Goal: Information Seeking & Learning: Learn about a topic

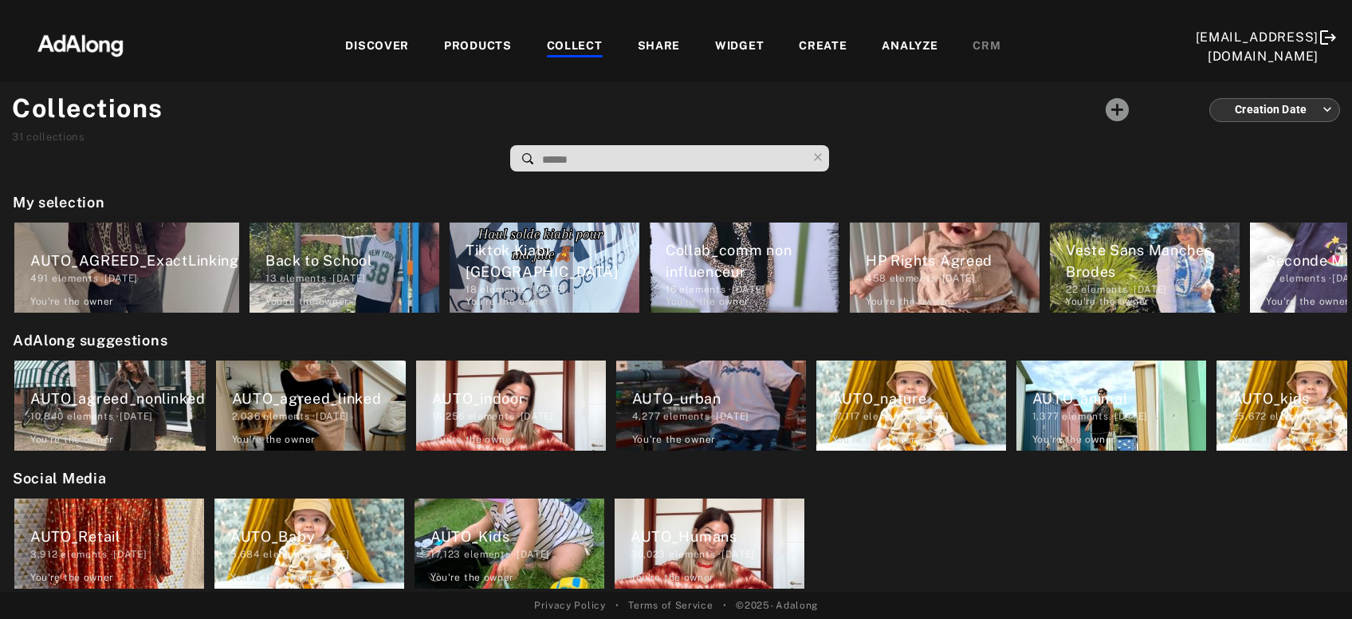
click at [390, 43] on div "DISCOVER" at bounding box center [377, 46] width 64 height 19
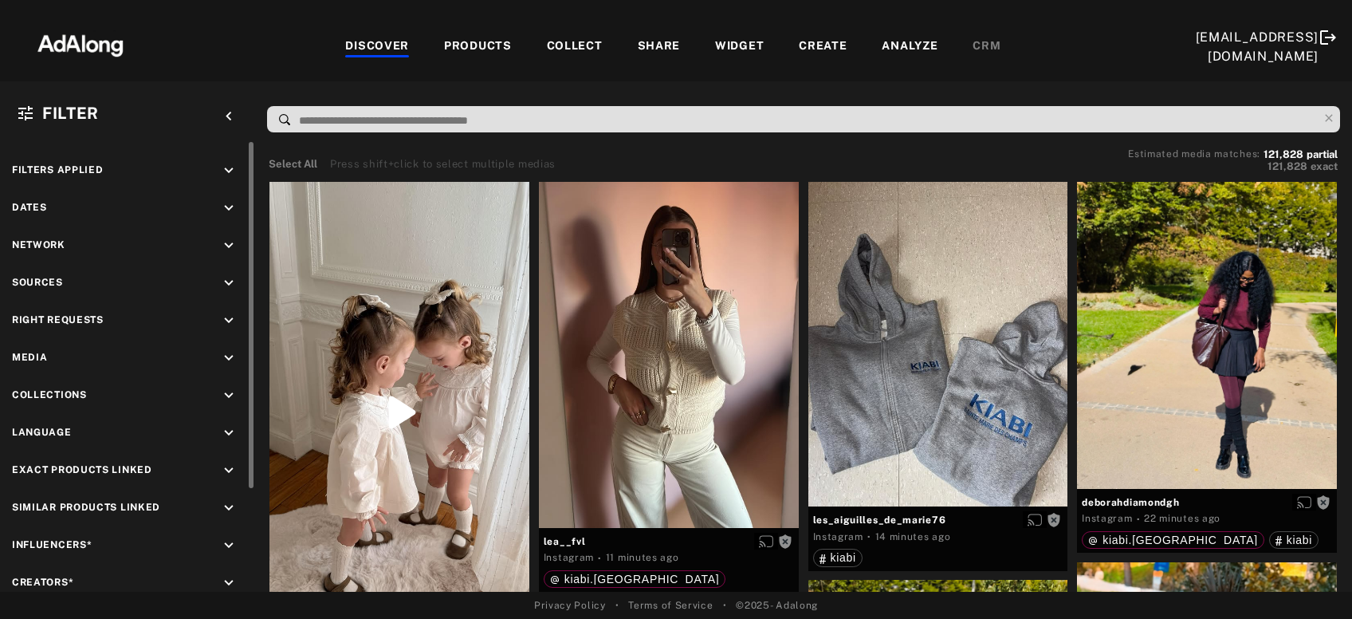
click at [224, 323] on icon "keyboard_arrow_down" at bounding box center [229, 321] width 18 height 18
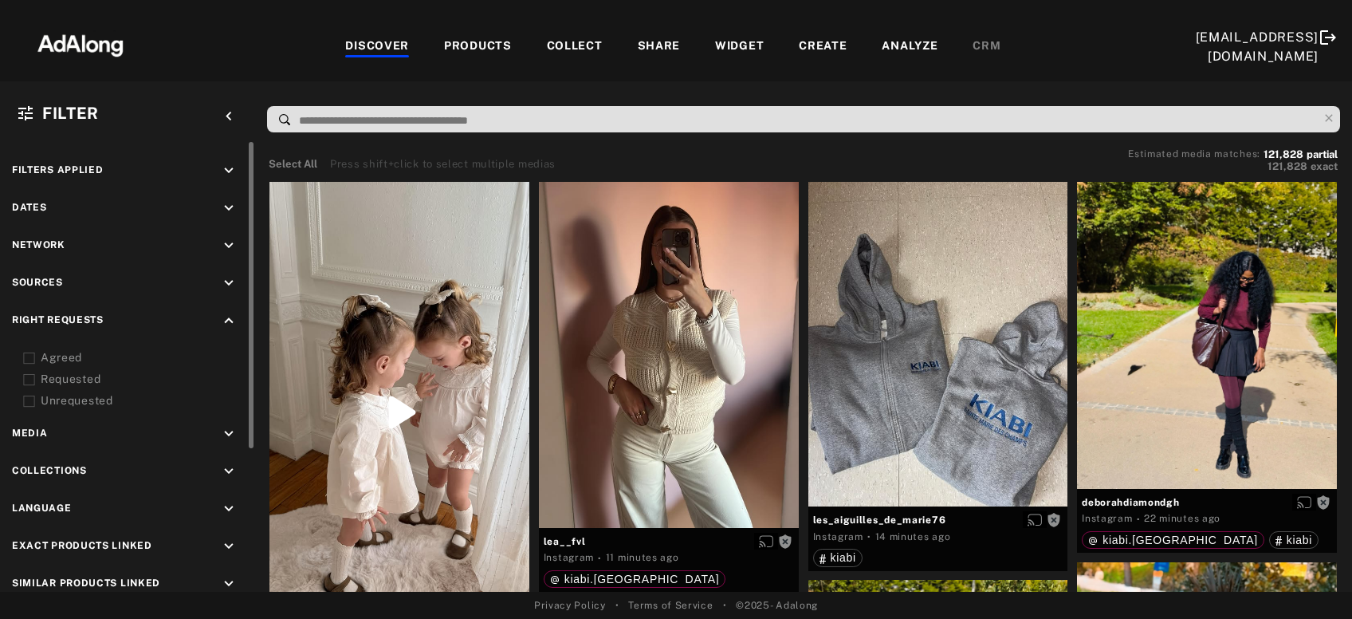
click at [61, 356] on div "Agreed" at bounding box center [142, 357] width 203 height 17
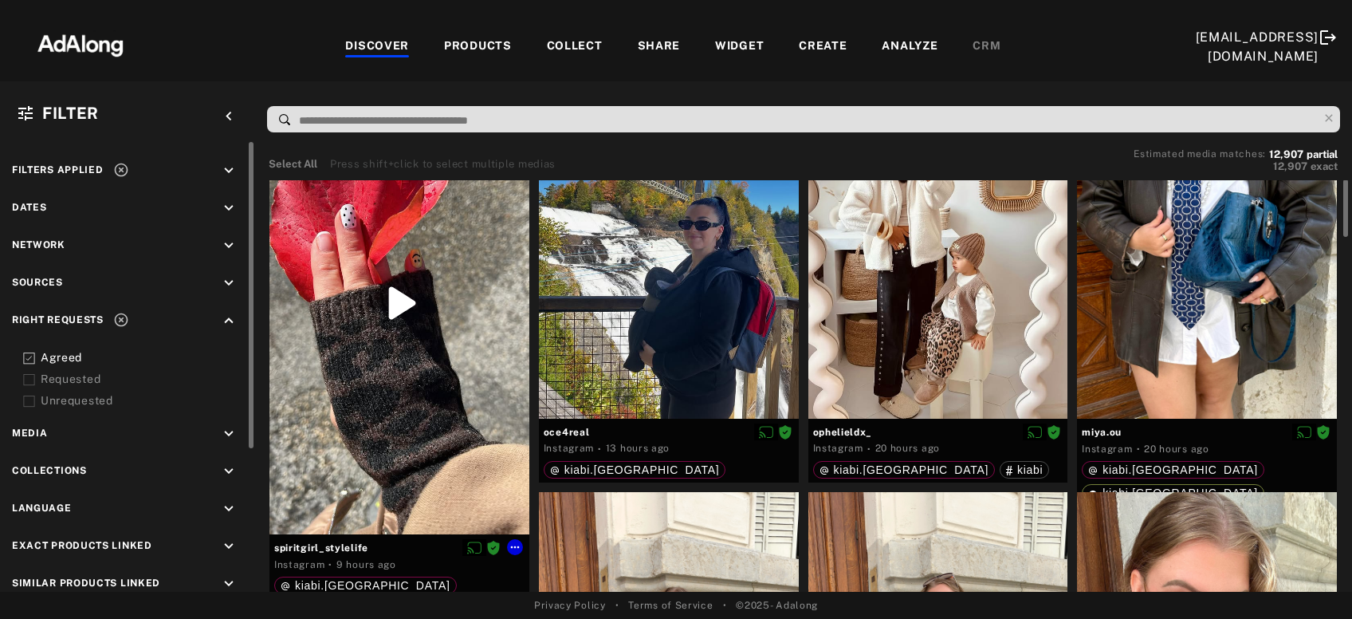
scroll to position [115, 0]
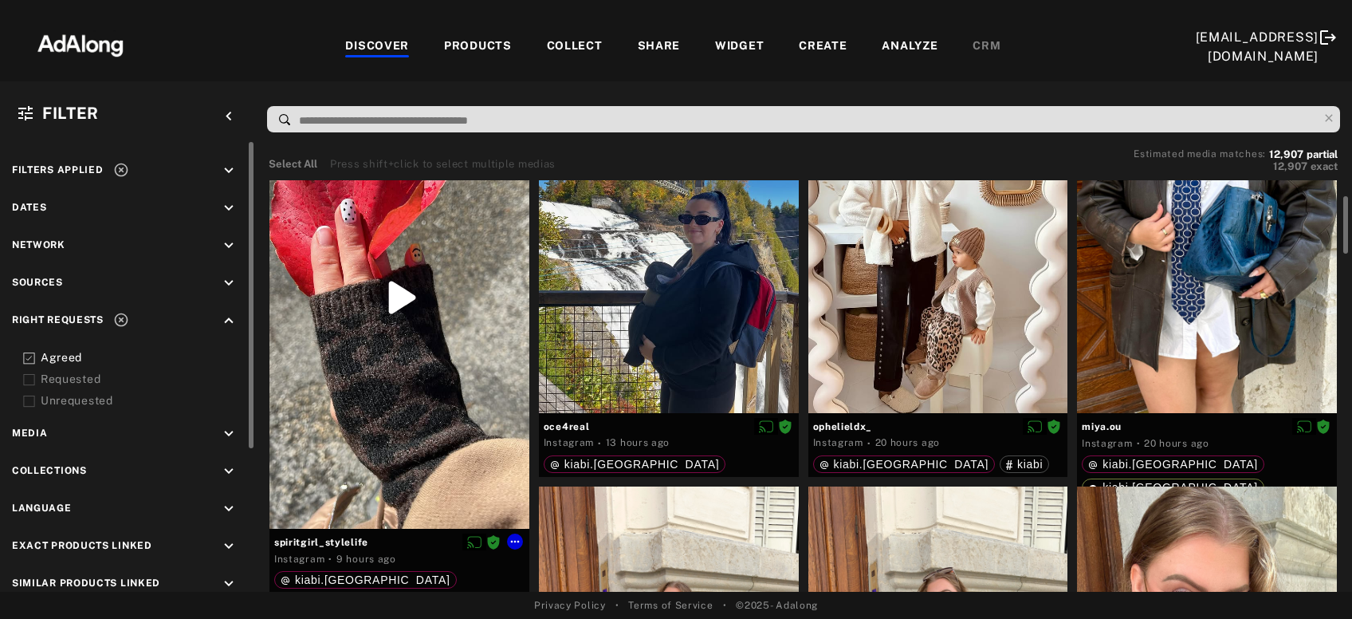
click at [357, 356] on div at bounding box center [400, 298] width 260 height 462
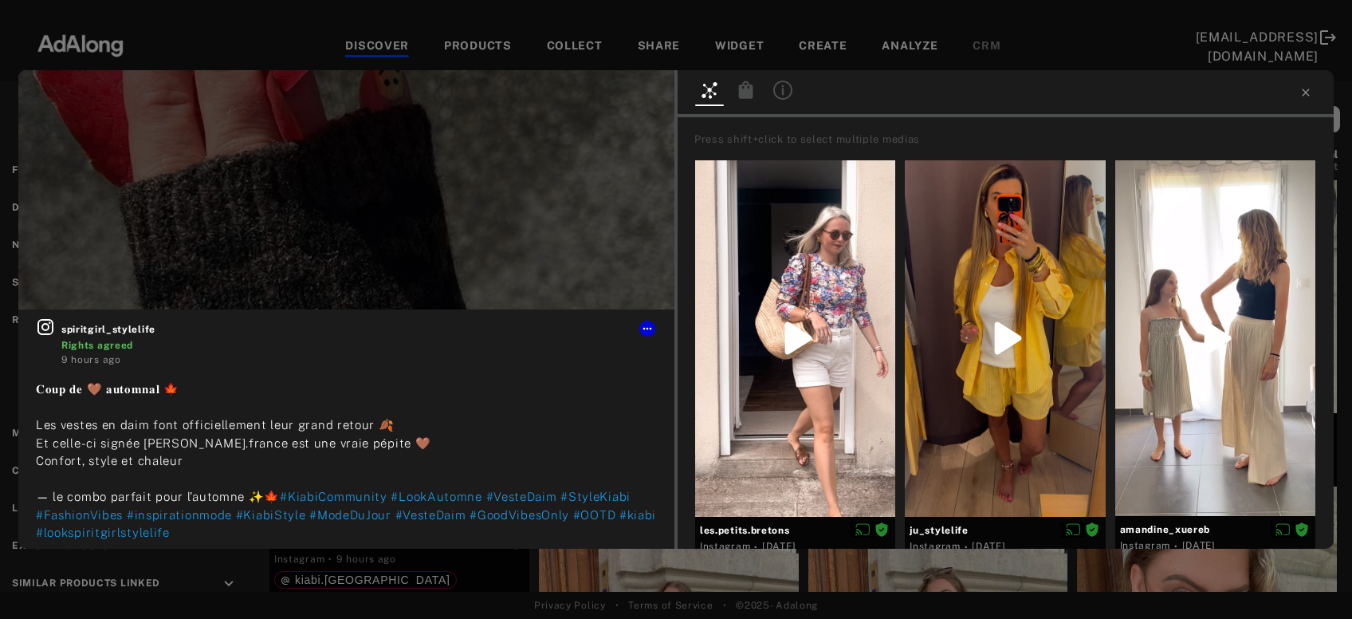
click at [746, 85] on icon at bounding box center [746, 90] width 14 height 18
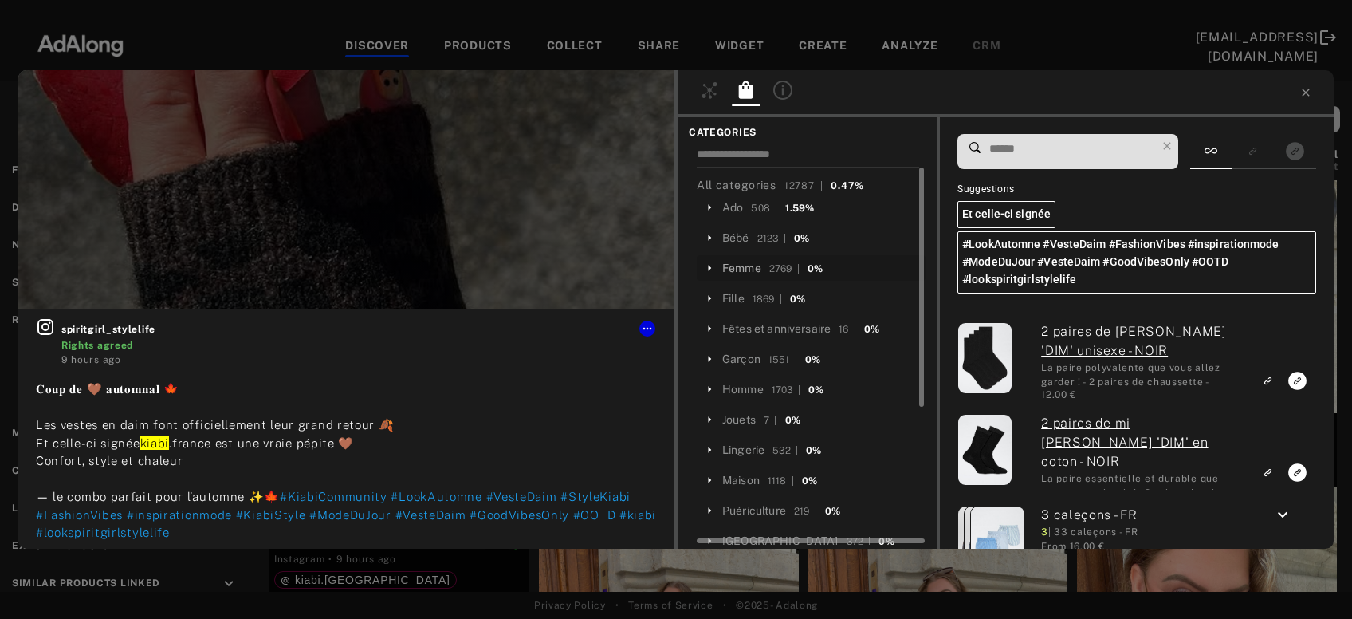
click at [740, 275] on div "Femme" at bounding box center [741, 268] width 39 height 17
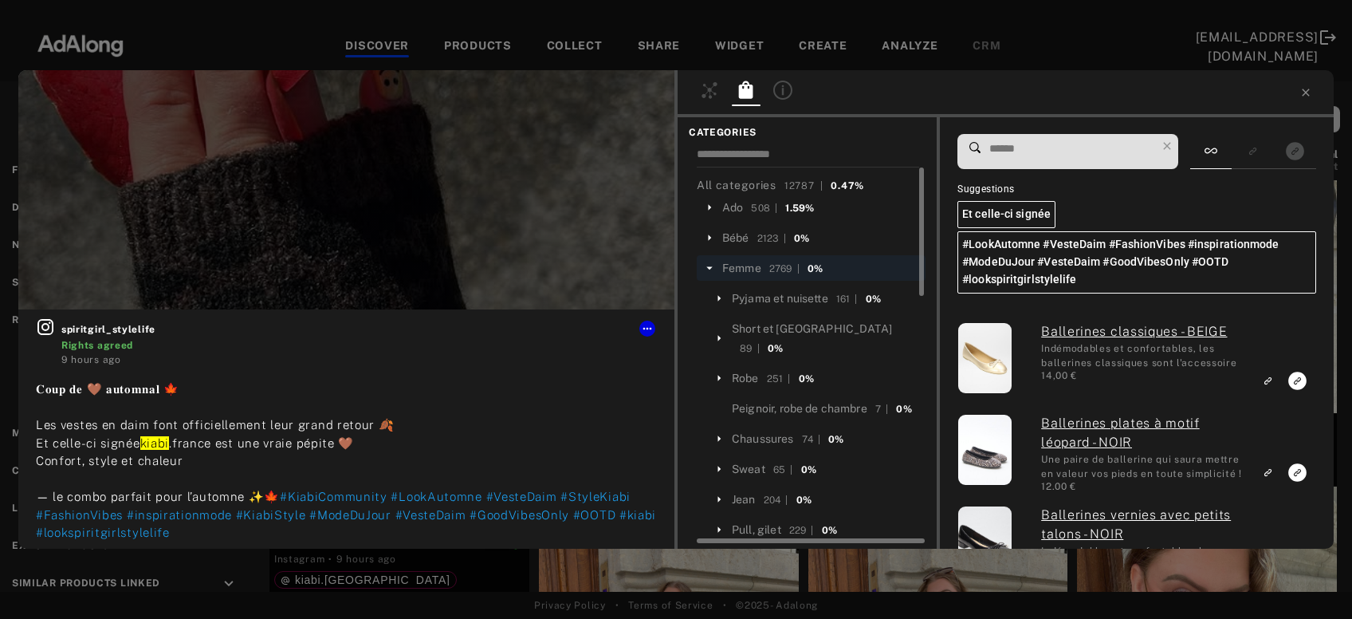
click at [1017, 145] on input at bounding box center [1072, 149] width 168 height 22
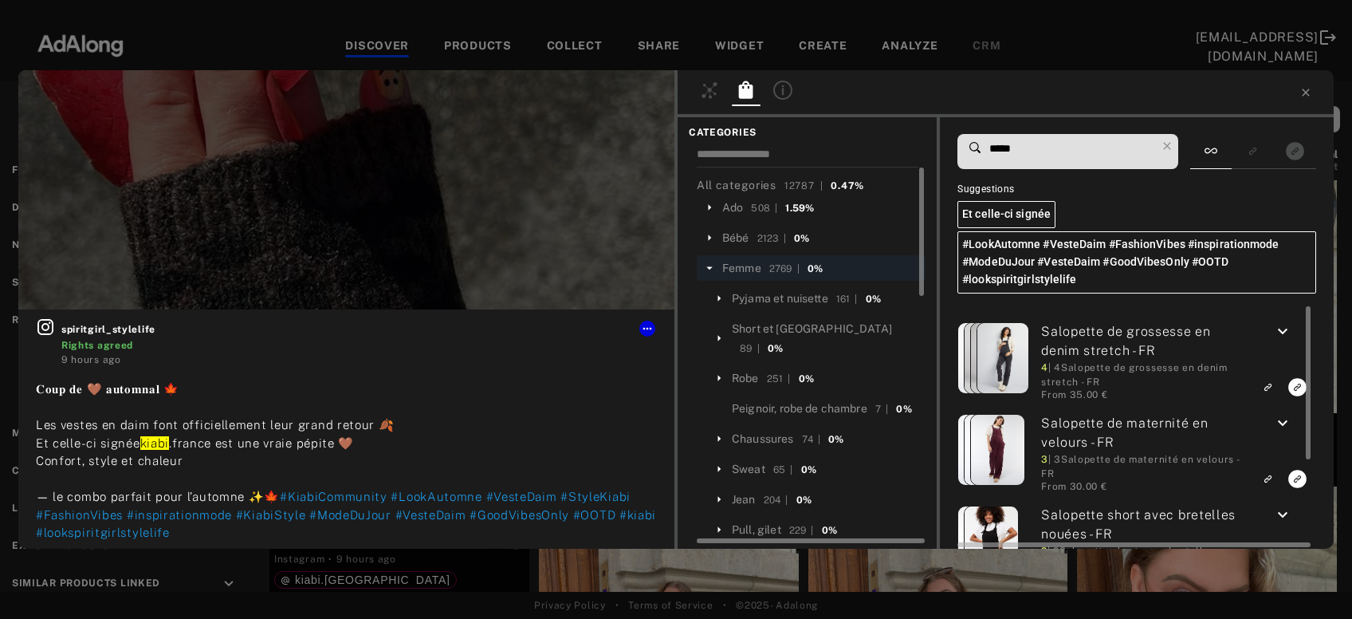
click at [1285, 324] on icon "keyboard_arrow_down" at bounding box center [1282, 331] width 19 height 19
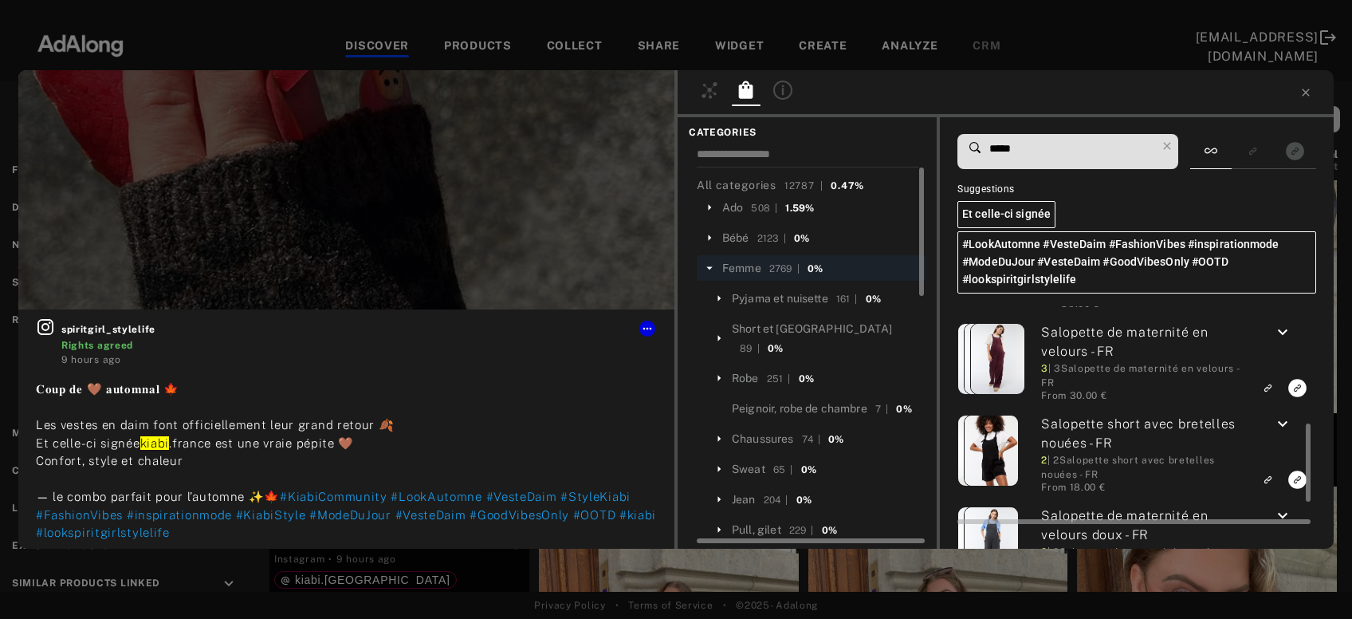
scroll to position [458, 0]
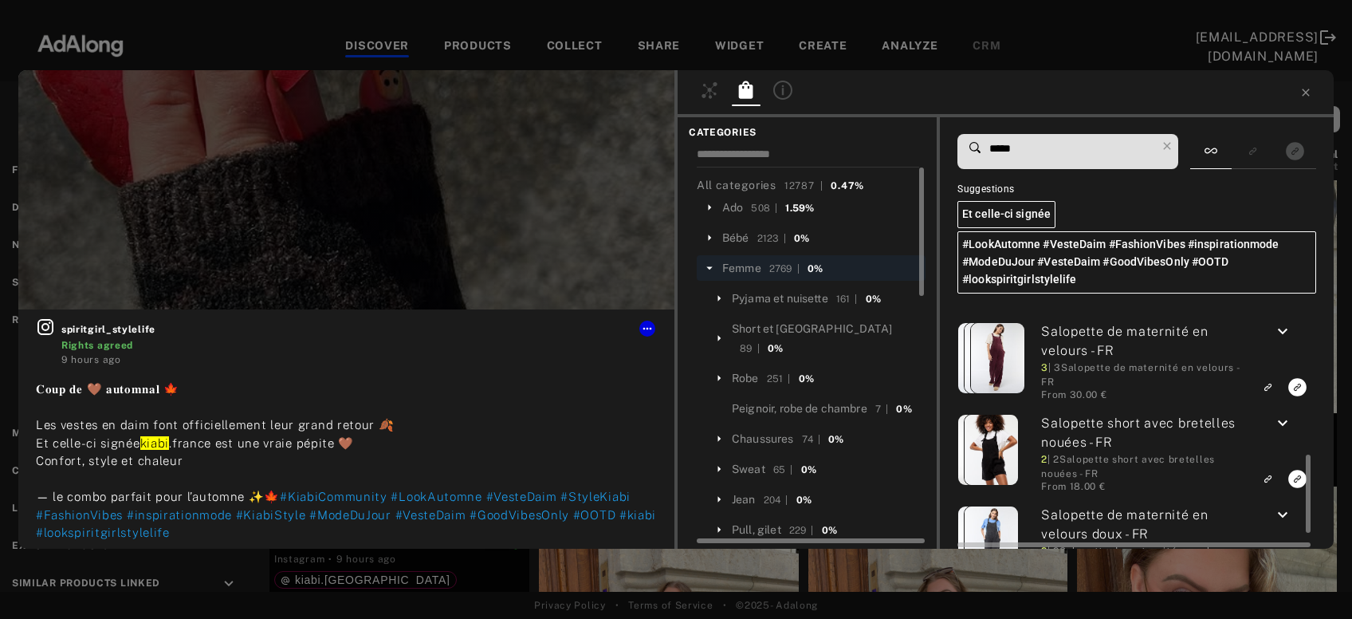
click at [1285, 331] on icon "keyboard_arrow_down" at bounding box center [1282, 331] width 19 height 19
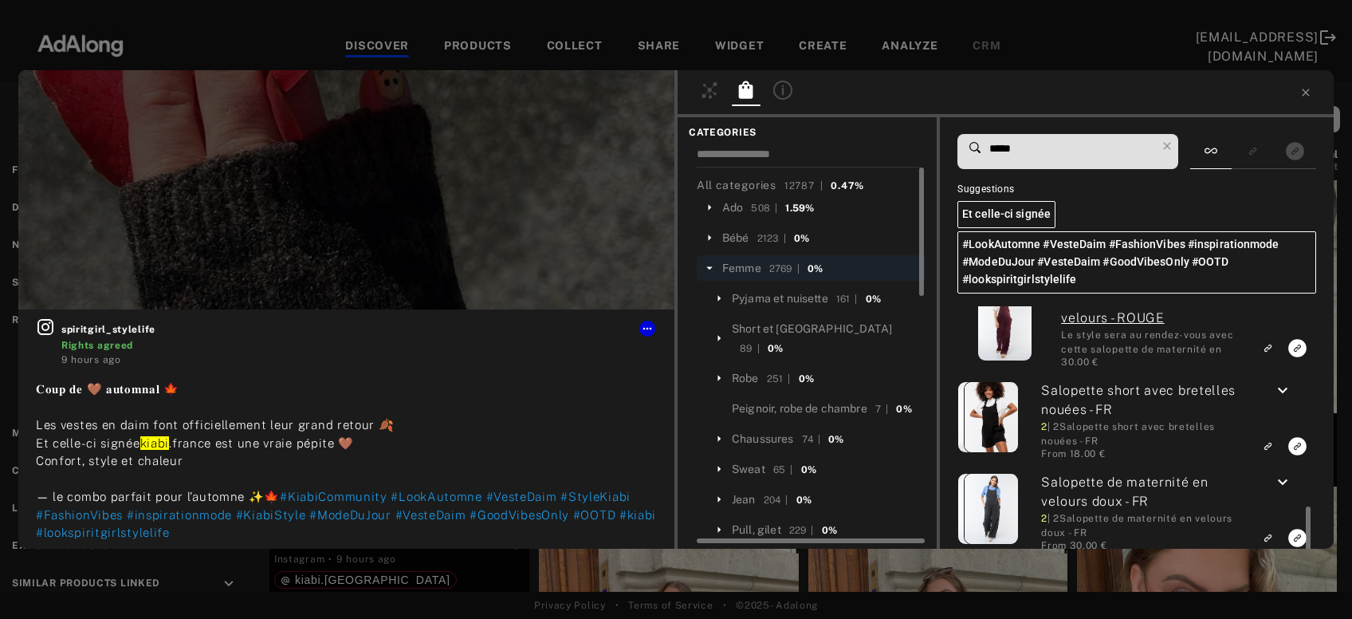
scroll to position [781, 0]
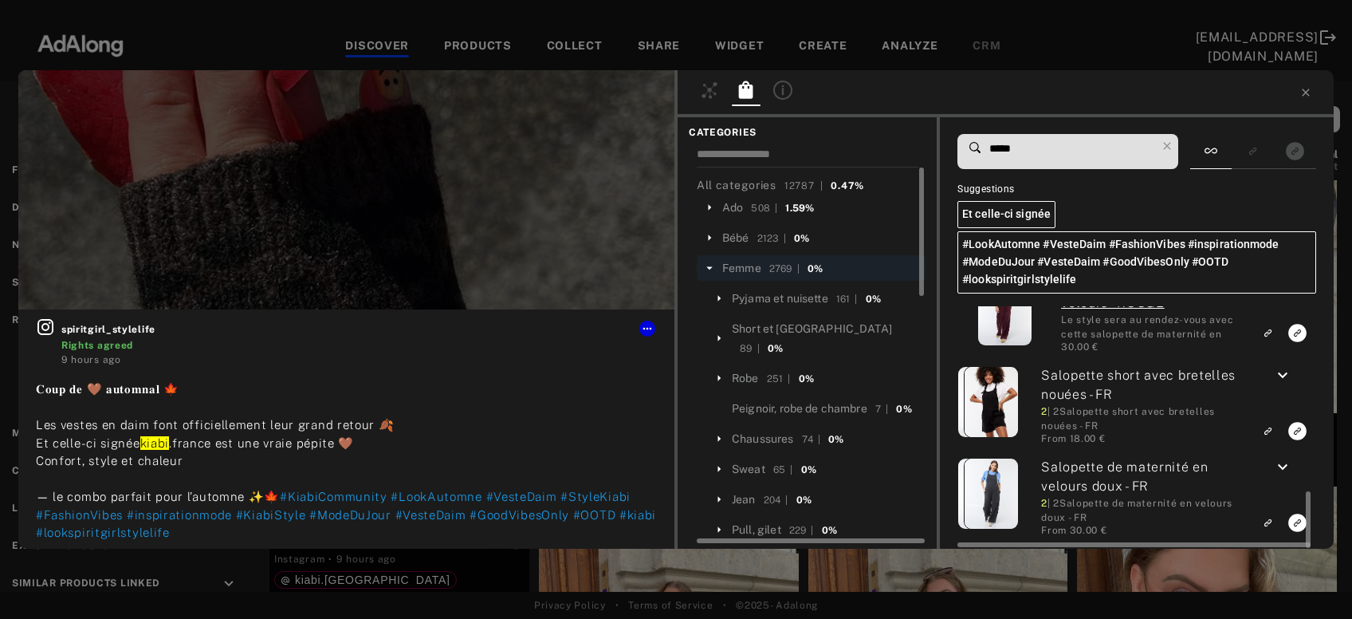
click at [1284, 468] on icon "keyboard_arrow_down" at bounding box center [1282, 467] width 19 height 19
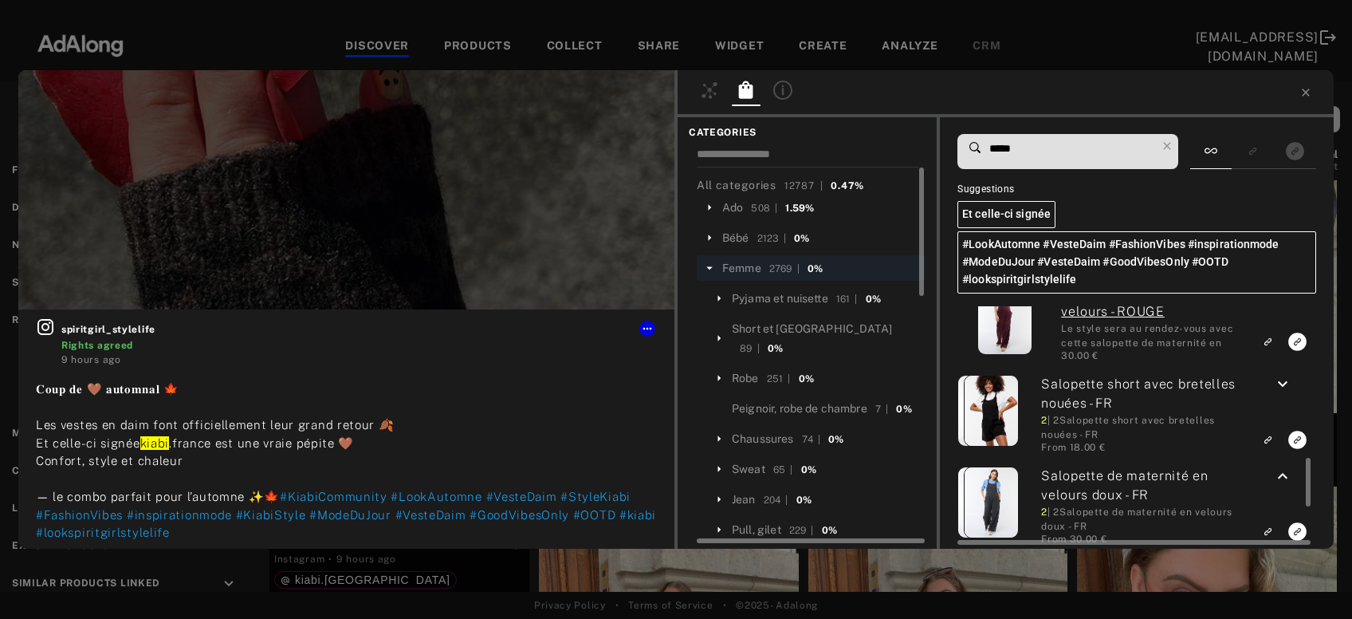
scroll to position [768, 0]
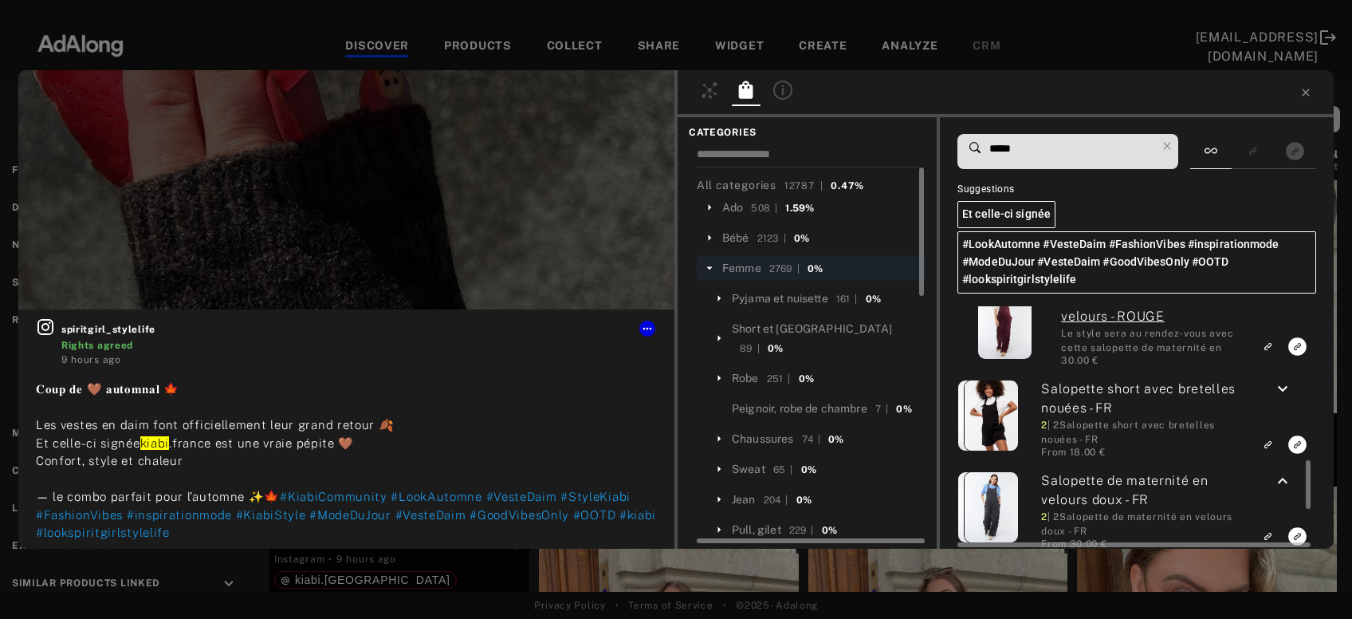
click at [1289, 386] on icon "keyboard_arrow_down" at bounding box center [1282, 389] width 19 height 19
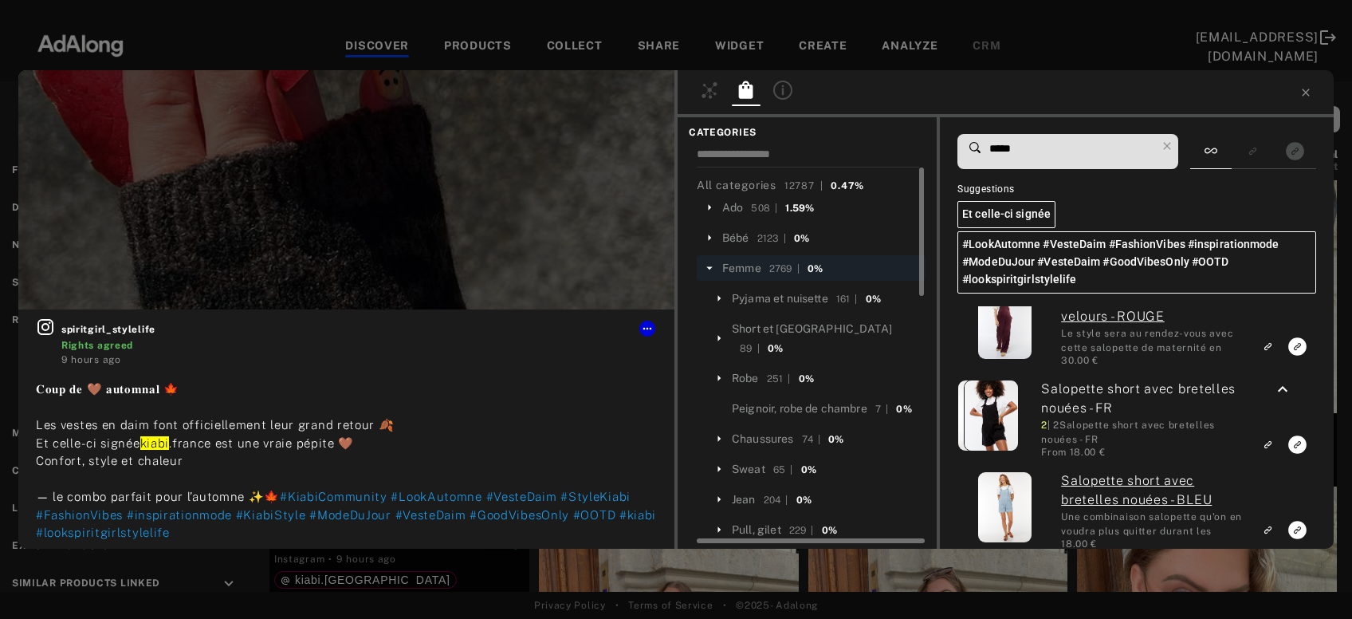
click at [1005, 150] on input "*****" at bounding box center [1072, 149] width 168 height 22
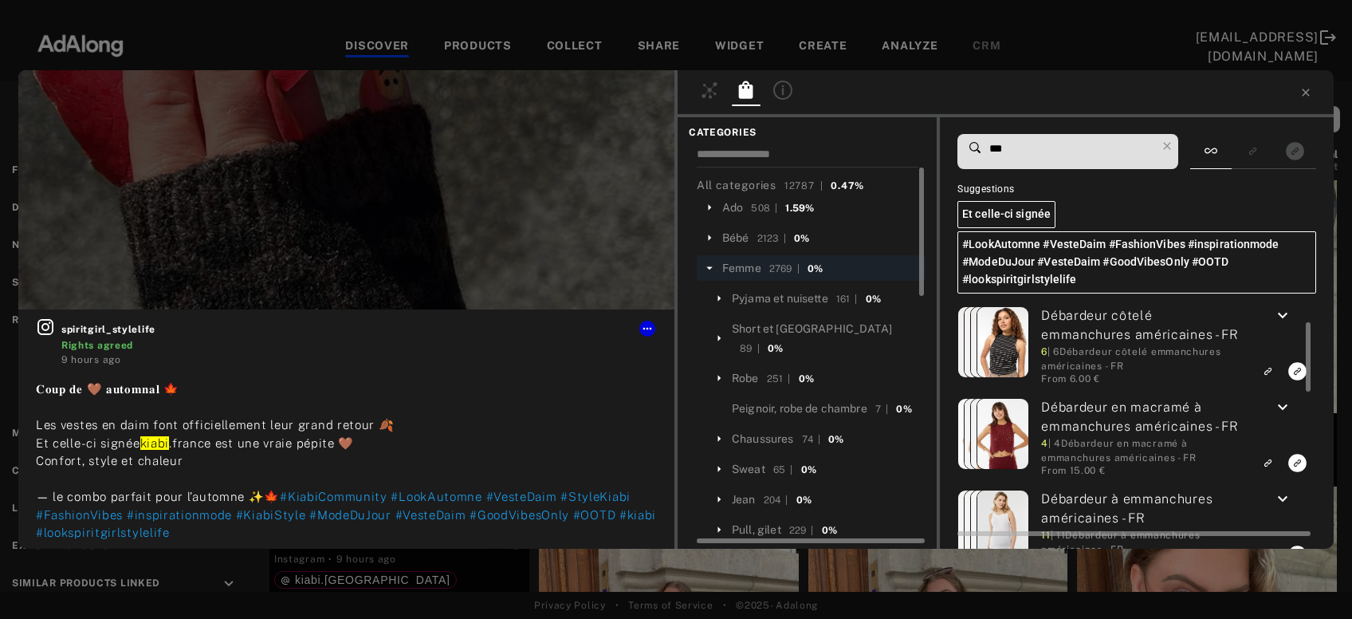
scroll to position [111, 0]
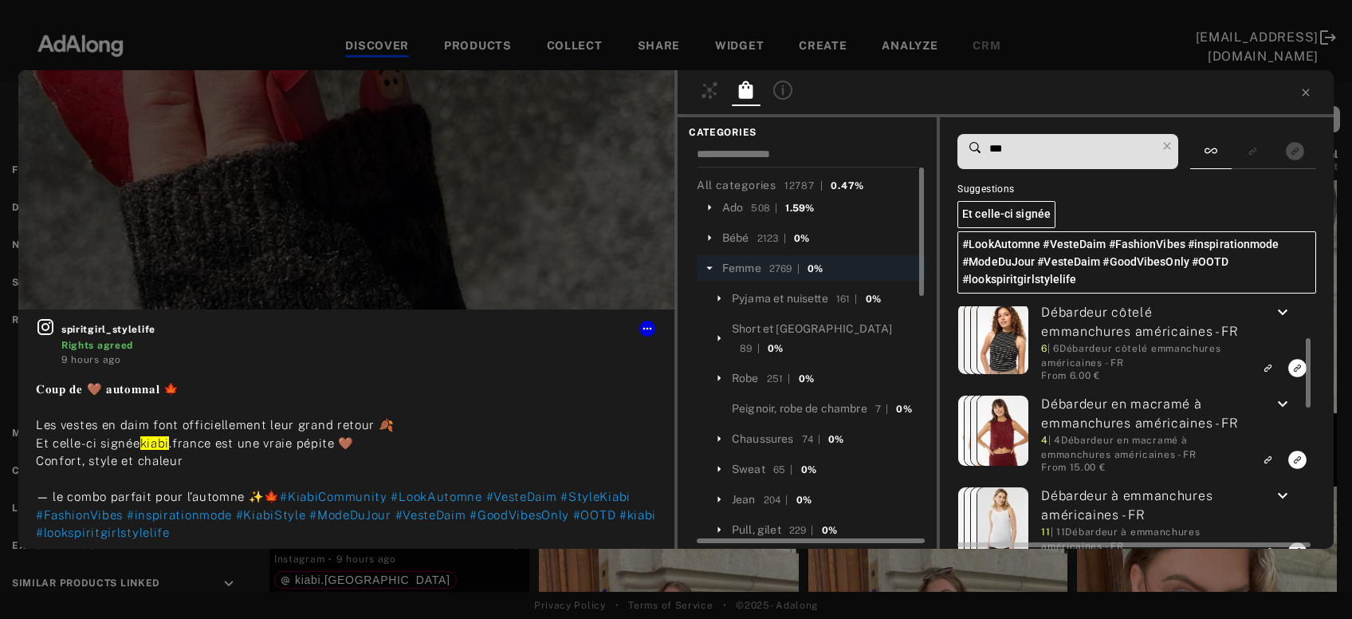
type input "***"
click at [1281, 316] on icon "keyboard_arrow_down" at bounding box center [1282, 312] width 19 height 19
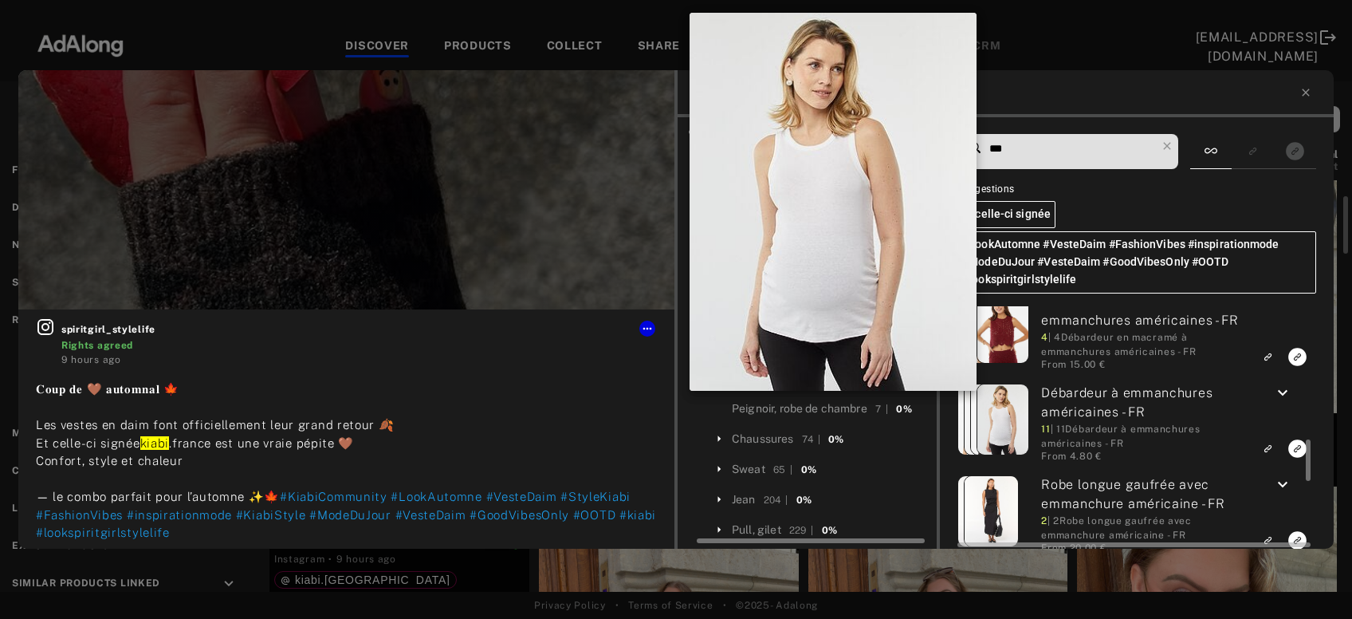
scroll to position [764, 0]
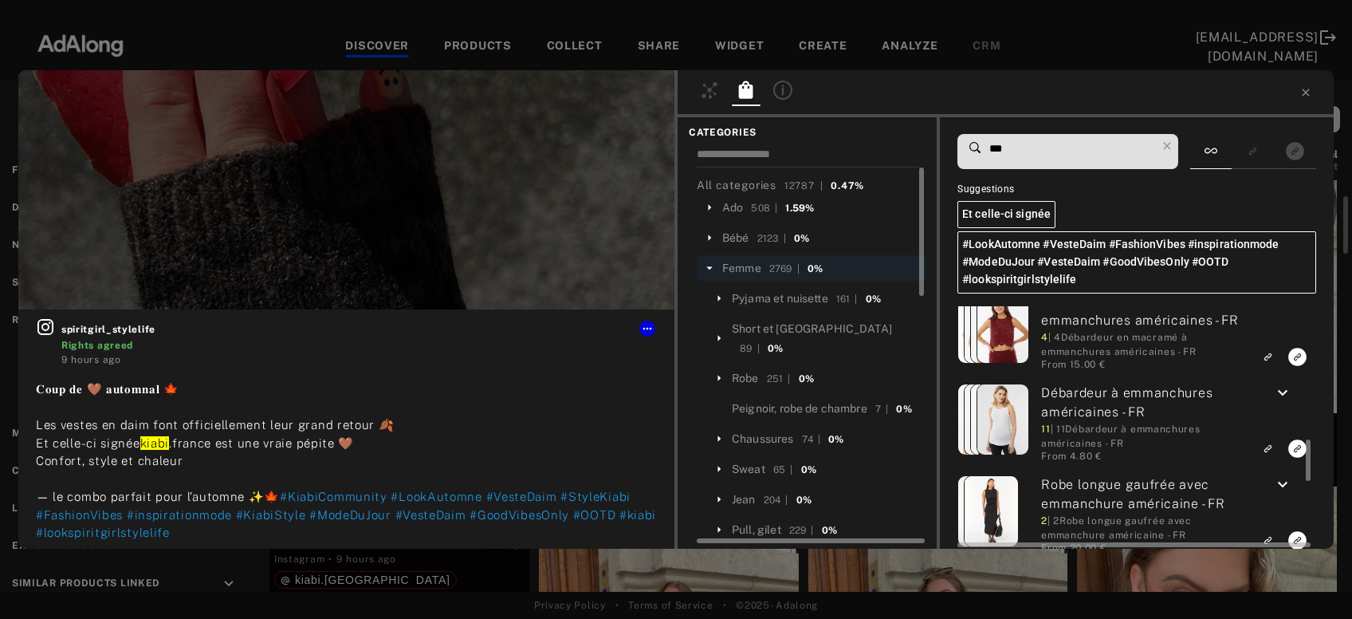
click at [1287, 391] on icon "keyboard_arrow_down" at bounding box center [1282, 393] width 19 height 19
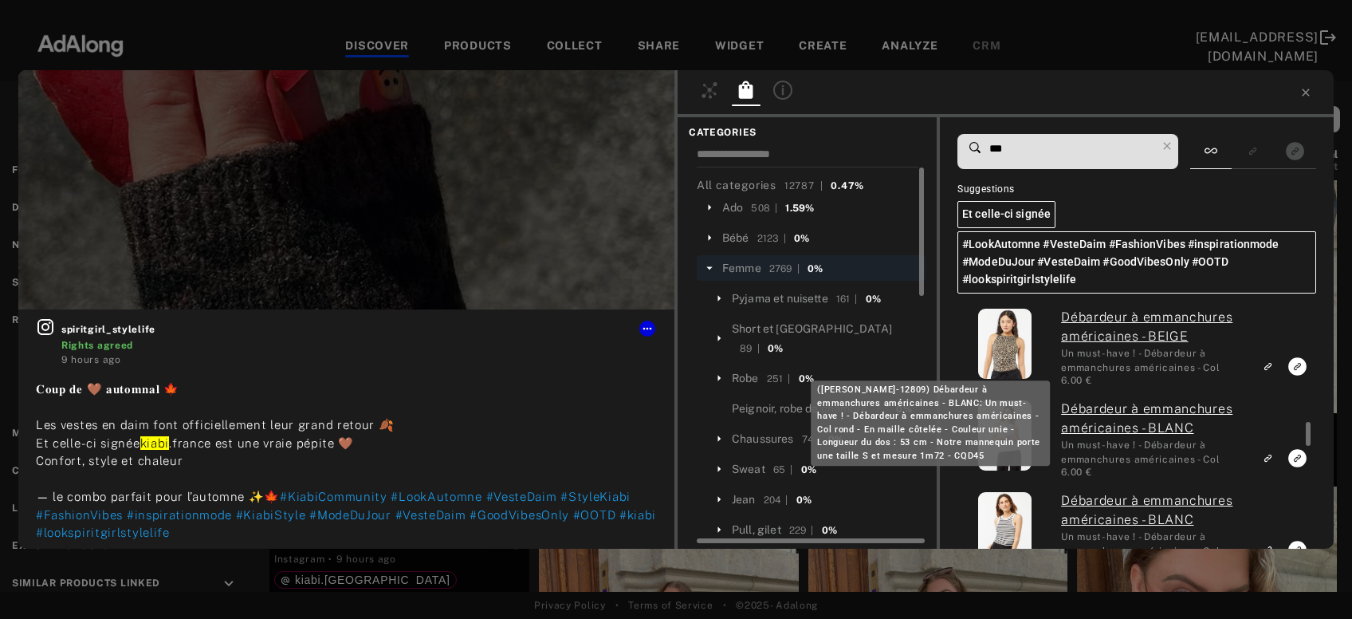
scroll to position [953, 0]
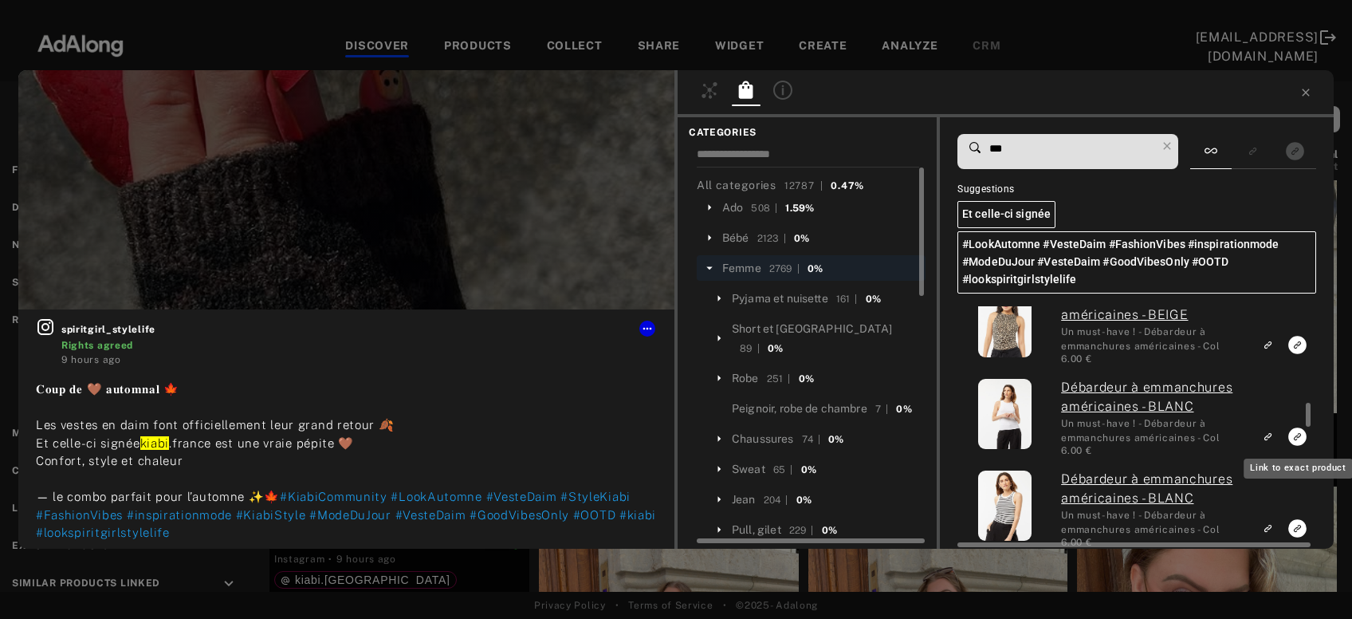
click at [1292, 435] on icon "Link to exact product" at bounding box center [1298, 436] width 18 height 18
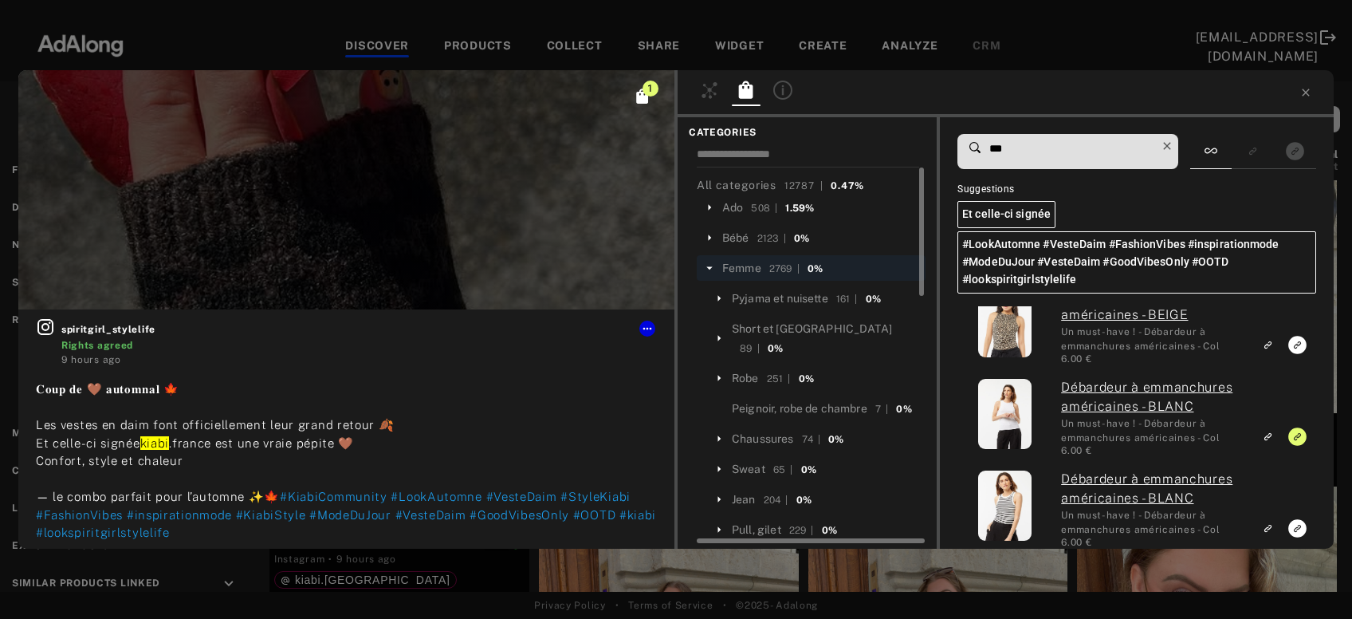
click at [1174, 146] on icon at bounding box center [1167, 146] width 22 height 22
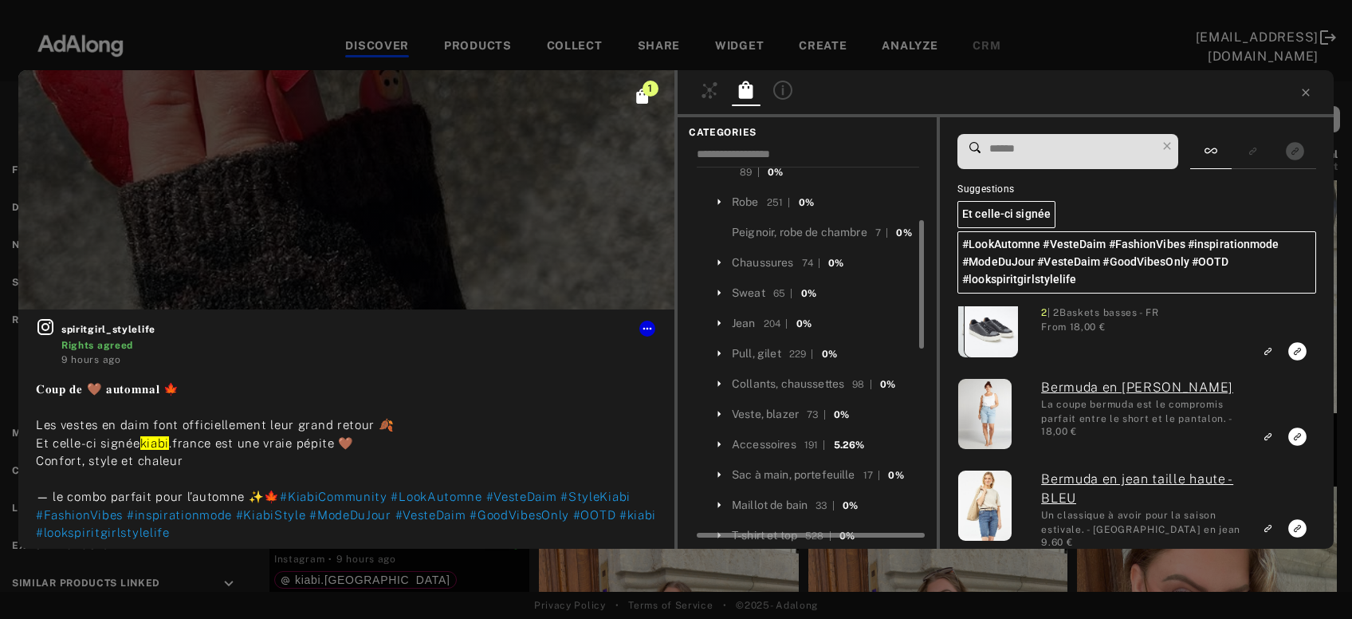
scroll to position [192, 0]
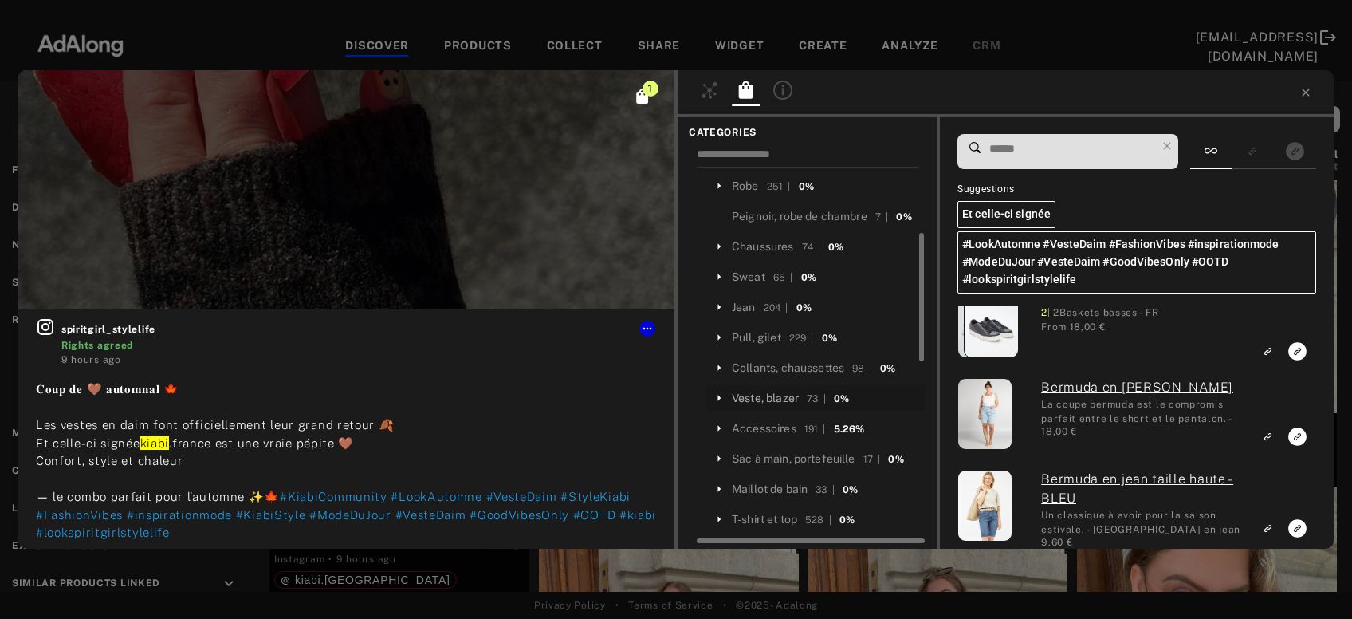
click at [786, 390] on div "Veste, blazer" at bounding box center [765, 398] width 67 height 17
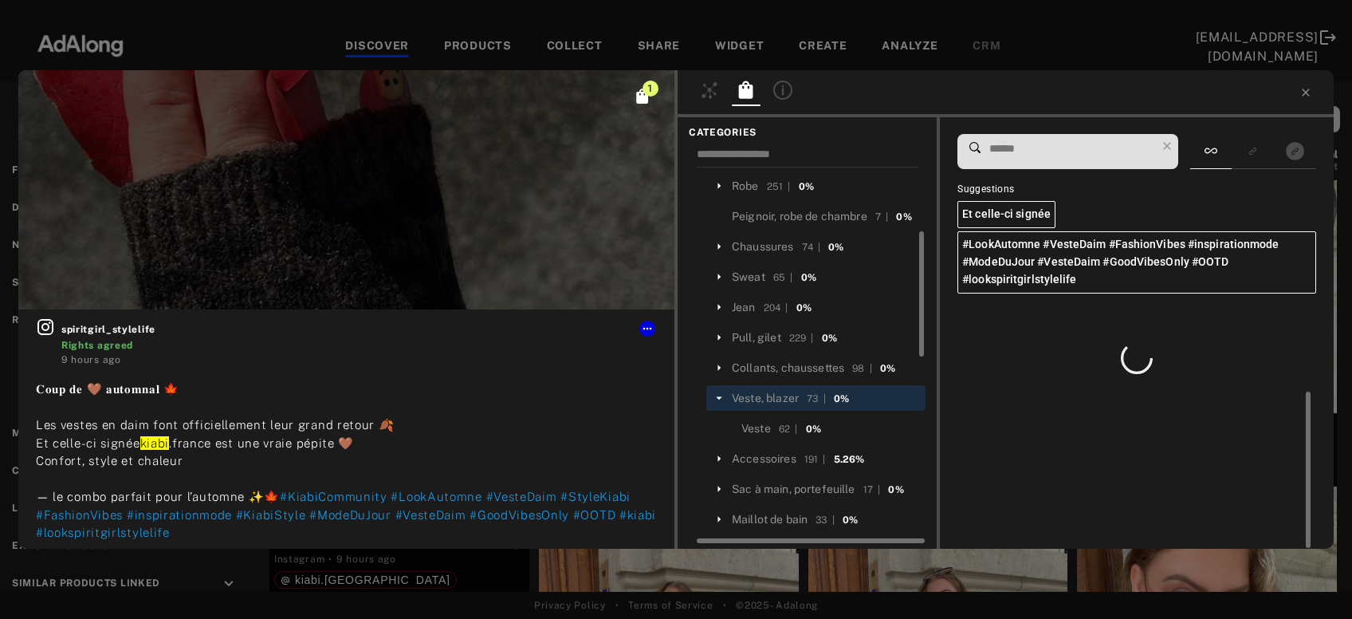
scroll to position [0, 0]
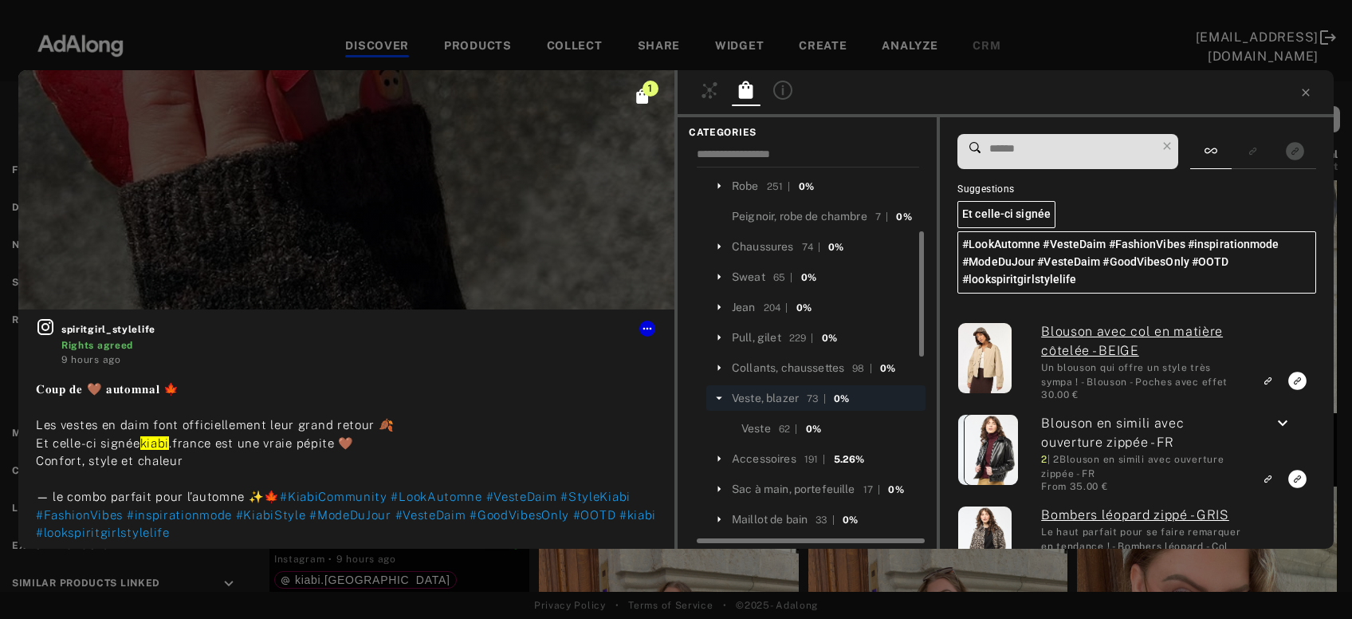
click at [1037, 148] on input at bounding box center [1072, 149] width 168 height 22
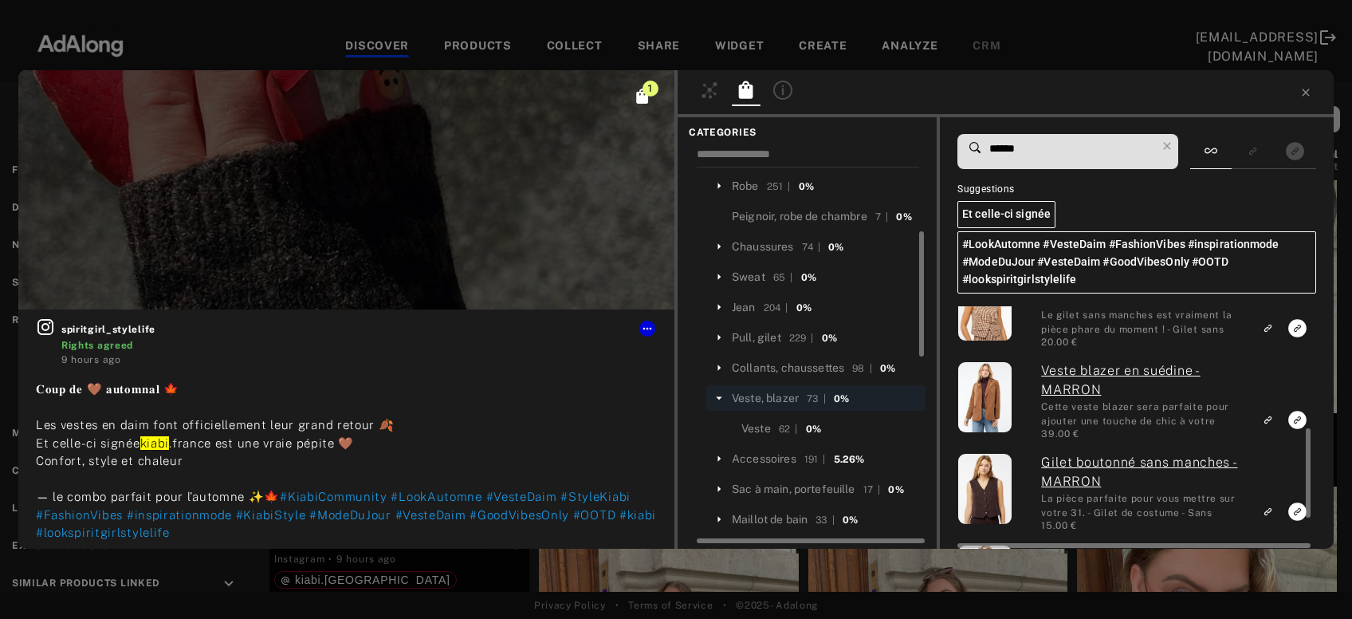
scroll to position [329, 0]
type input "******"
click at [1298, 414] on icon "Link to exact product" at bounding box center [1298, 419] width 18 height 18
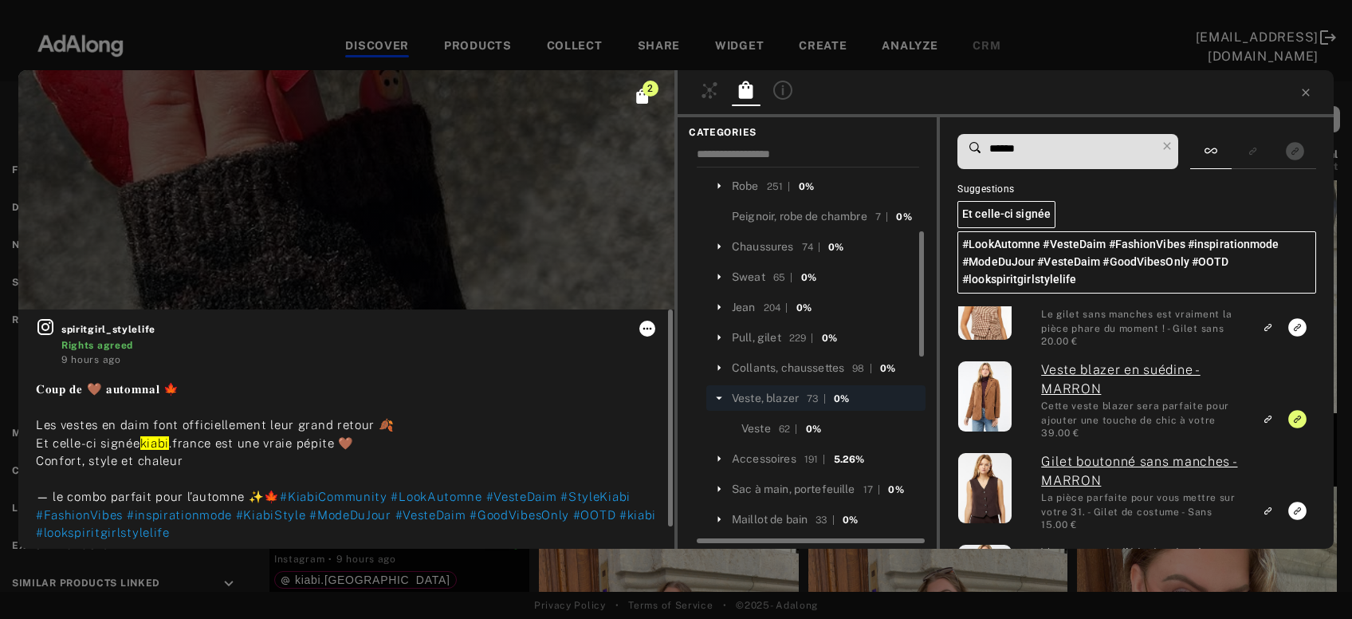
click at [644, 329] on icon at bounding box center [647, 329] width 9 height 2
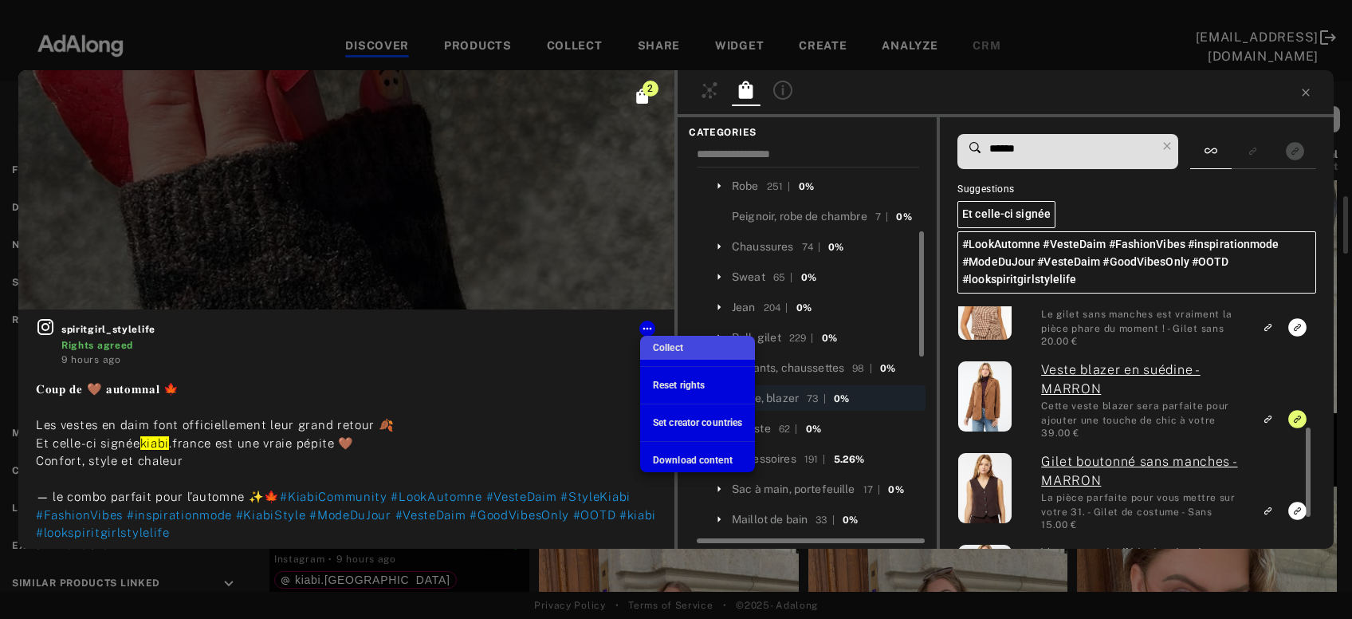
click at [672, 341] on div "Collect" at bounding box center [668, 347] width 30 height 14
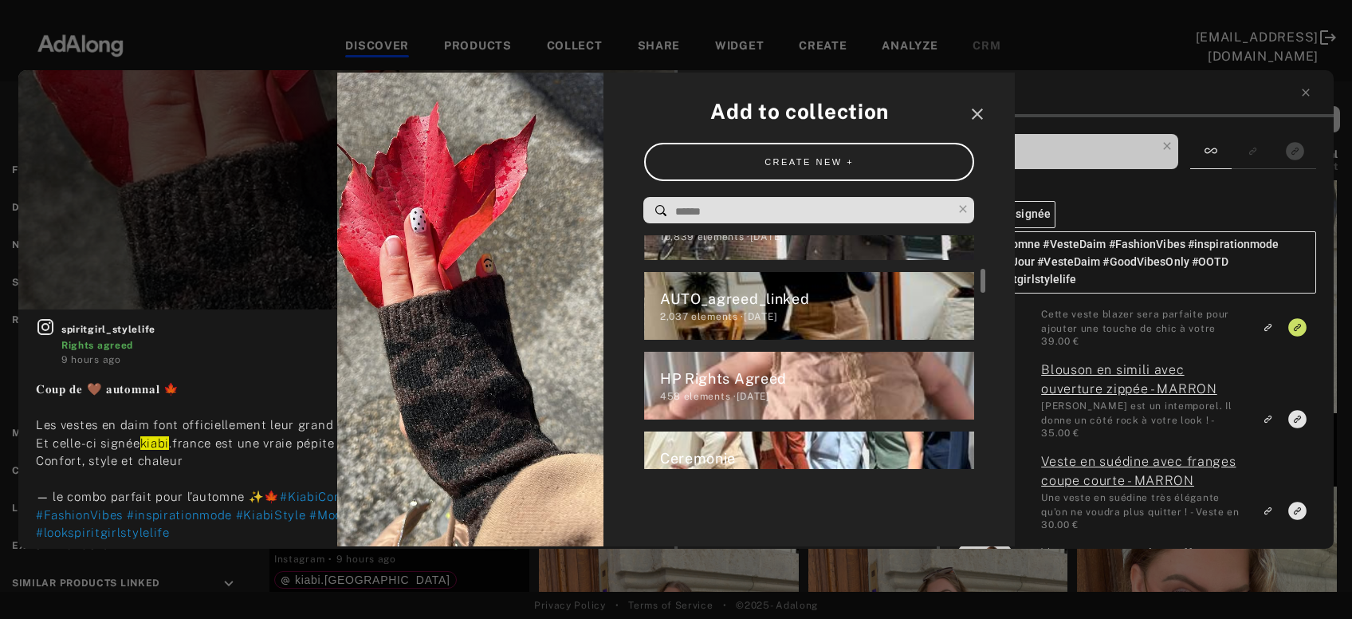
scroll to position [376, 0]
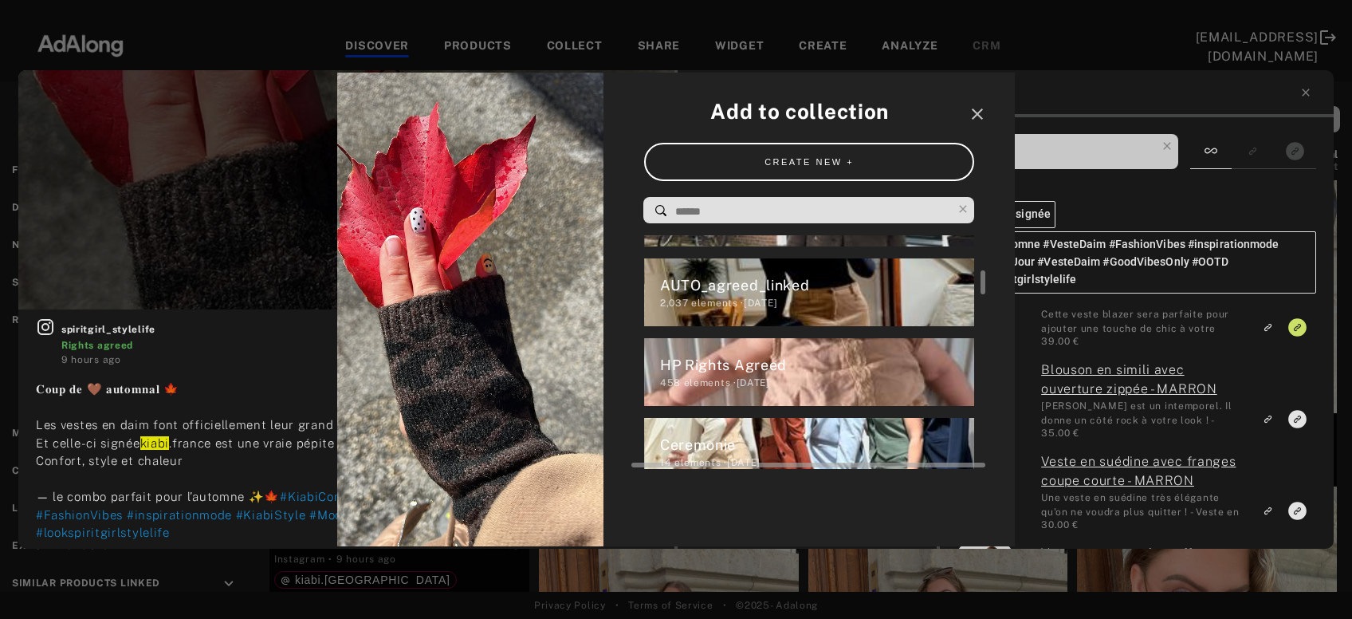
click at [683, 363] on div "HP Rights Agreed" at bounding box center [817, 365] width 315 height 22
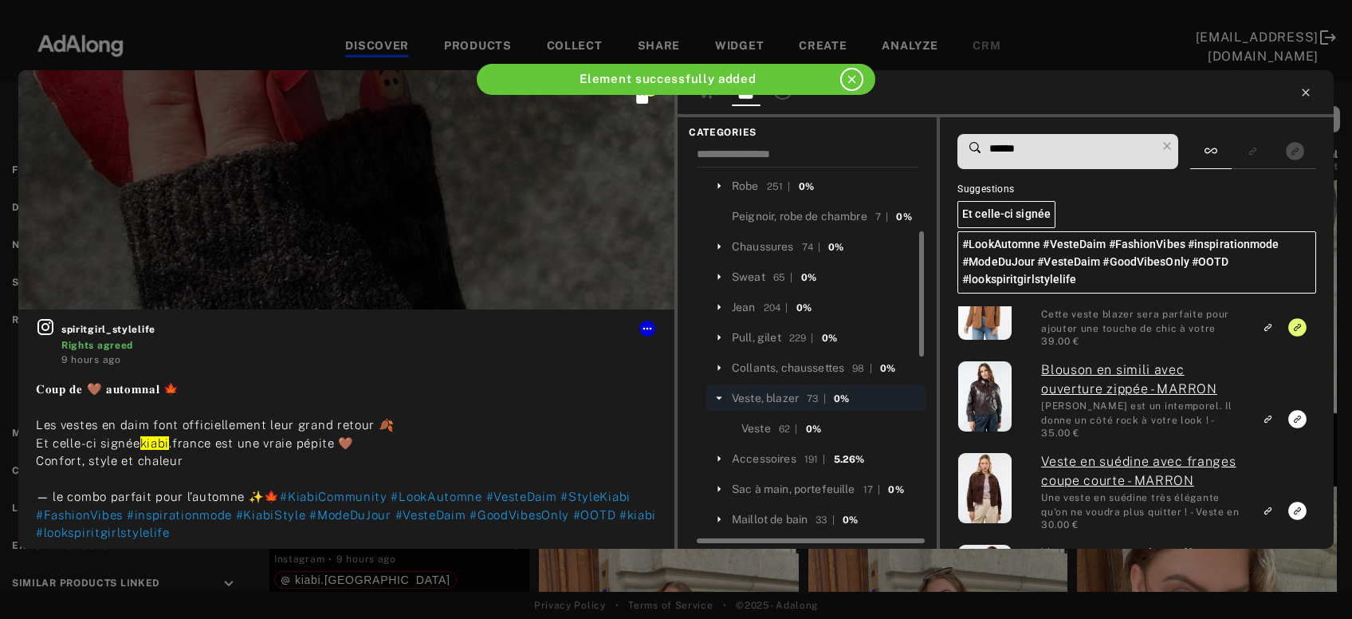
click at [1305, 88] on icon at bounding box center [1306, 92] width 13 height 13
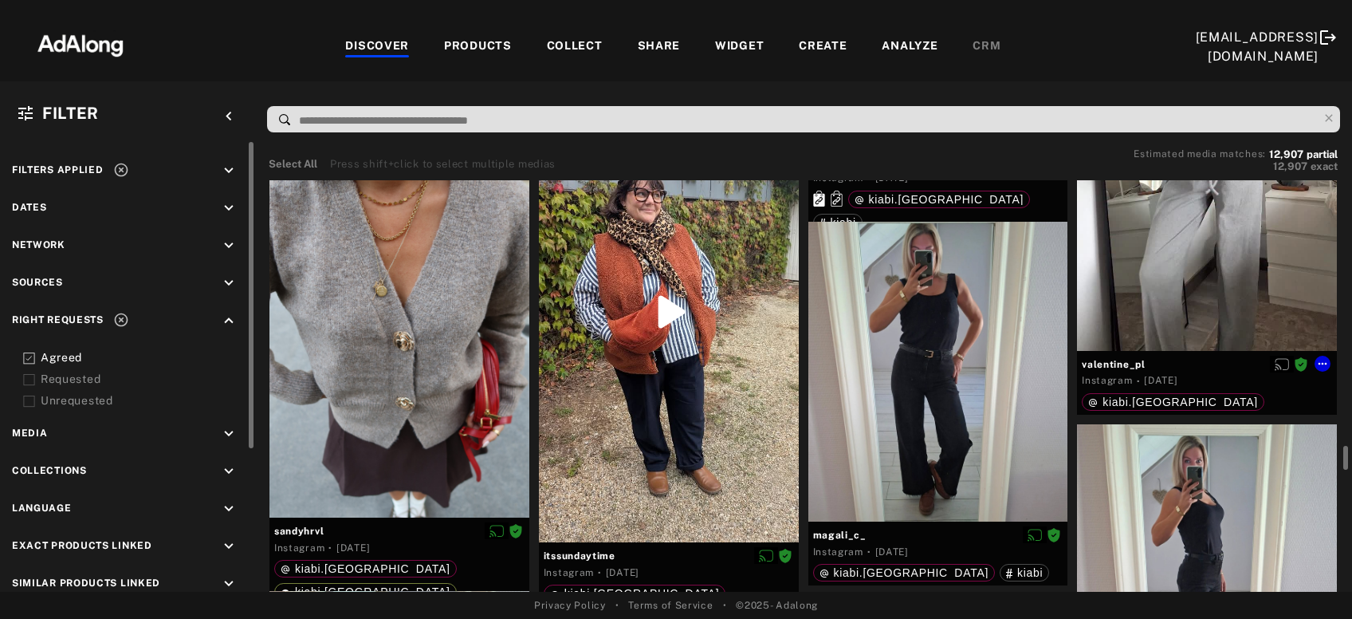
scroll to position [5117, 0]
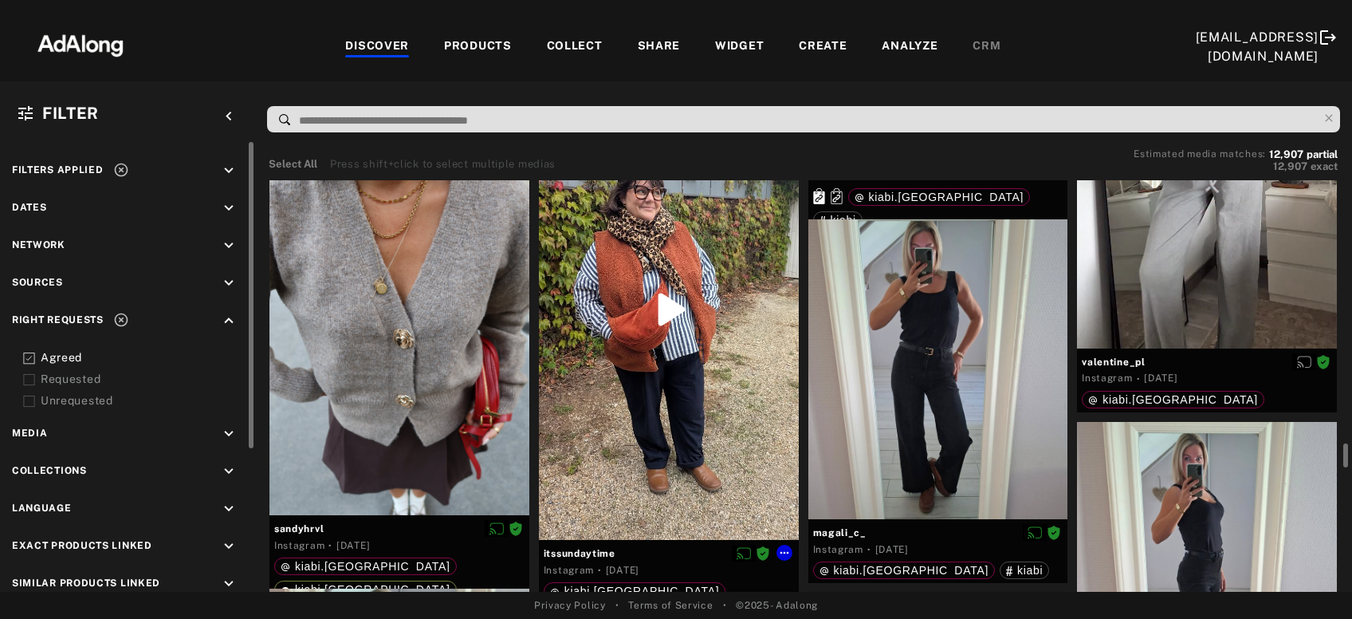
click at [706, 426] on div at bounding box center [669, 309] width 260 height 462
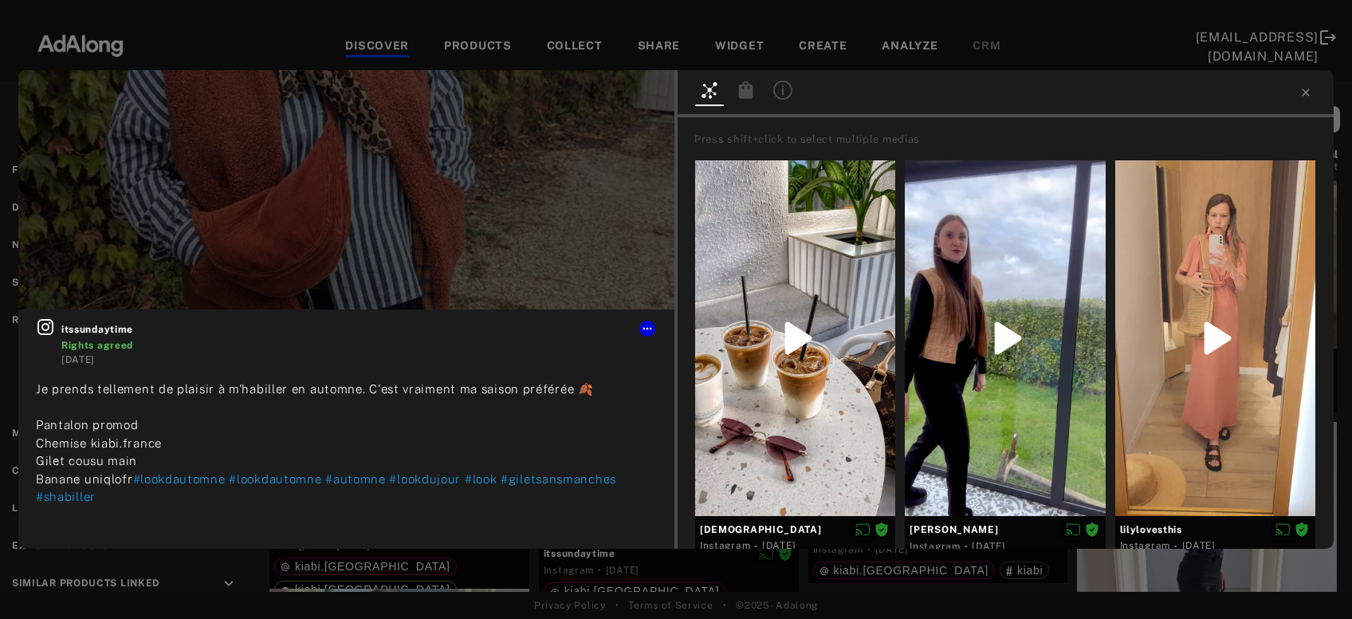
click at [741, 102] on div at bounding box center [746, 92] width 29 height 23
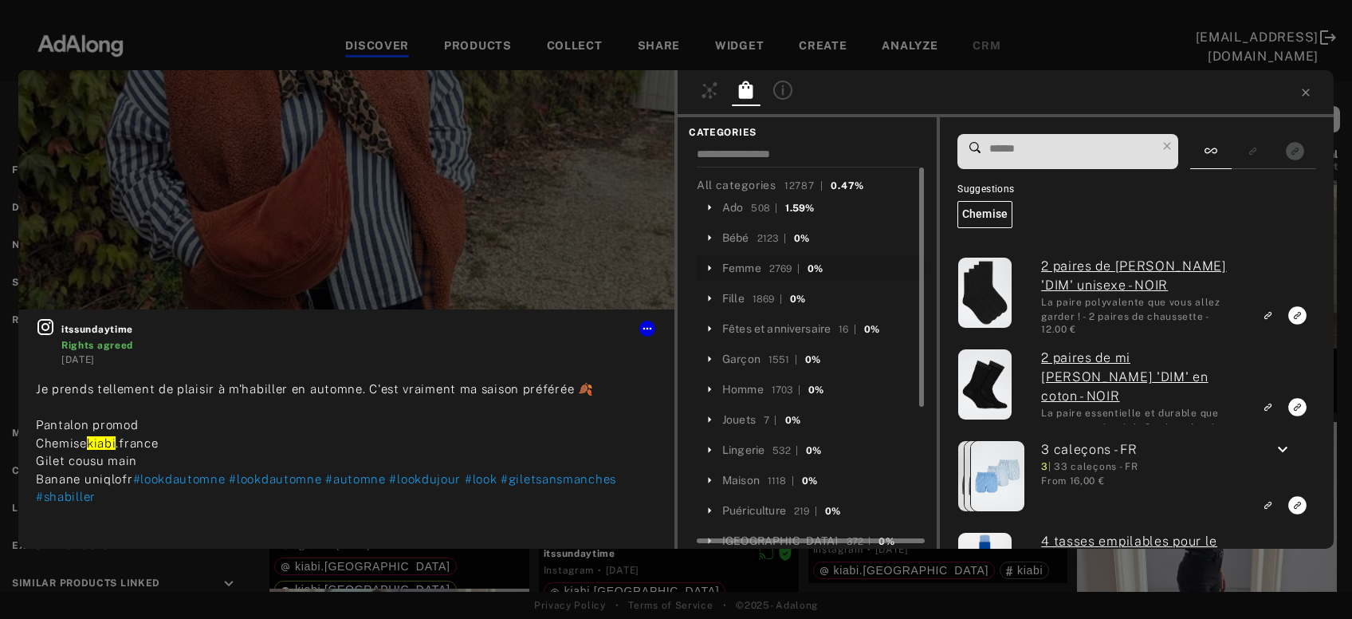
click at [734, 258] on div "Femme 2769 | 0%" at bounding box center [820, 267] width 197 height 19
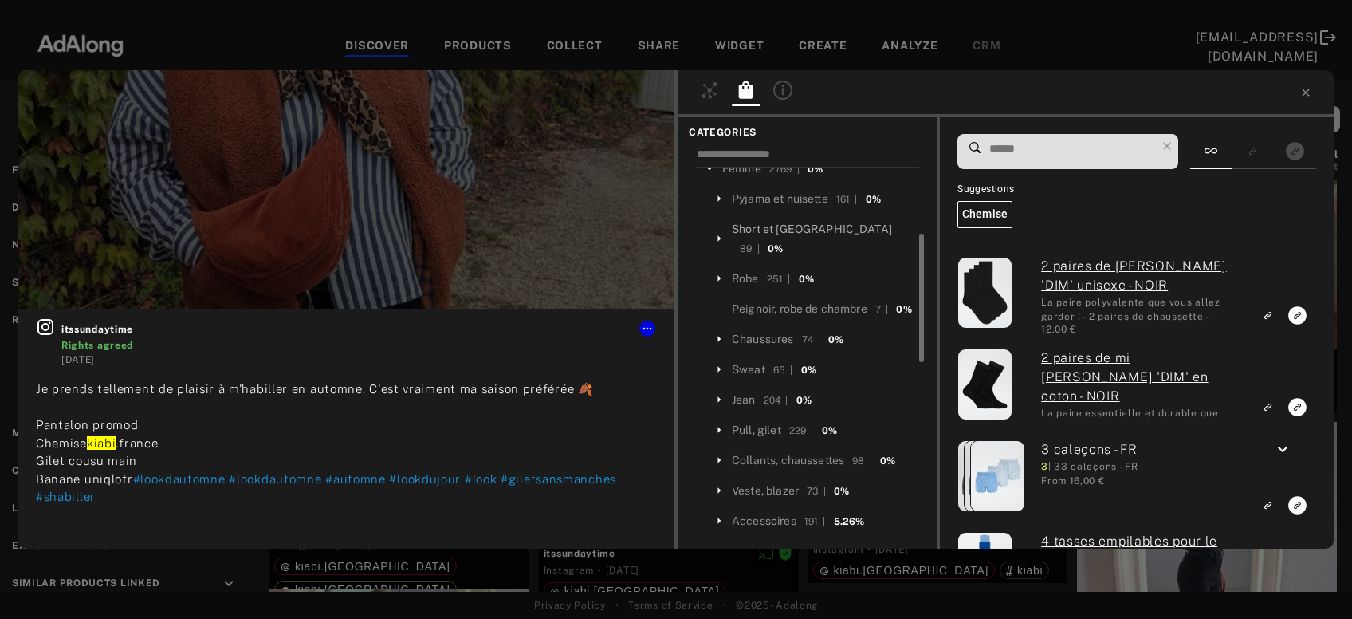
scroll to position [124, 0]
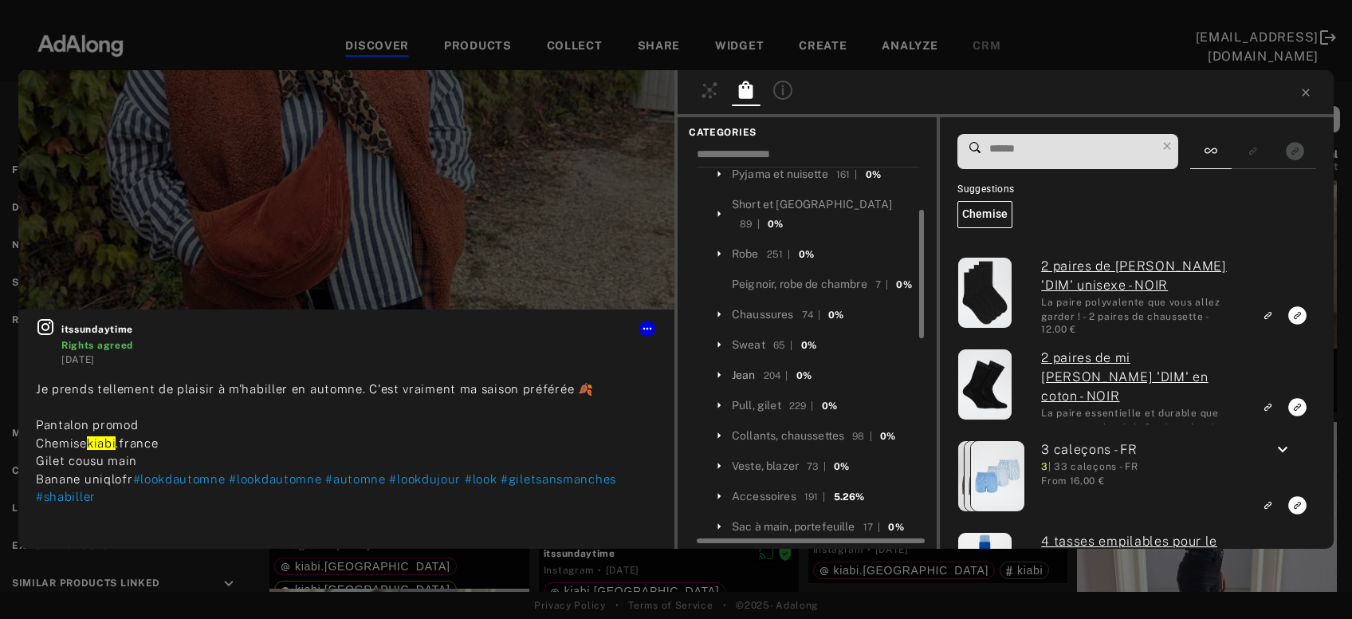
click at [741, 367] on div "Jean" at bounding box center [744, 375] width 24 height 17
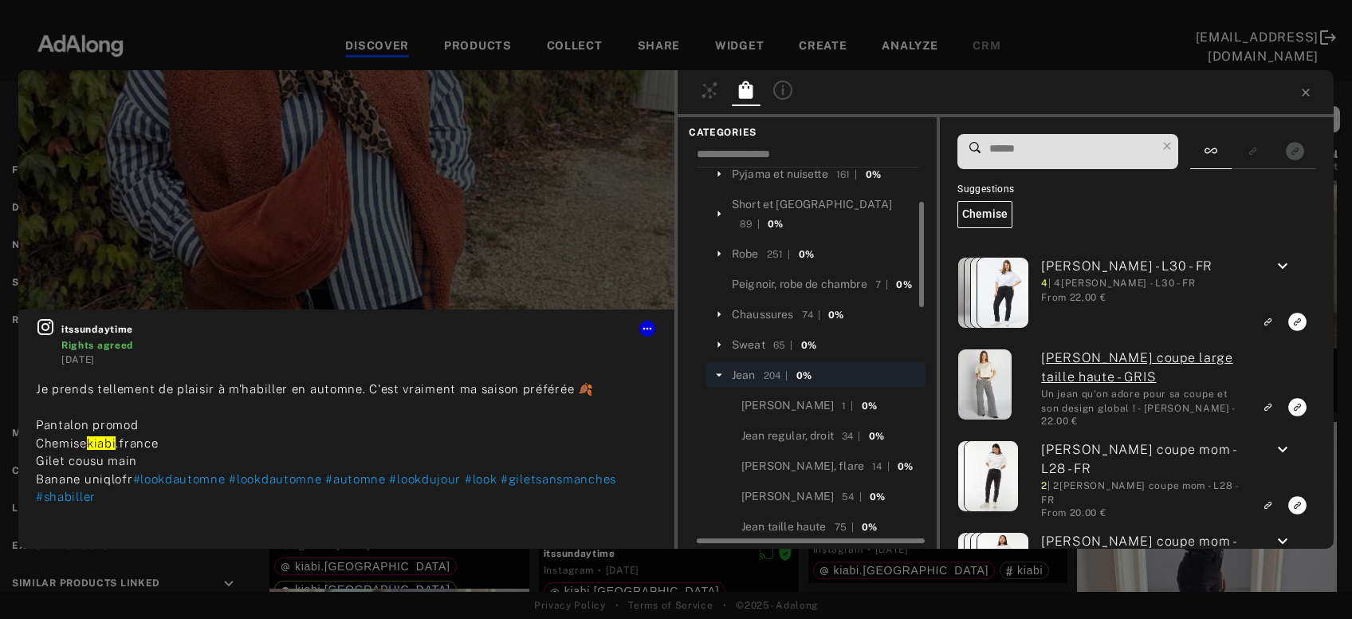
click at [1021, 140] on input at bounding box center [1072, 149] width 168 height 22
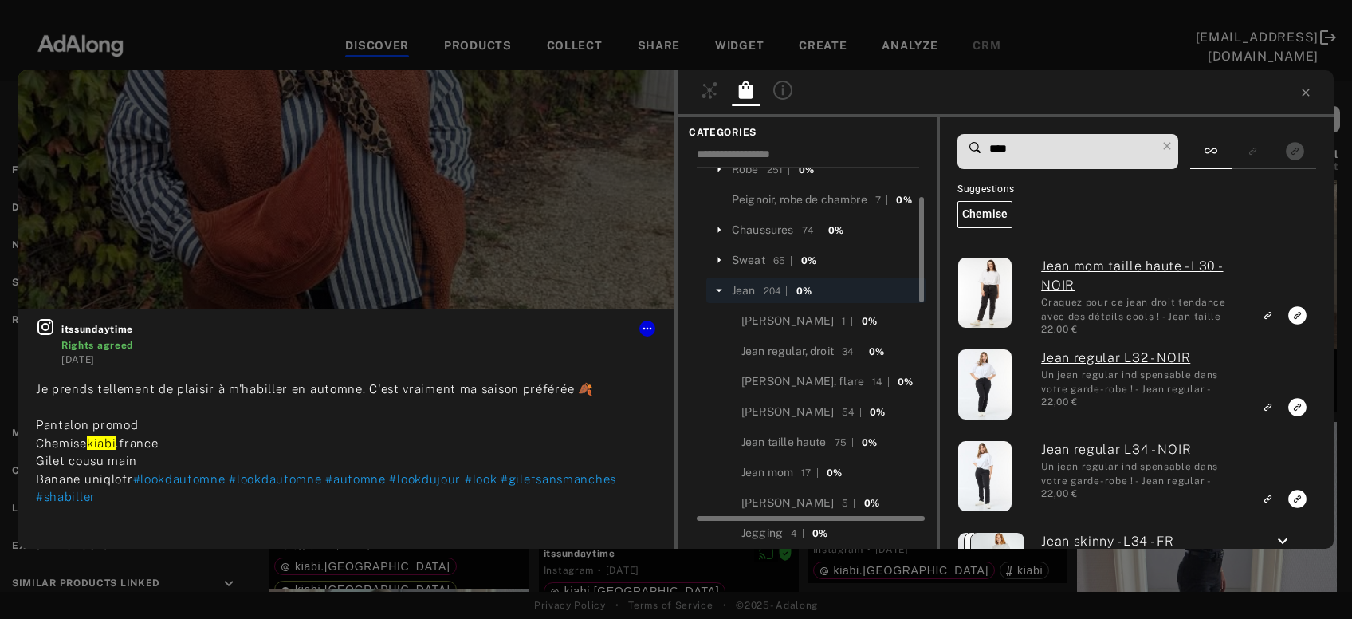
scroll to position [210, 0]
type input "****"
click at [781, 462] on div "Jean mom" at bounding box center [768, 470] width 52 height 17
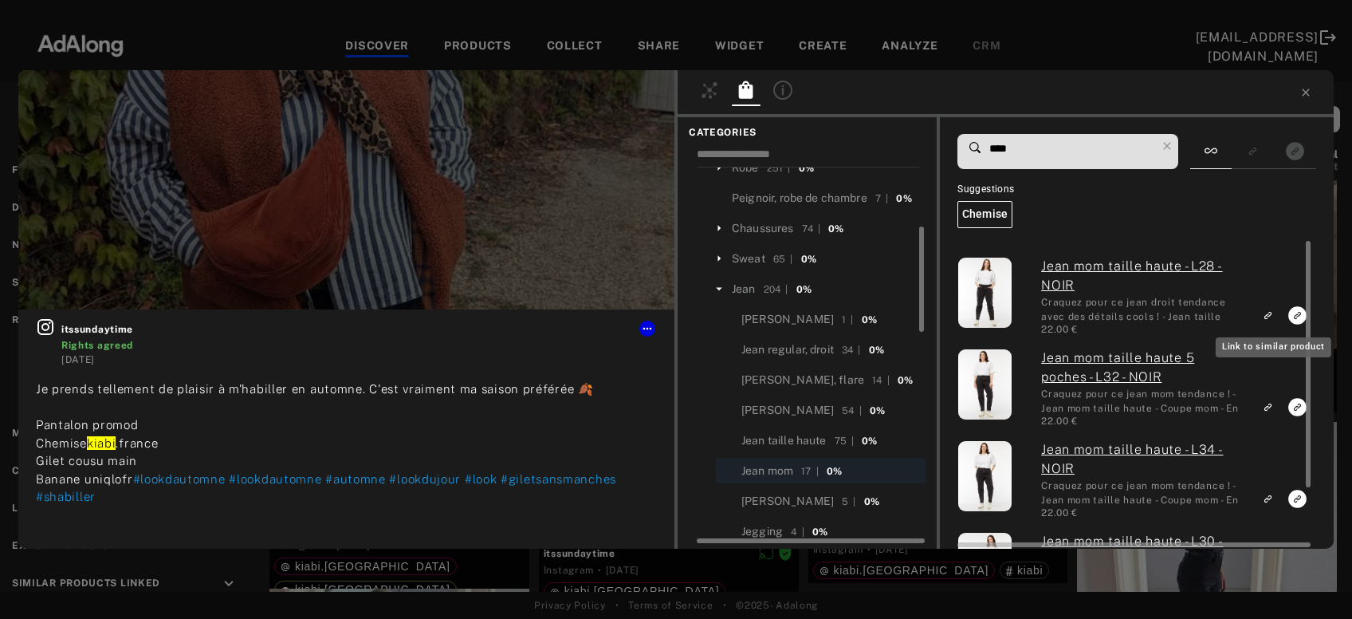
click at [1269, 316] on icon "Link to similar product" at bounding box center [1267, 315] width 11 height 10
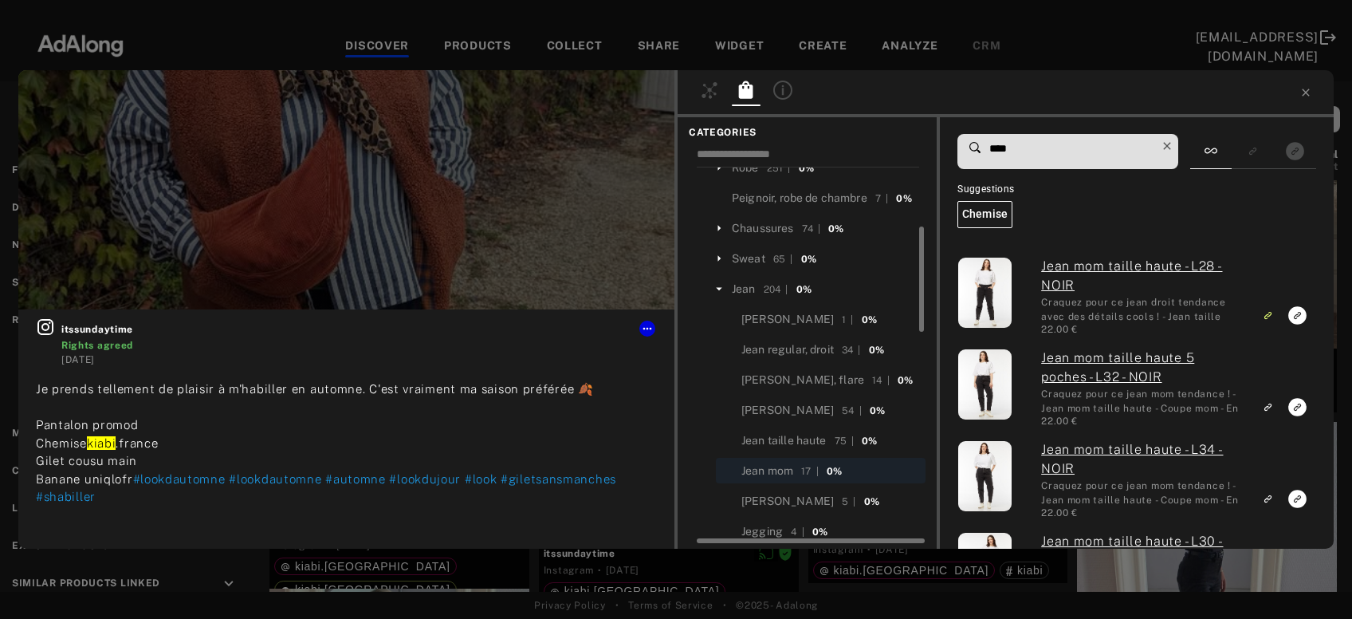
click at [1170, 148] on icon at bounding box center [1167, 146] width 22 height 22
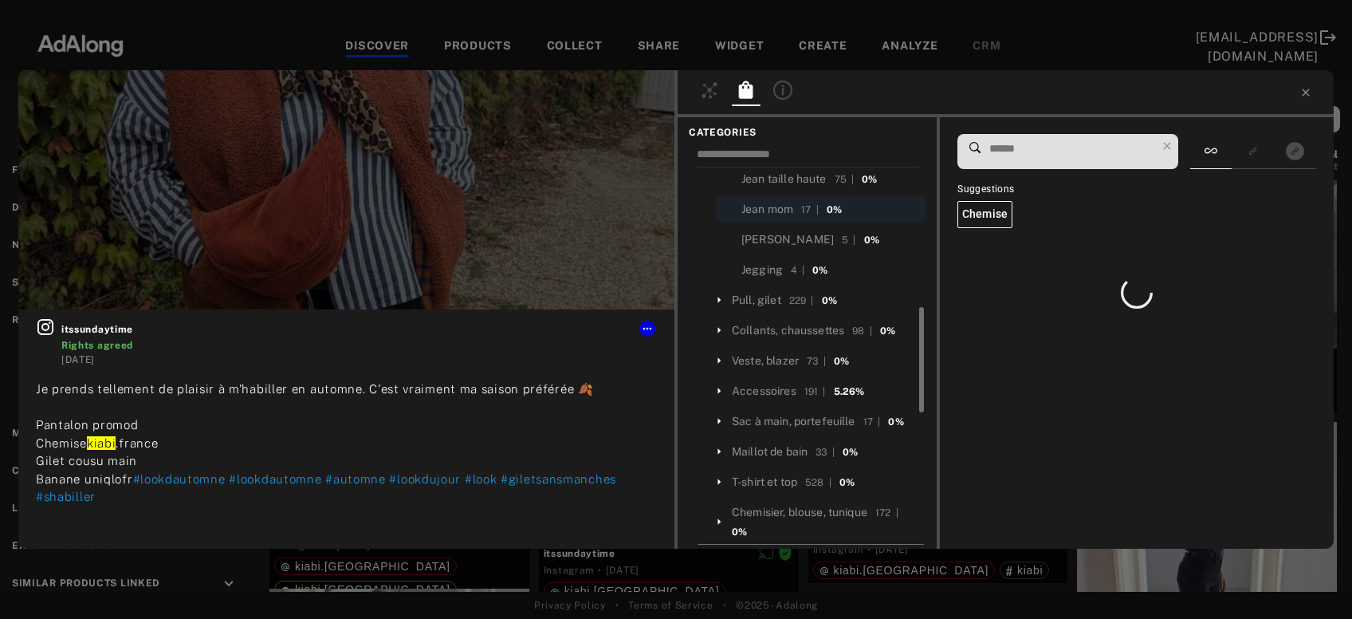
scroll to position [482, 0]
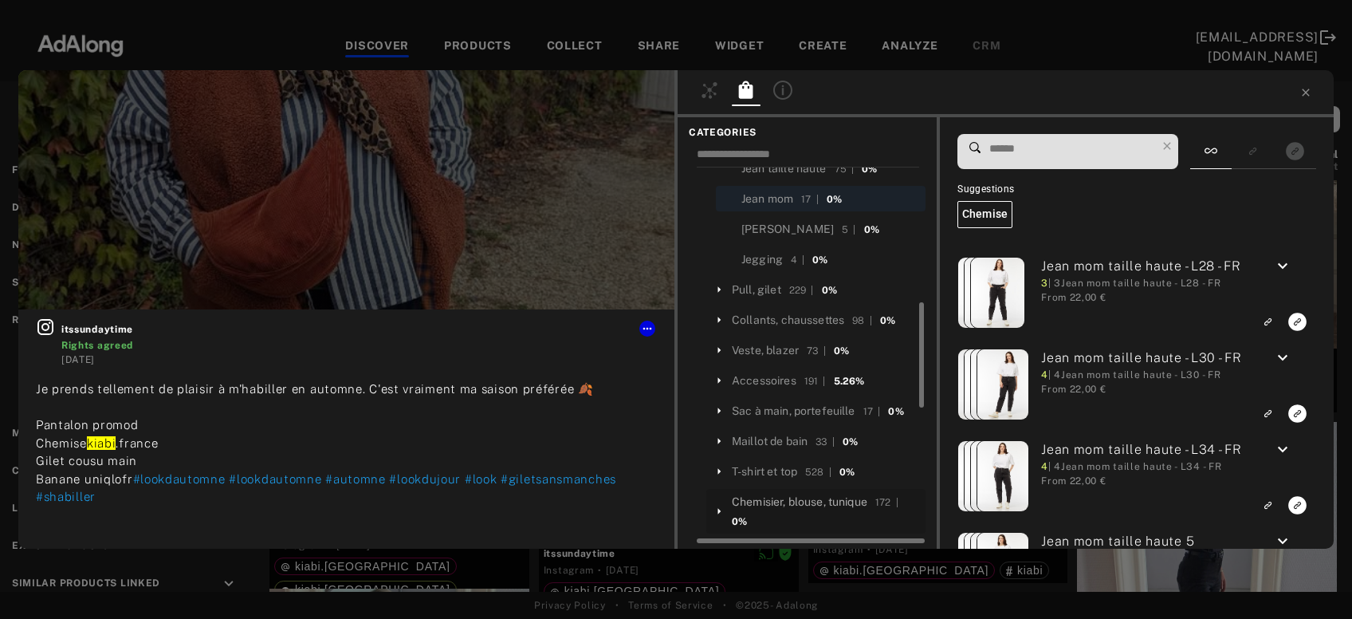
click at [824, 494] on div "Chemisier, blouse, tunique" at bounding box center [800, 502] width 136 height 17
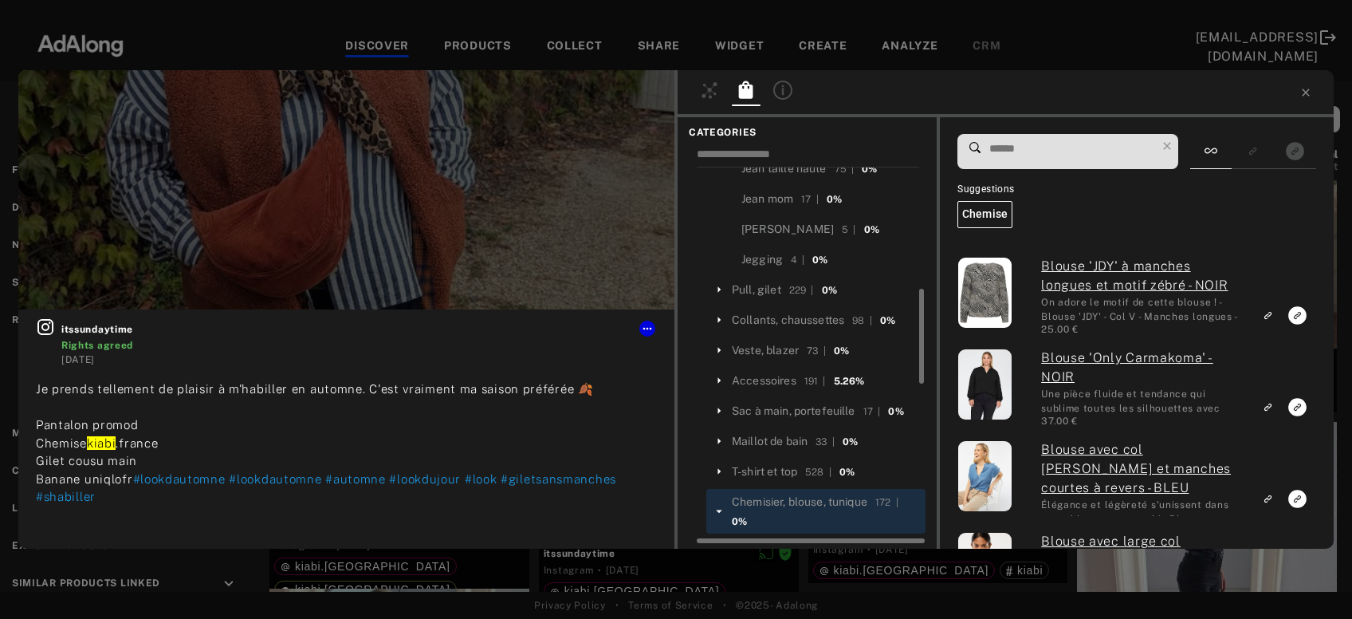
click at [1044, 148] on input at bounding box center [1072, 149] width 168 height 22
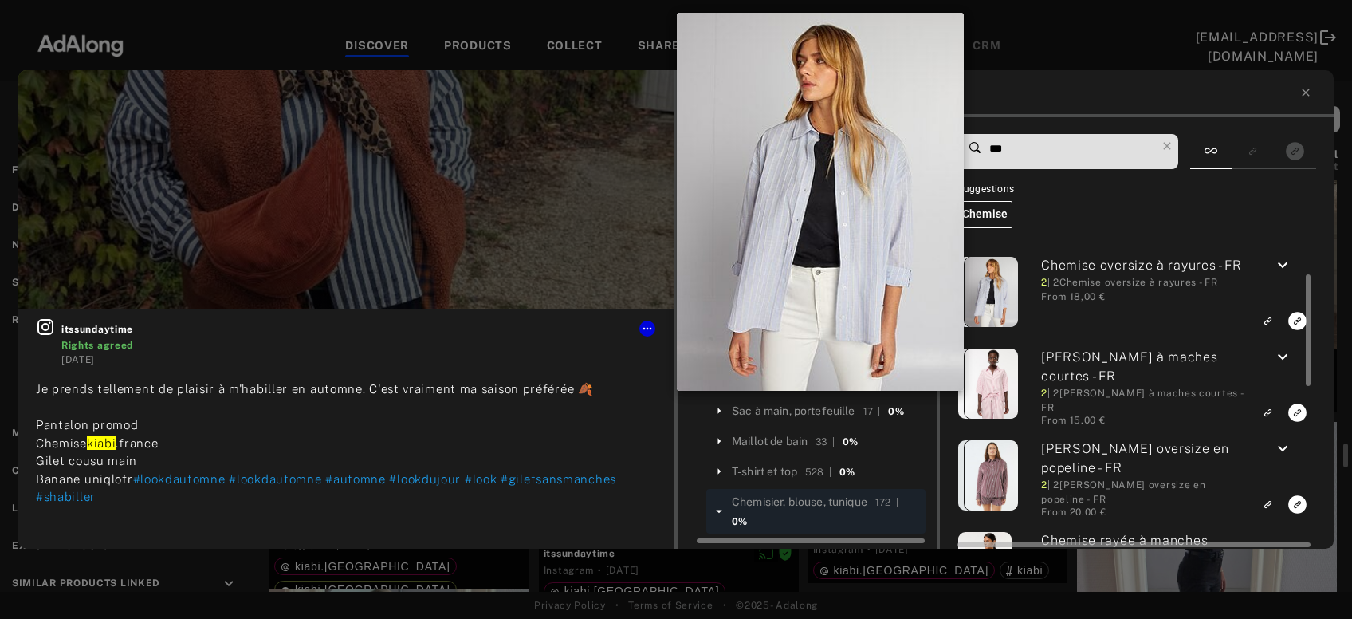
scroll to position [92, 0]
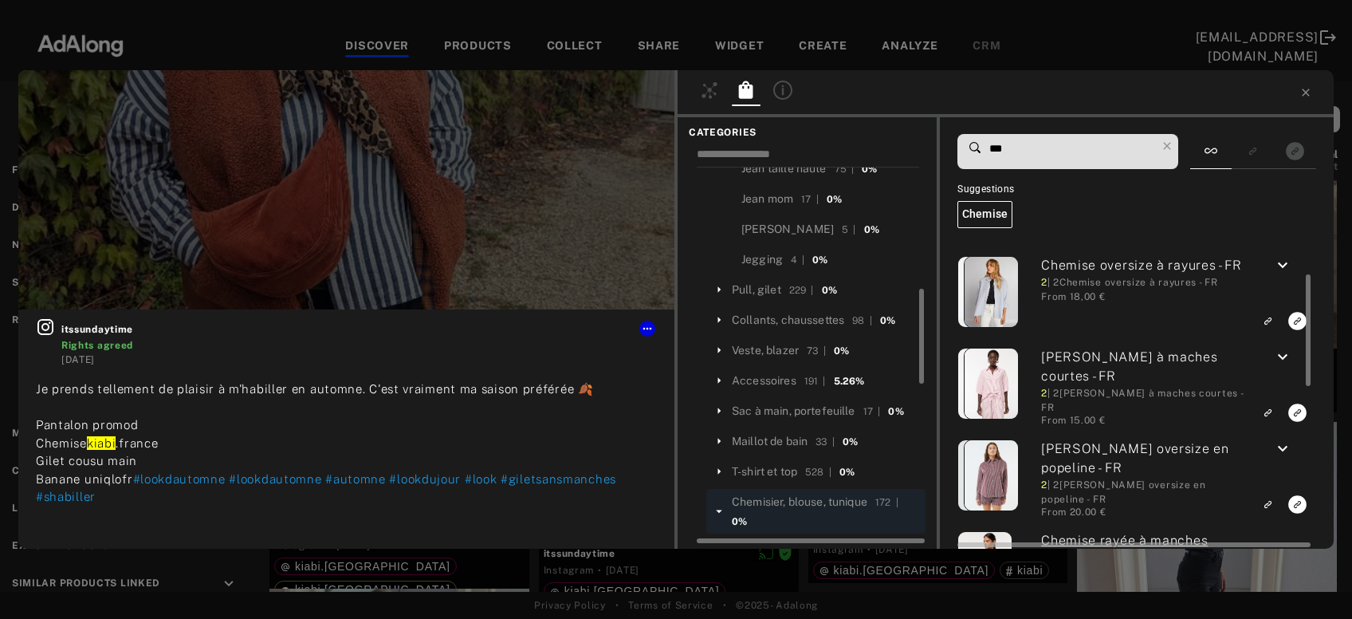
click at [1283, 266] on icon "keyboard_arrow_down" at bounding box center [1282, 265] width 19 height 19
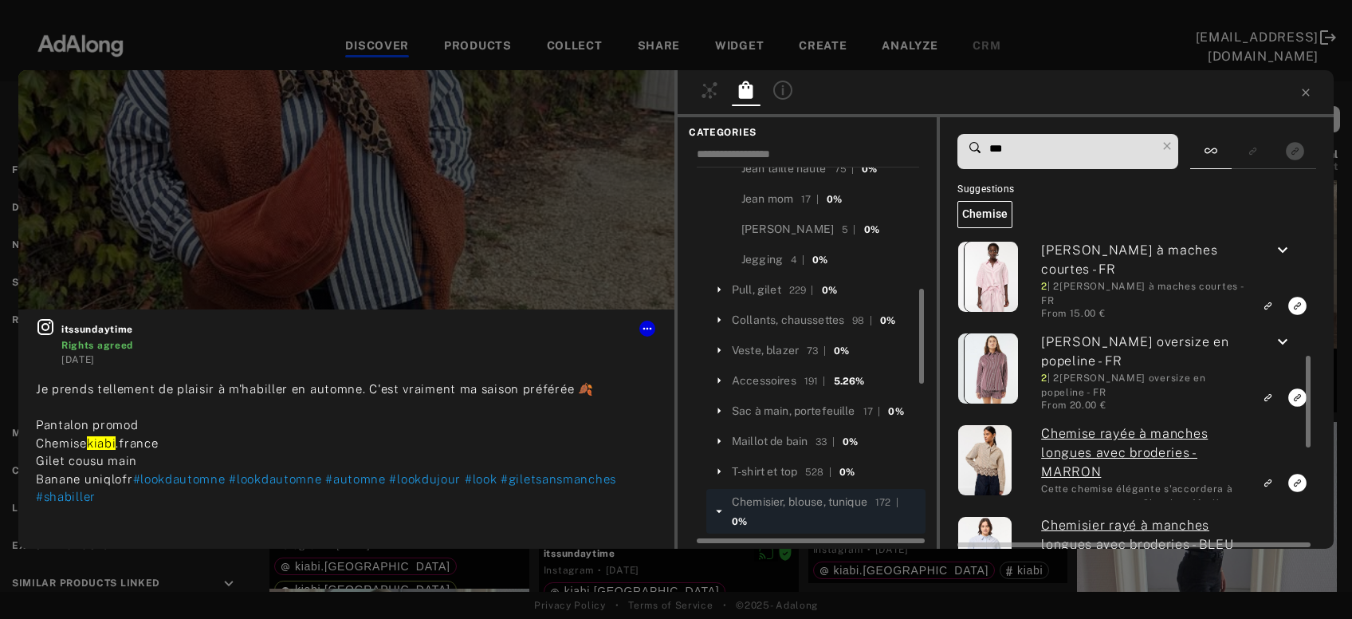
scroll to position [391, 0]
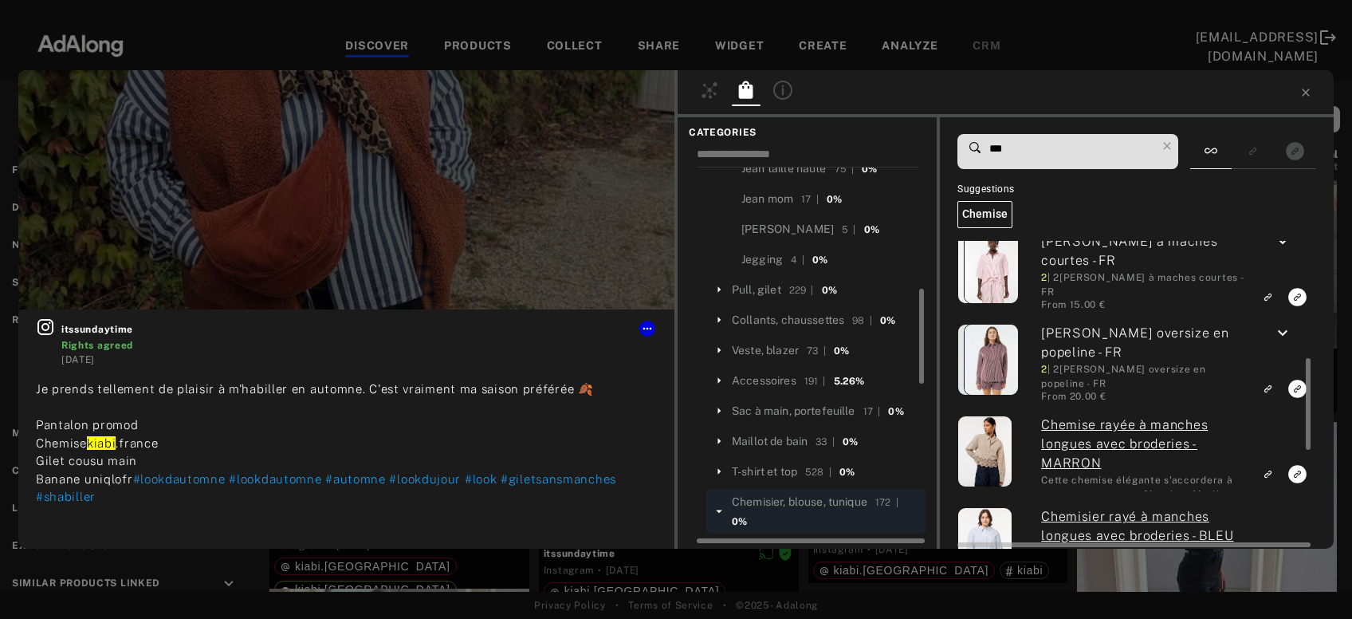
click at [1287, 343] on div "keyboard_arrow_down" at bounding box center [1282, 336] width 59 height 25
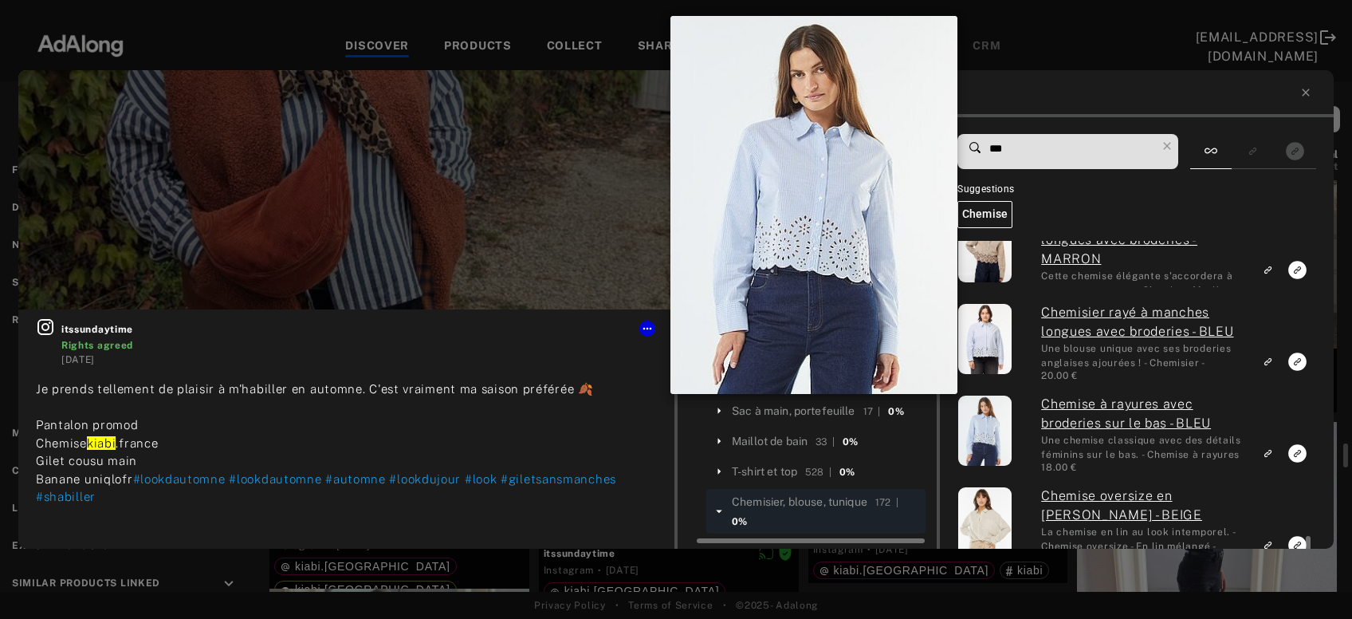
scroll to position [5117, 0]
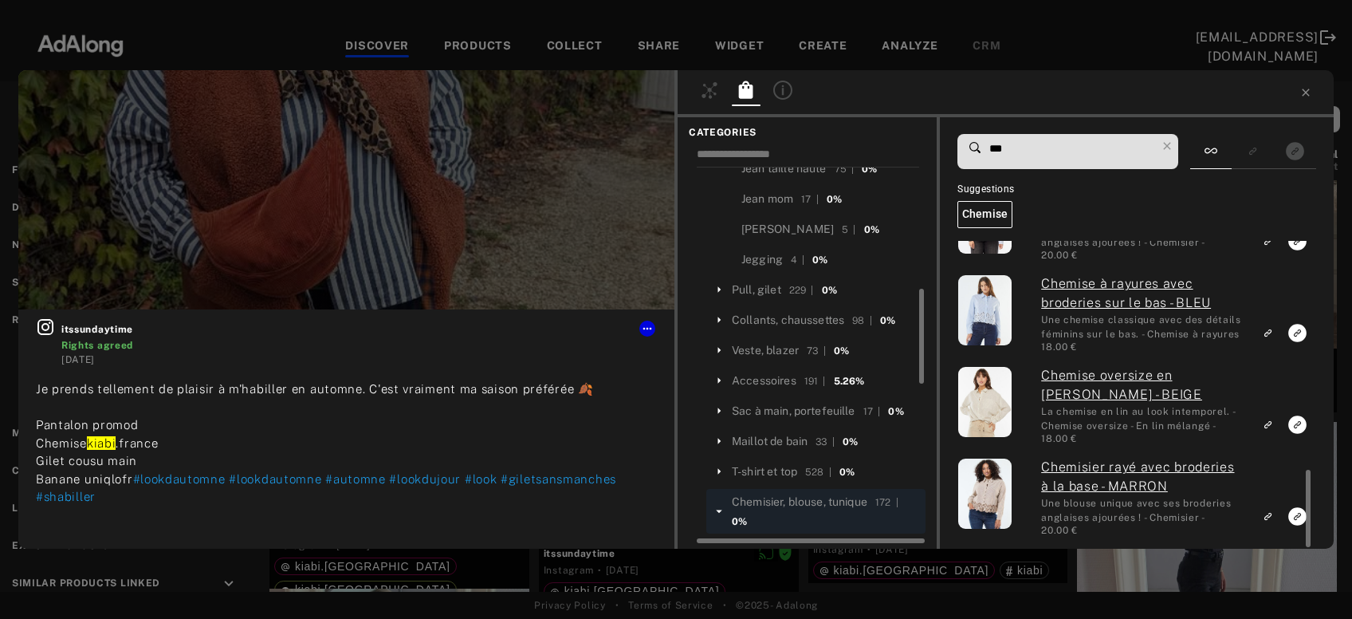
click at [997, 150] on input "***" at bounding box center [1072, 149] width 168 height 22
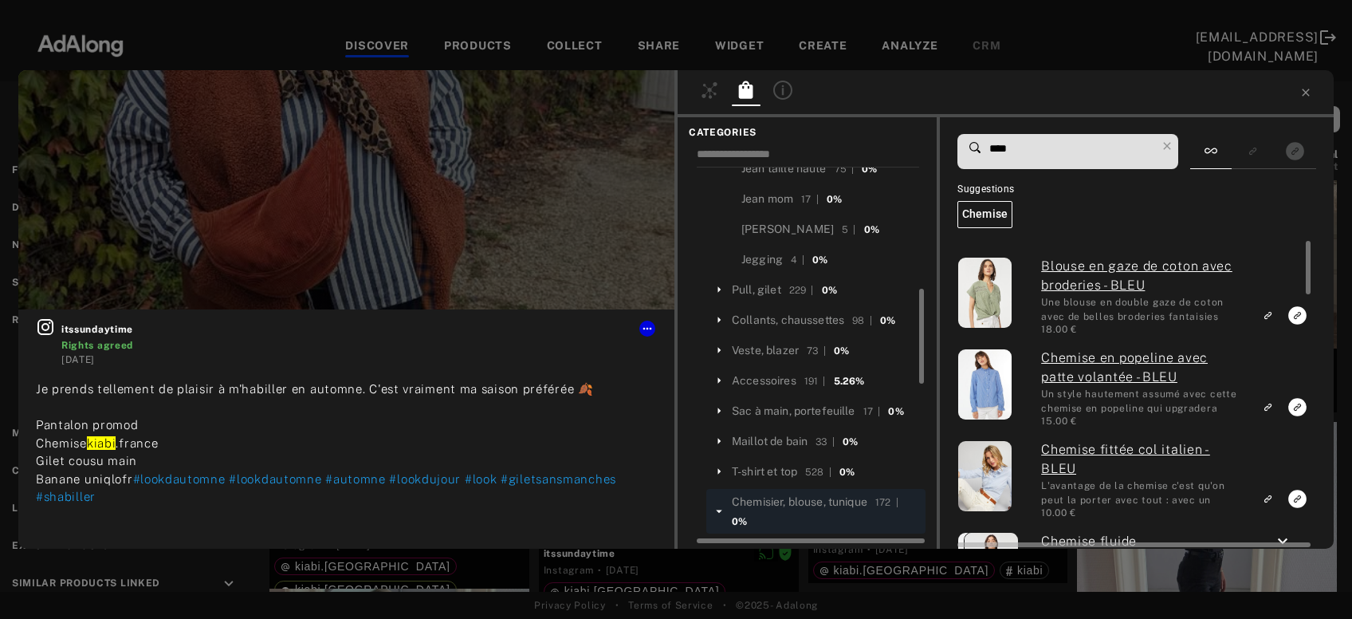
type input "****"
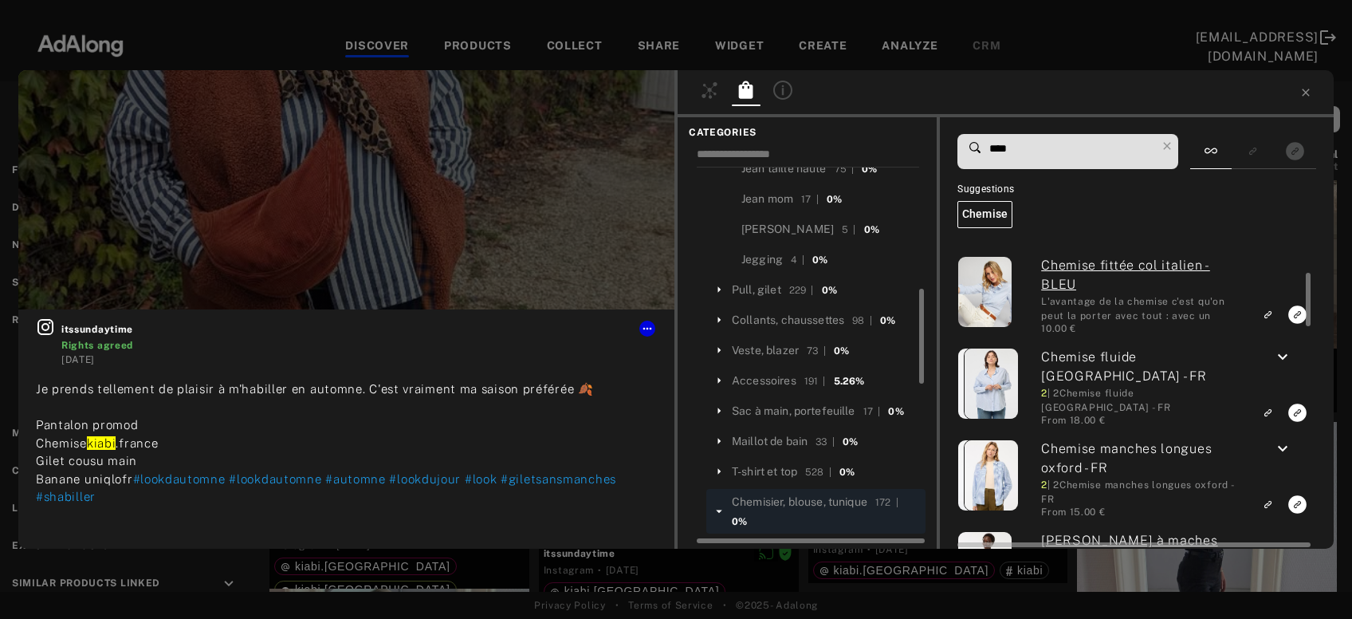
click at [1272, 365] on div "keyboard_arrow_down" at bounding box center [1282, 360] width 59 height 25
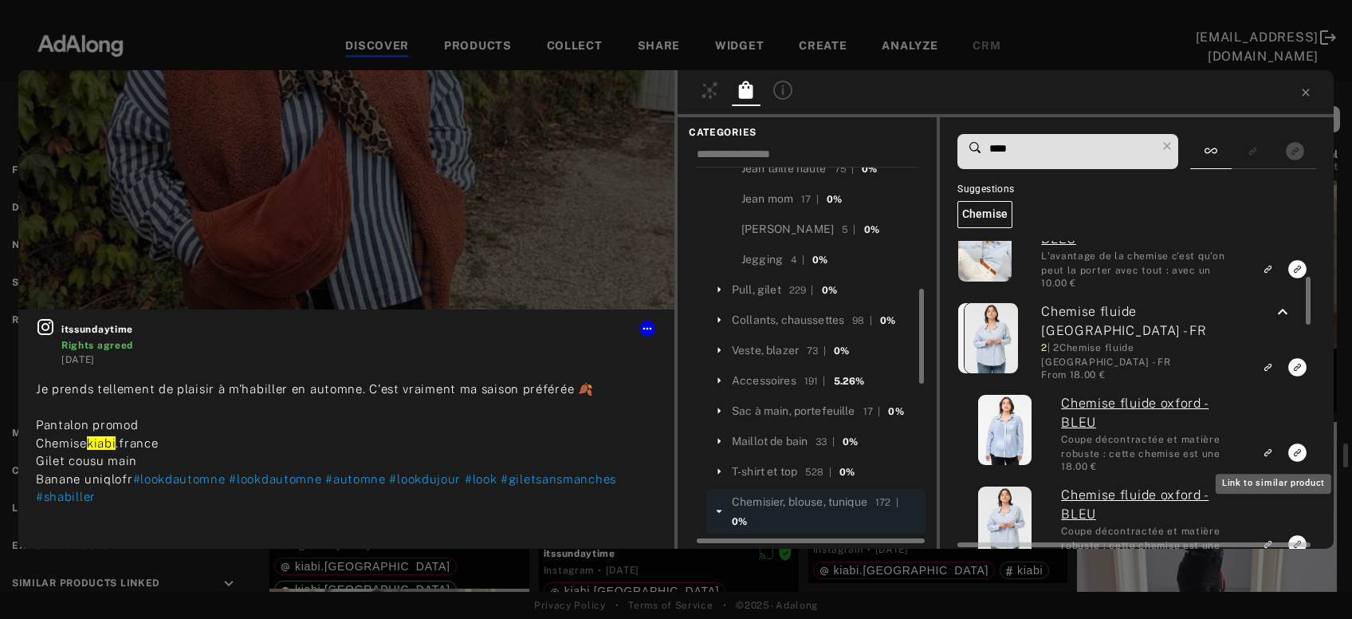
click at [1271, 449] on icon "Link to similar product" at bounding box center [1267, 452] width 11 height 10
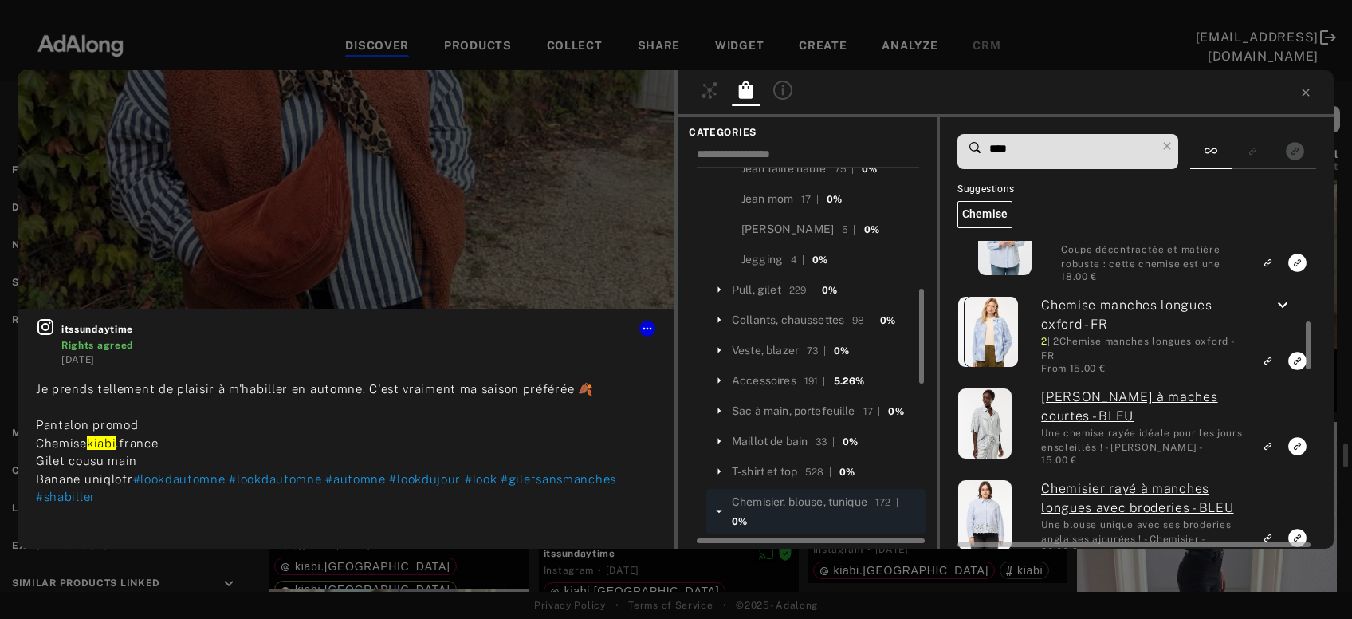
click at [1287, 306] on icon "keyboard_arrow_down" at bounding box center [1282, 305] width 19 height 19
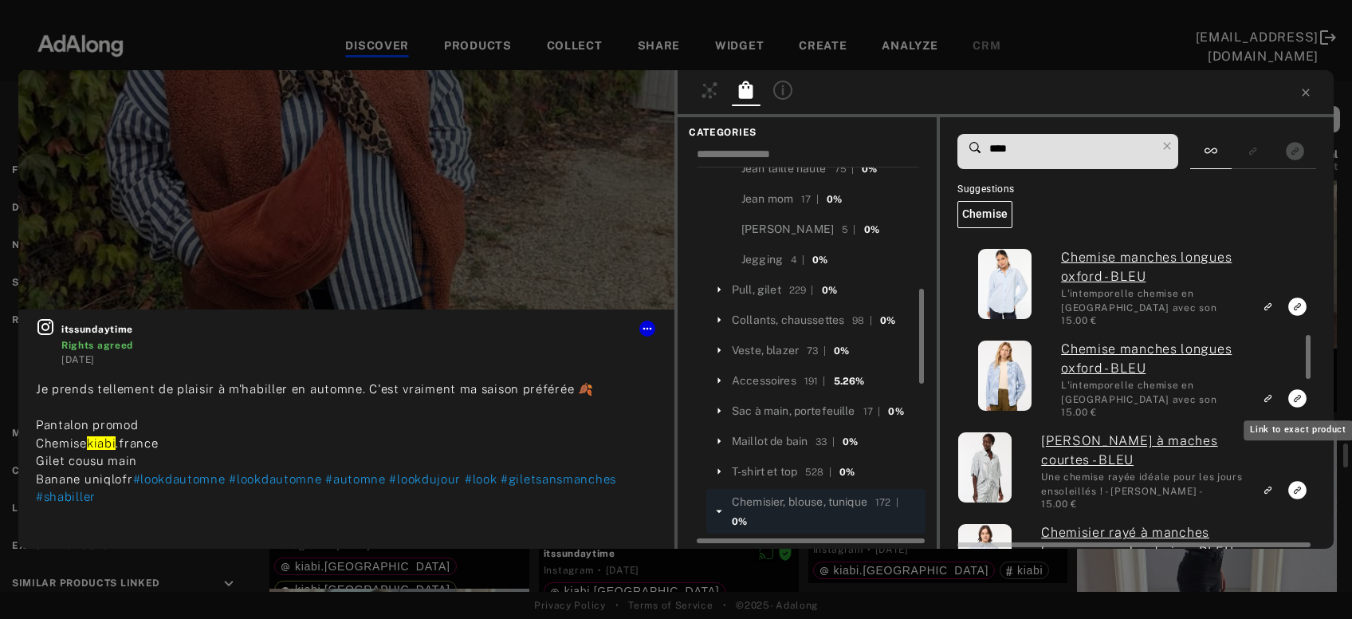
click at [1295, 395] on icon "Link to exact product" at bounding box center [1298, 398] width 18 height 18
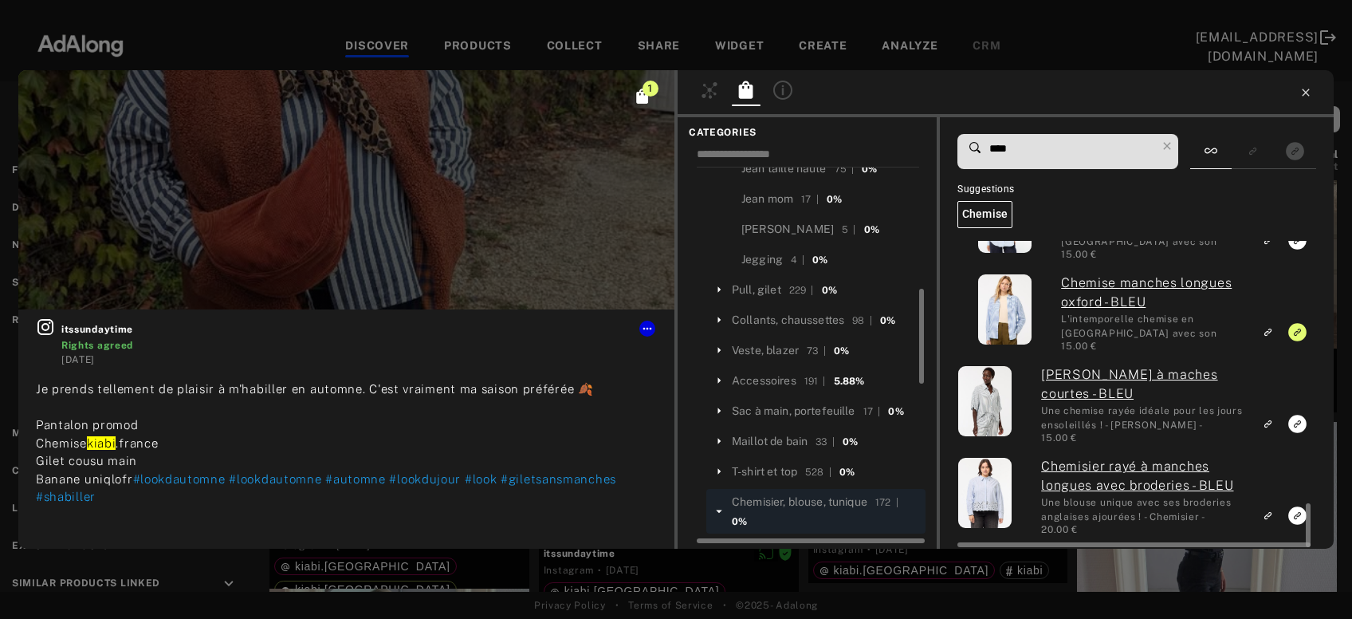
click at [1308, 92] on icon at bounding box center [1306, 92] width 13 height 13
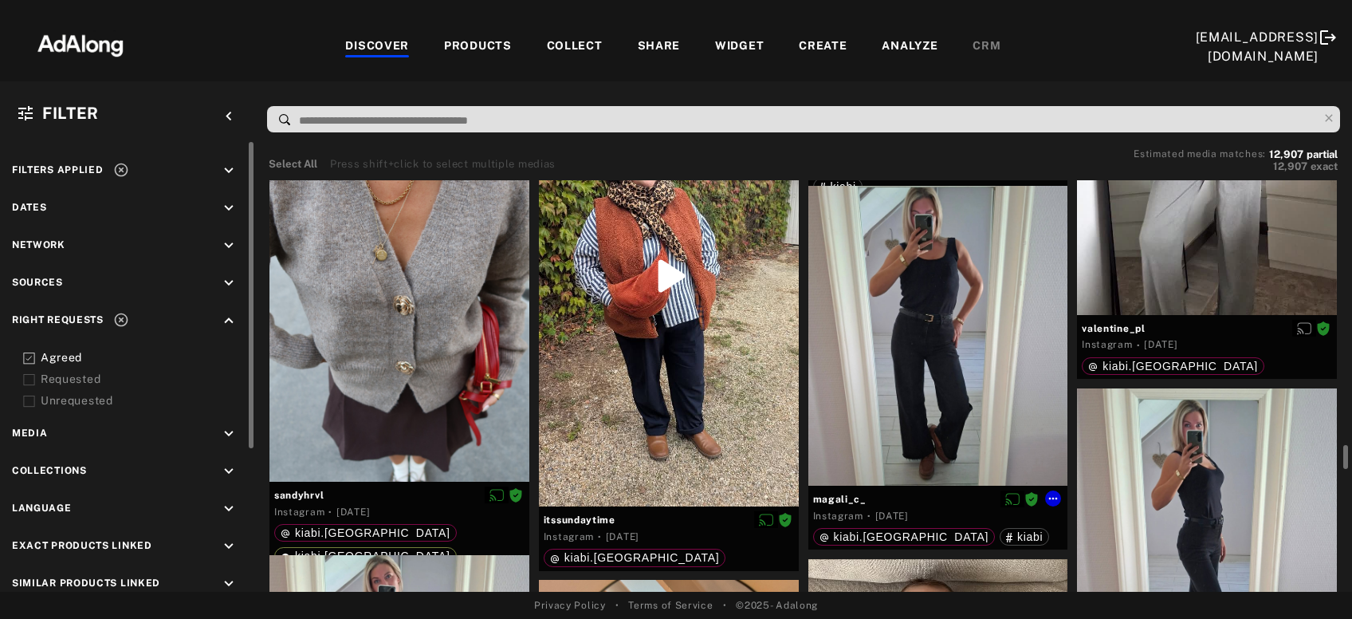
click at [971, 380] on div at bounding box center [939, 336] width 260 height 300
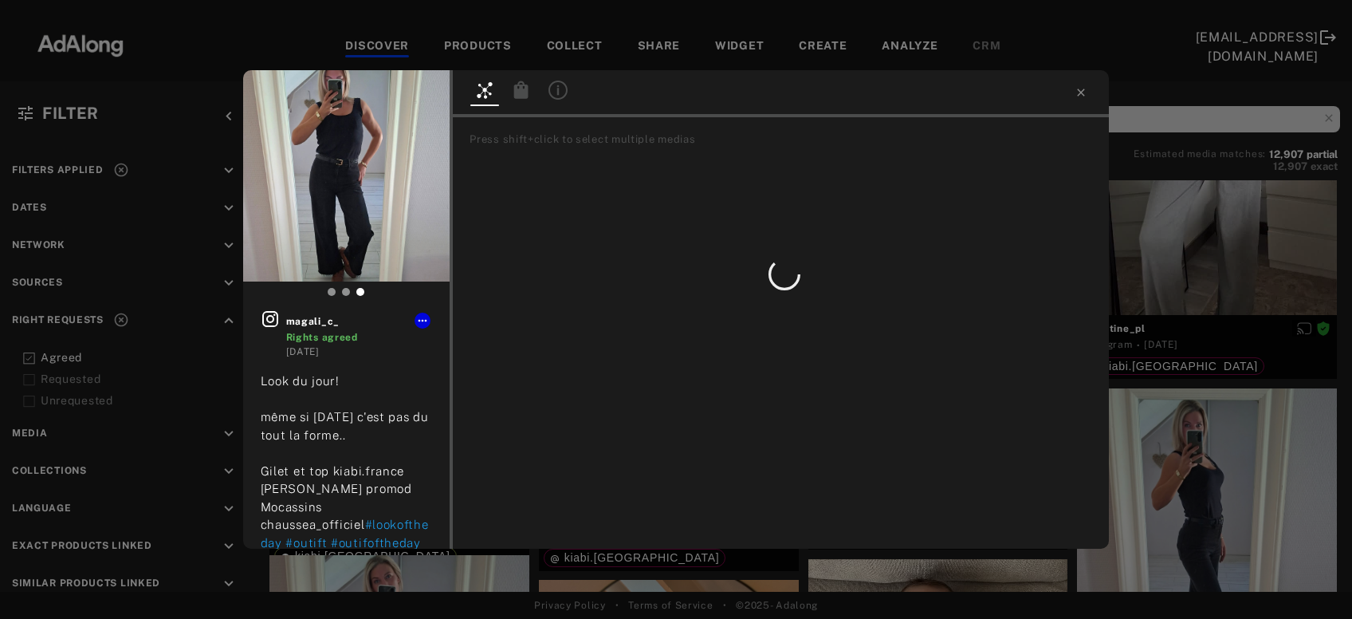
click at [1192, 497] on div "magali_c_ Rights agreed 2 days ago Look du jour! même si aujourd'hui c'est pas …" at bounding box center [676, 309] width 1352 height 619
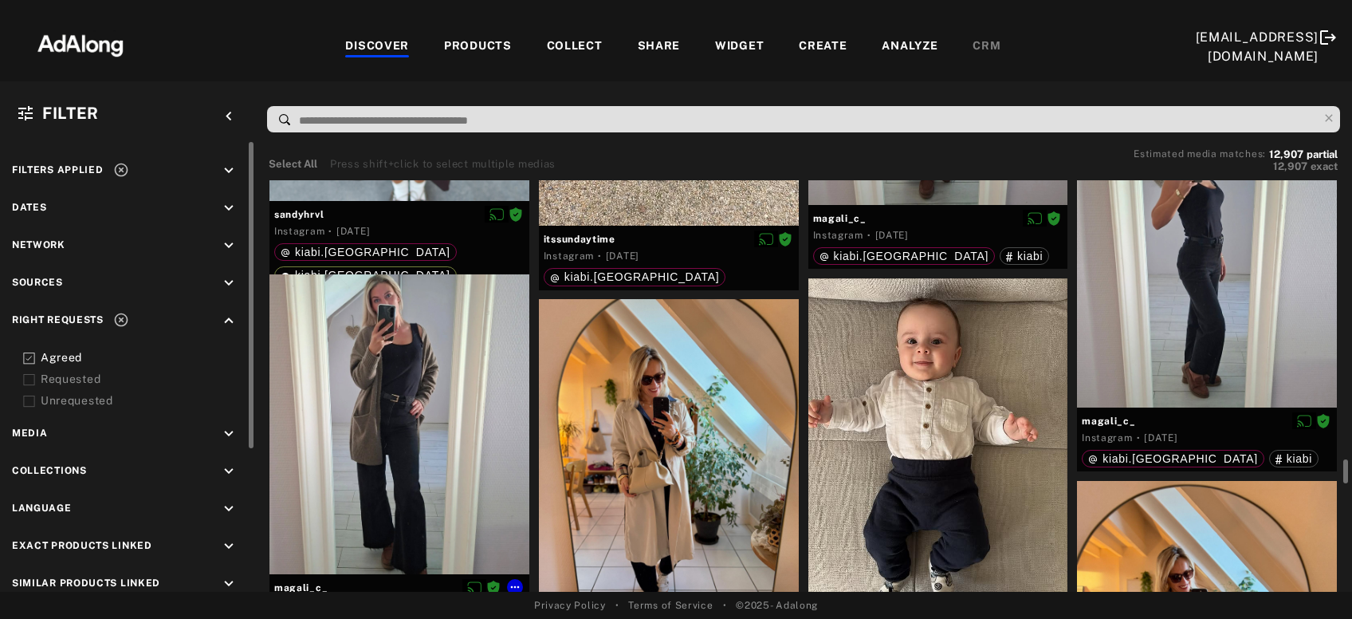
click at [438, 411] on div at bounding box center [400, 424] width 260 height 300
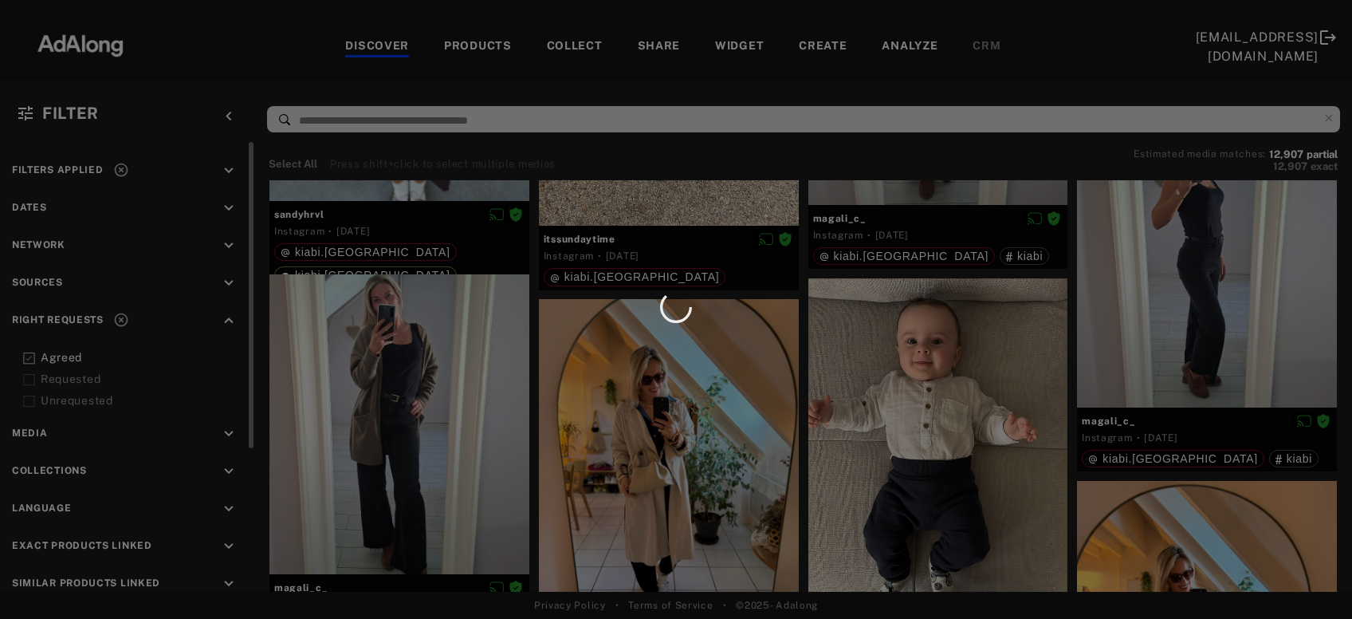
click at [643, 407] on div at bounding box center [676, 309] width 1352 height 619
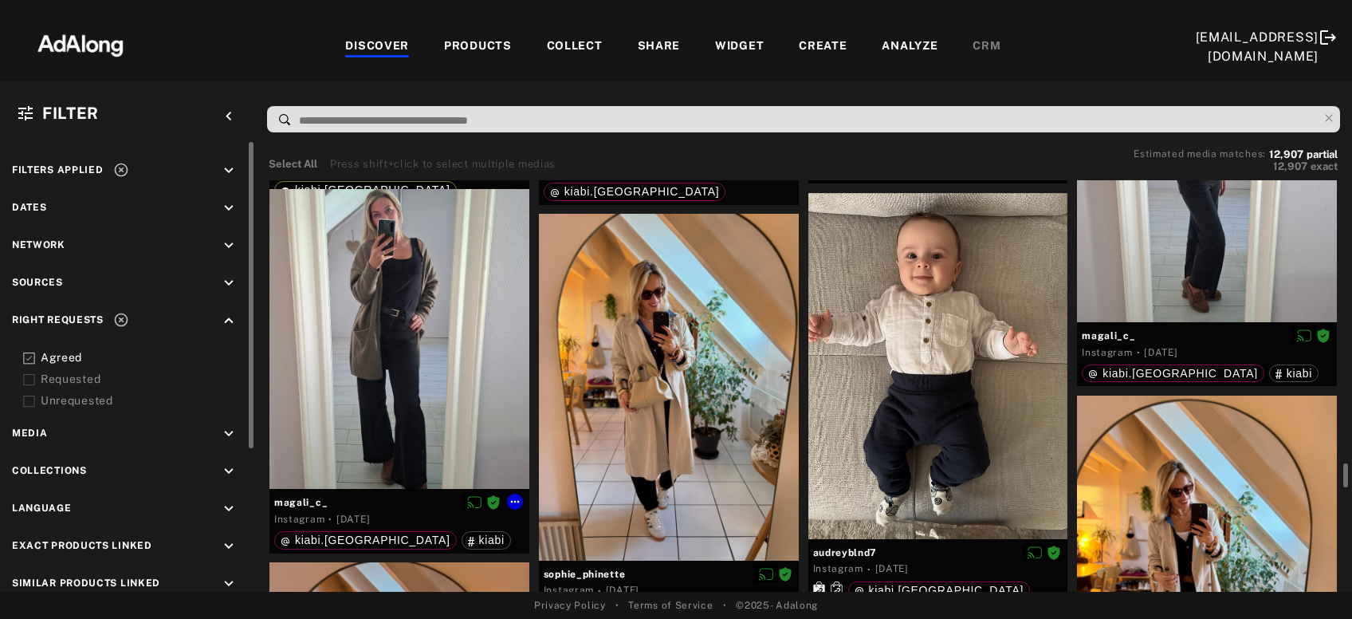
click at [434, 369] on div at bounding box center [400, 339] width 260 height 300
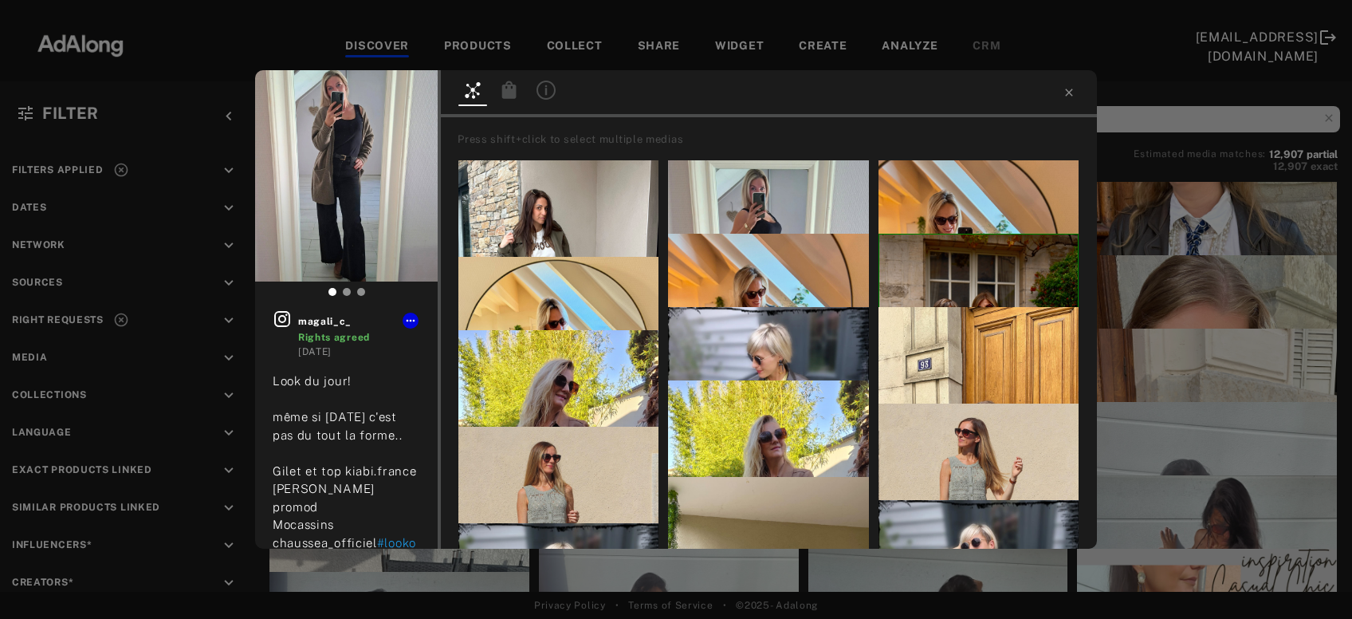
click at [509, 90] on icon at bounding box center [509, 90] width 14 height 18
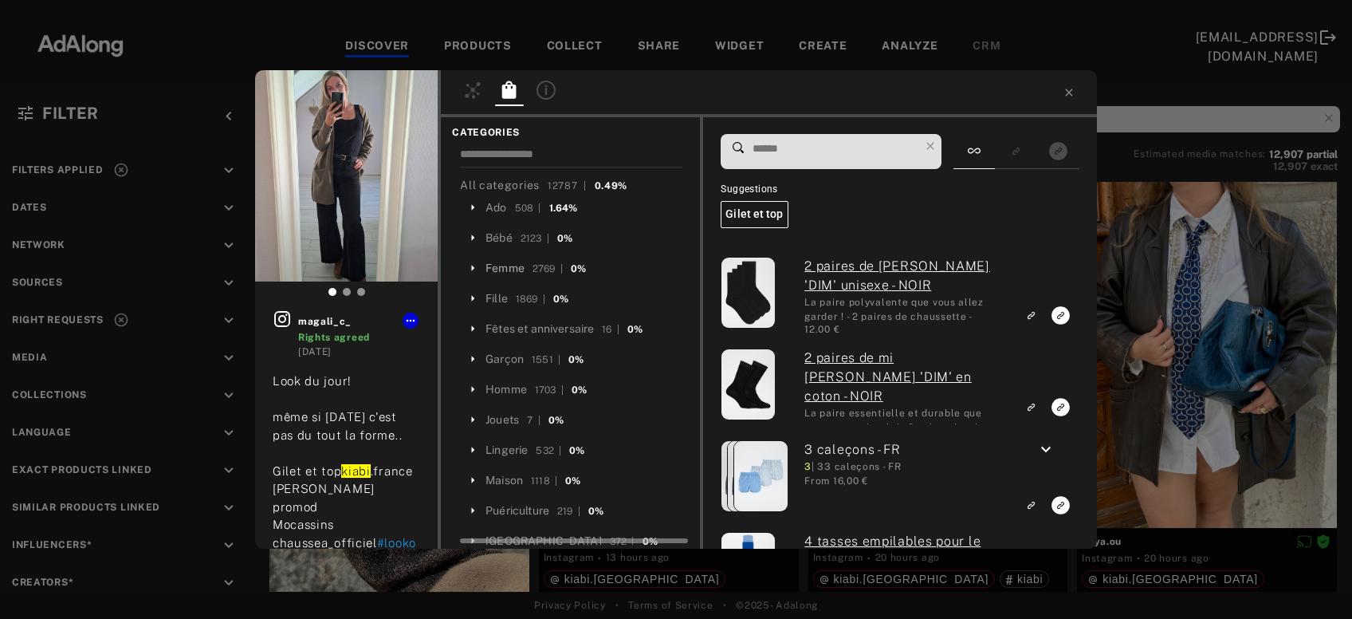
click at [516, 269] on div "Femme" at bounding box center [505, 268] width 39 height 17
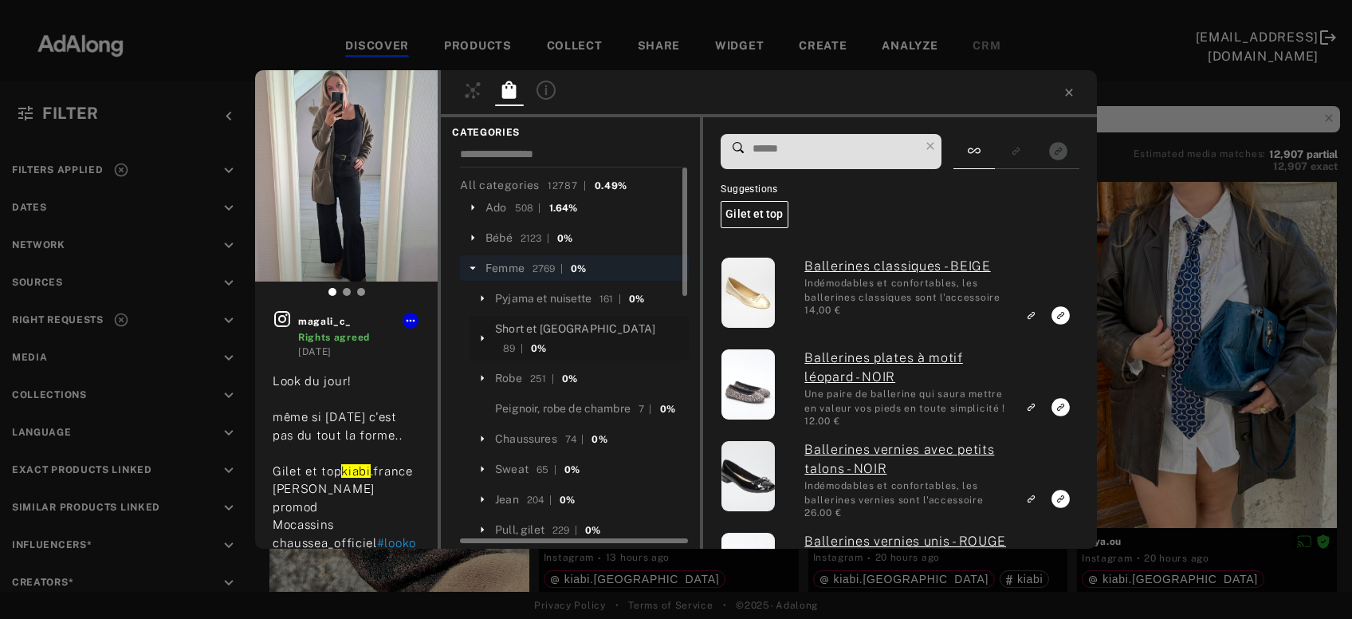
click at [529, 325] on div "Short et [GEOGRAPHIC_DATA]" at bounding box center [575, 329] width 160 height 17
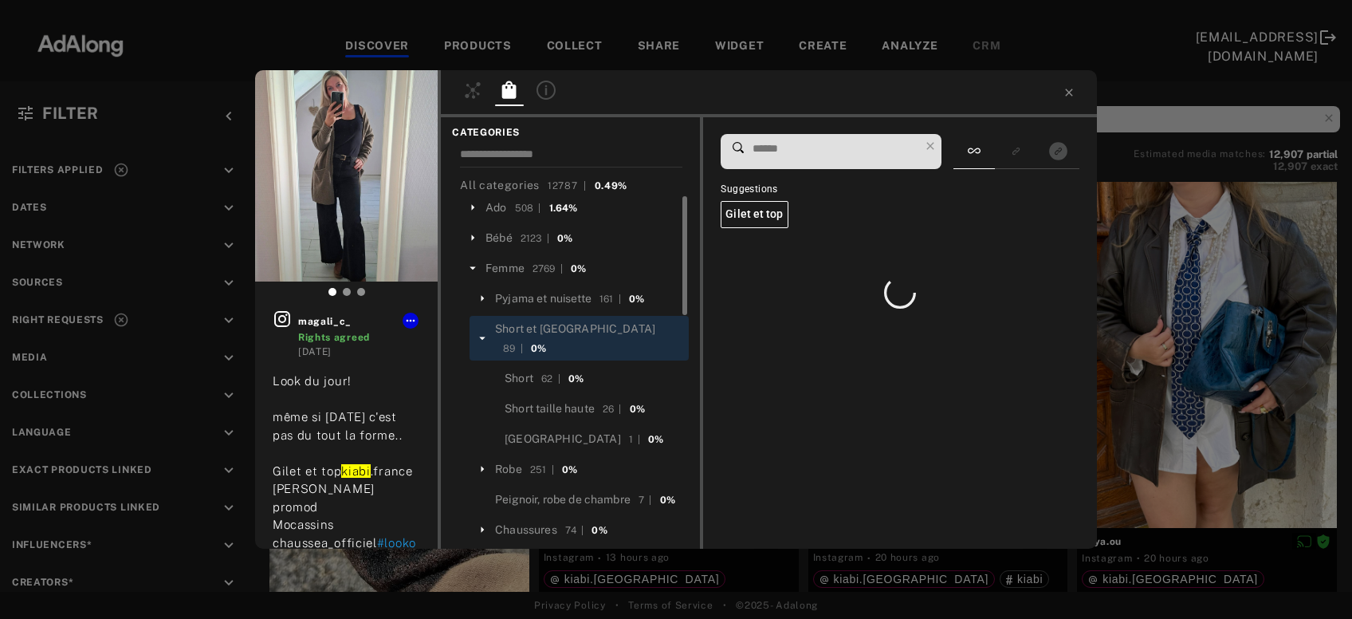
scroll to position [24, 0]
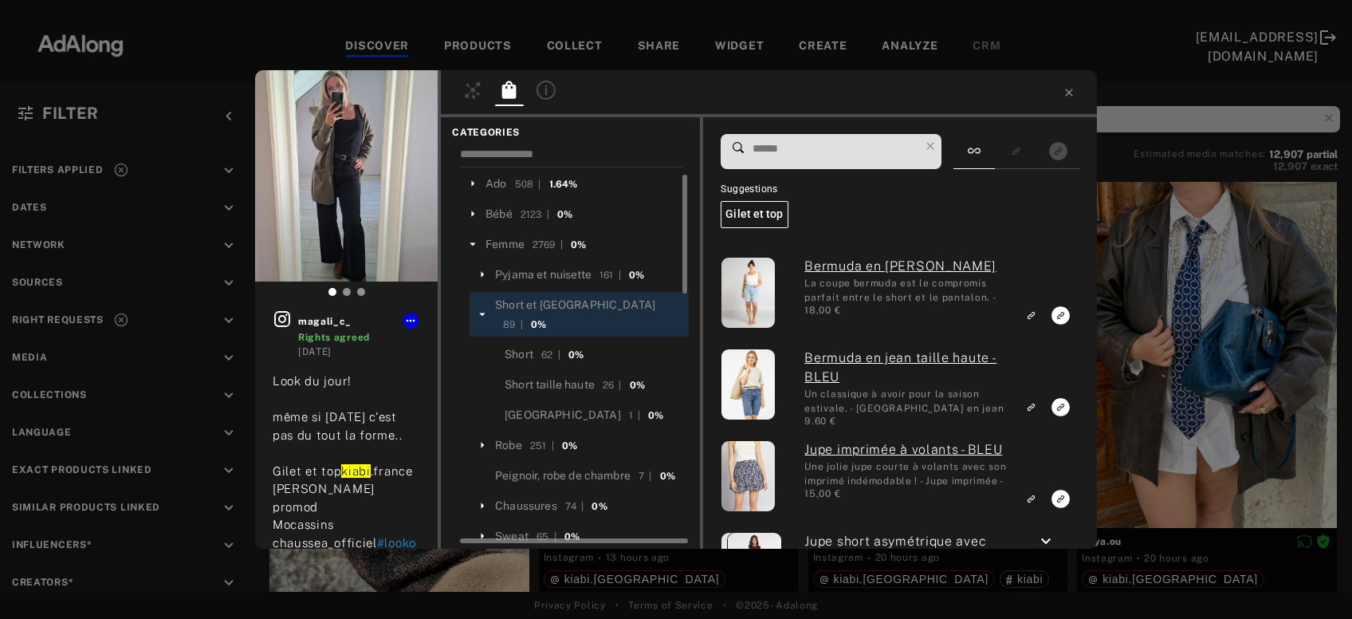
click at [482, 307] on icon at bounding box center [482, 314] width 14 height 14
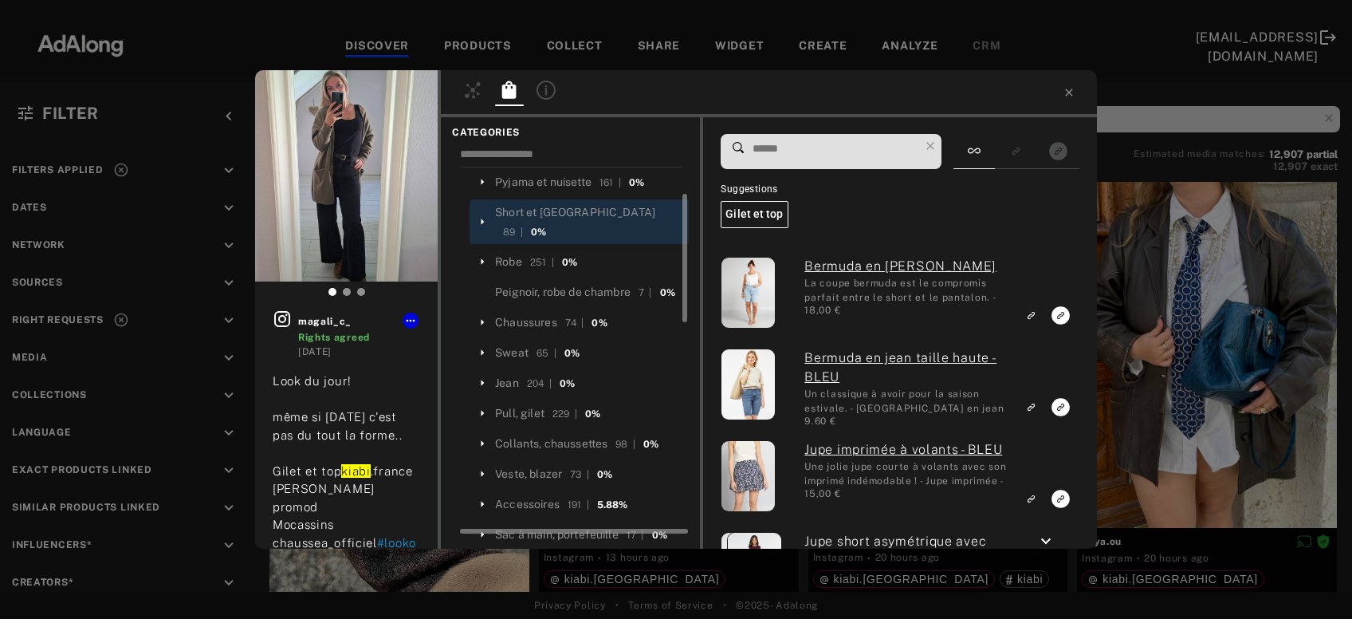
scroll to position [117, 0]
click at [508, 374] on div "Jean" at bounding box center [507, 382] width 24 height 17
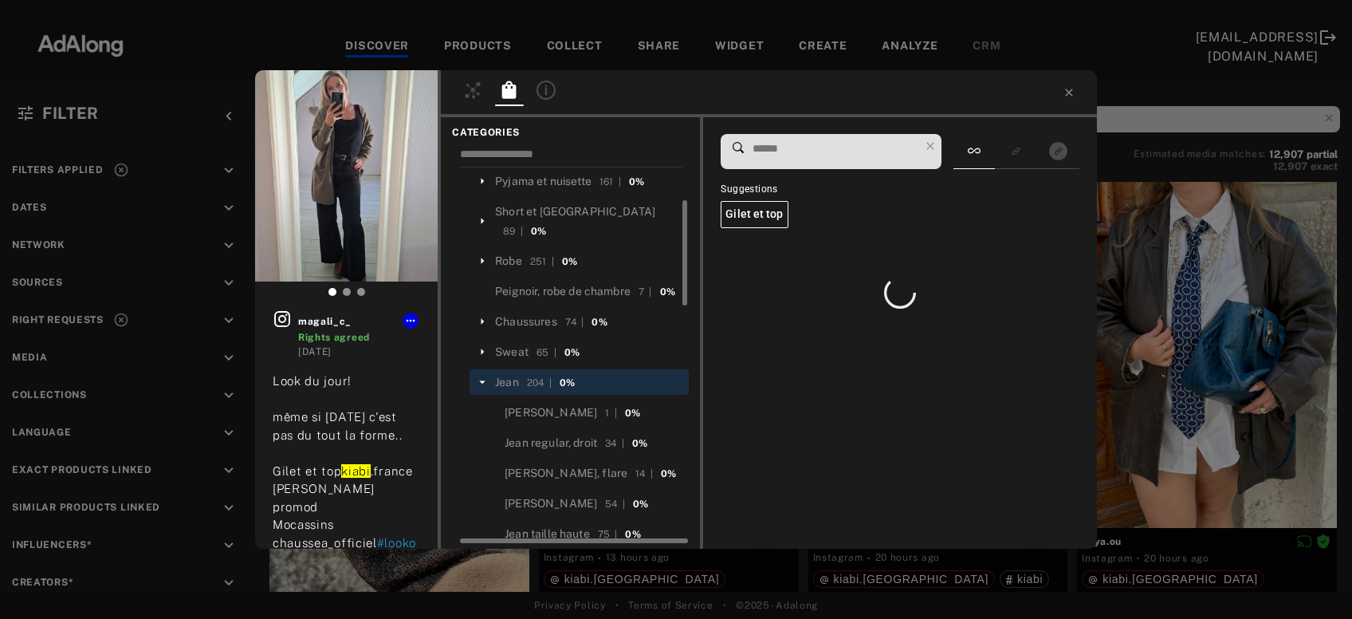
click at [809, 150] on input at bounding box center [835, 149] width 168 height 22
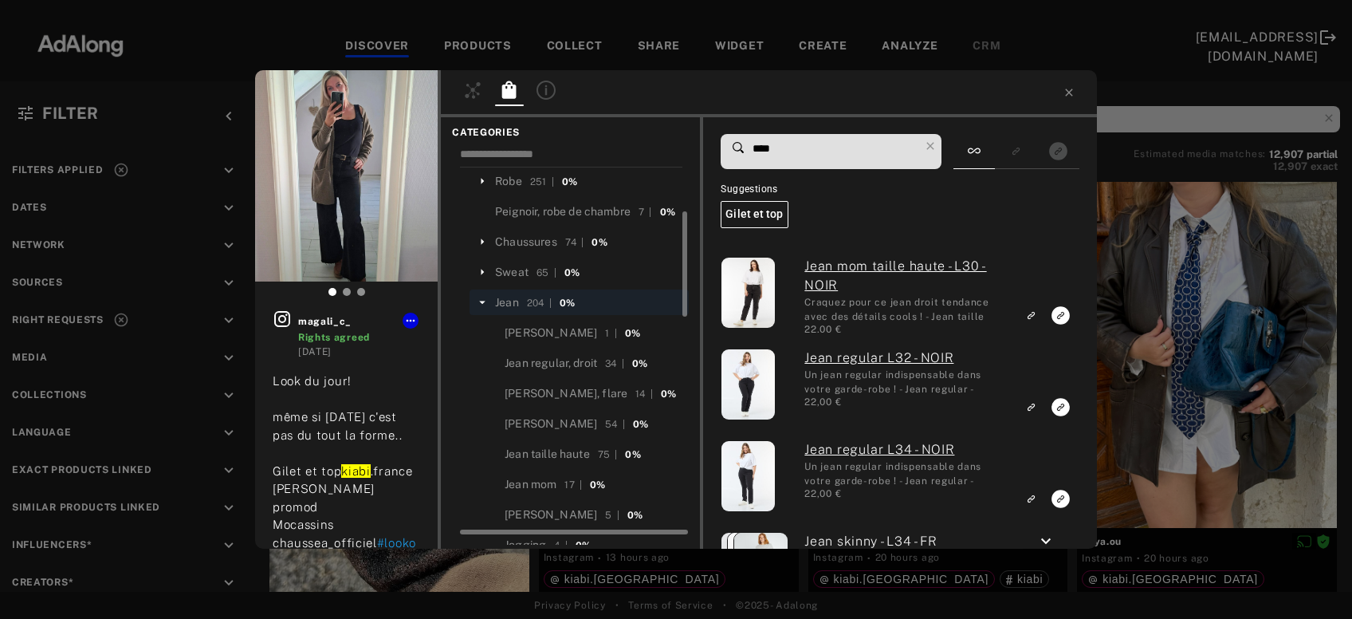
scroll to position [223, 0]
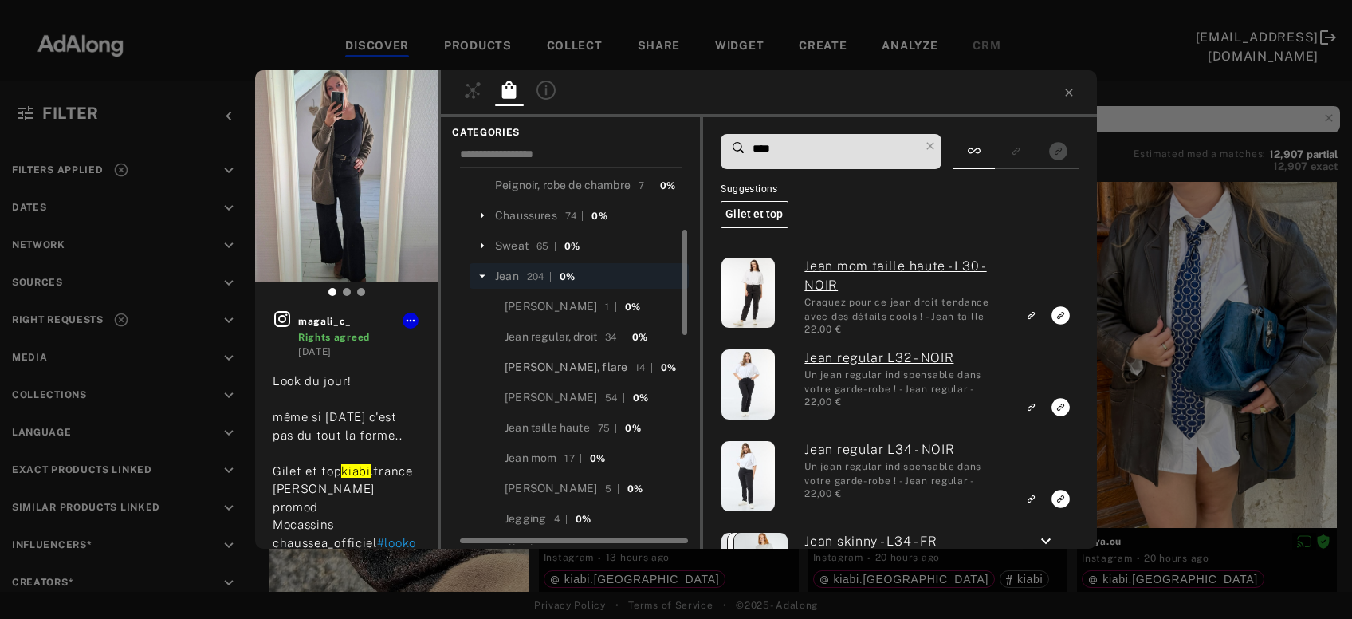
type input "****"
click at [588, 359] on div "[PERSON_NAME], flare" at bounding box center [566, 367] width 123 height 17
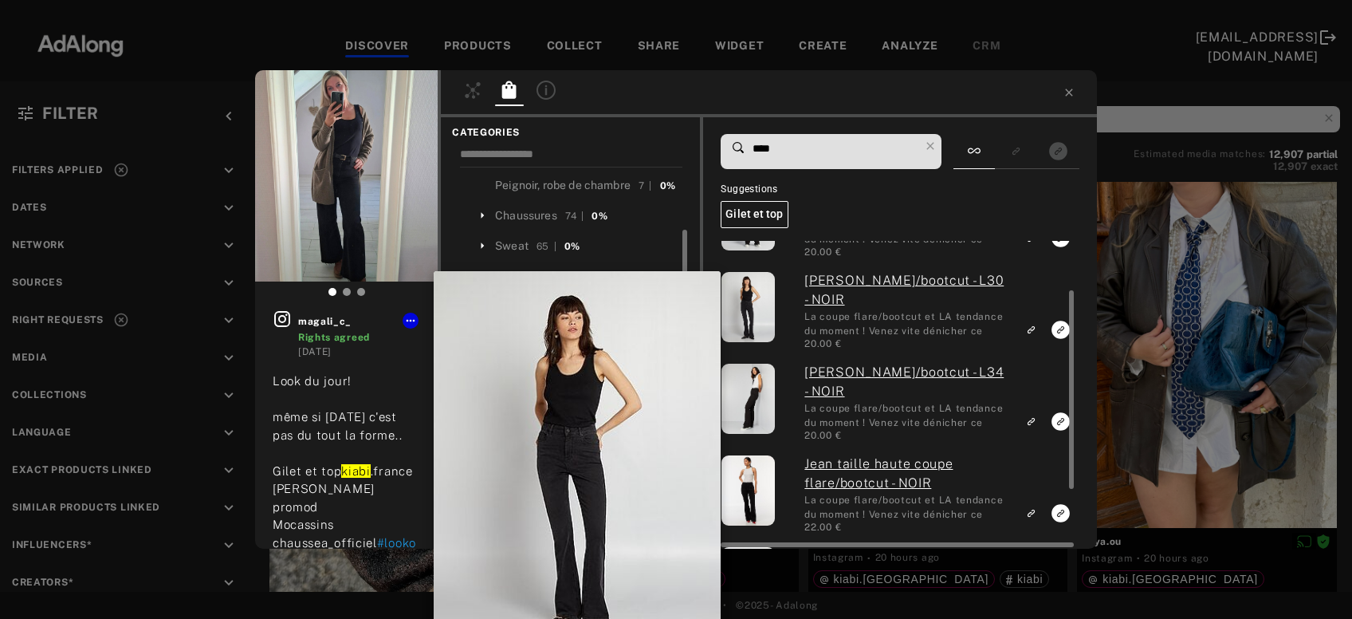
scroll to position [77, 0]
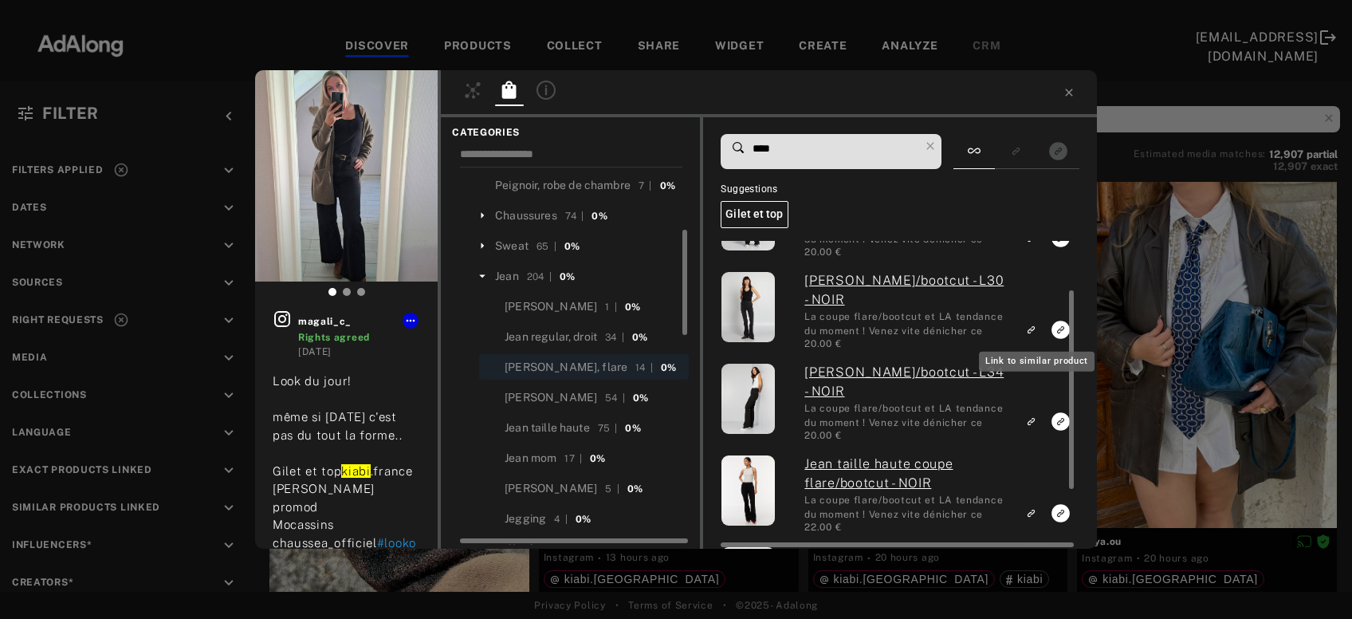
click at [1029, 329] on rect "Link to similar product" at bounding box center [1031, 330] width 20 height 20
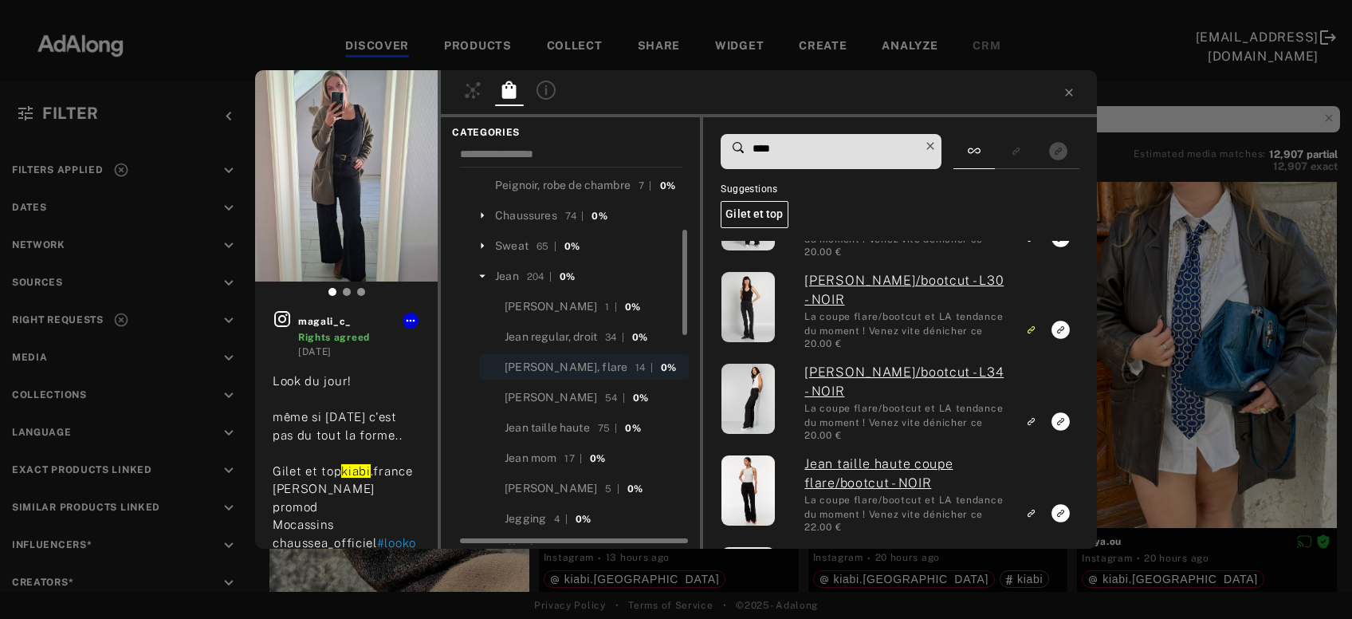
click at [934, 144] on icon at bounding box center [930, 145] width 7 height 7
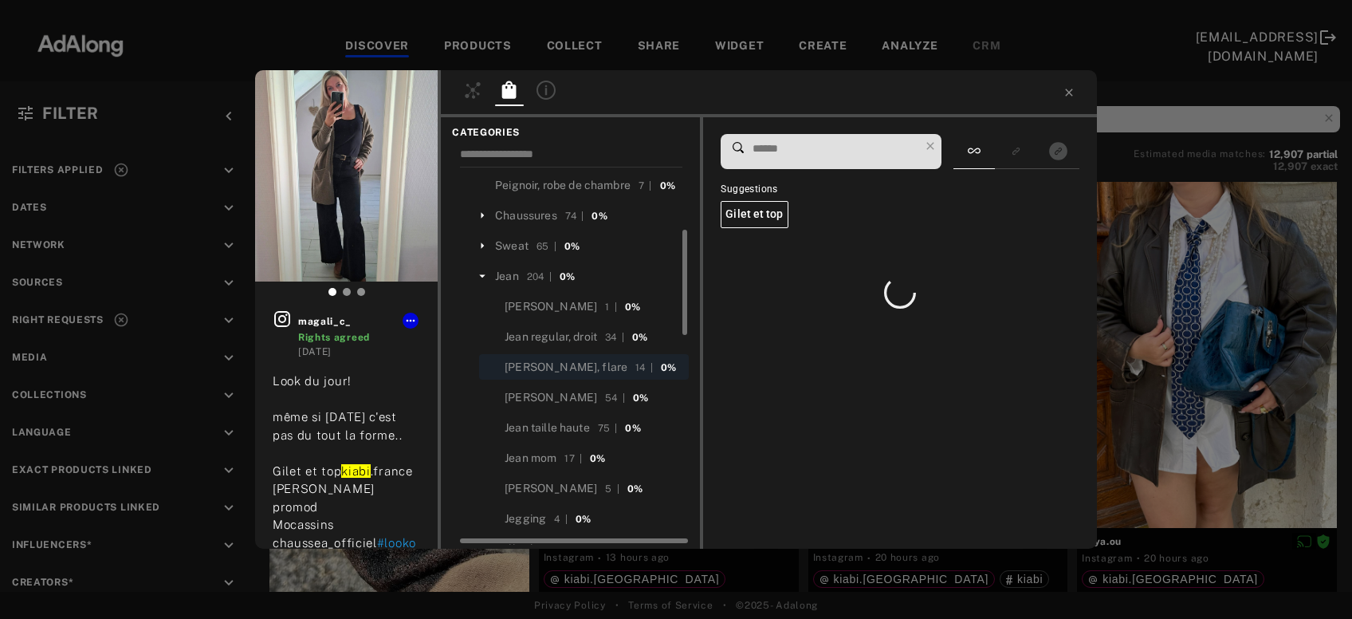
scroll to position [0, 0]
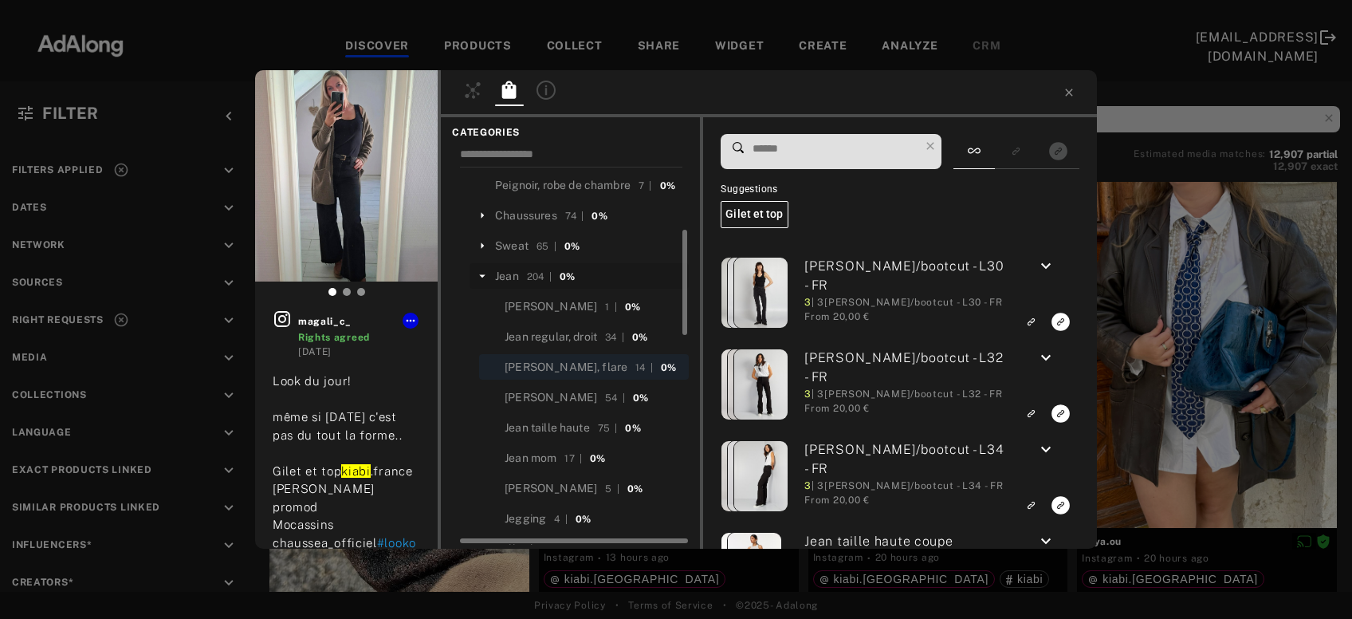
click at [482, 269] on icon at bounding box center [482, 276] width 14 height 14
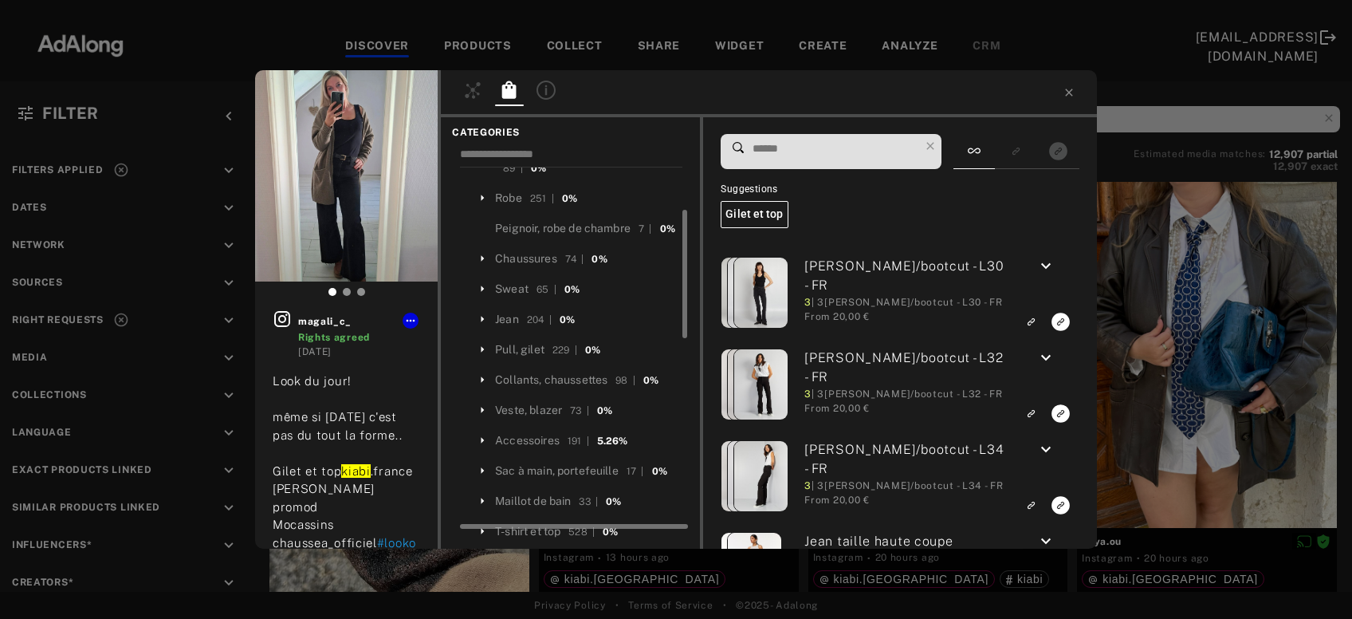
scroll to position [182, 0]
click at [533, 340] on div "Pull, gilet" at bounding box center [519, 348] width 49 height 17
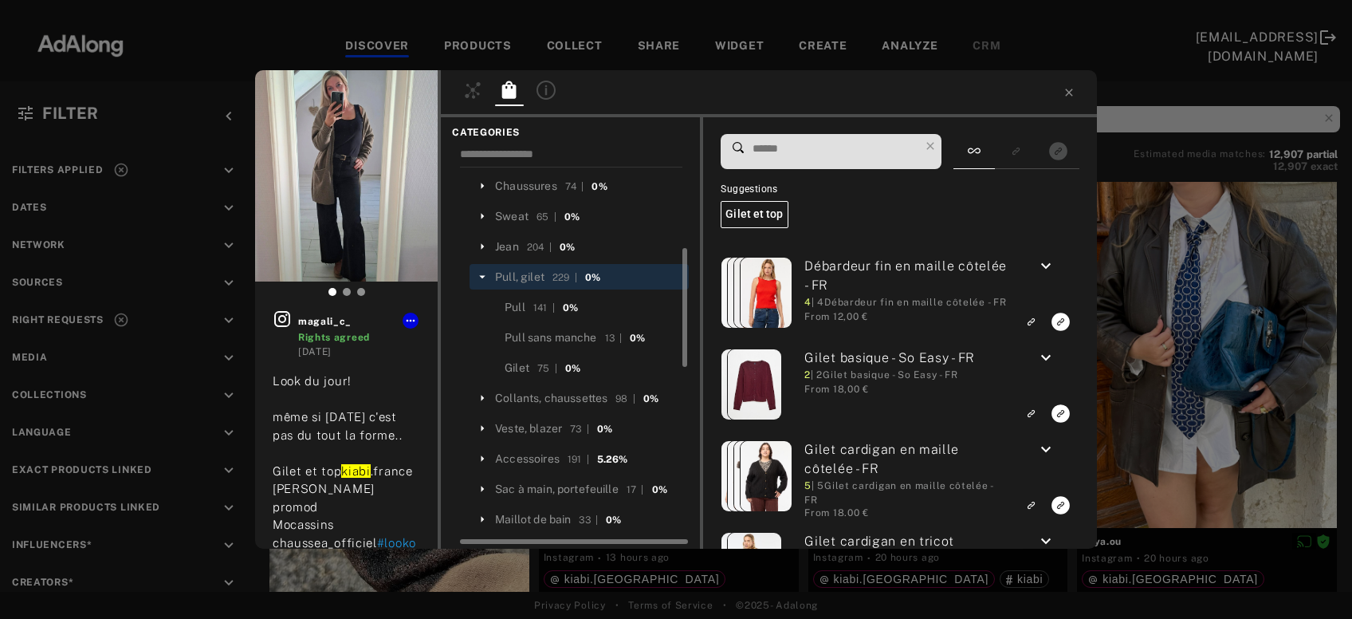
scroll to position [254, 0]
click at [522, 359] on div "Gilet" at bounding box center [517, 367] width 25 height 17
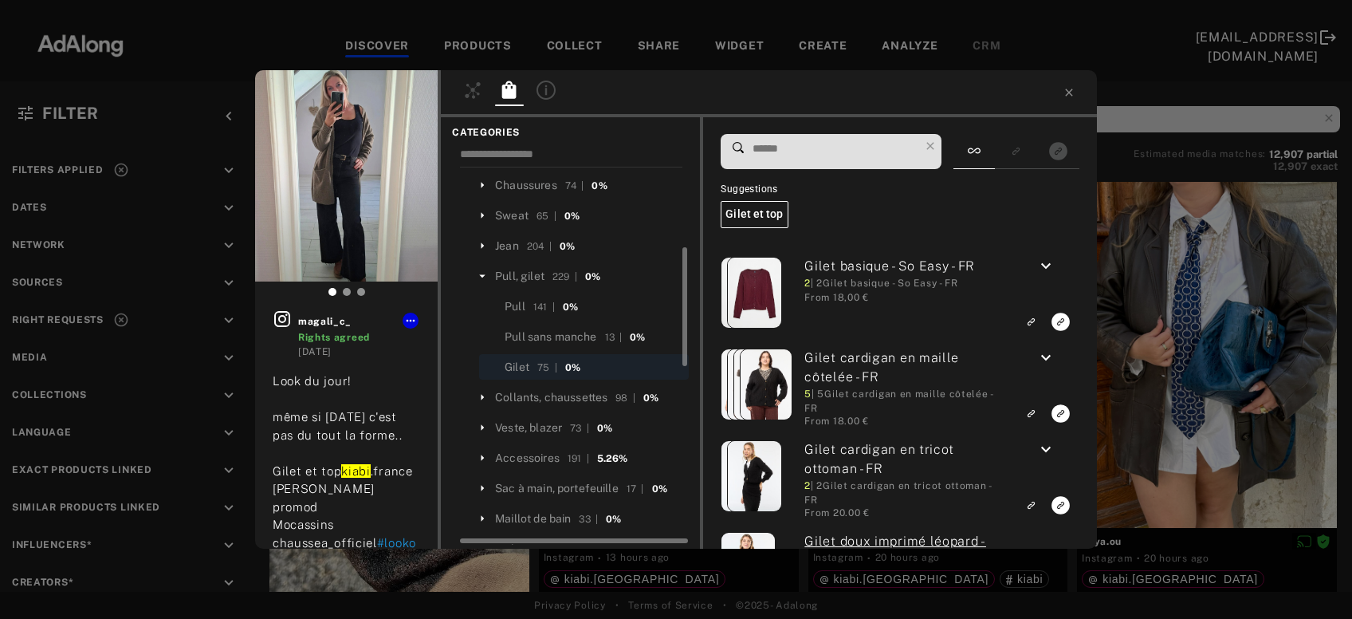
click at [824, 139] on input at bounding box center [835, 149] width 168 height 22
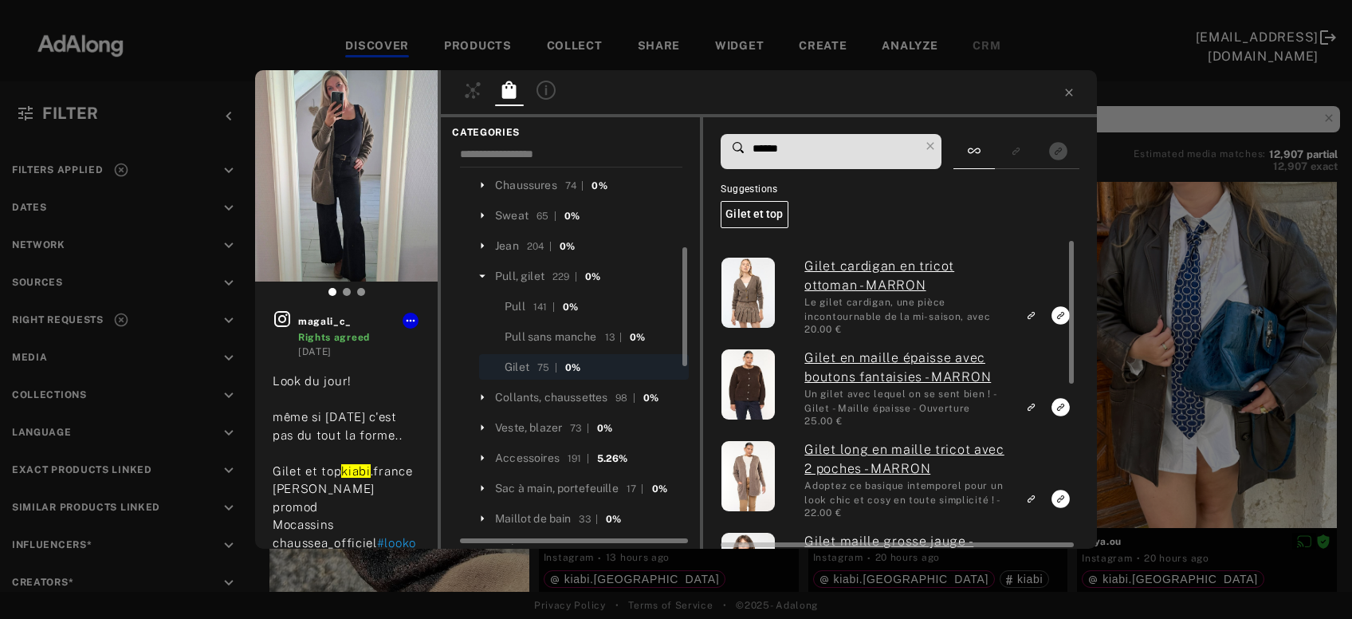
type input "******"
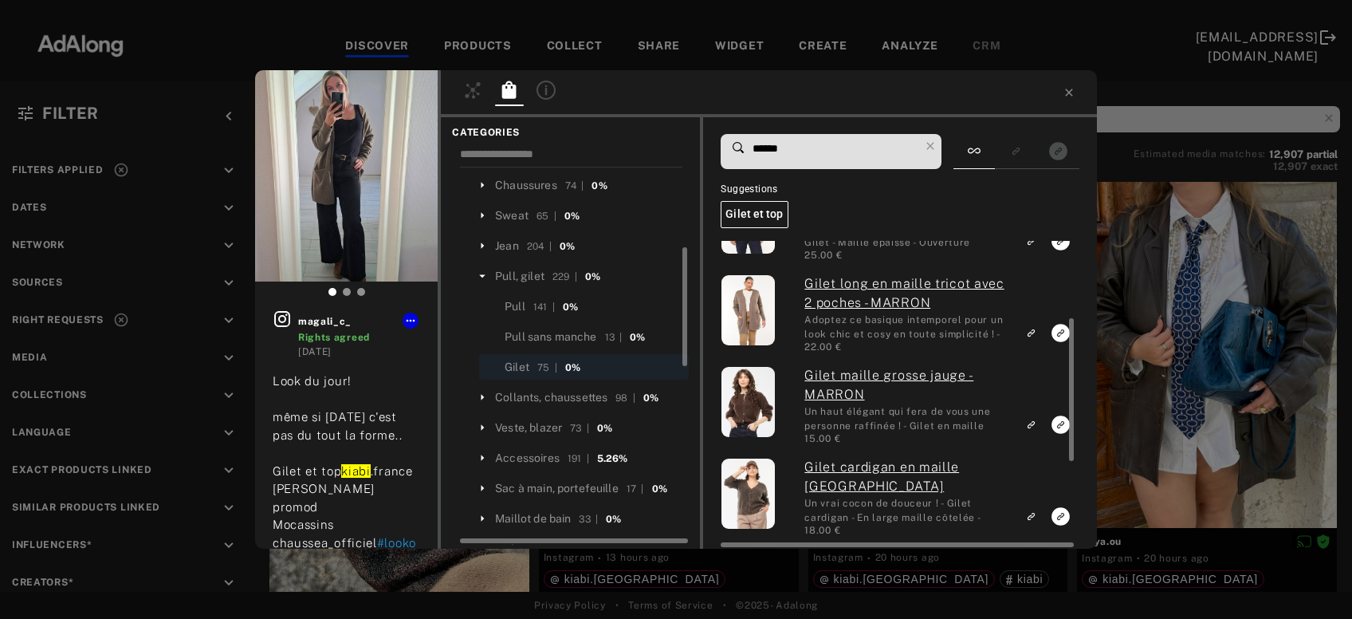
scroll to position [166, 0]
click at [1059, 332] on icon "Link to exact product" at bounding box center [1061, 333] width 18 height 18
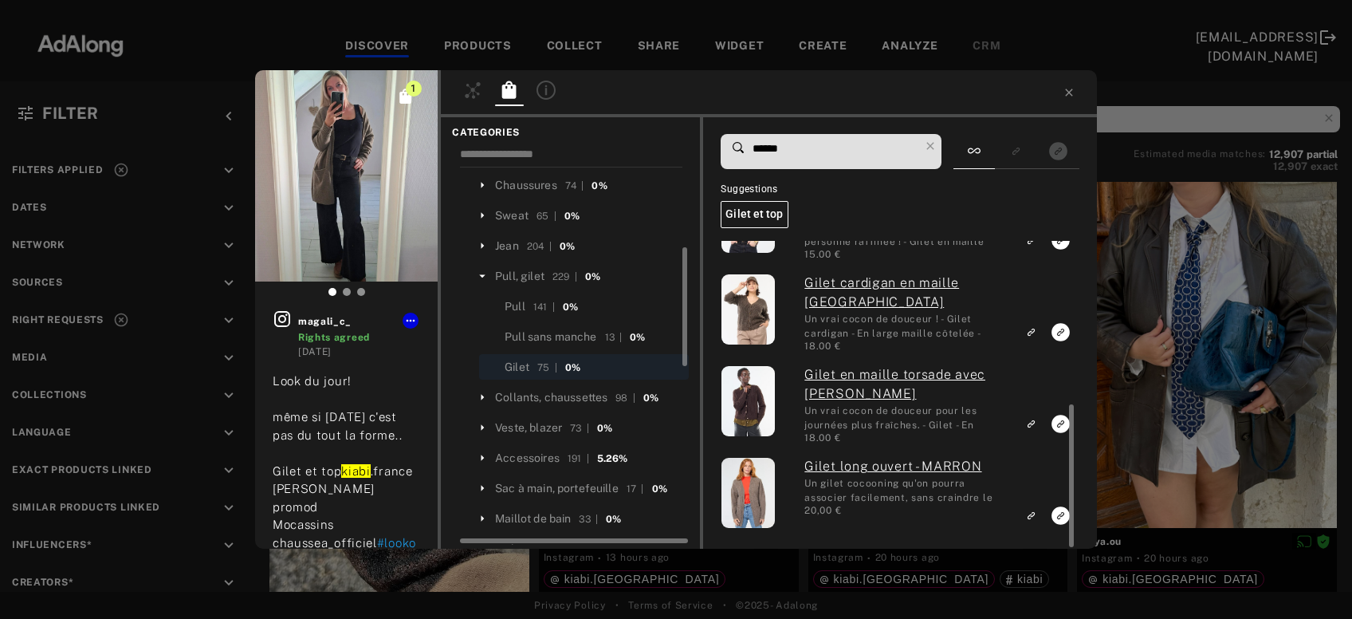
scroll to position [350, 0]
click at [938, 143] on icon at bounding box center [930, 146] width 22 height 22
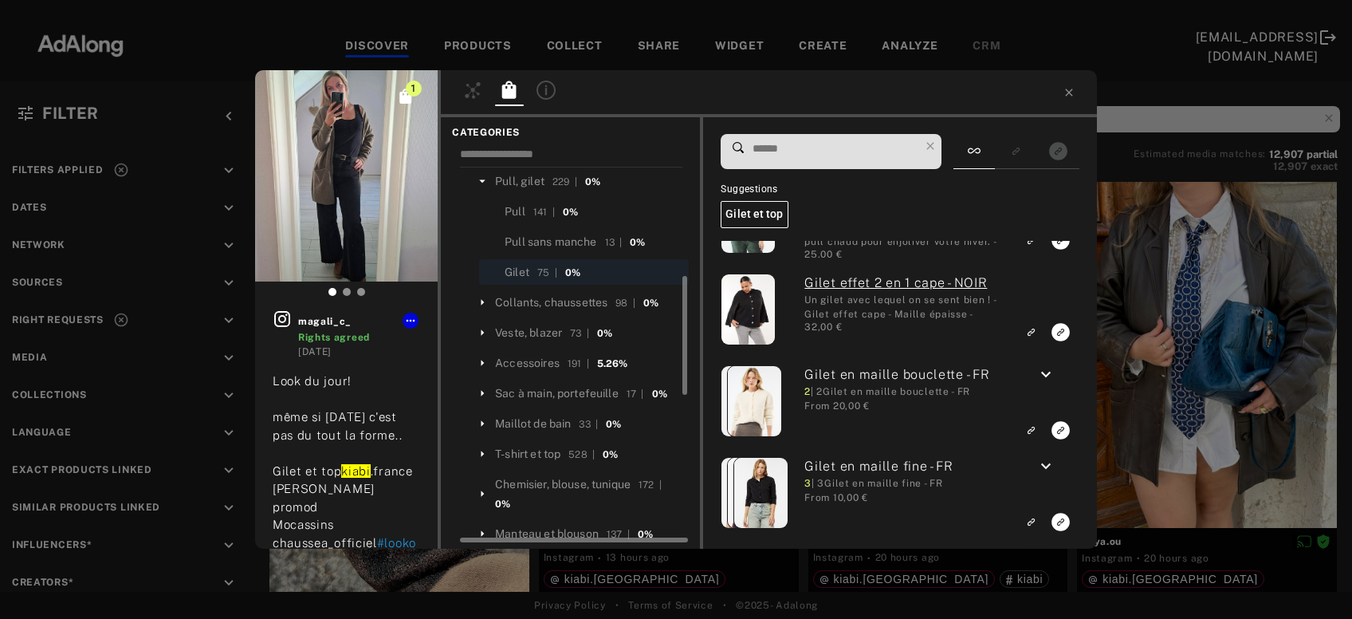
scroll to position [349, 0]
click at [539, 354] on div "Accessoires" at bounding box center [527, 362] width 65 height 17
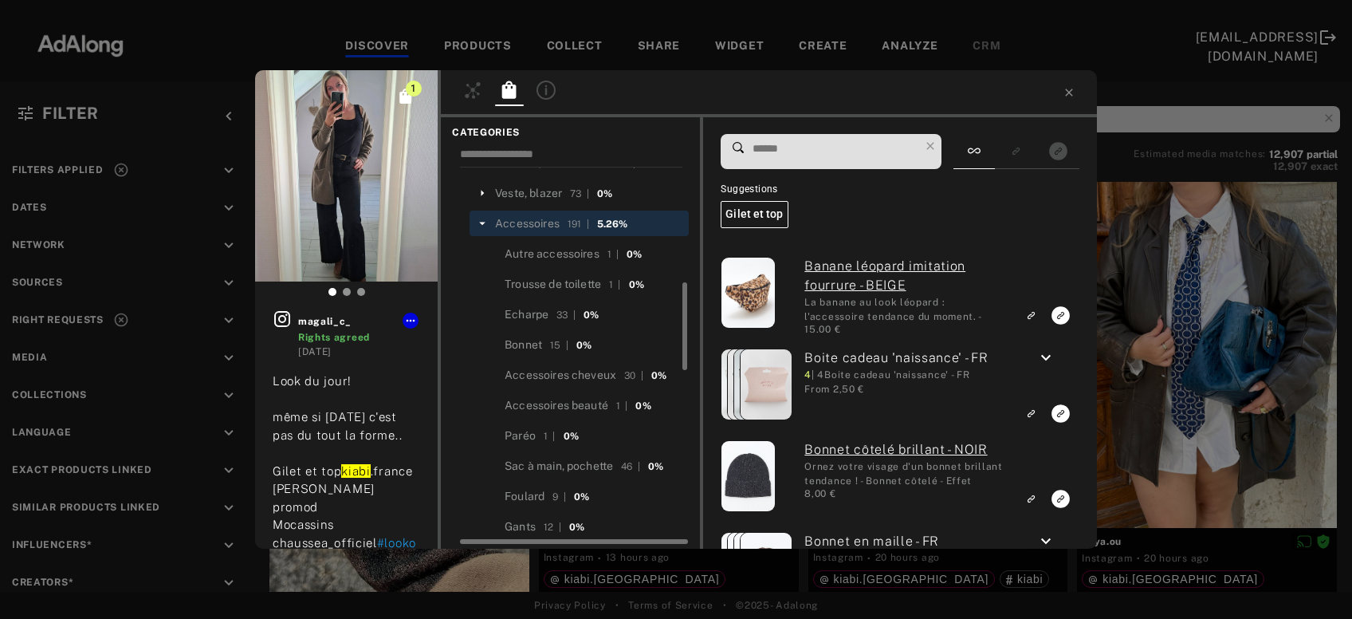
scroll to position [0, 0]
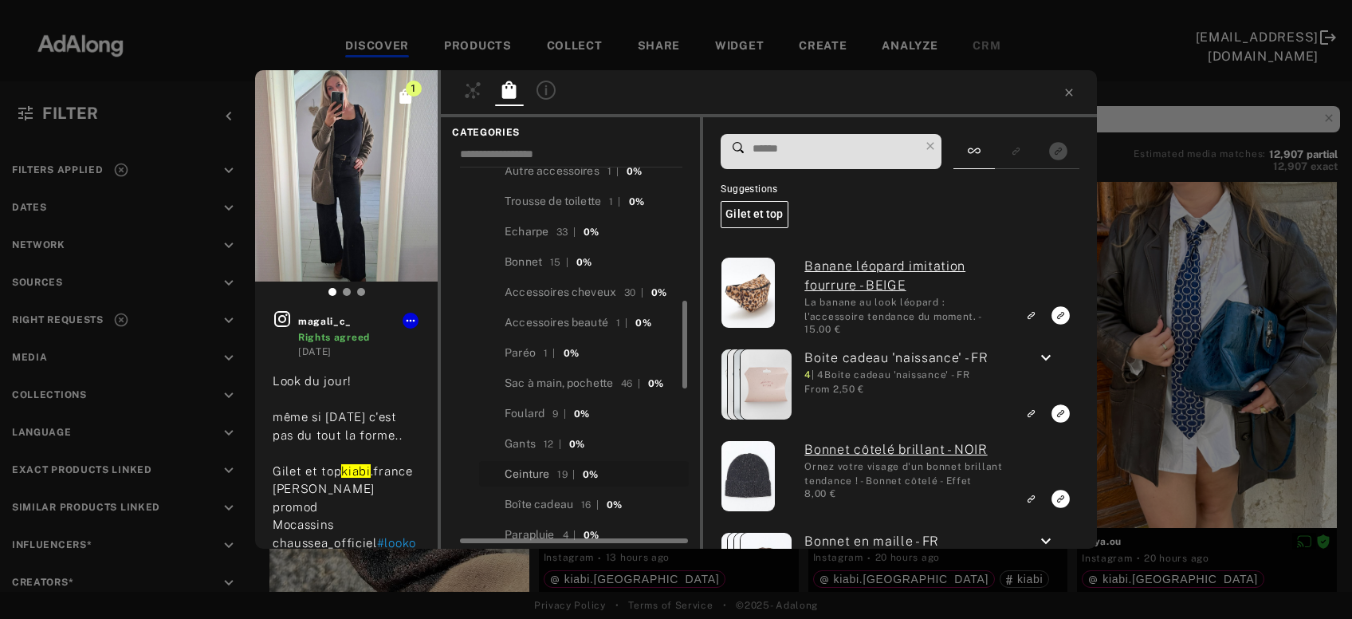
click at [537, 466] on div "Ceinture" at bounding box center [527, 474] width 45 height 17
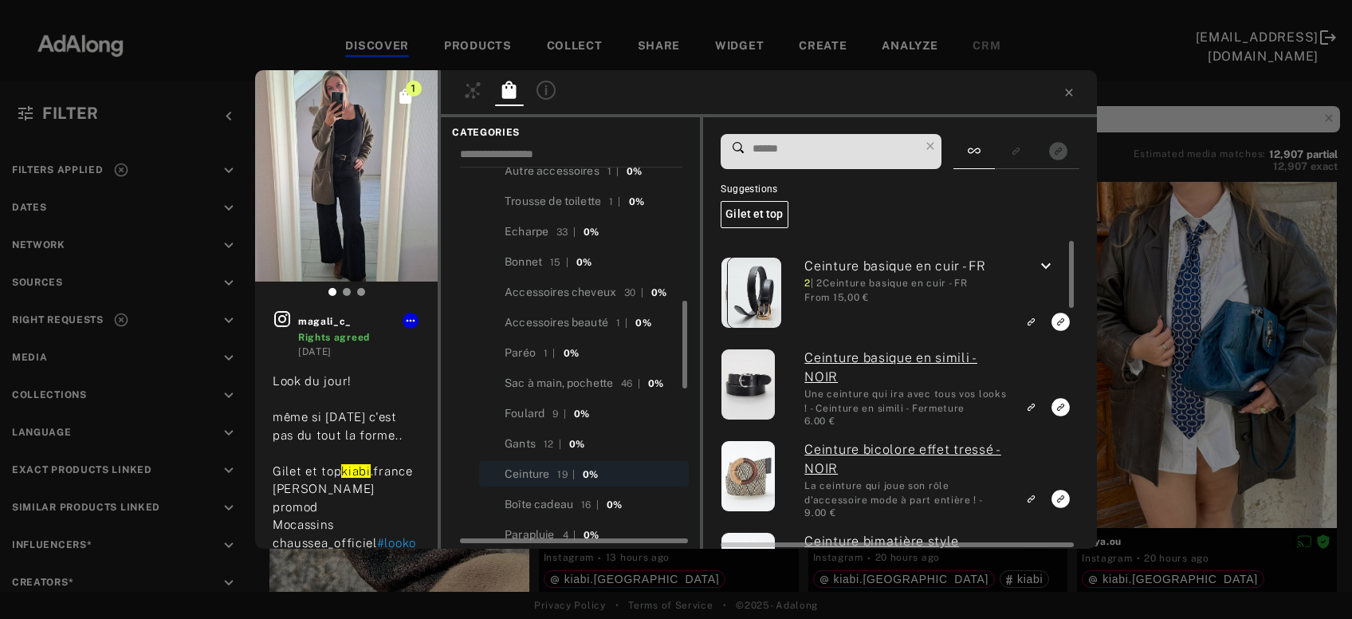
click at [1049, 268] on icon "keyboard_arrow_down" at bounding box center [1046, 266] width 19 height 19
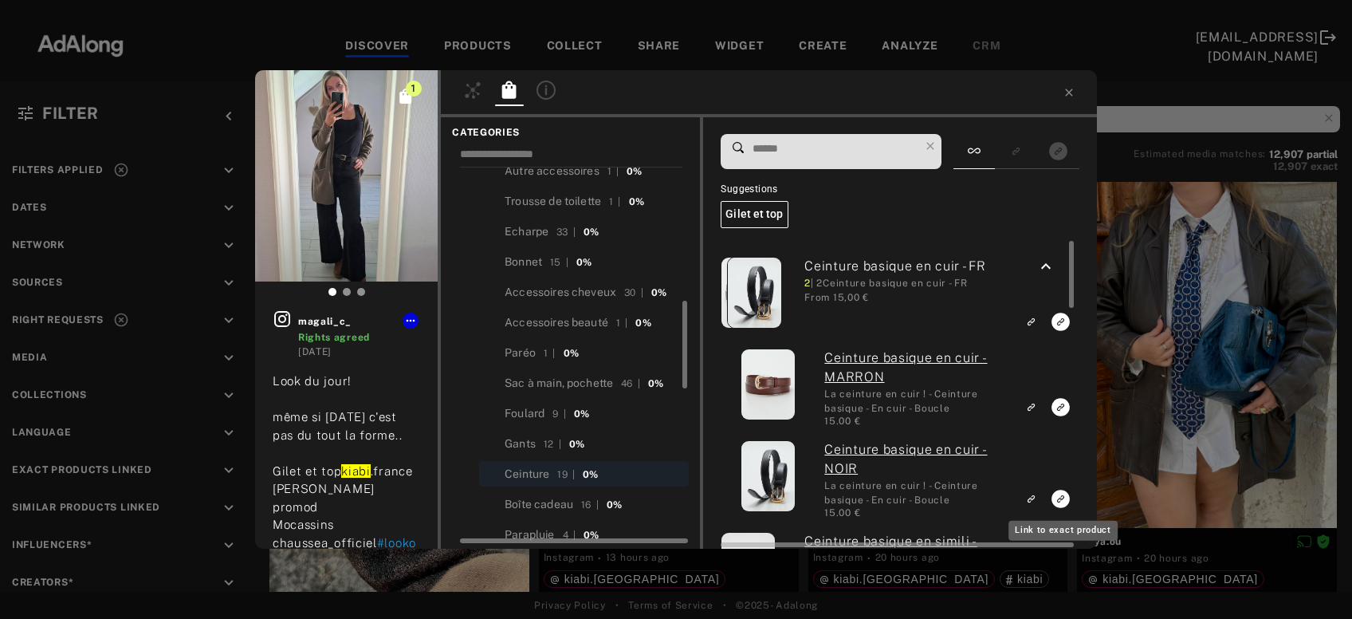
click at [1060, 503] on icon "Link to exact product" at bounding box center [1061, 499] width 18 height 18
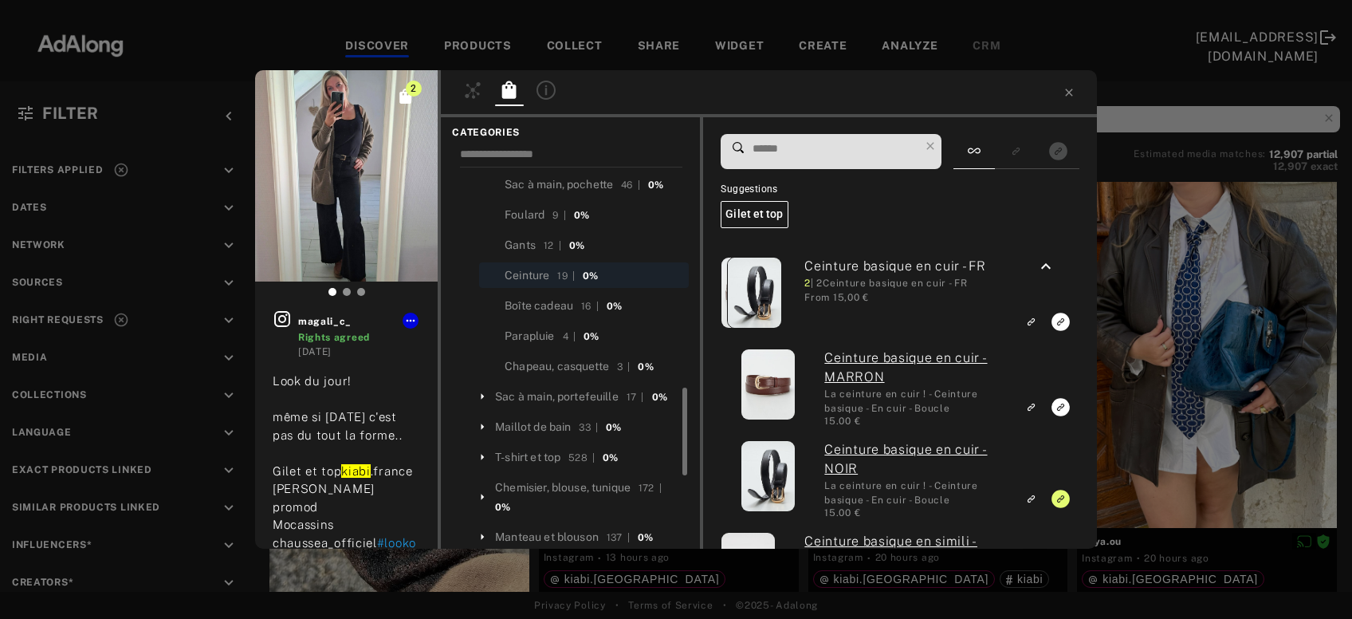
scroll to position [803, 0]
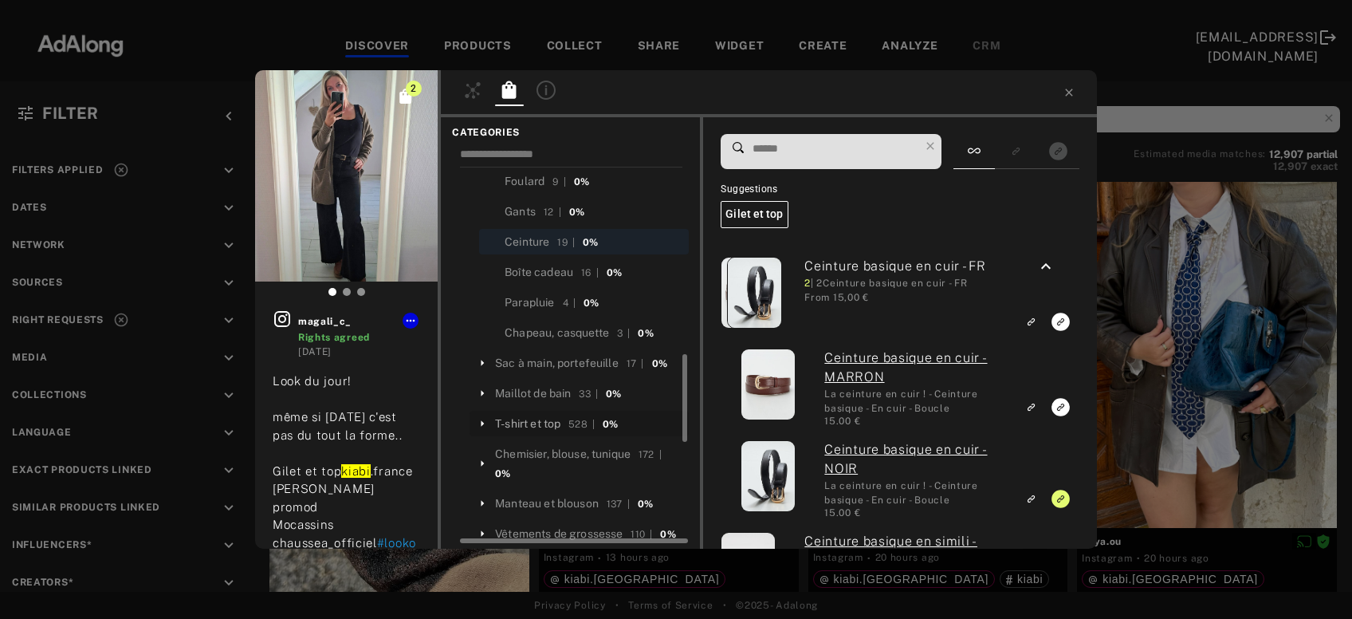
click at [554, 415] on div "T-shirt et top" at bounding box center [527, 423] width 65 height 17
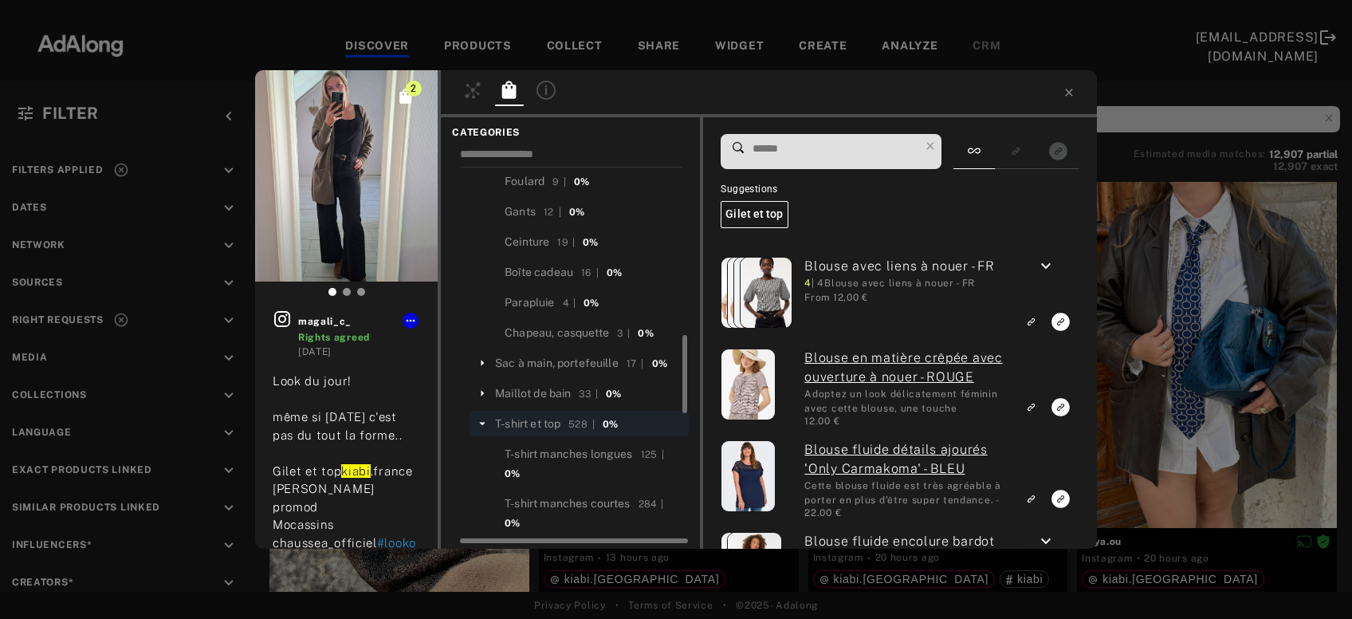
click at [806, 152] on input at bounding box center [835, 149] width 168 height 22
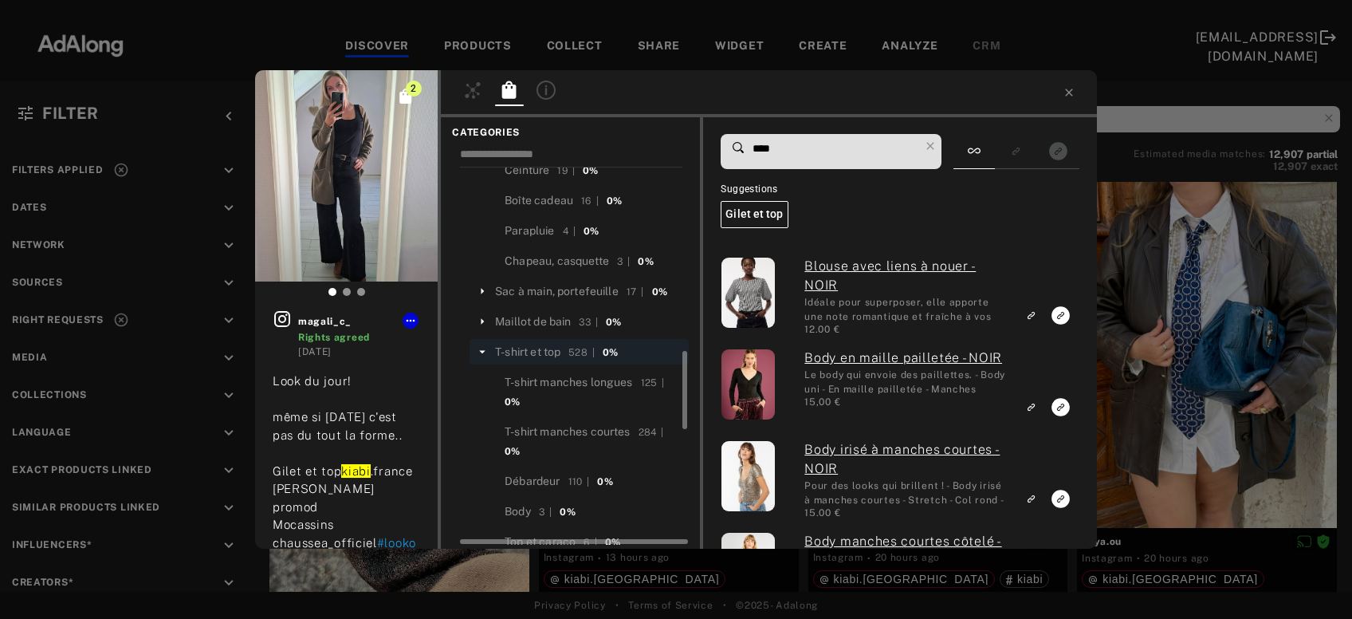
scroll to position [875, 0]
type input "****"
click at [541, 472] on div "Débardeur" at bounding box center [532, 480] width 55 height 17
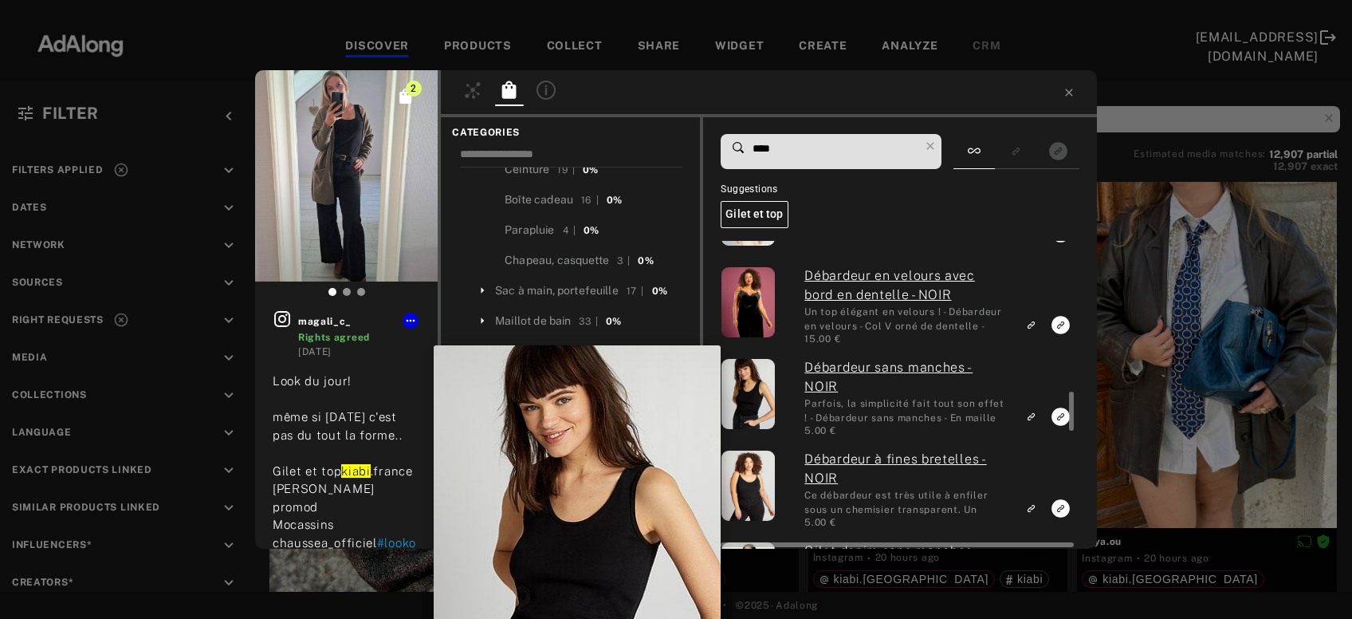
scroll to position [1182, 0]
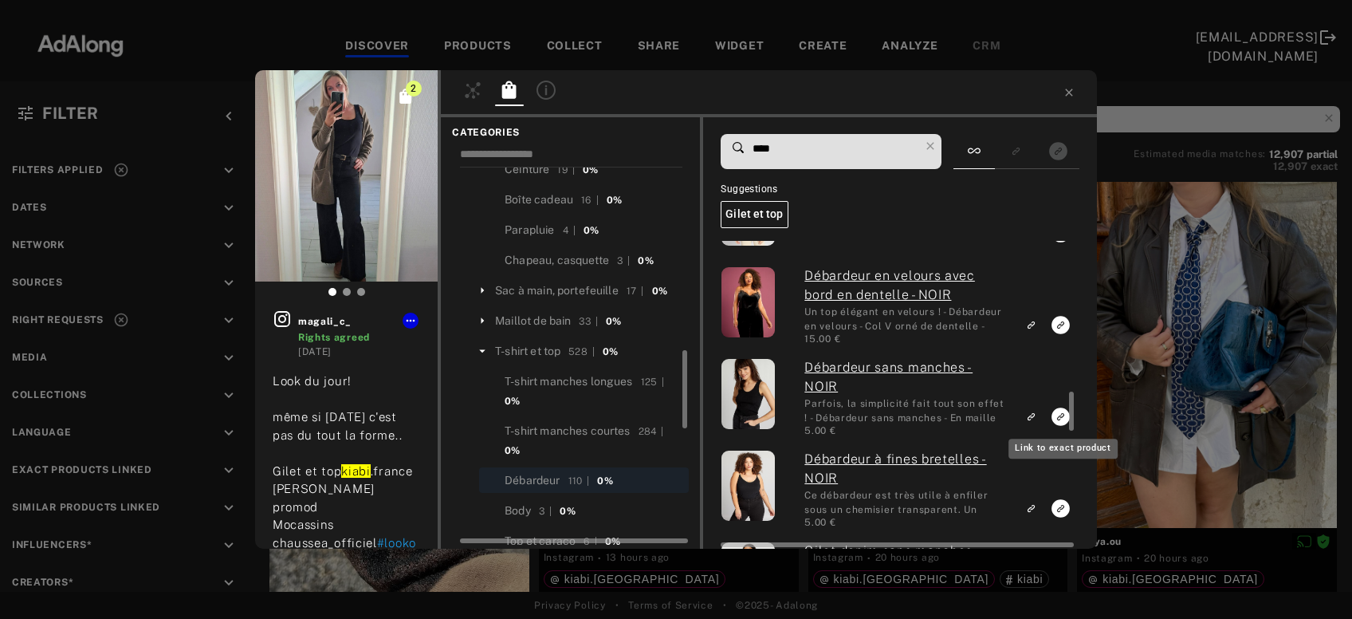
click at [1063, 411] on icon "Link to exact product" at bounding box center [1061, 416] width 18 height 18
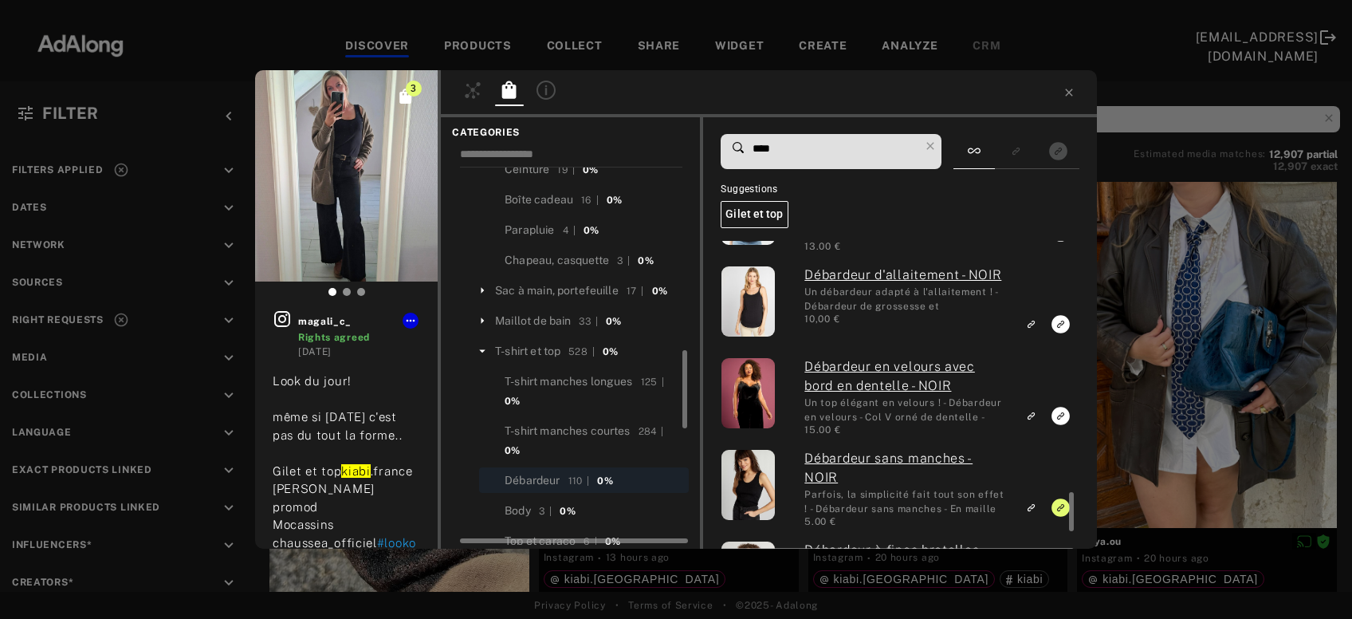
scroll to position [1924, 0]
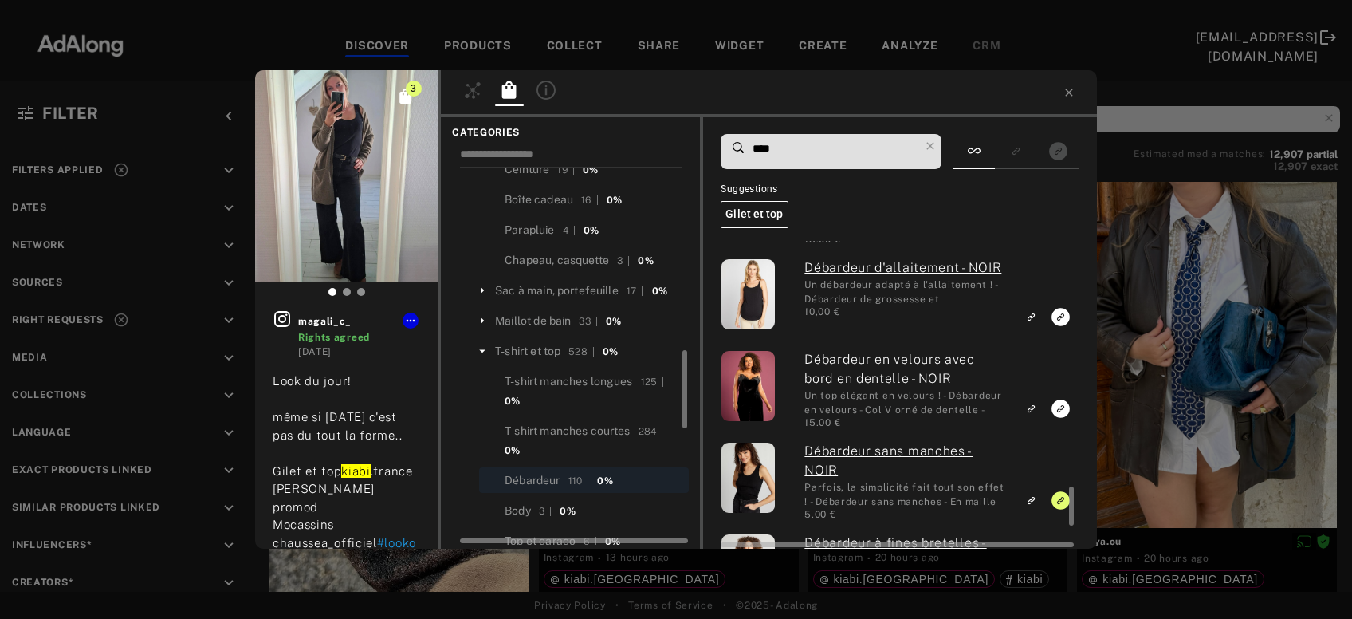
click at [1218, 303] on div "3 magali_c_ Rights agreed 2 days ago Look du jour! même si aujourd'hui c'est pa…" at bounding box center [676, 309] width 1352 height 619
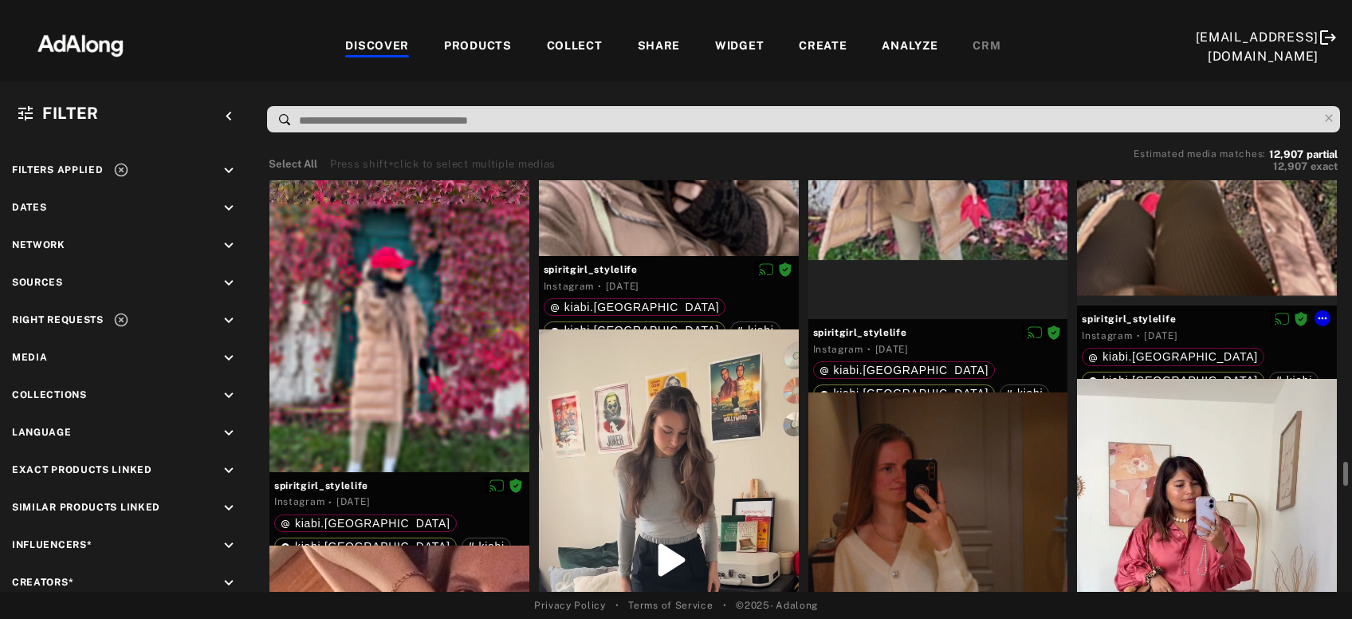
scroll to position [9291, 0]
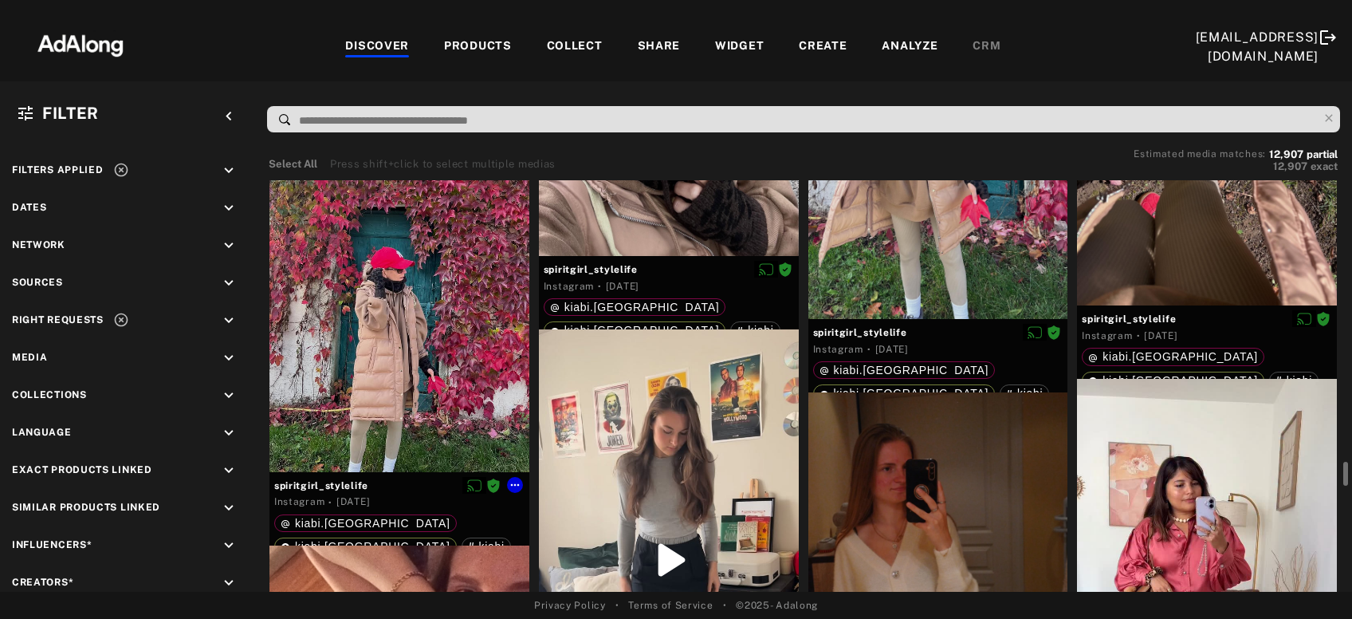
click at [384, 391] on div at bounding box center [400, 318] width 260 height 307
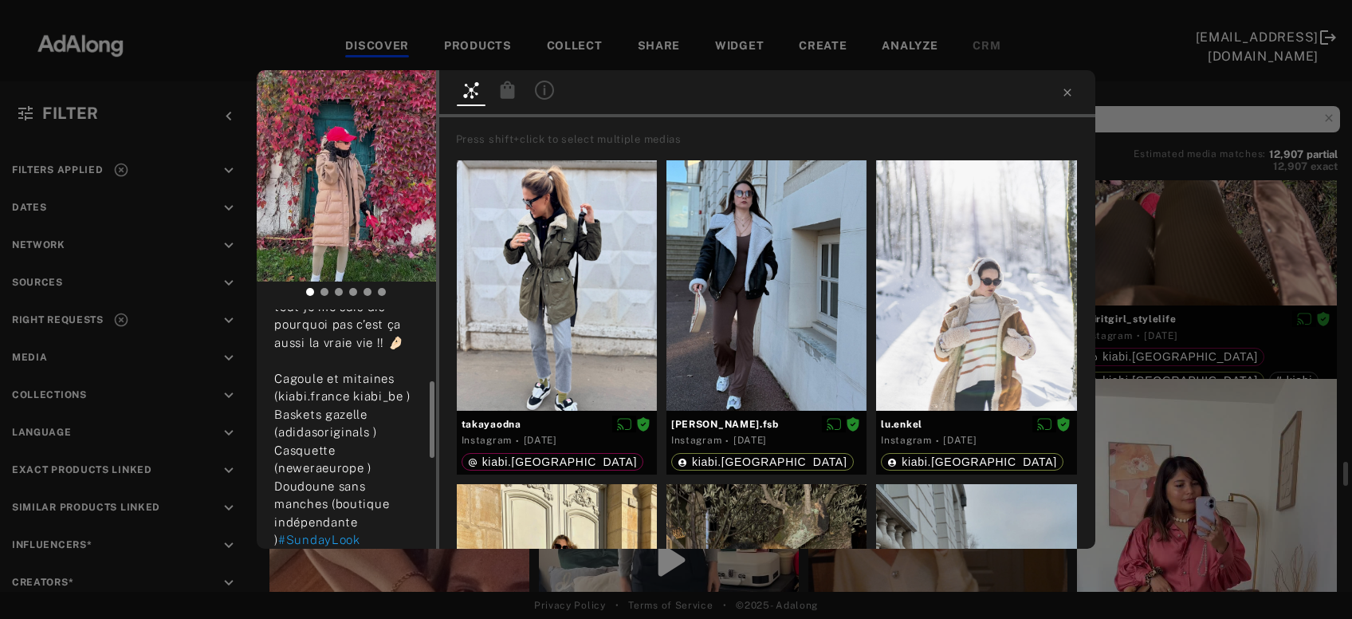
scroll to position [206, 0]
click at [504, 96] on icon at bounding box center [507, 90] width 14 height 18
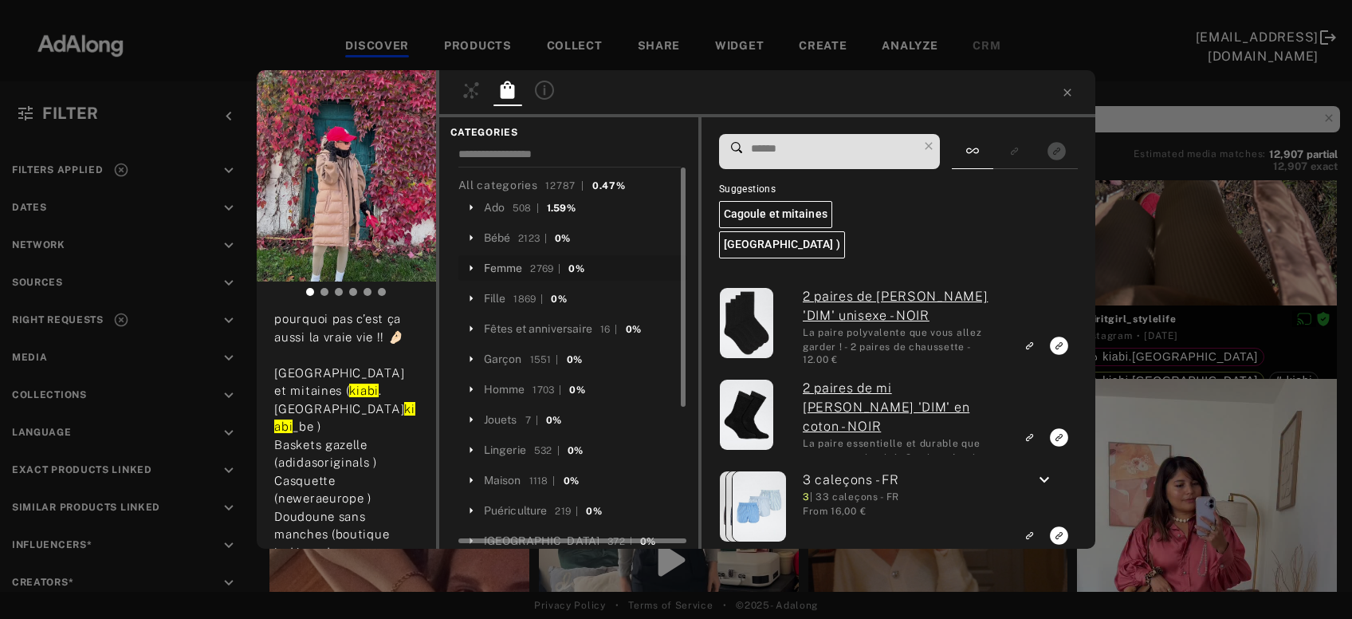
click at [499, 273] on div "Femme" at bounding box center [503, 268] width 39 height 17
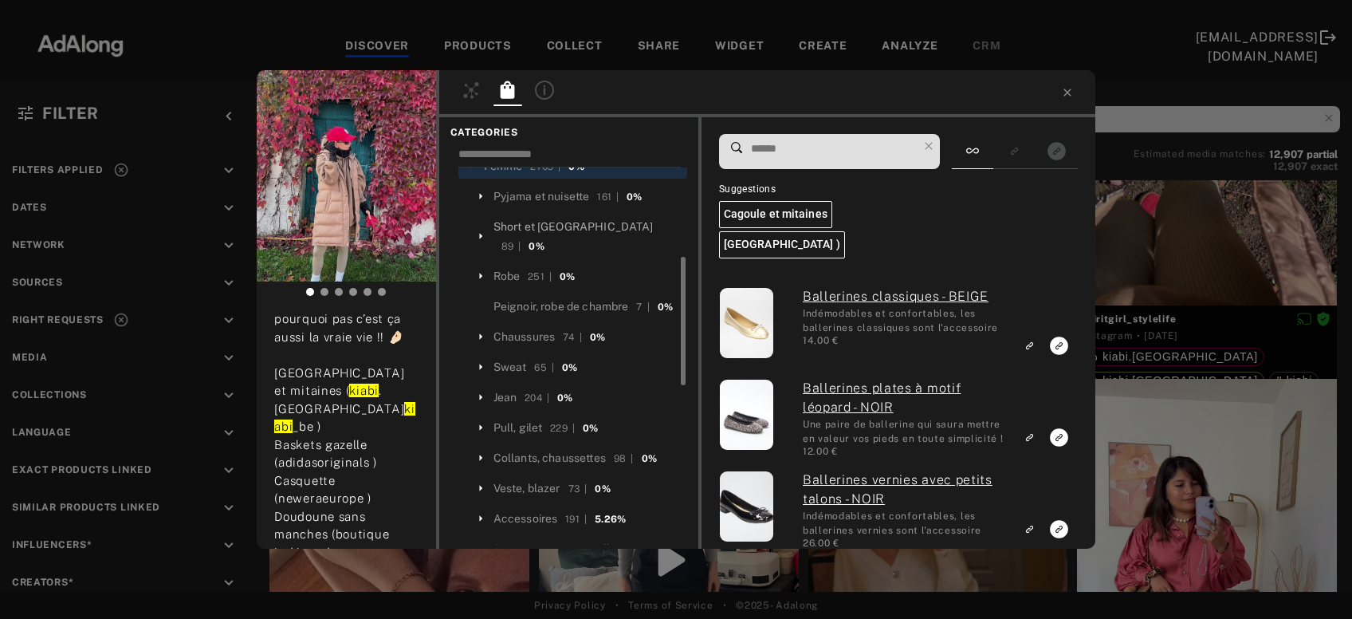
scroll to position [170, 0]
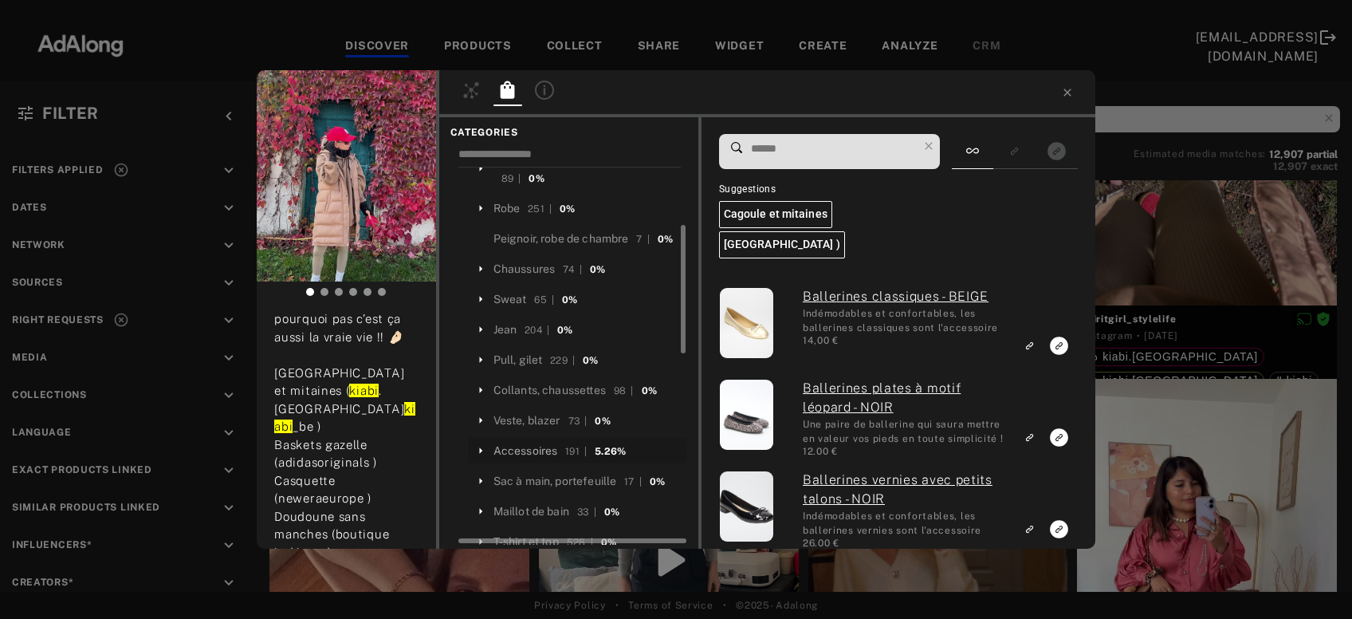
click at [535, 443] on div "Accessoires" at bounding box center [526, 451] width 65 height 17
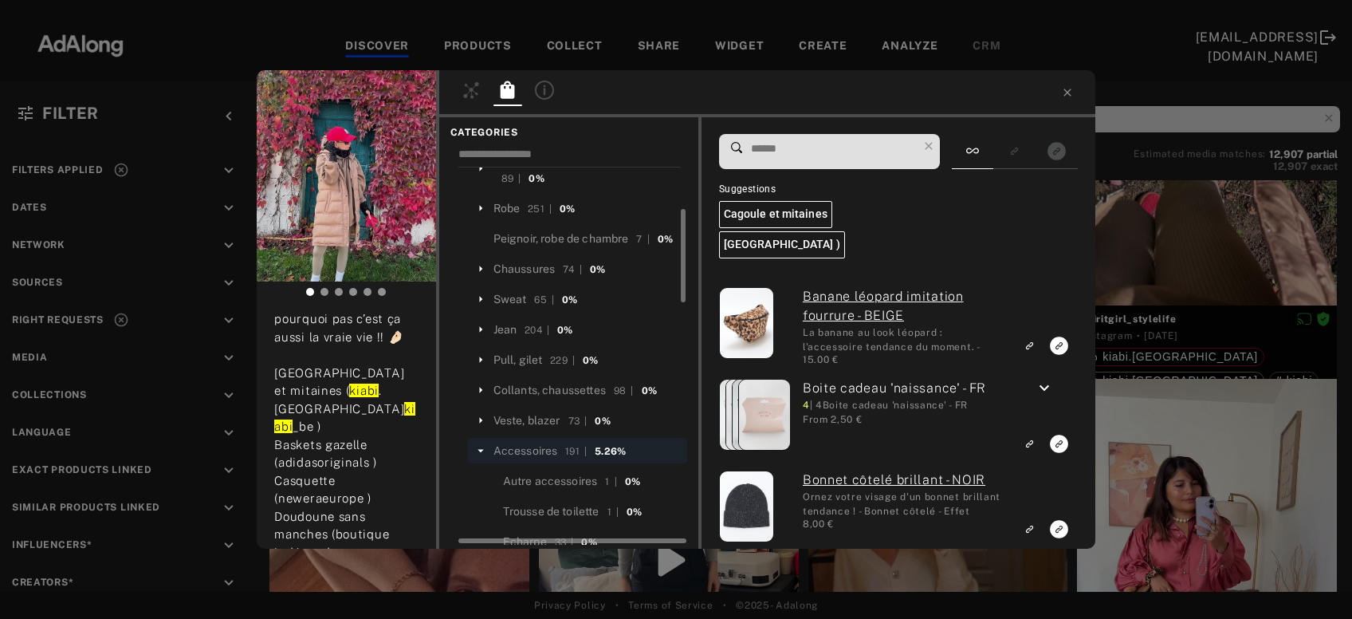
click at [788, 155] on input at bounding box center [834, 149] width 168 height 22
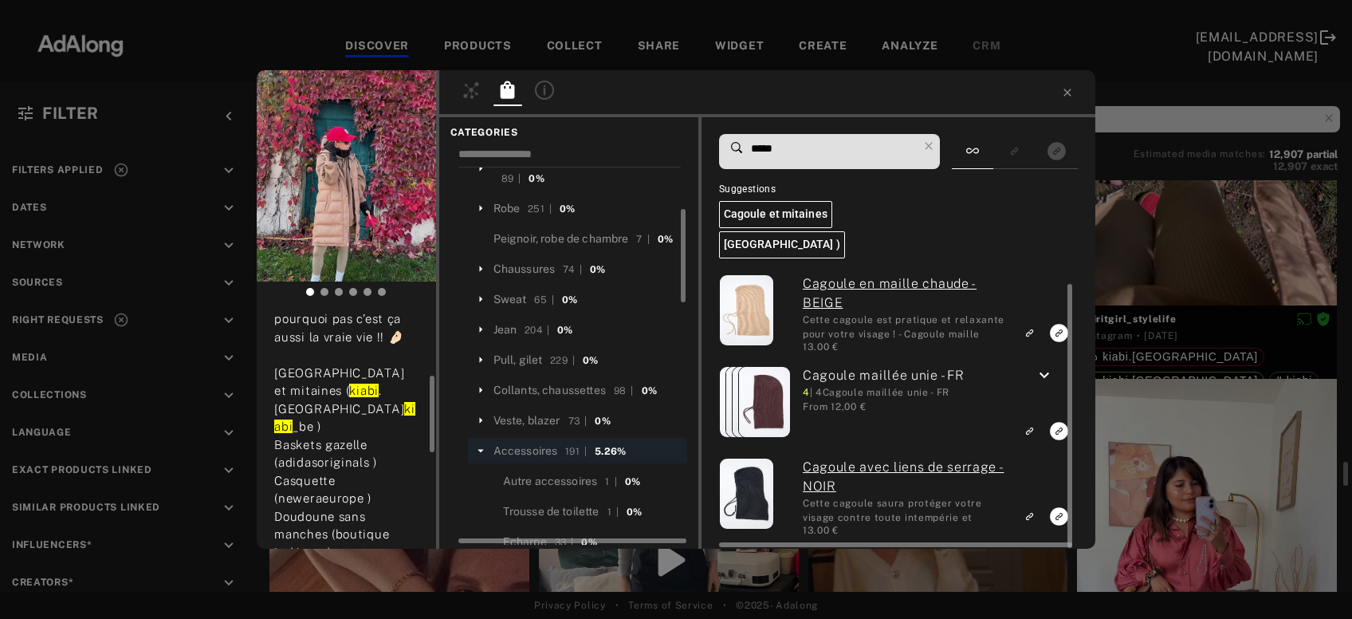
scroll to position [13, 0]
click at [1055, 513] on icon "Link to exact product" at bounding box center [1059, 516] width 18 height 18
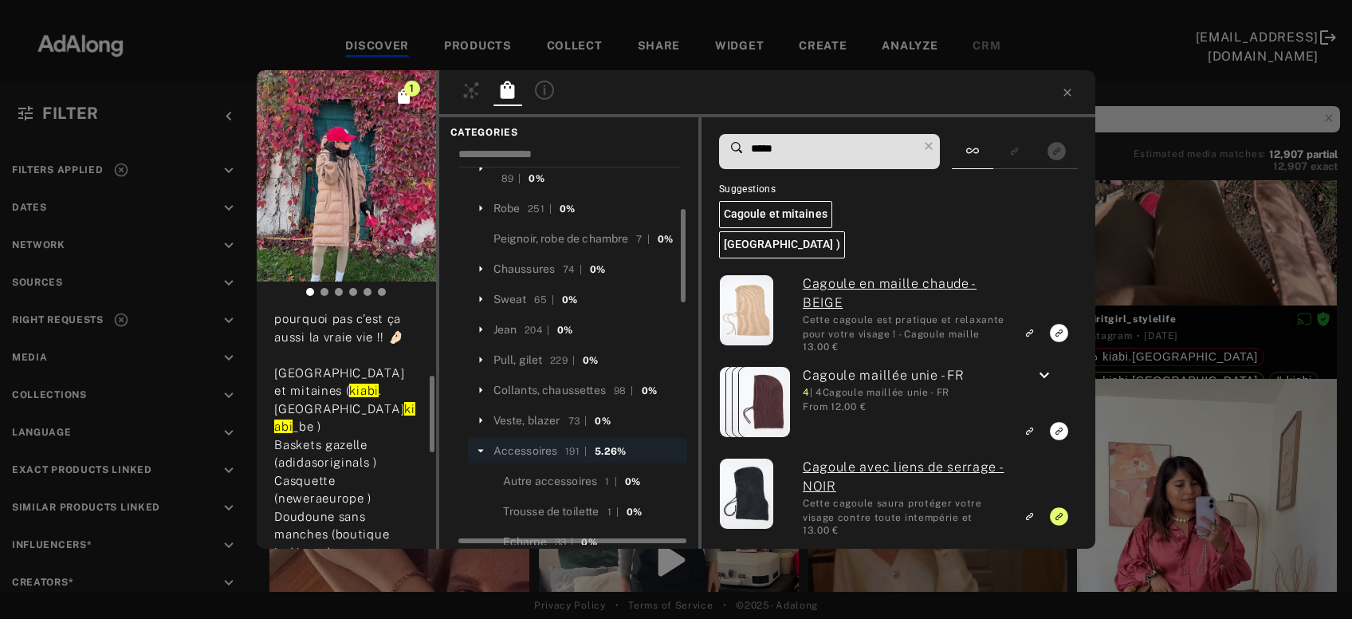
click at [770, 143] on input "*****" at bounding box center [834, 149] width 168 height 22
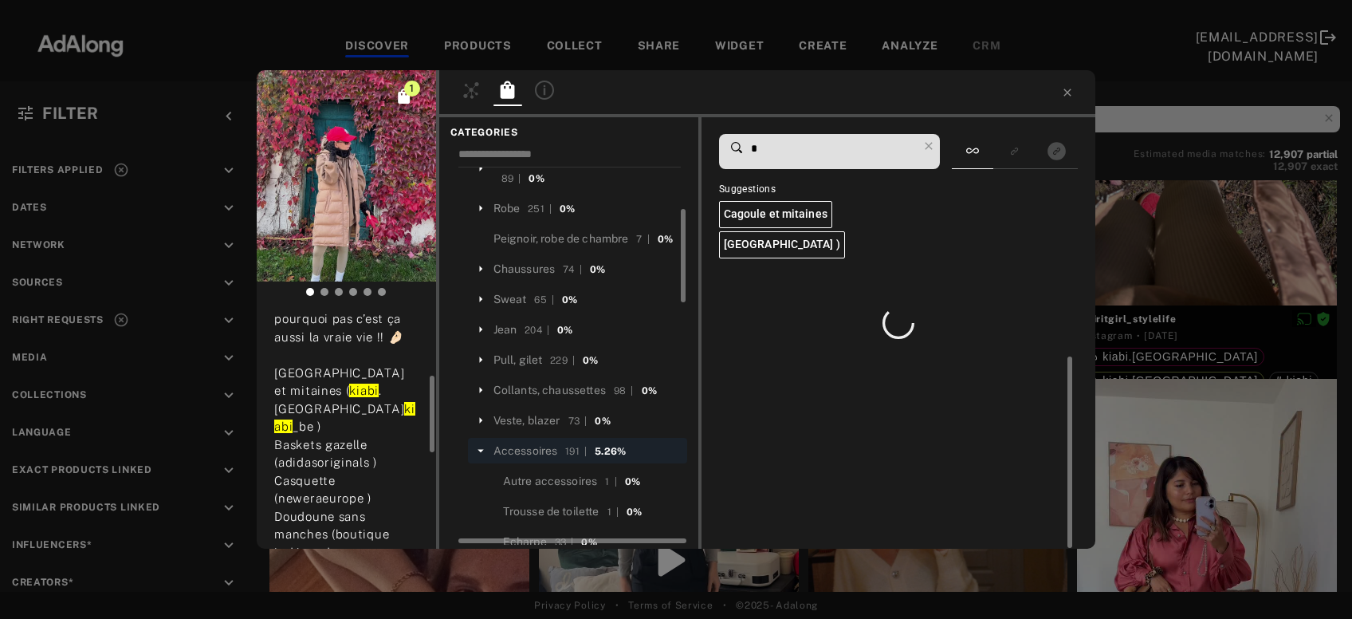
scroll to position [0, 0]
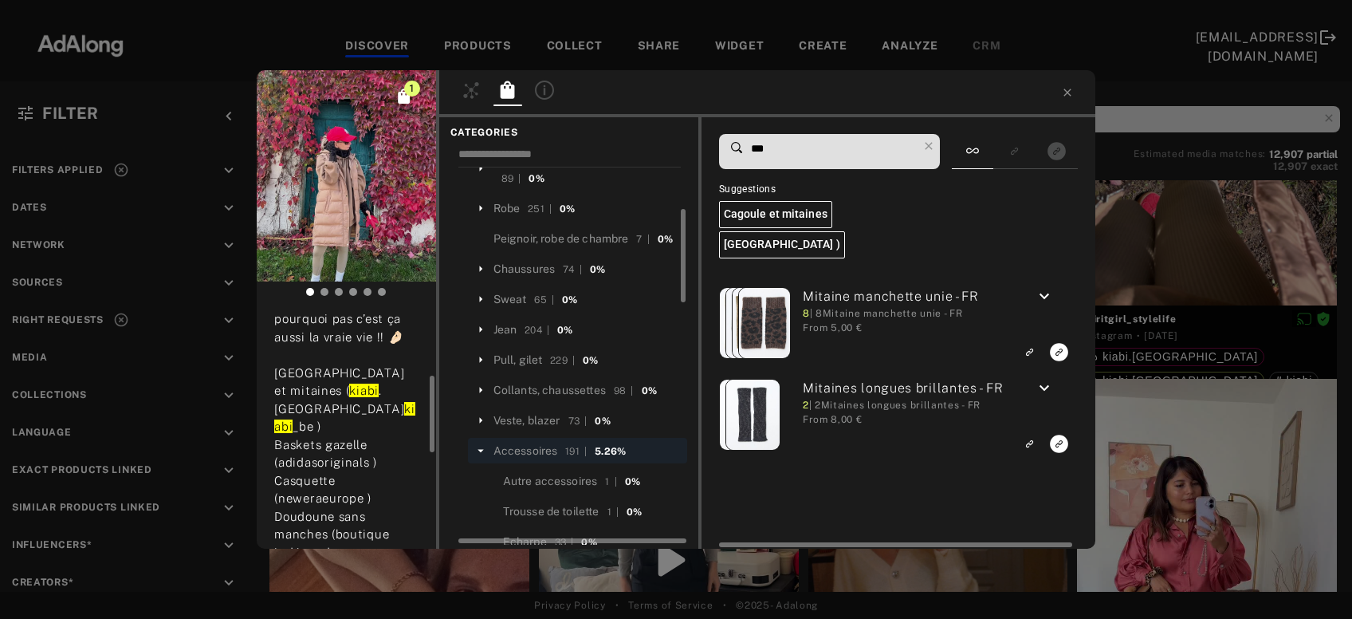
type input "***"
click at [1046, 301] on icon "keyboard_arrow_down" at bounding box center [1044, 296] width 19 height 19
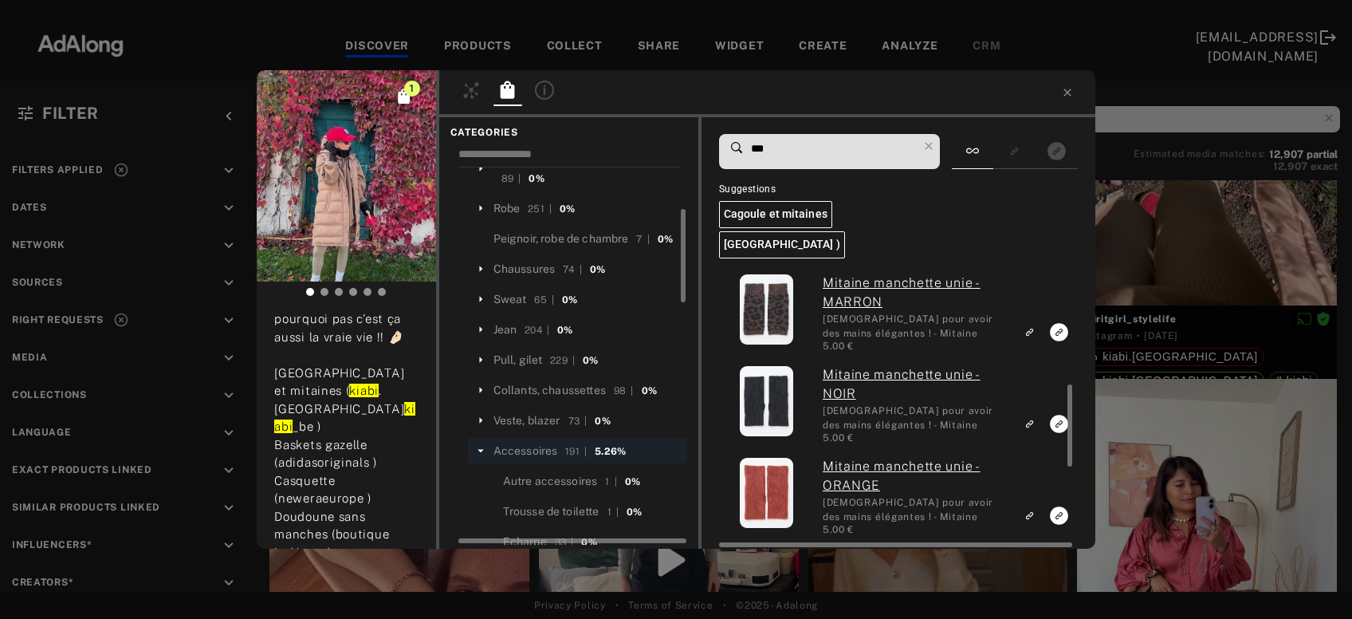
scroll to position [419, 0]
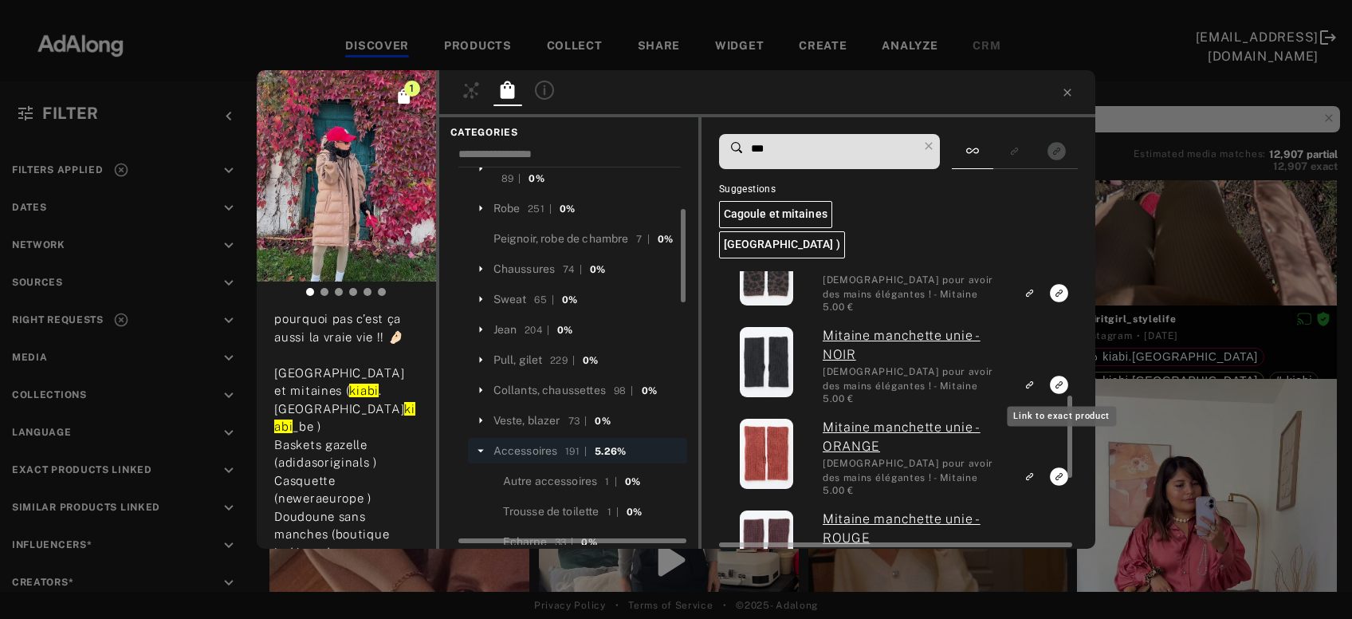
click at [1054, 390] on icon "Link to exact product" at bounding box center [1059, 385] width 18 height 18
click at [931, 142] on icon at bounding box center [928, 145] width 7 height 7
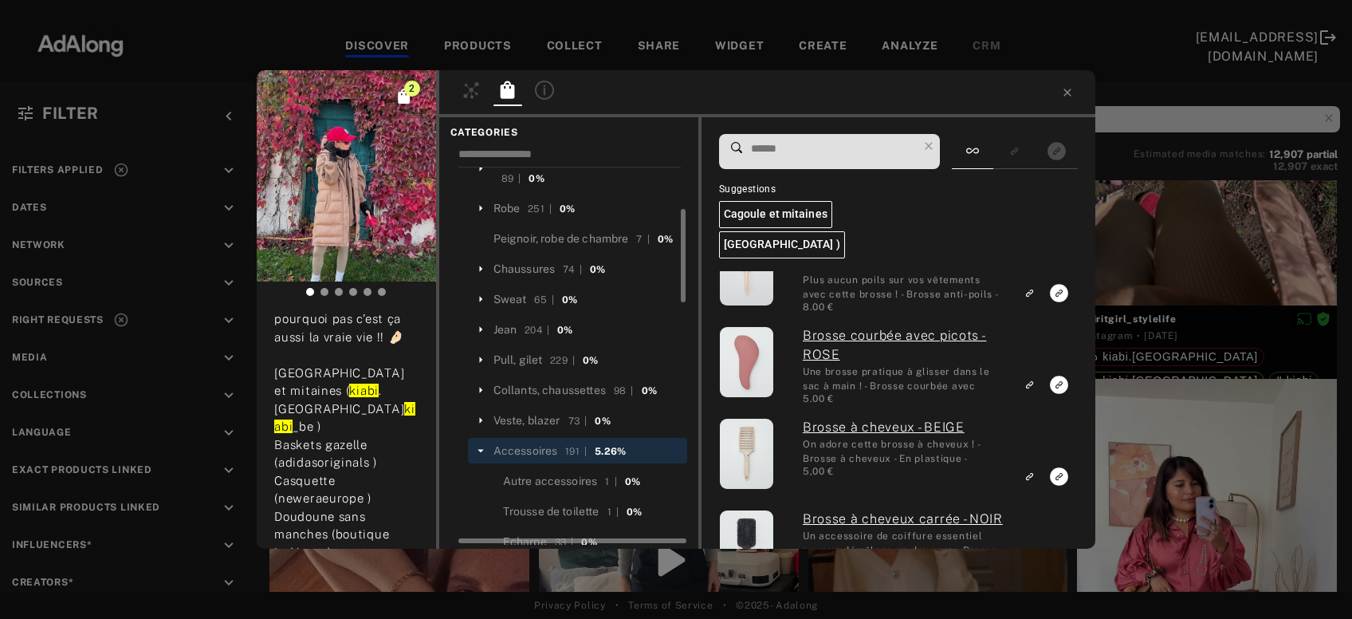
click at [474, 443] on icon at bounding box center [481, 450] width 14 height 14
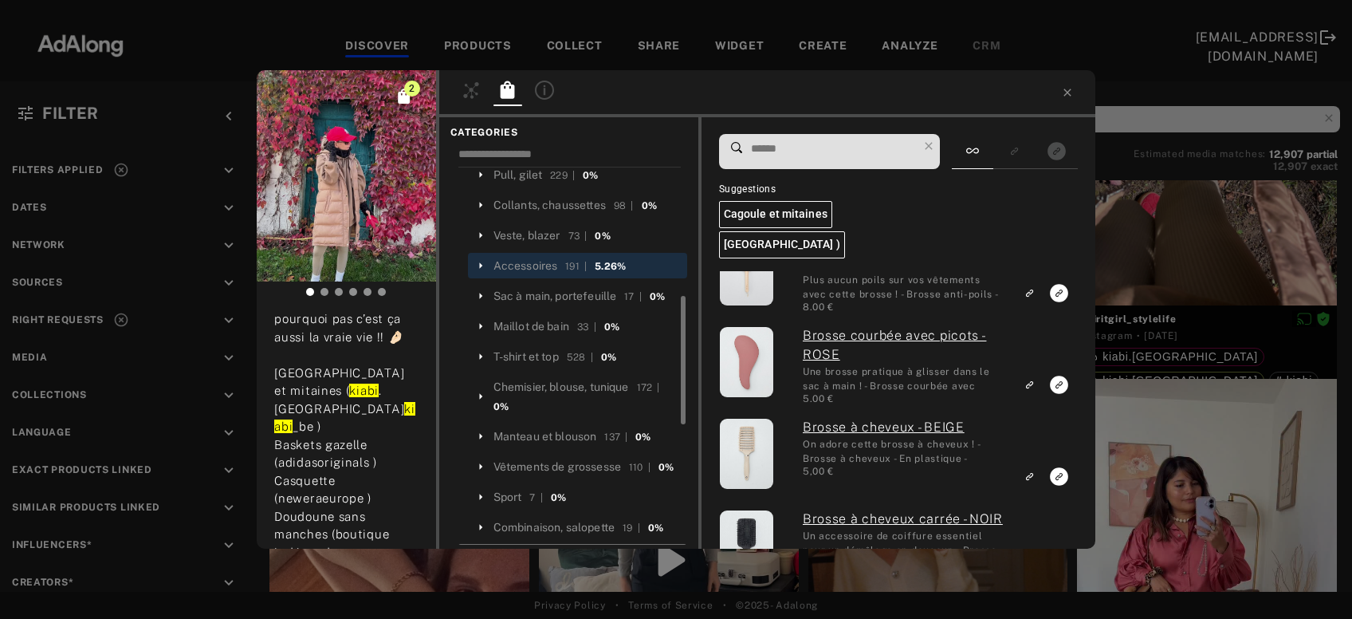
scroll to position [392, 0]
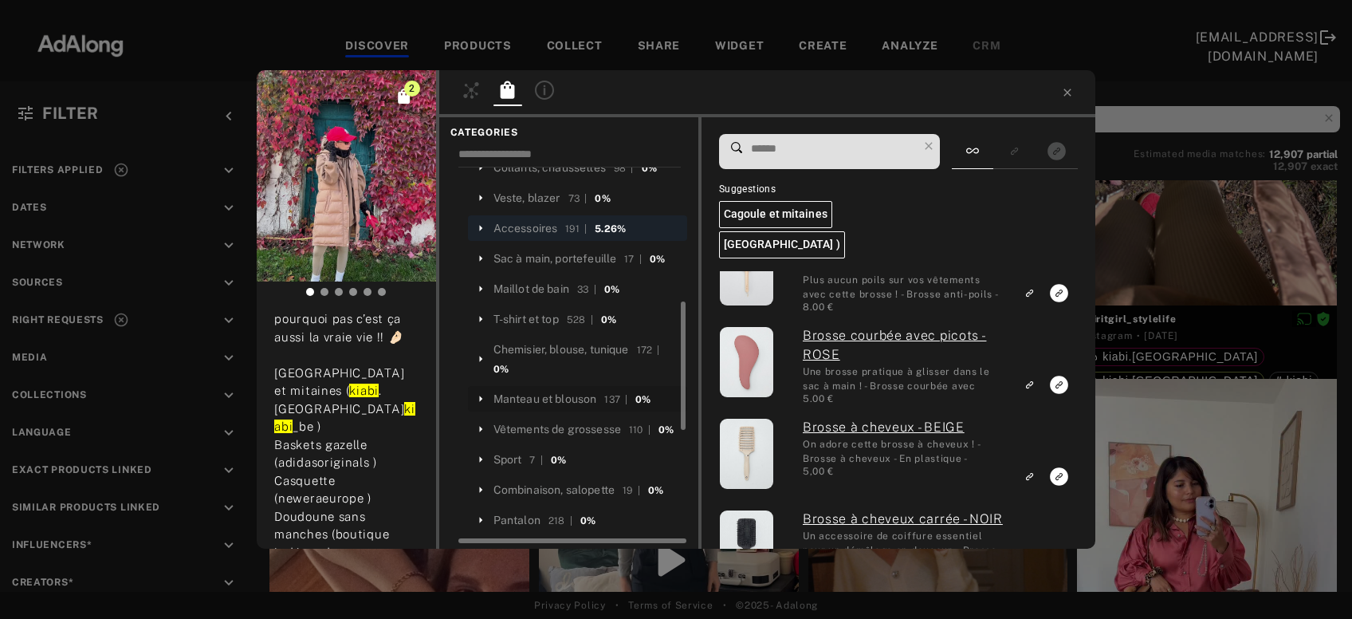
click at [549, 391] on div "Manteau et blouson" at bounding box center [546, 399] width 104 height 17
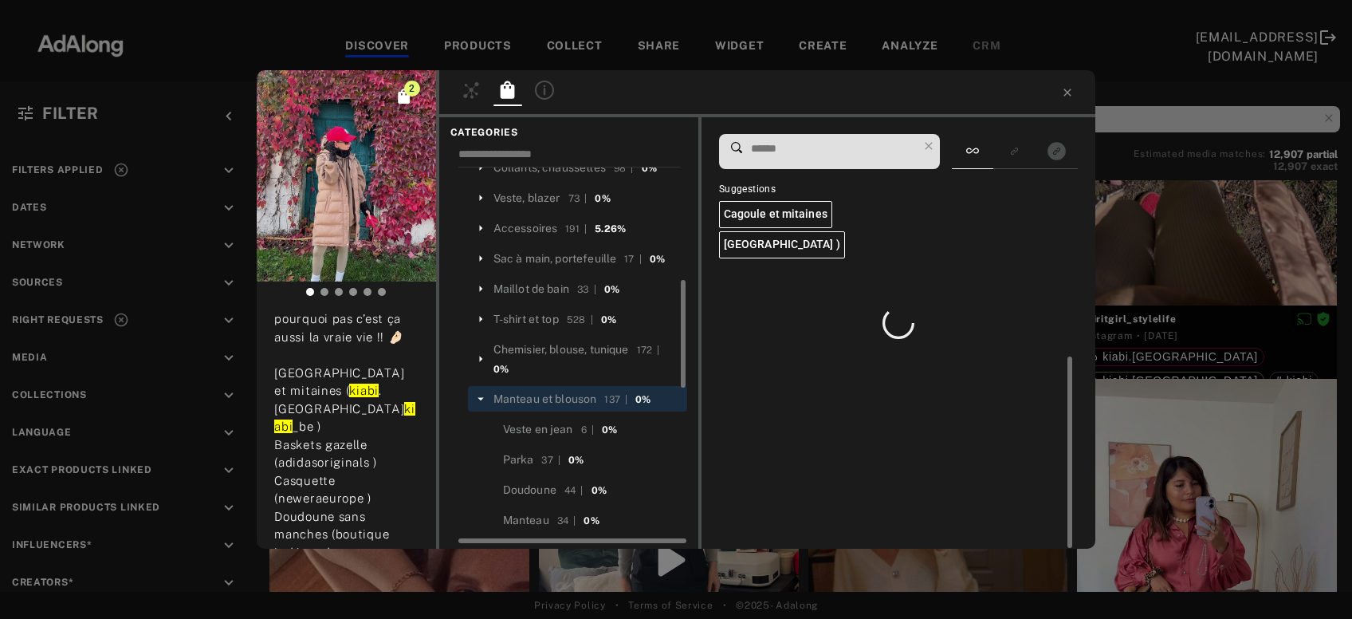
scroll to position [0, 0]
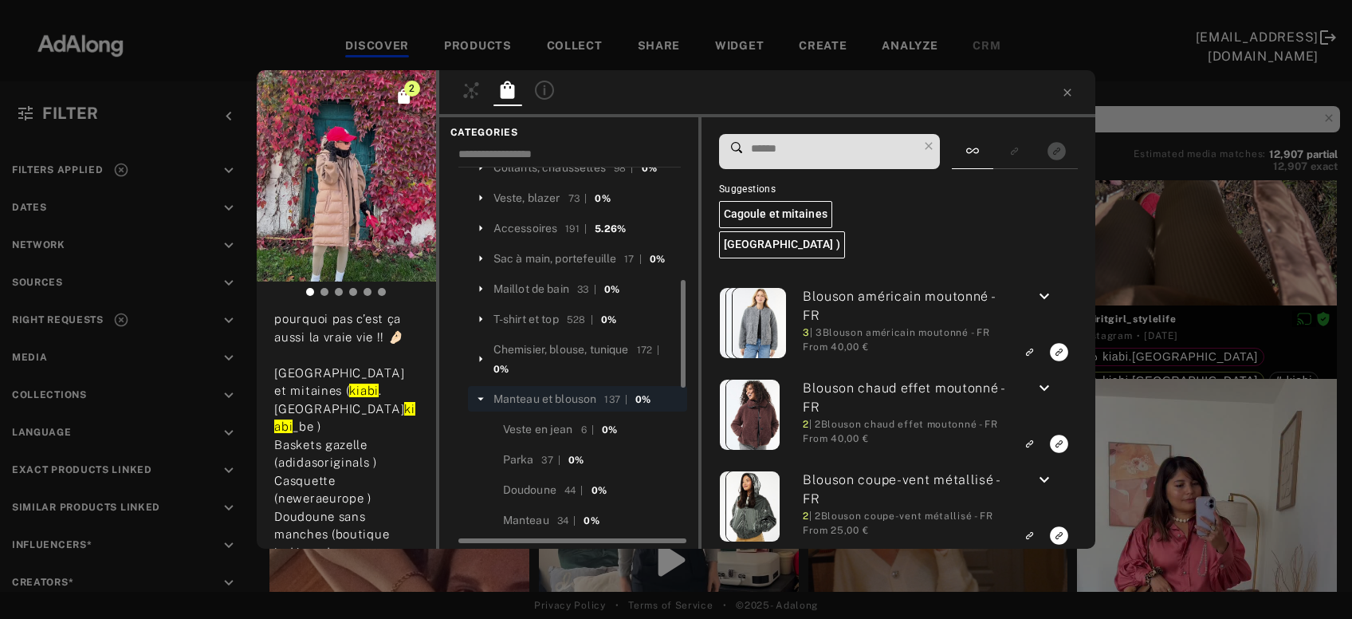
click at [824, 148] on input at bounding box center [834, 149] width 168 height 22
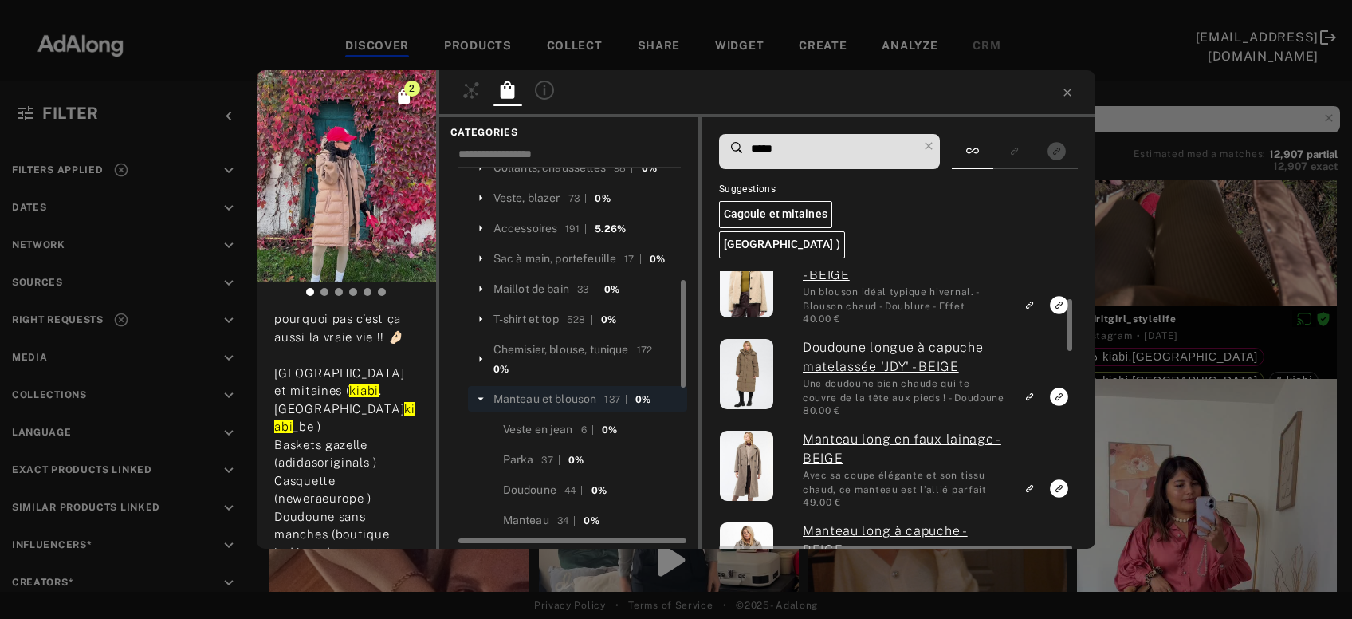
scroll to position [138, 0]
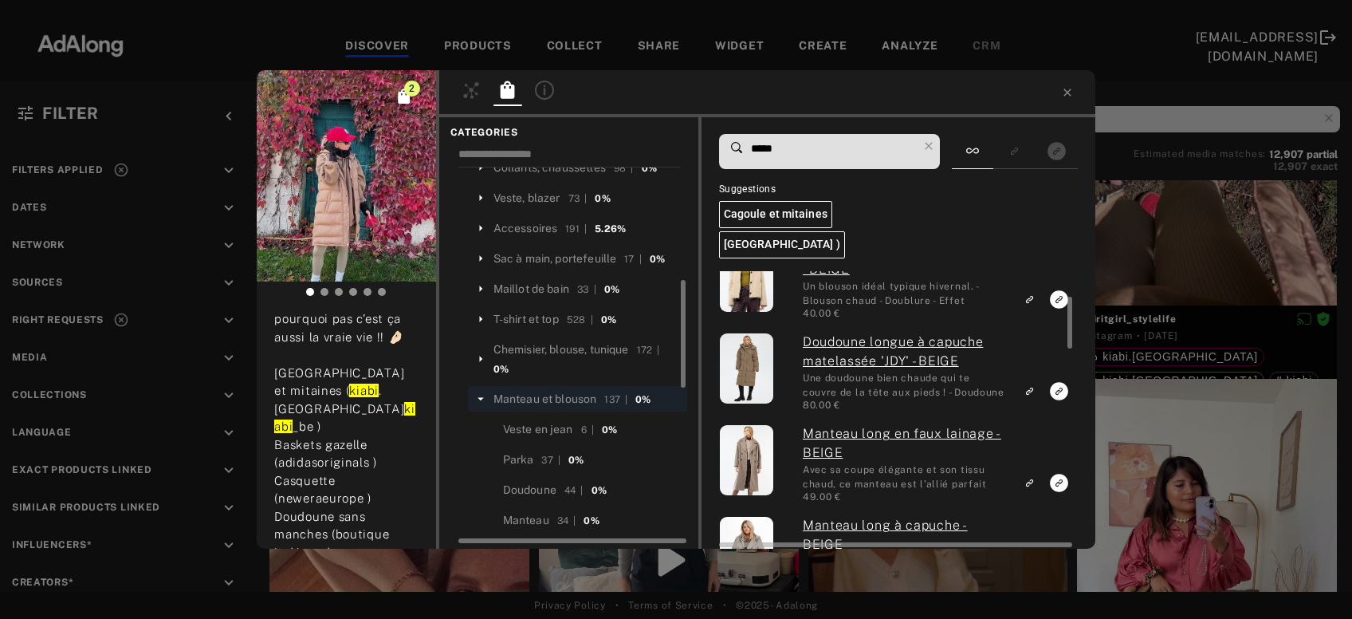
type input "*****"
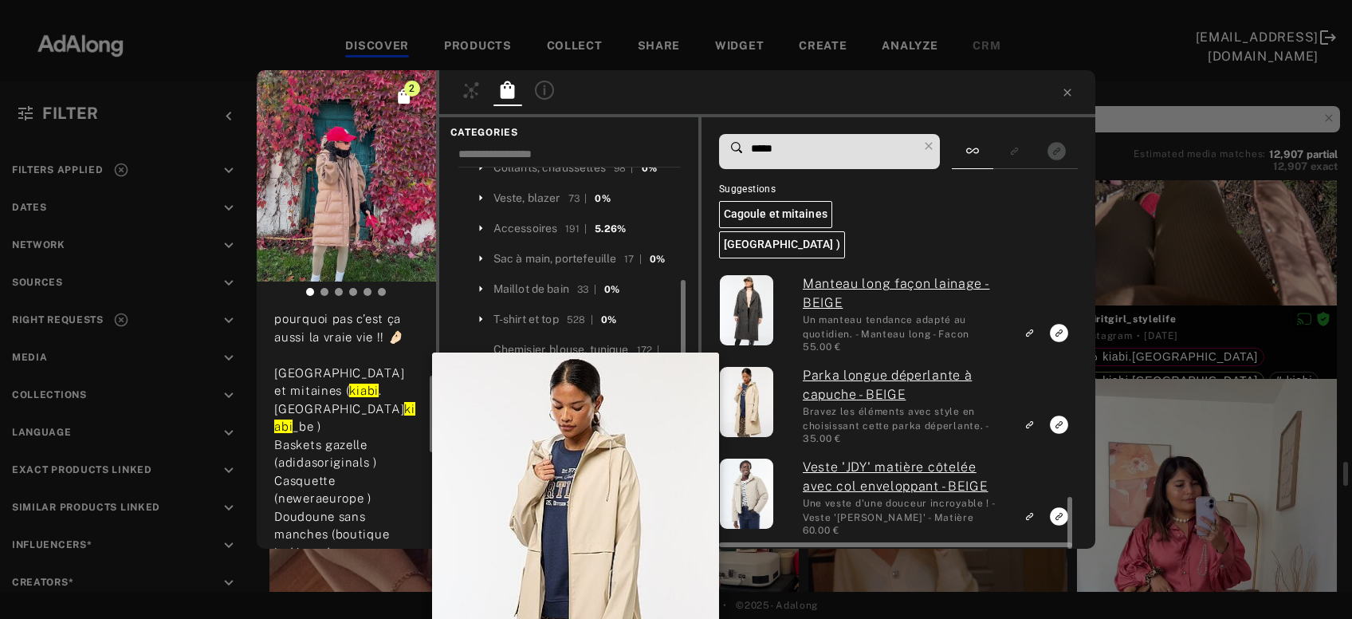
scroll to position [9291, 0]
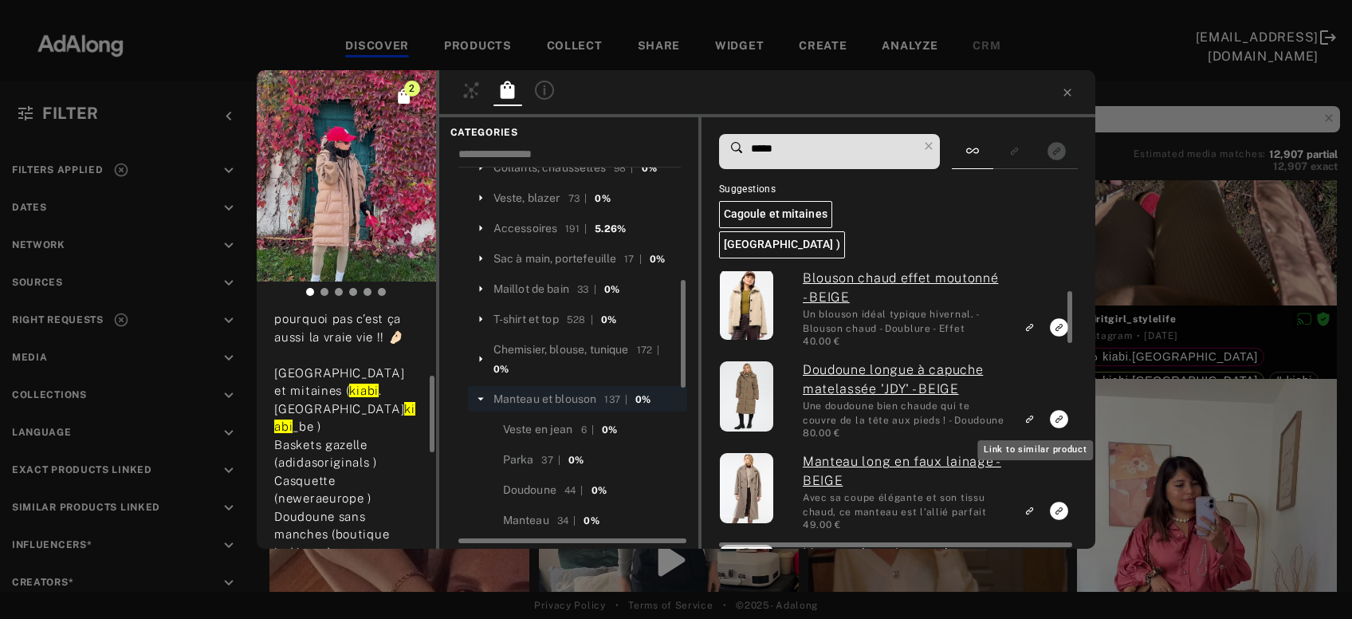
click at [1033, 415] on icon "Link to similar product" at bounding box center [1031, 417] width 5 height 5
click at [1223, 527] on div "2 spiritgirl_stylelife Rights agreed [DATE] 𝑫𝑶𝑼𝑪𝑬𝑼𝑹 𝑨𝑼𝑻𝑶𝑴𝑵𝑨𝑳𝑬 🍂 Le look d’un [D…" at bounding box center [676, 309] width 1352 height 619
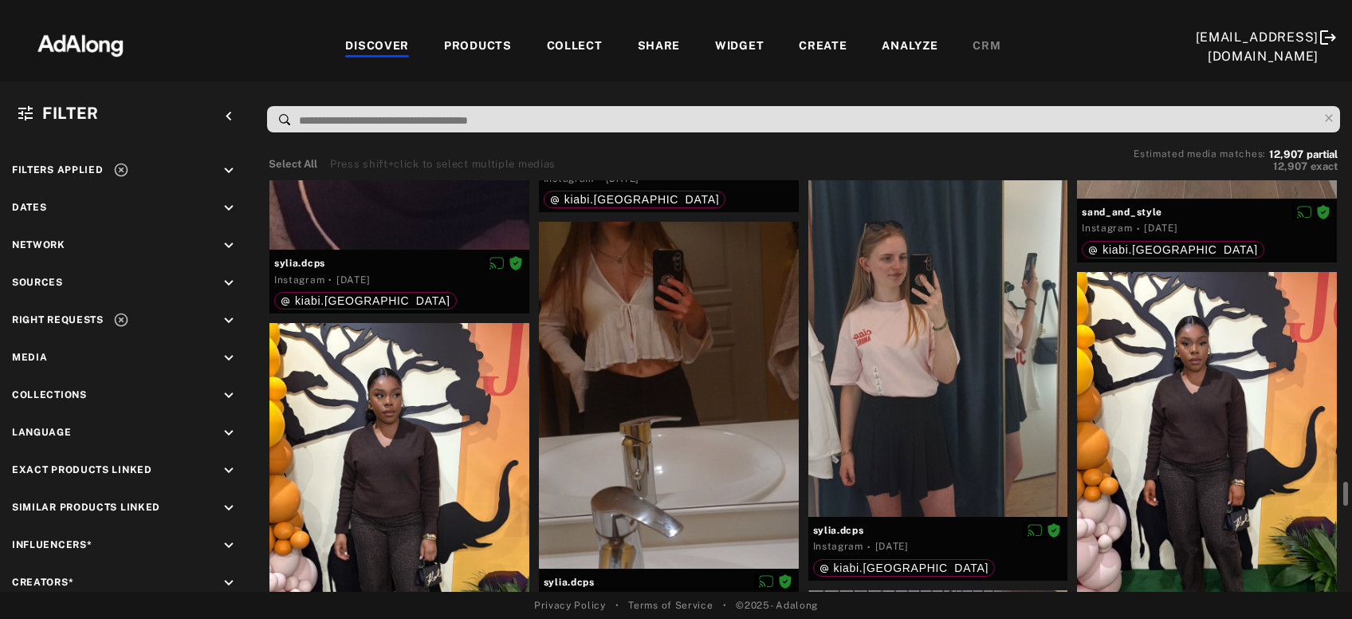
scroll to position [9933, 0]
click at [909, 426] on div at bounding box center [939, 342] width 260 height 346
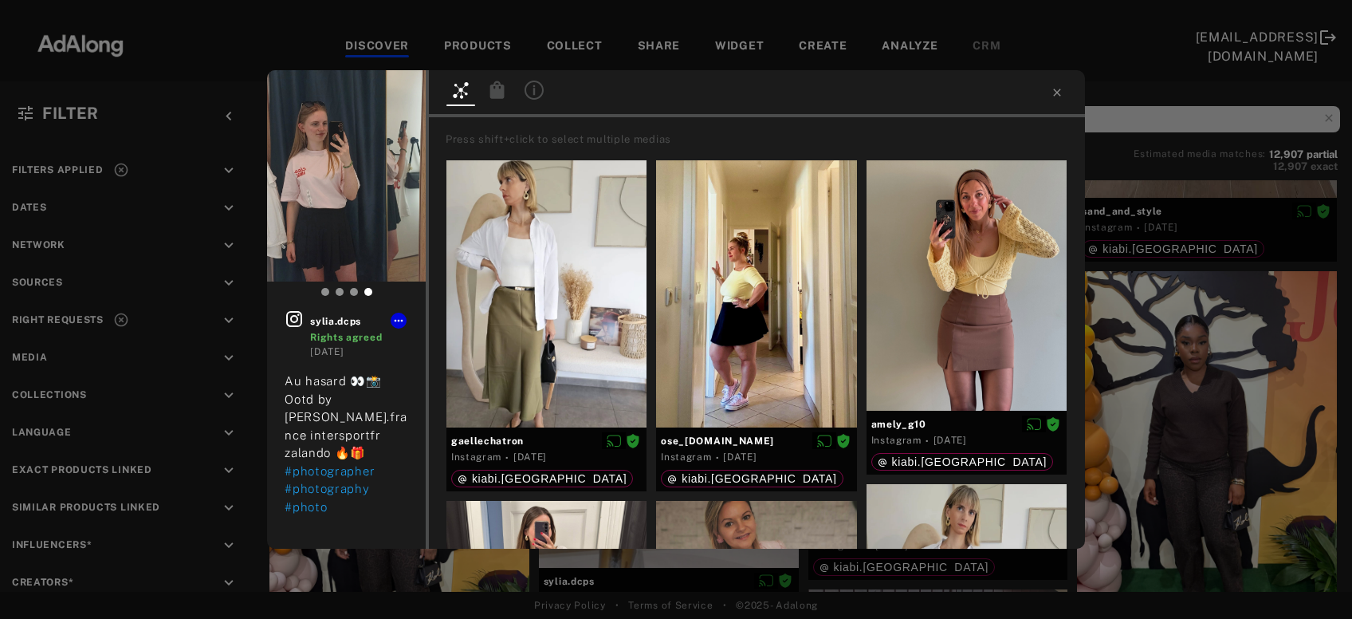
click at [492, 89] on icon at bounding box center [497, 90] width 14 height 18
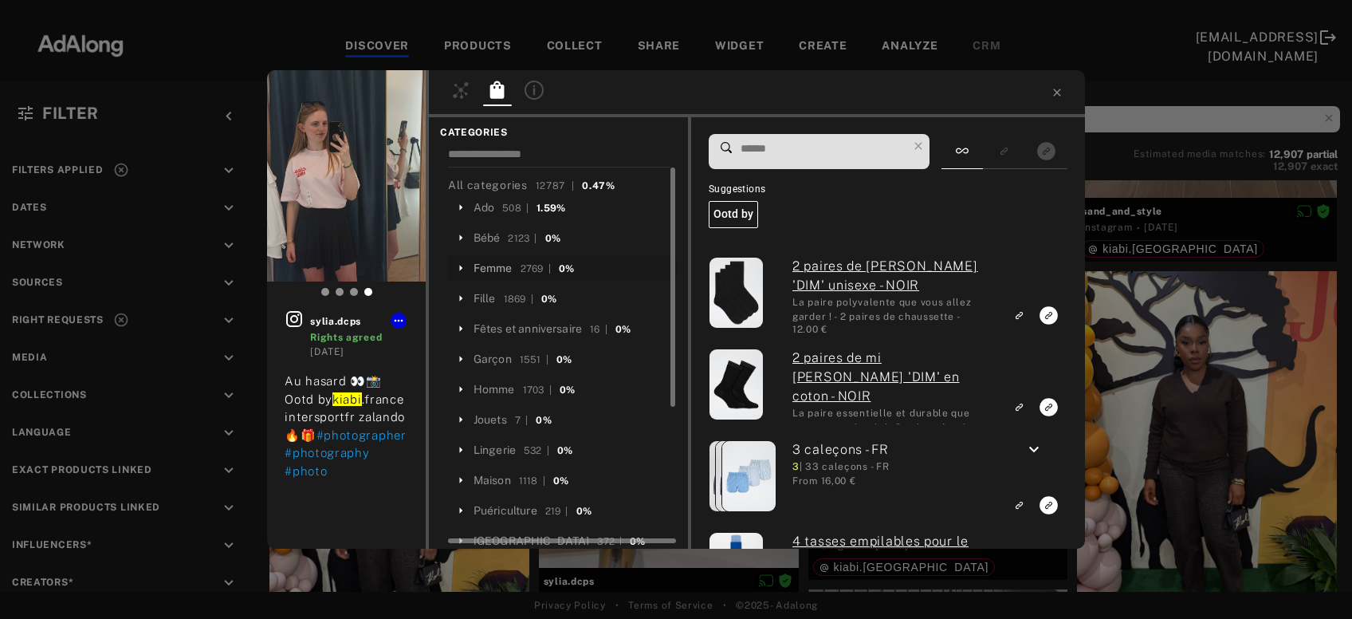
click at [494, 264] on div "Femme" at bounding box center [493, 268] width 39 height 17
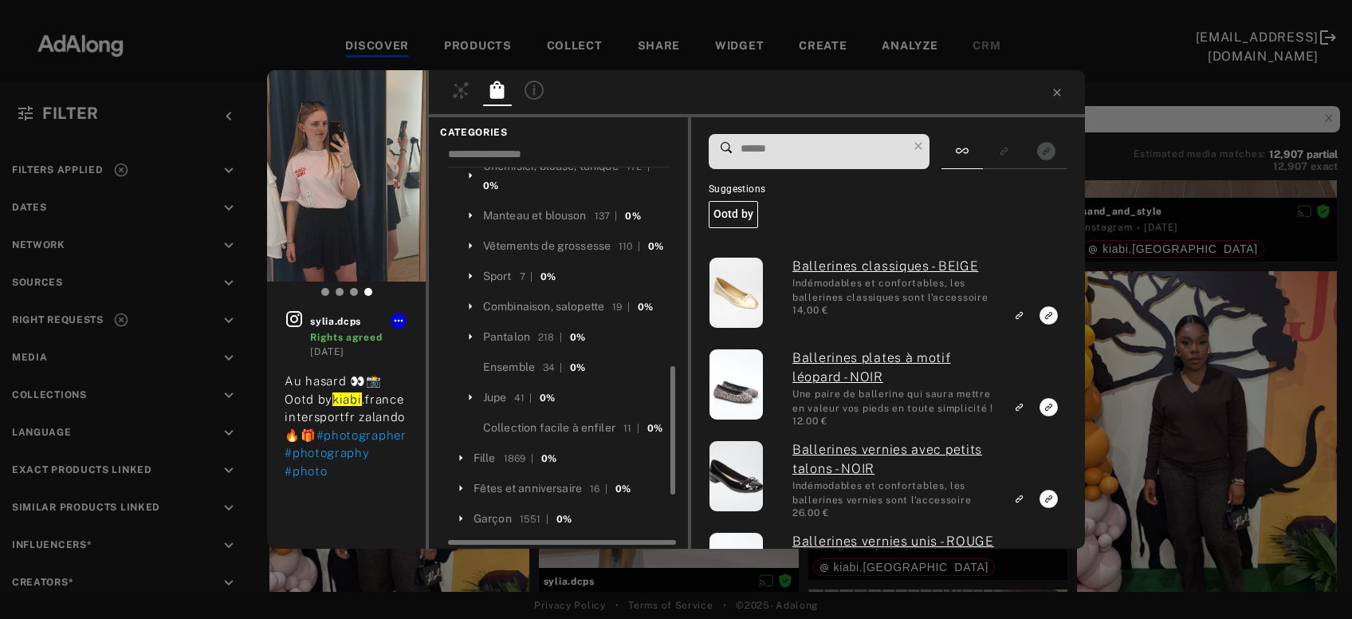
scroll to position [577, 0]
click at [498, 388] on div "Jupe" at bounding box center [495, 396] width 24 height 17
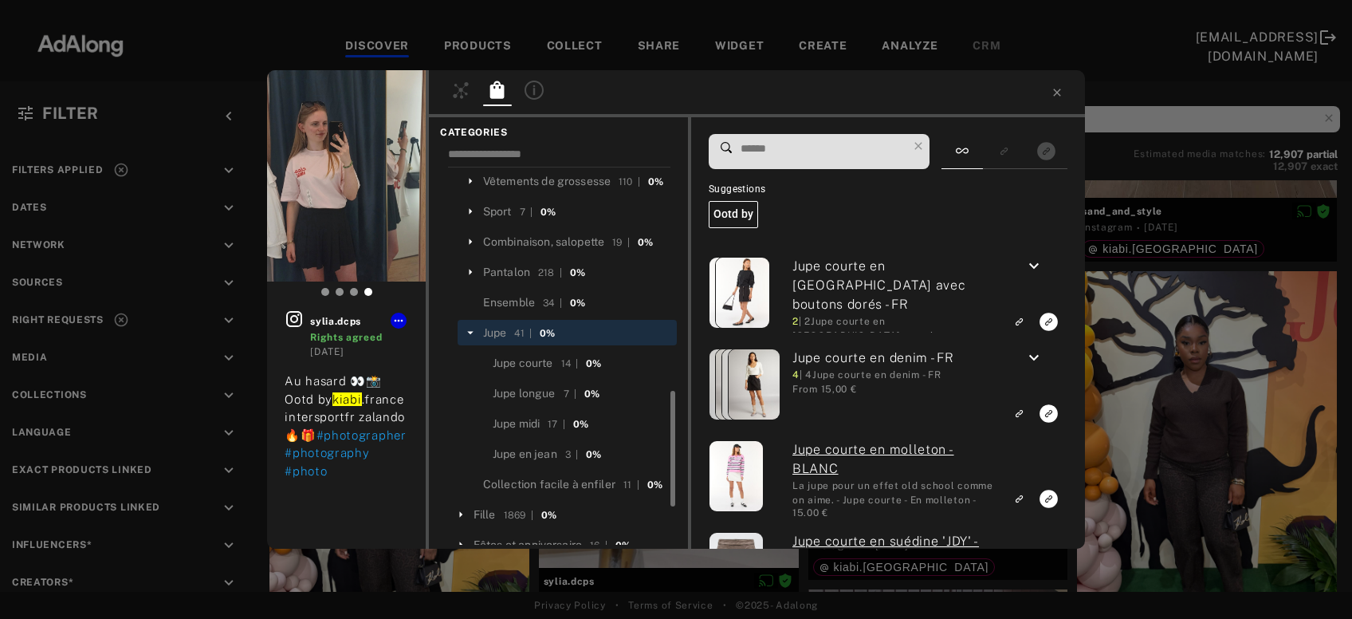
scroll to position [660, 0]
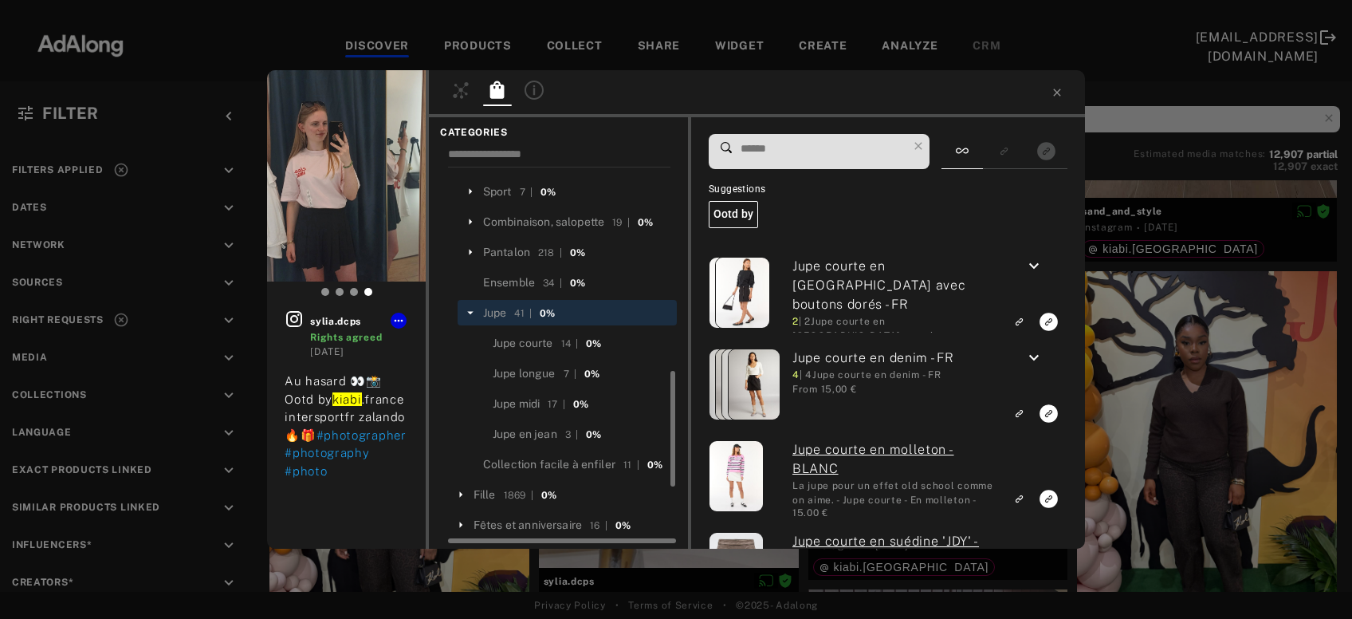
click at [760, 148] on input at bounding box center [823, 149] width 168 height 22
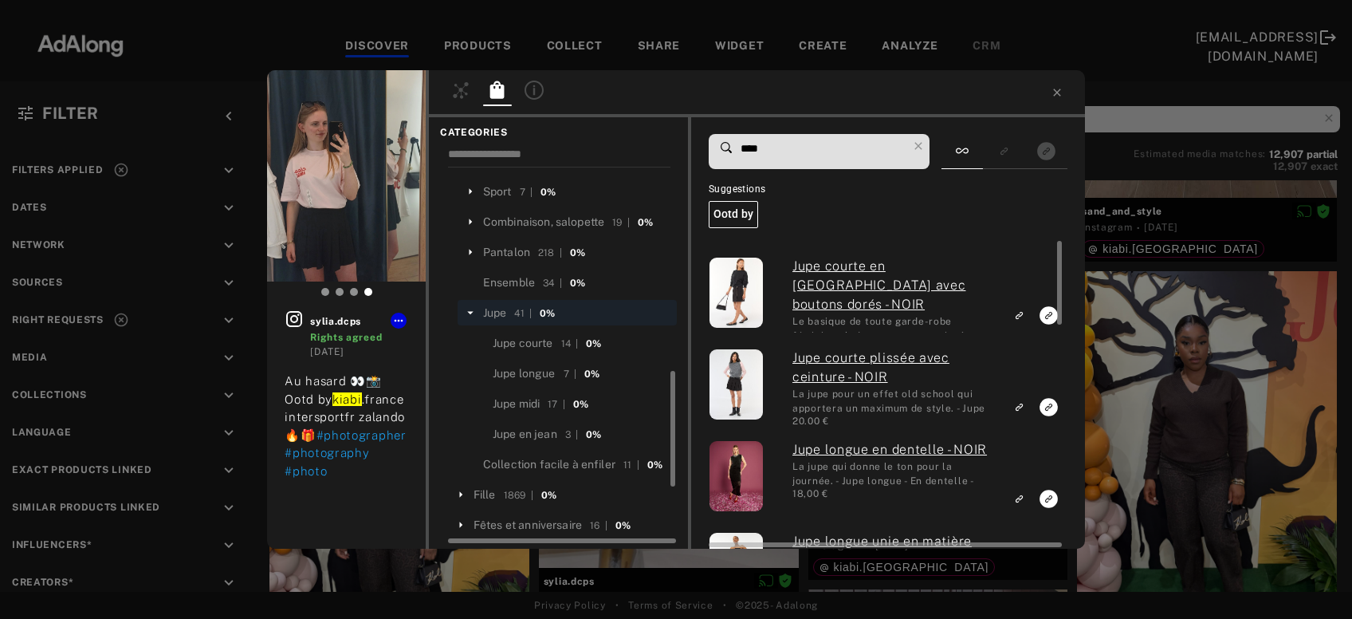
type input "****"
click at [1050, 407] on rect "Link to exact product" at bounding box center [1049, 407] width 20 height 20
click at [921, 144] on icon at bounding box center [918, 146] width 22 height 22
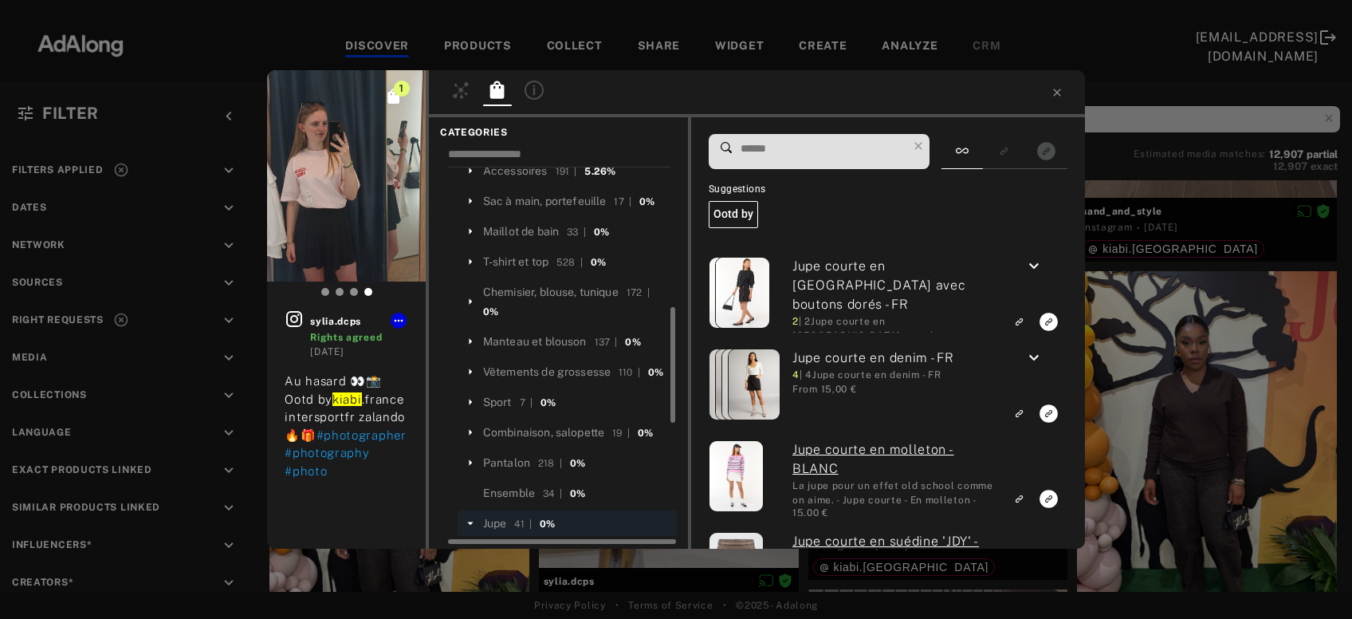
scroll to position [447, 0]
click at [534, 256] on div "T-shirt et top" at bounding box center [515, 264] width 65 height 17
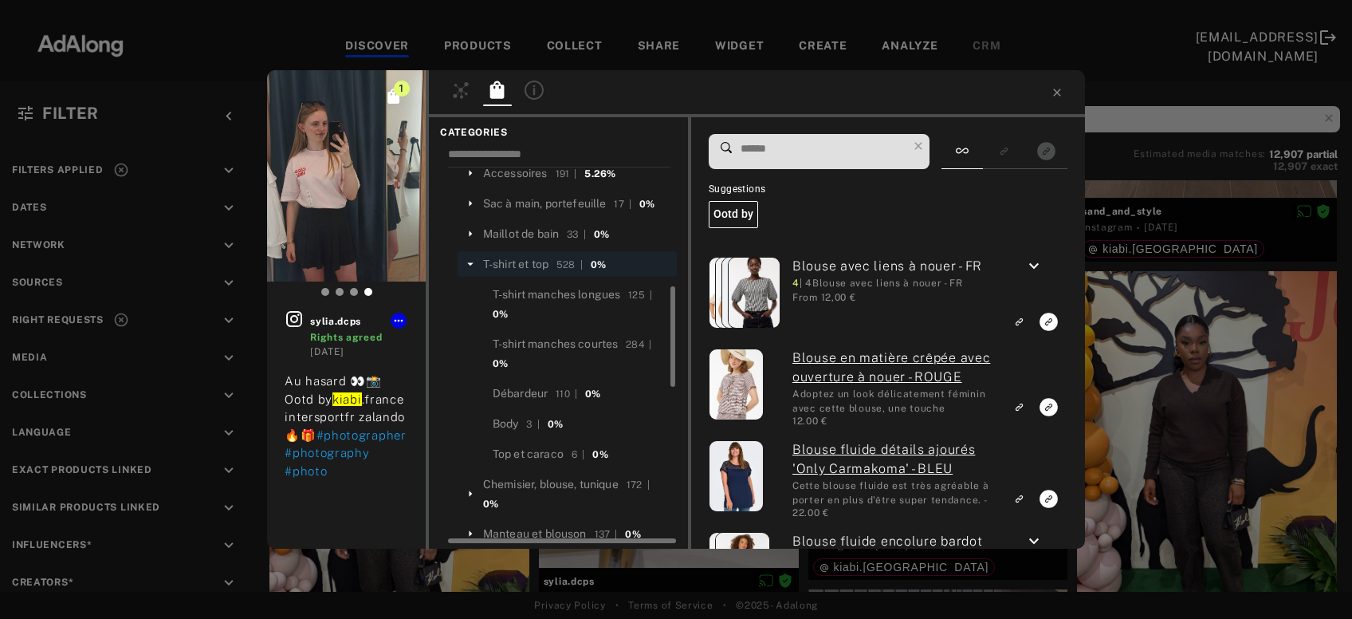
click at [773, 154] on input at bounding box center [823, 149] width 168 height 22
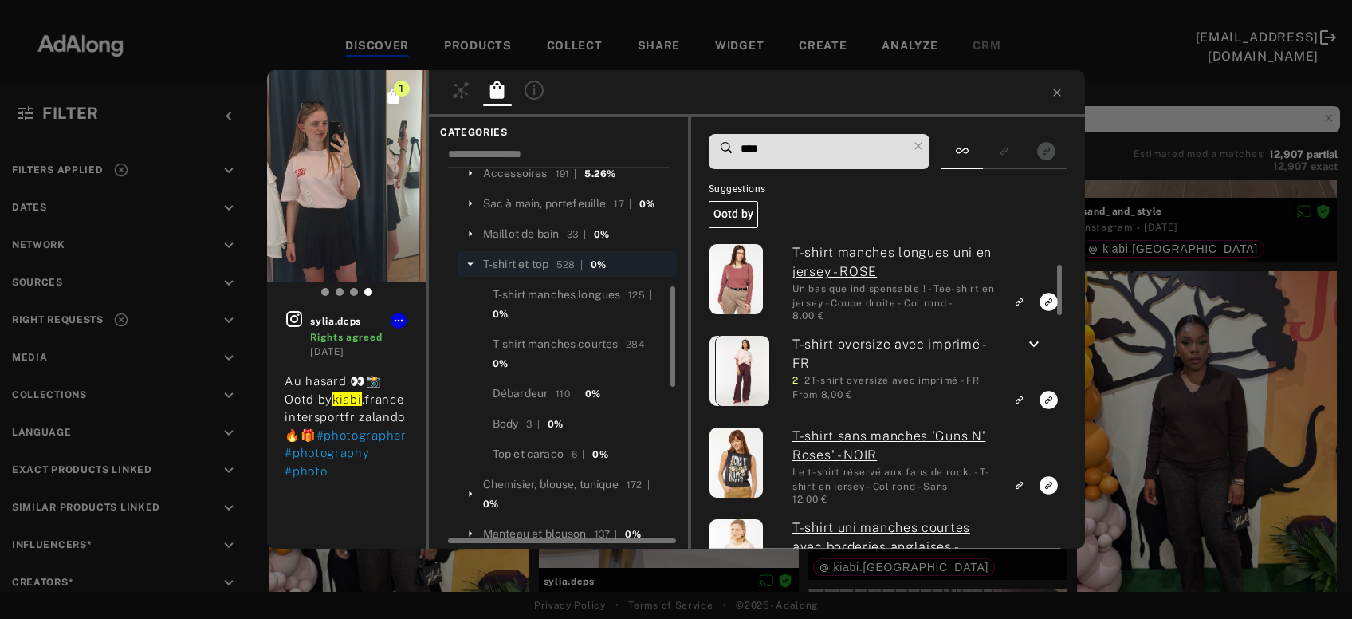
scroll to position [111, 0]
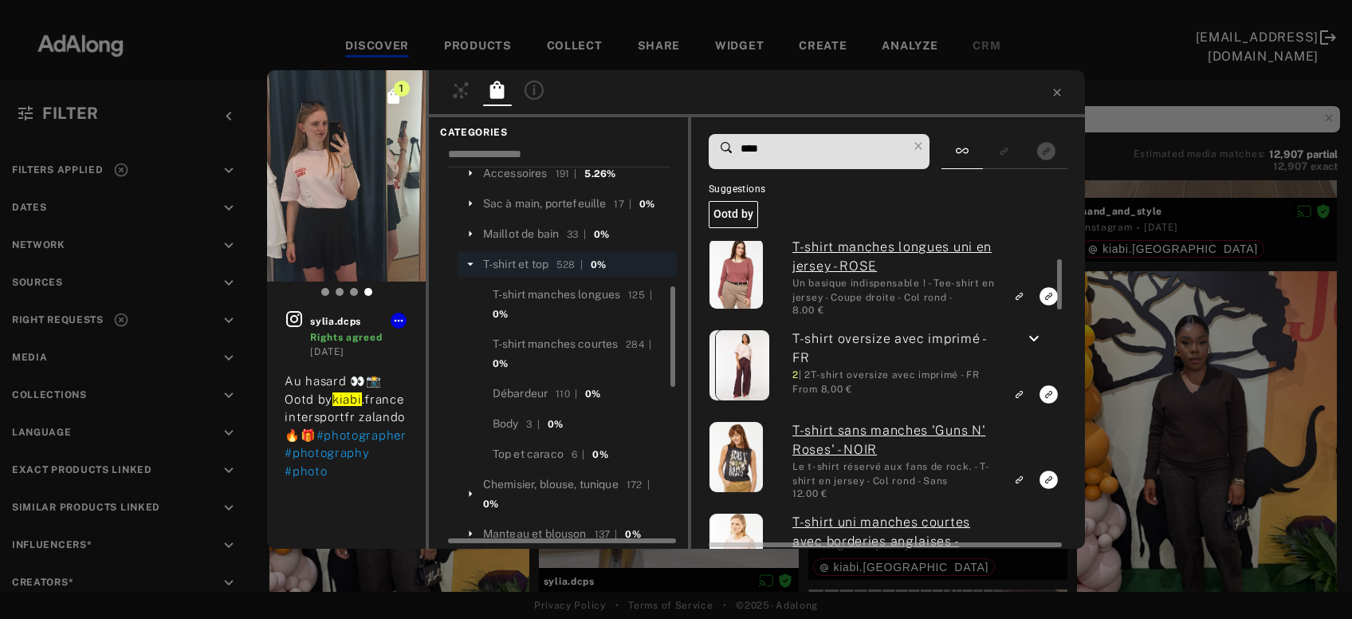
type input "****"
click at [1033, 340] on icon "keyboard_arrow_down" at bounding box center [1034, 338] width 19 height 19
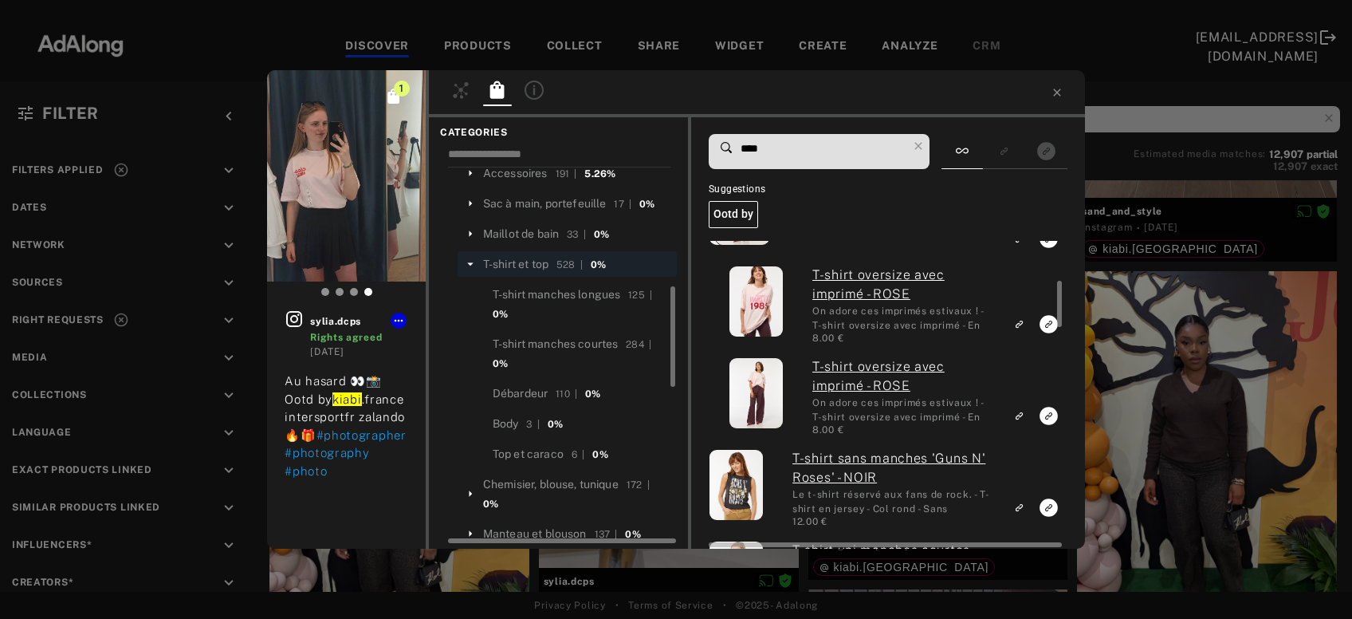
scroll to position [266, 0]
click at [1049, 420] on icon "Link to exact product" at bounding box center [1049, 416] width 18 height 18
click at [1155, 385] on div "2 sylia.dcps Rights agreed 5 days ago Au hasard 👀📸 Ootd by kiabi .france inters…" at bounding box center [676, 309] width 1352 height 619
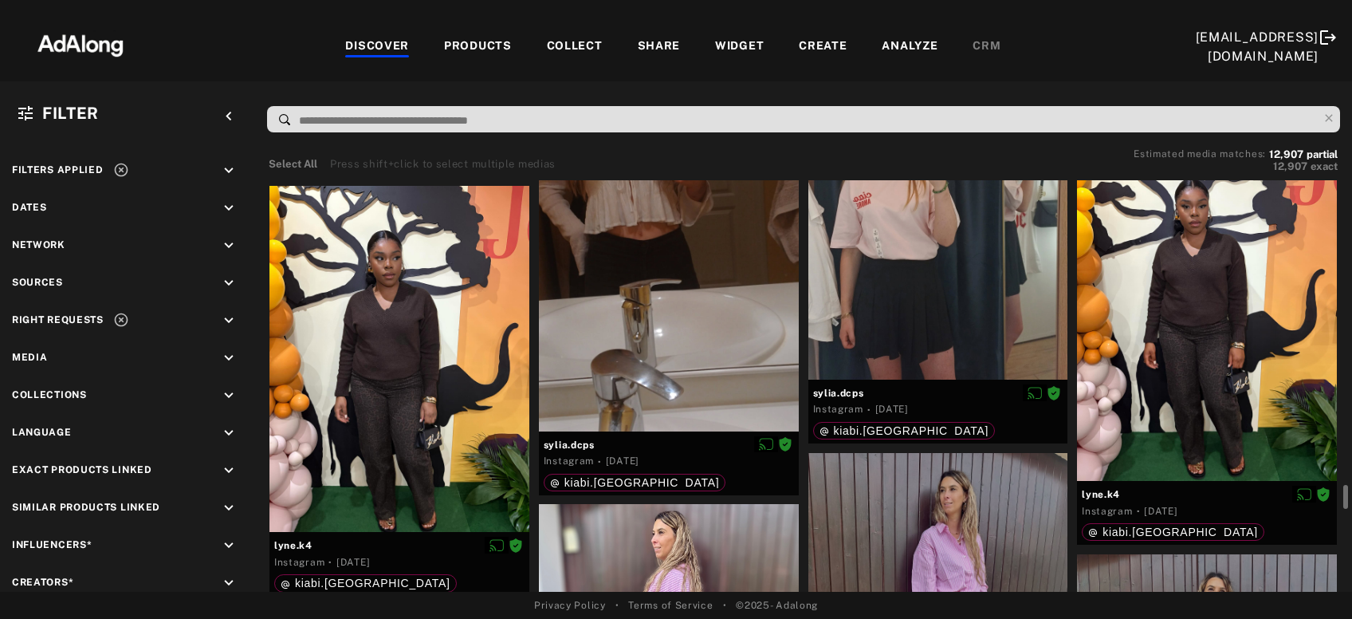
scroll to position [10070, 0]
click at [423, 376] on div at bounding box center [400, 359] width 260 height 346
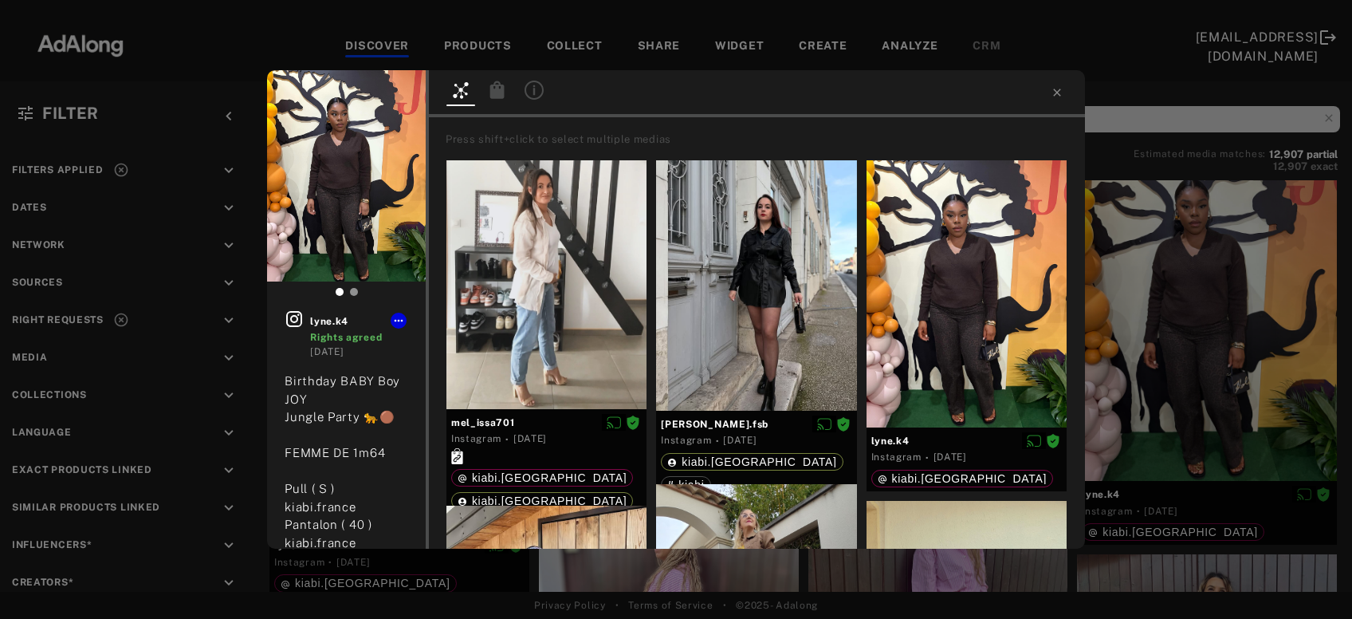
click at [495, 97] on icon at bounding box center [497, 90] width 14 height 18
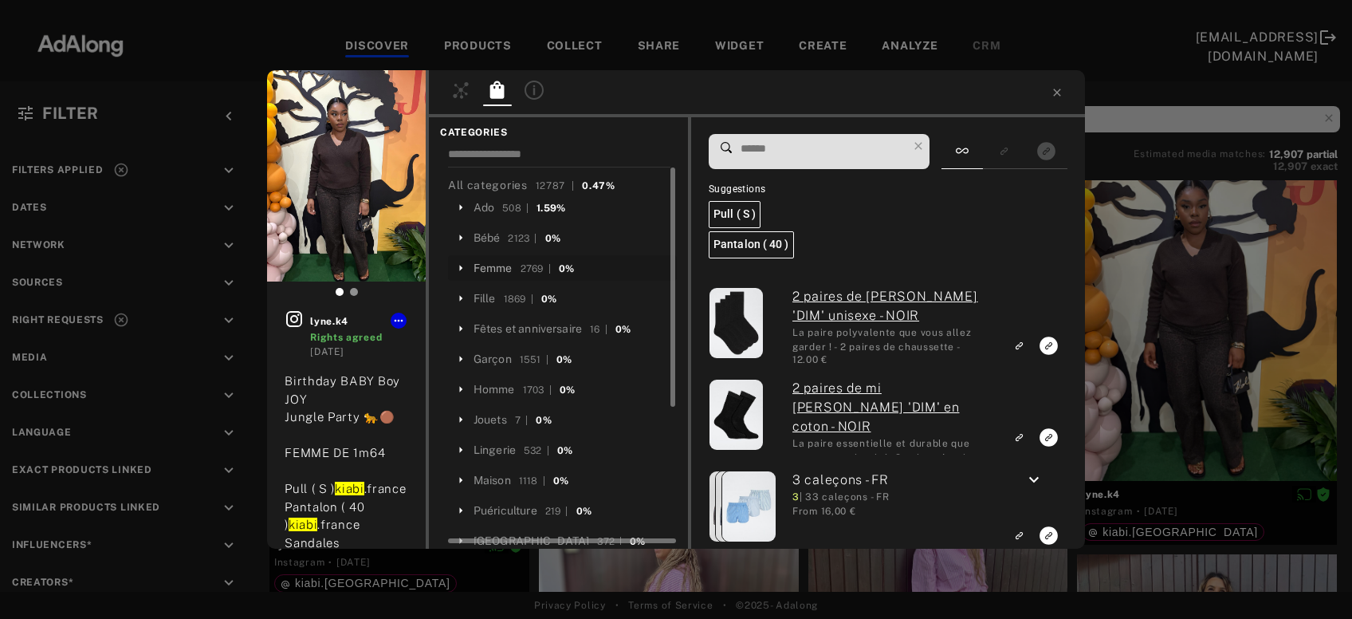
click at [498, 263] on div "Femme" at bounding box center [493, 268] width 39 height 17
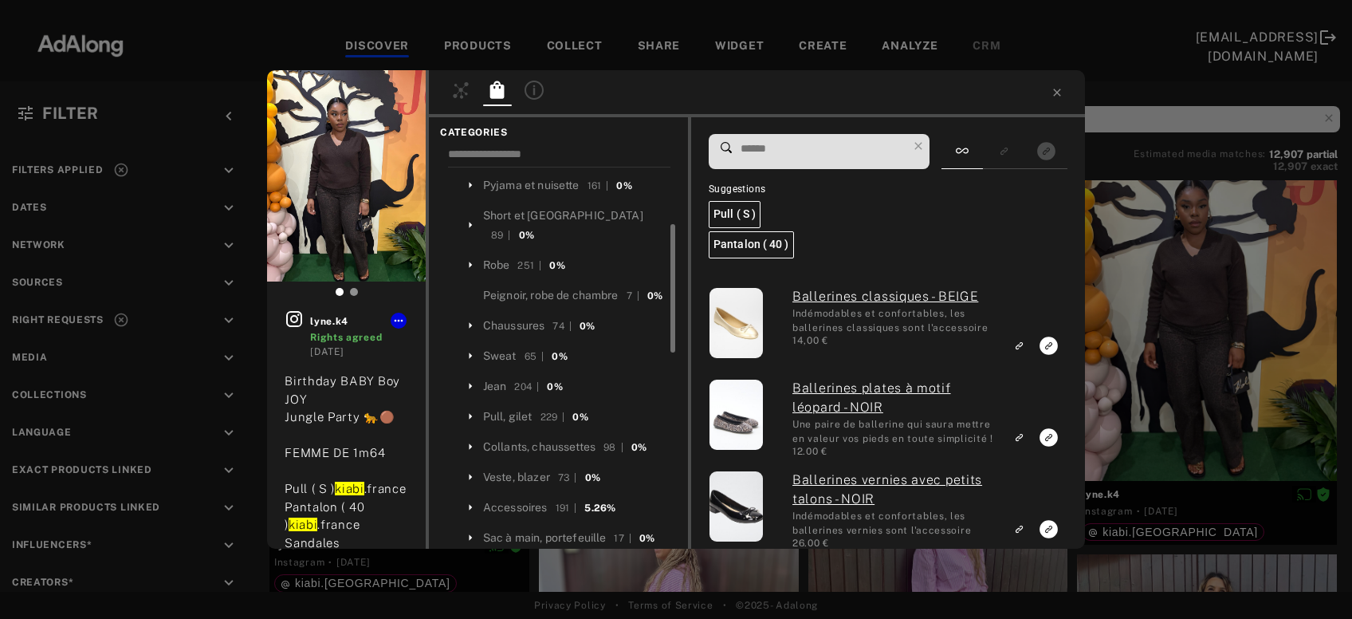
scroll to position [127, 0]
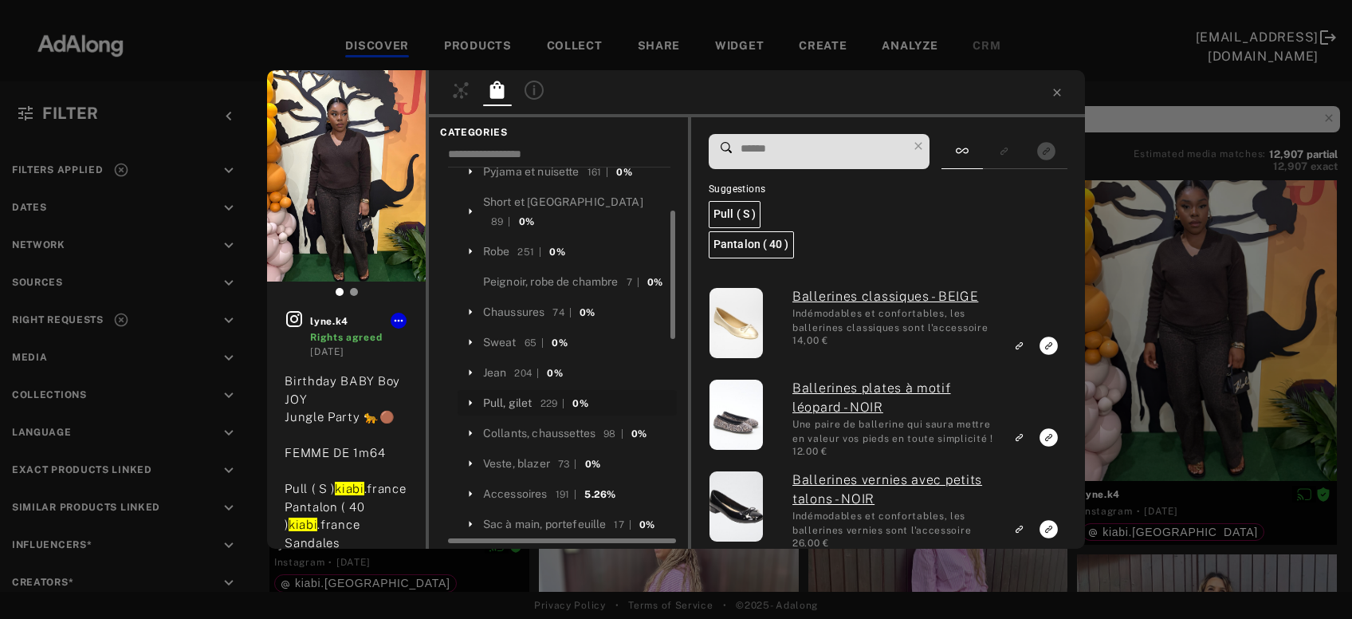
click at [513, 395] on div "Pull, gilet" at bounding box center [507, 403] width 49 height 17
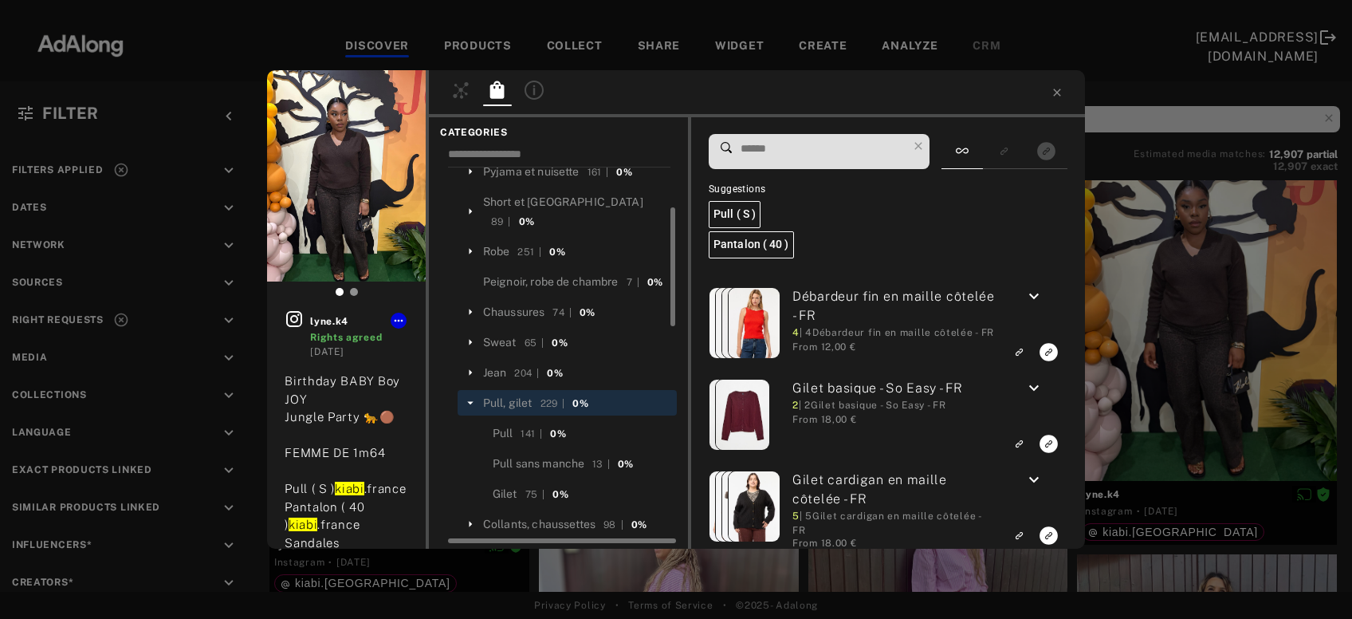
click at [785, 149] on input at bounding box center [823, 149] width 168 height 22
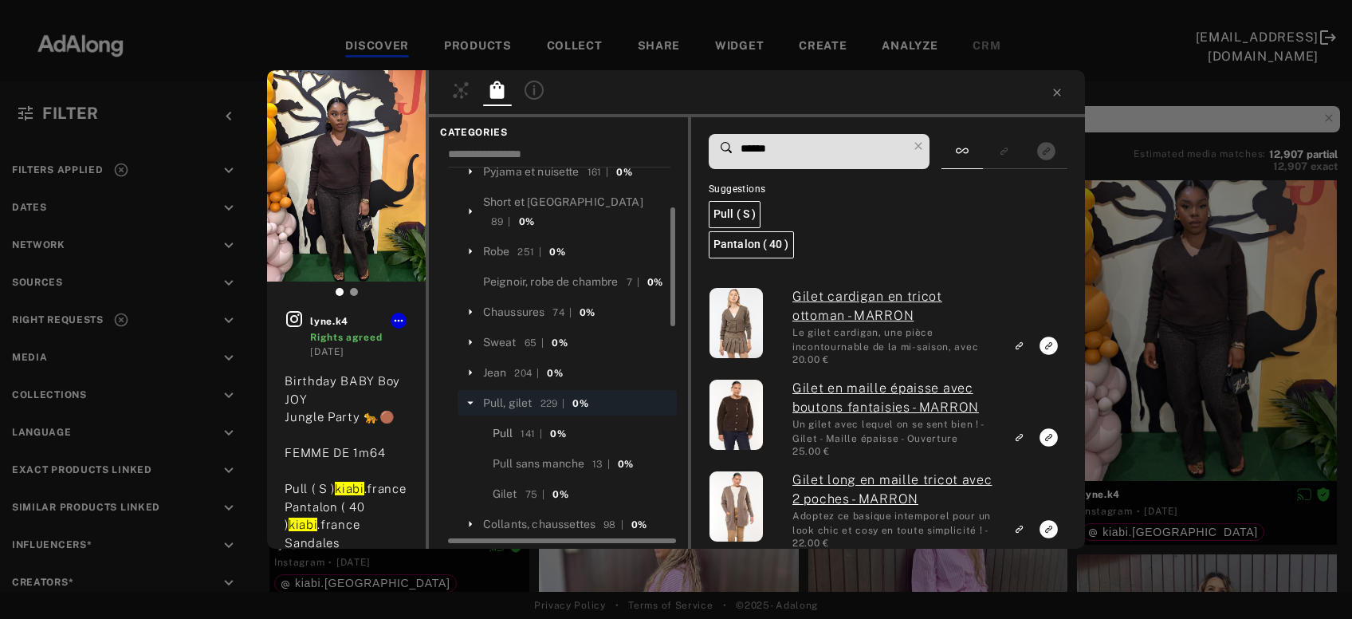
type input "******"
click at [512, 425] on div "Pull" at bounding box center [503, 433] width 21 height 17
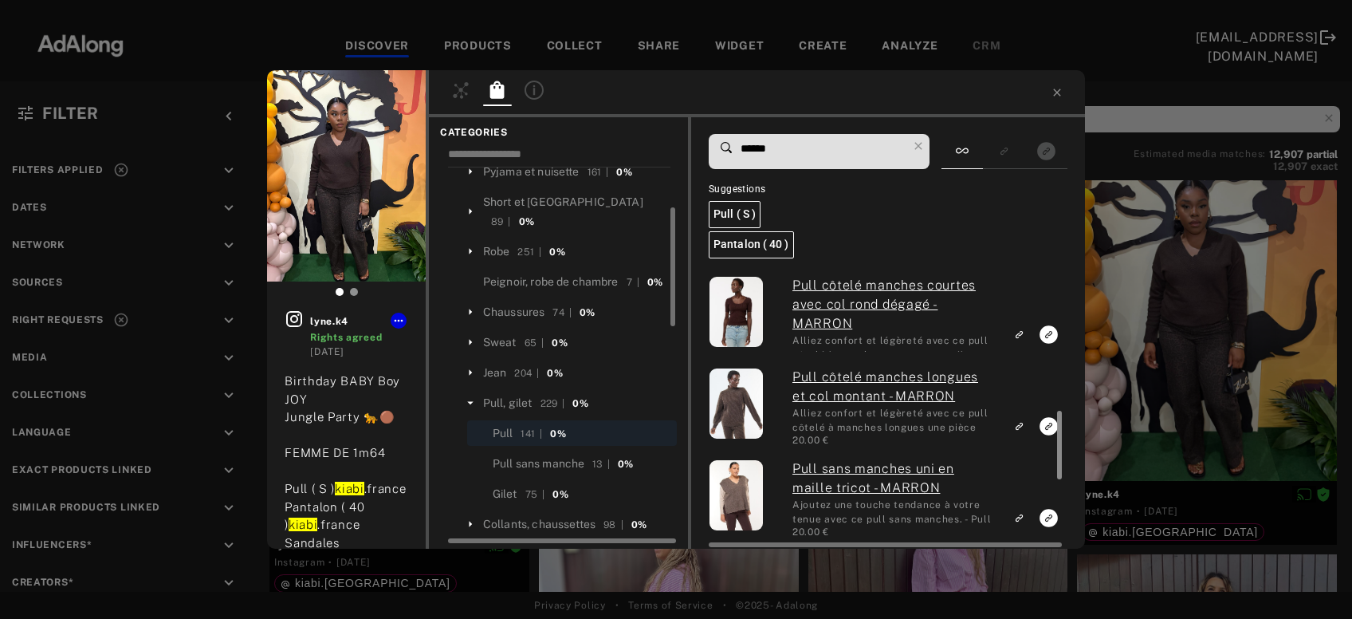
click at [1052, 425] on div at bounding box center [1058, 409] width 12 height 277
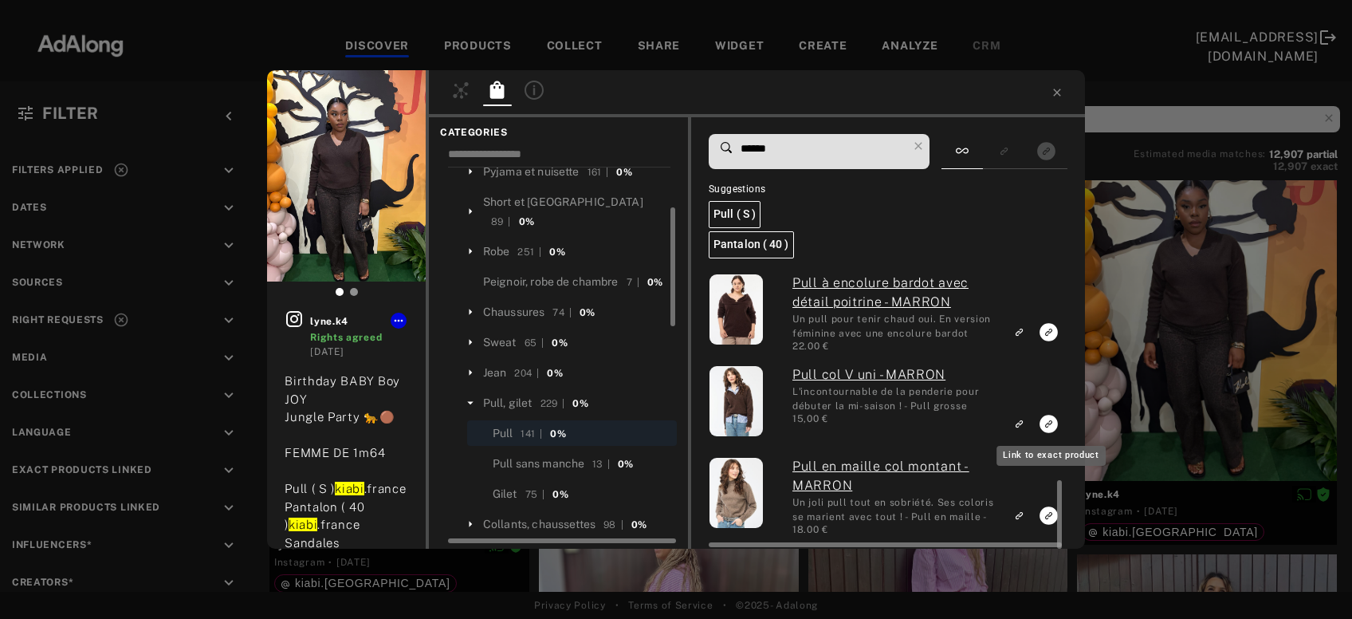
click at [1048, 423] on rect "Link to exact product" at bounding box center [1049, 424] width 20 height 20
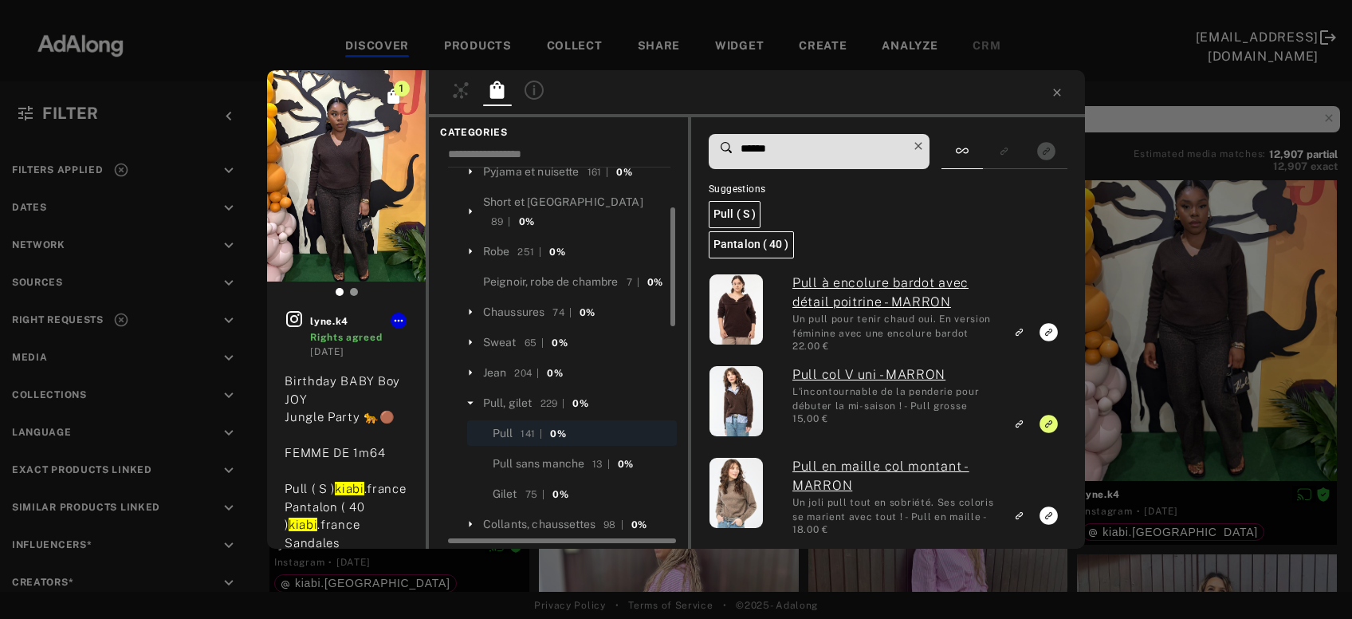
click at [920, 151] on icon at bounding box center [918, 146] width 22 height 22
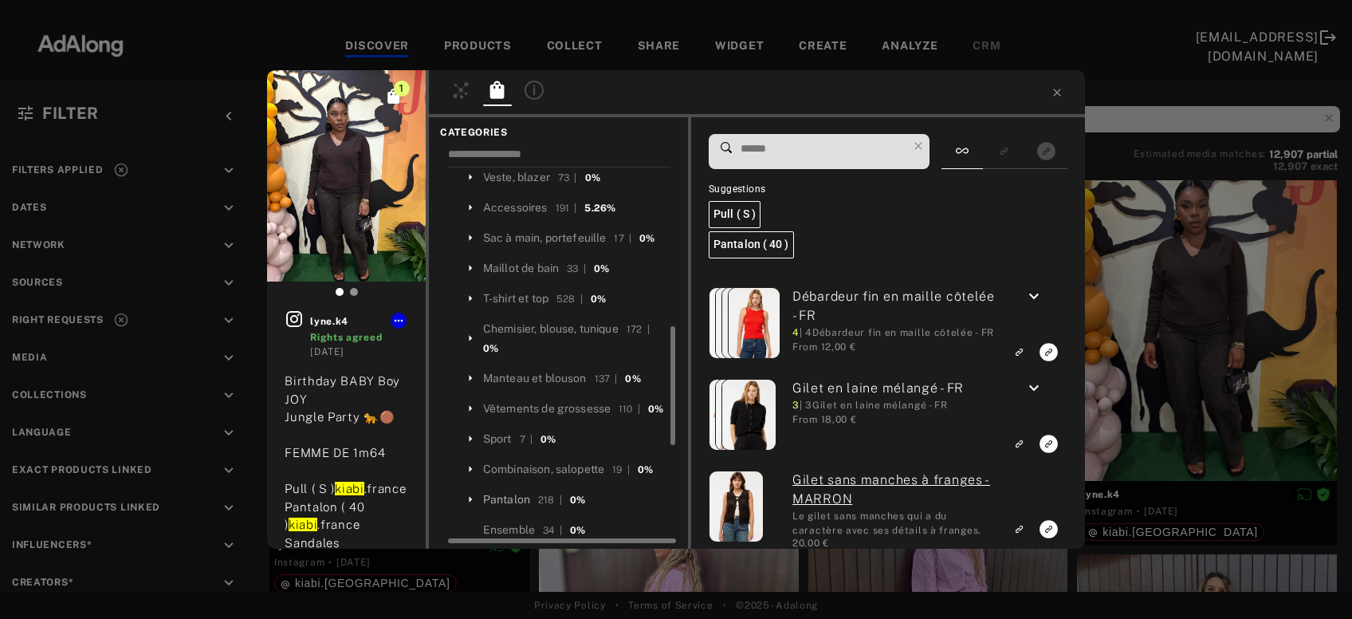
click at [513, 491] on div "Pantalon" at bounding box center [506, 499] width 47 height 17
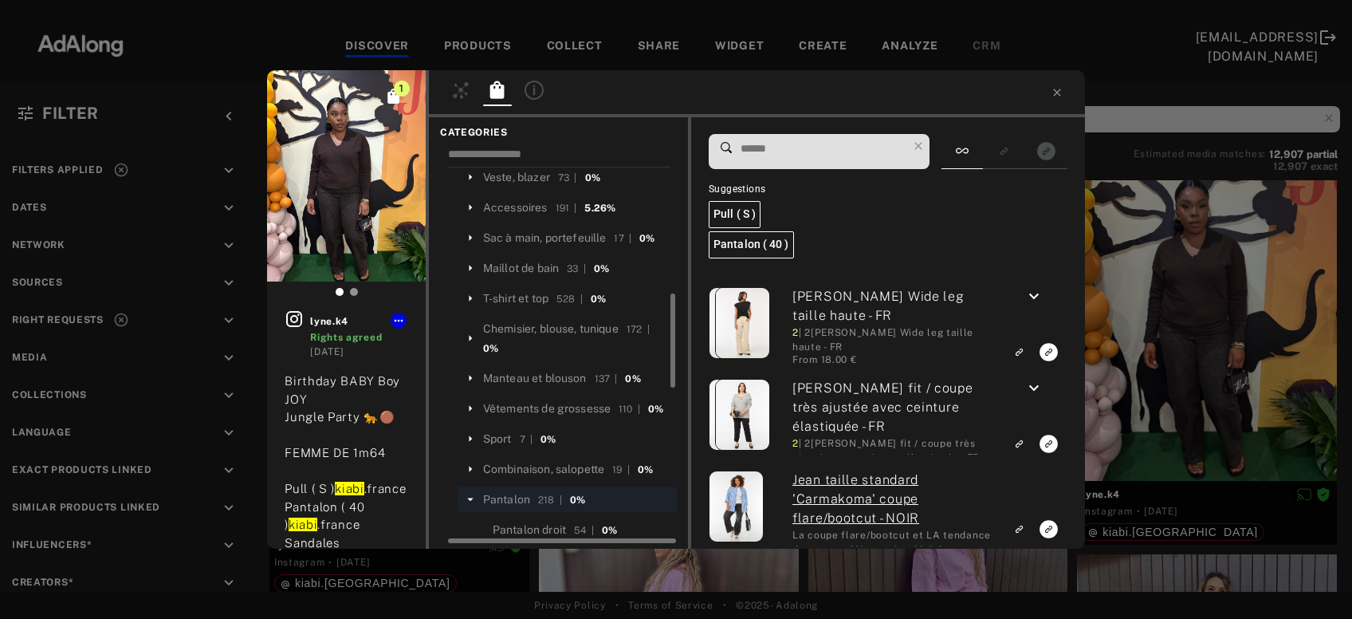
click at [812, 140] on input at bounding box center [823, 149] width 168 height 22
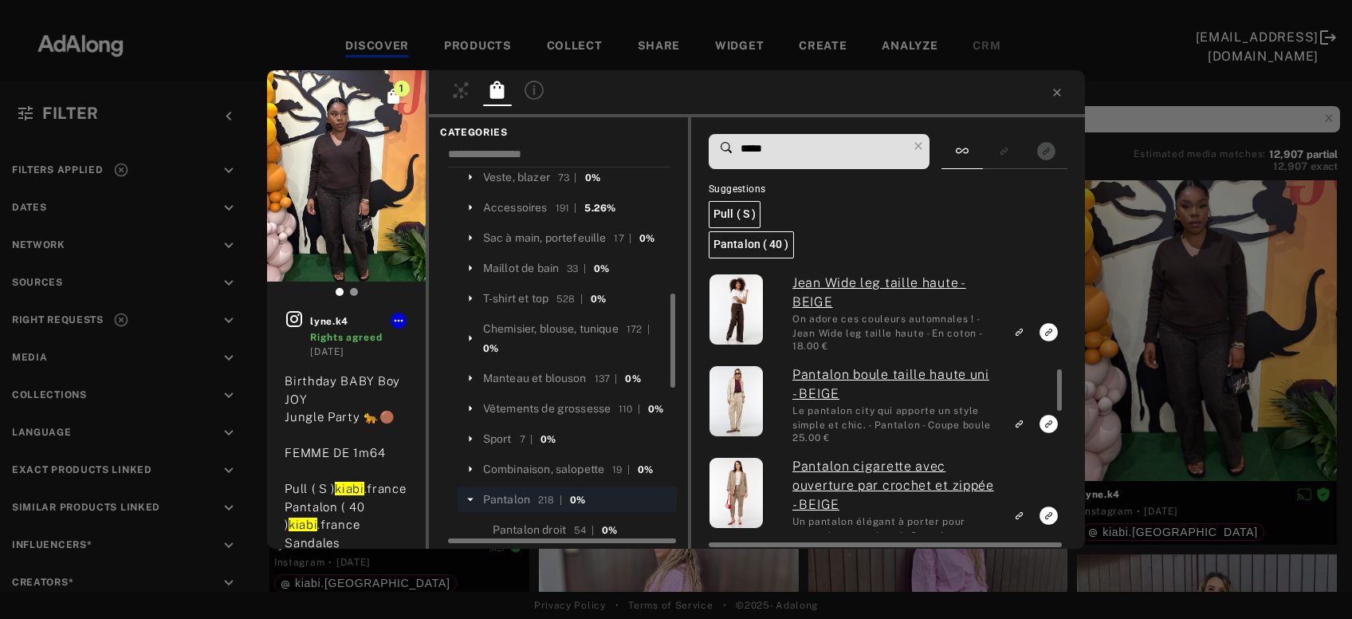
type input "*****"
click at [1049, 332] on icon "Link to exact product" at bounding box center [1049, 332] width 18 height 18
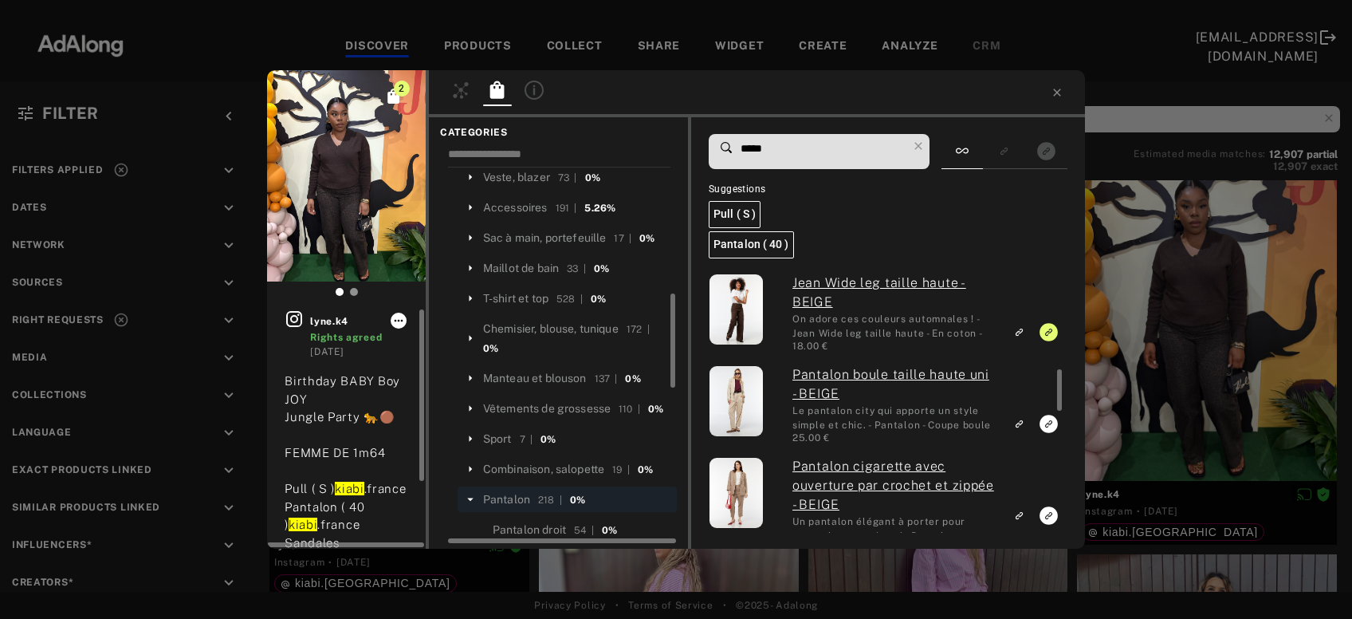
click at [398, 322] on icon at bounding box center [398, 320] width 13 height 13
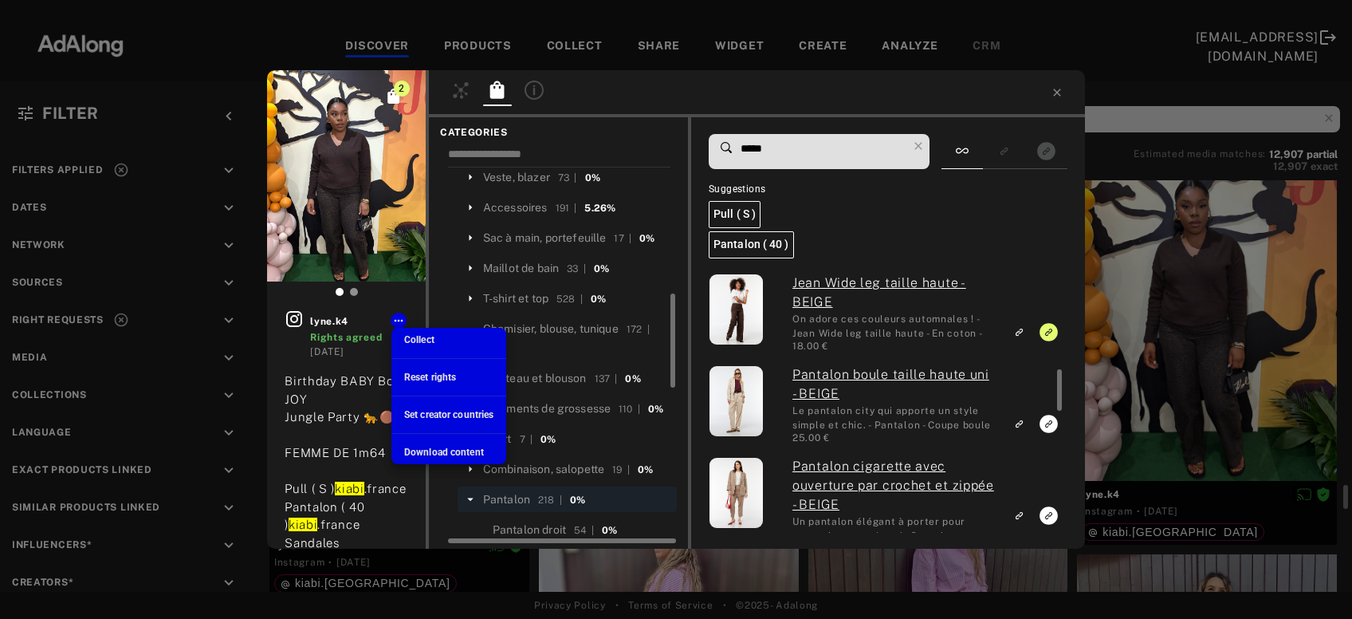
click at [426, 336] on span "Collect" at bounding box center [419, 339] width 30 height 11
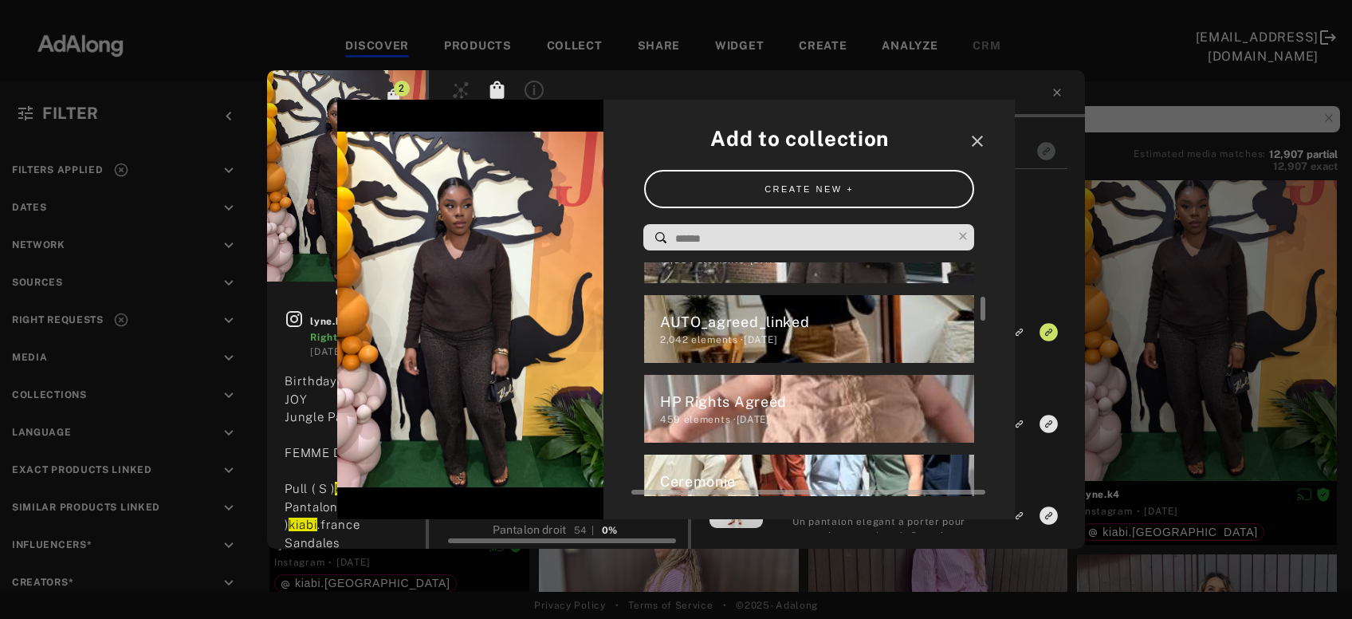
click at [724, 400] on div "HP Rights Agreed" at bounding box center [817, 402] width 315 height 22
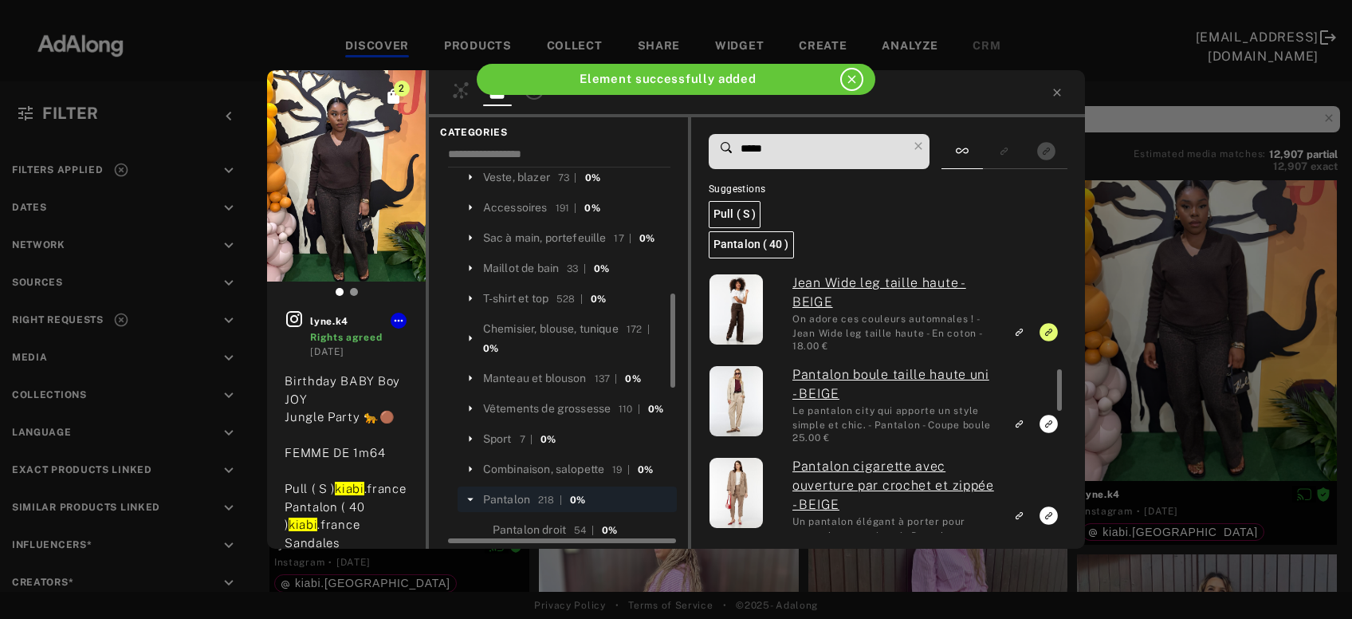
click at [1163, 371] on div "2 lyne.k4 Rights agreed 5 days ago Birthday BABY Boy JOY Jungle Party 🐆🟤 FEMME …" at bounding box center [676, 309] width 1352 height 619
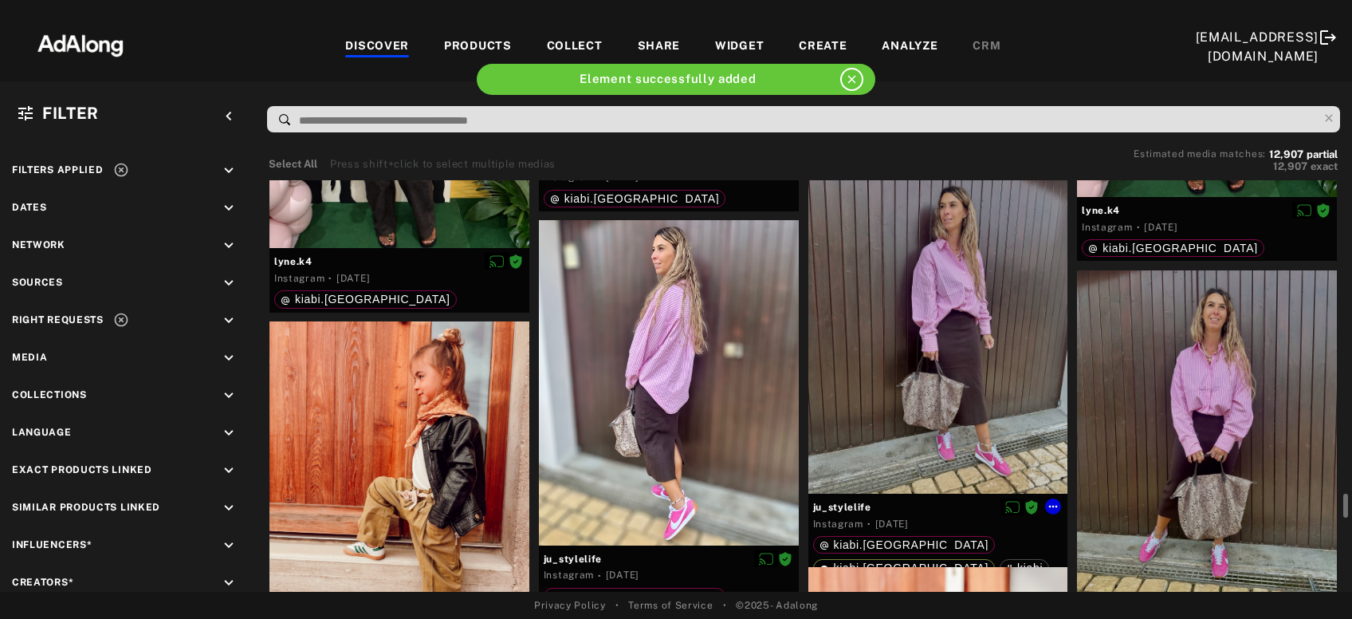
click at [960, 366] on div at bounding box center [939, 331] width 260 height 325
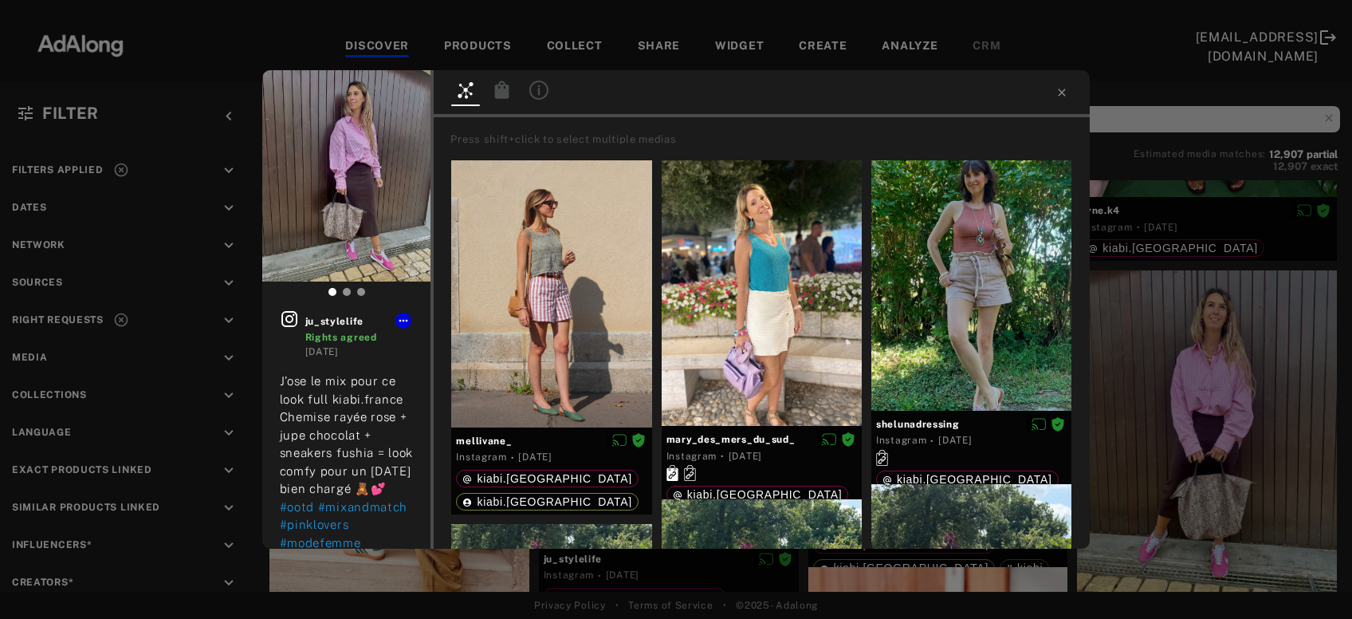
click at [503, 95] on icon at bounding box center [502, 90] width 14 height 18
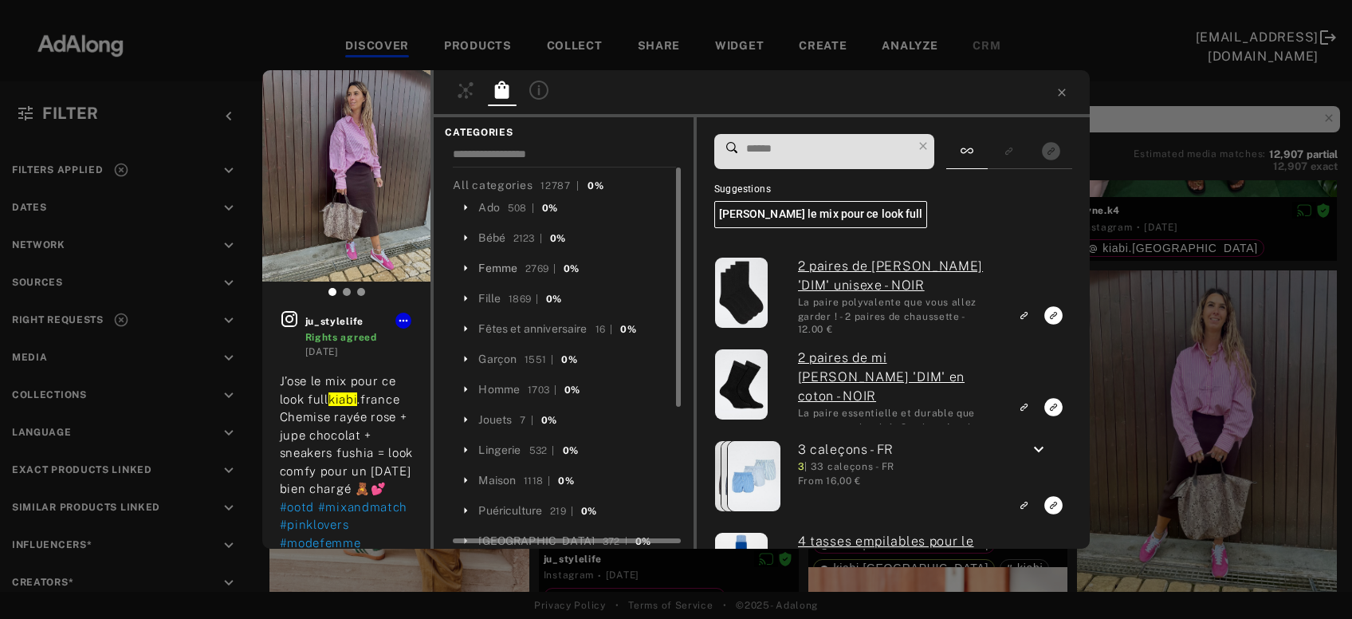
click at [503, 265] on div "Femme" at bounding box center [497, 268] width 39 height 17
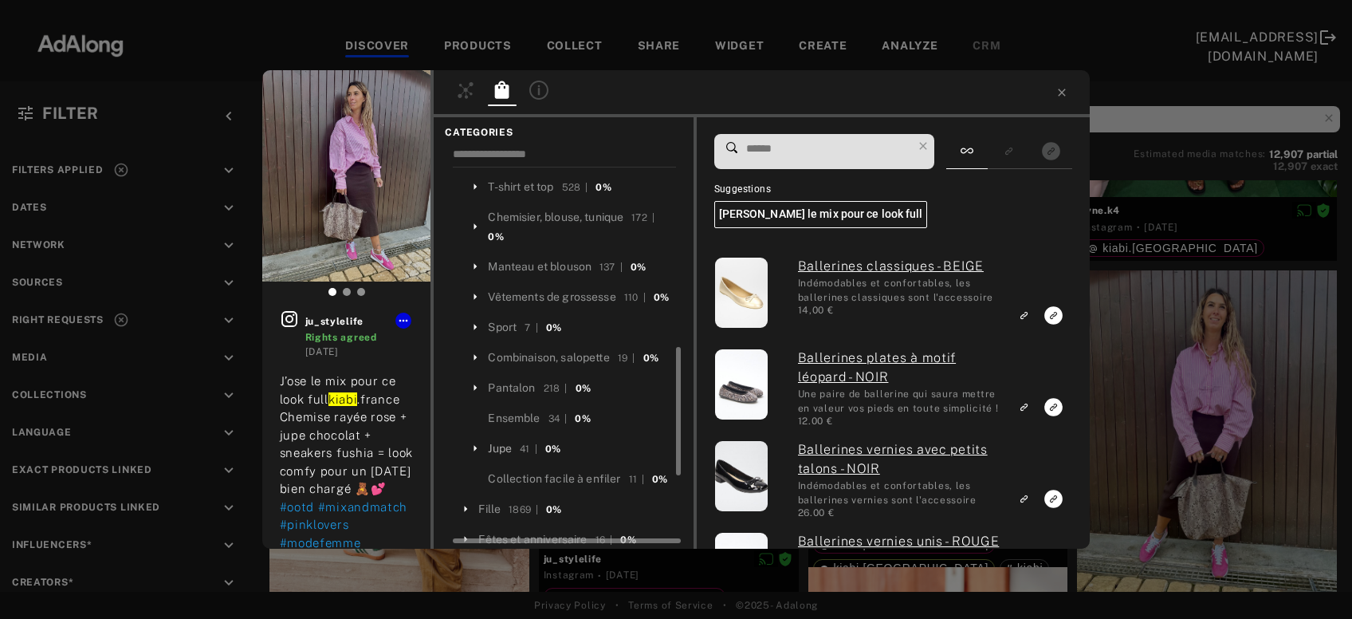
click at [506, 440] on div "Jupe" at bounding box center [500, 448] width 24 height 17
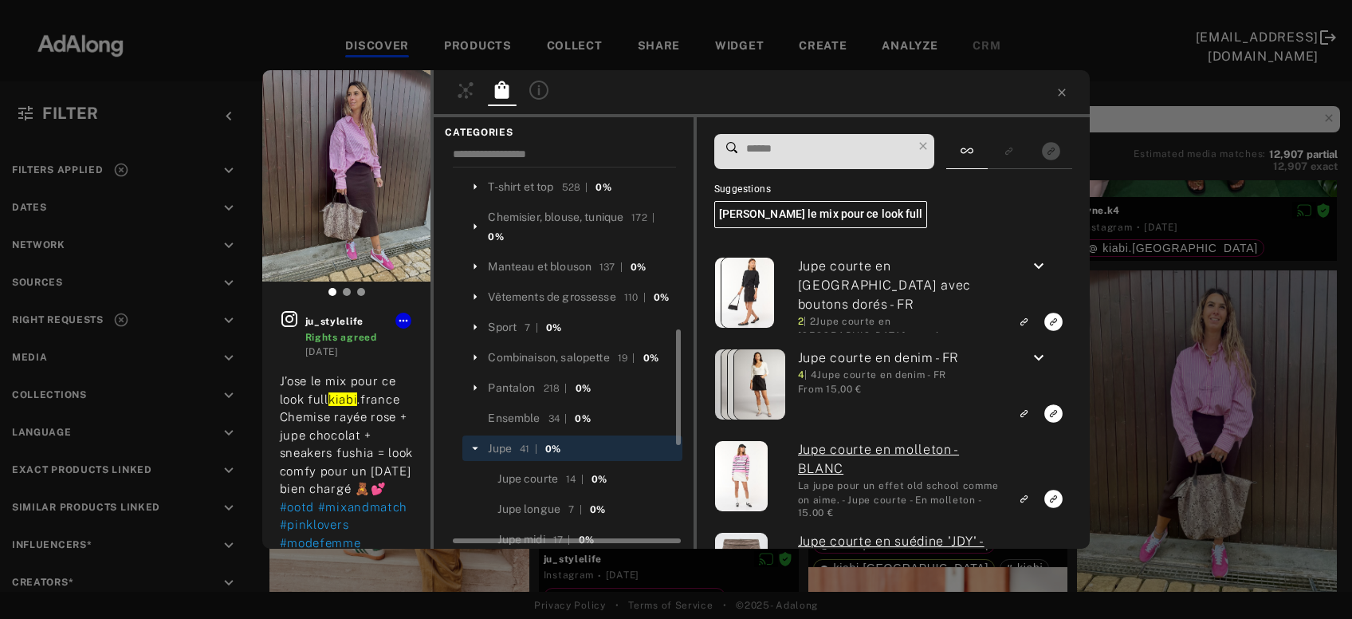
click at [788, 149] on input at bounding box center [829, 149] width 168 height 22
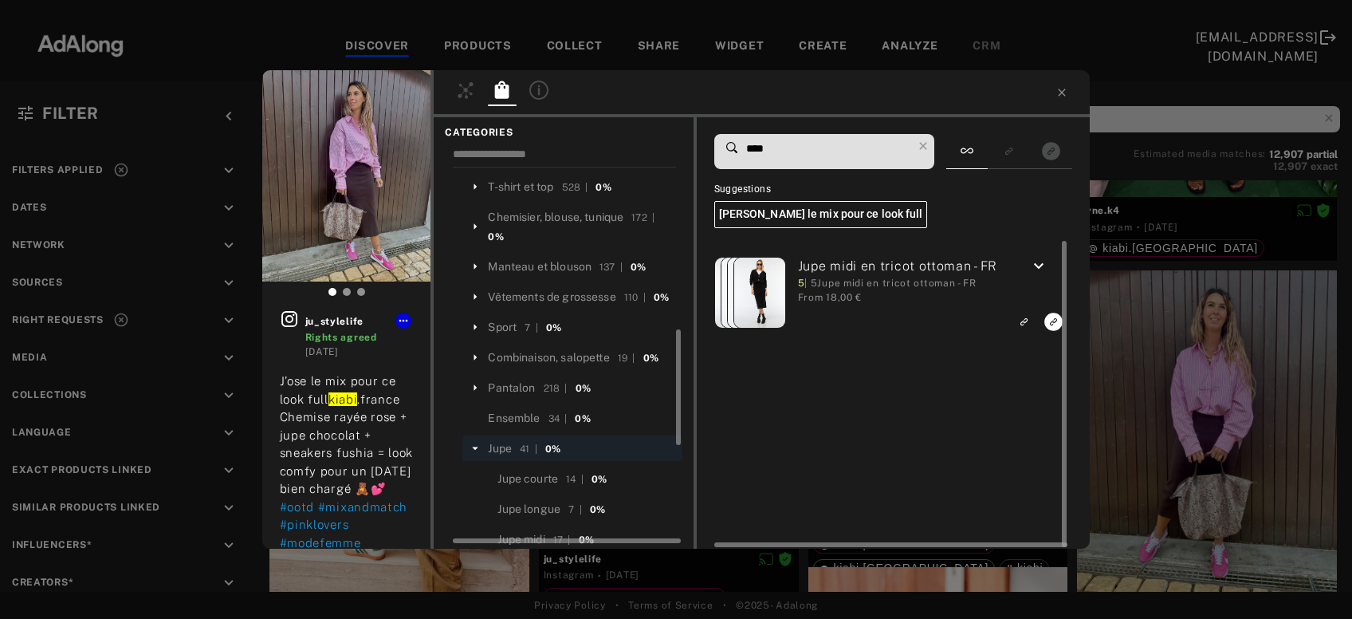
type input "****"
click at [1046, 268] on icon "keyboard_arrow_down" at bounding box center [1038, 266] width 19 height 19
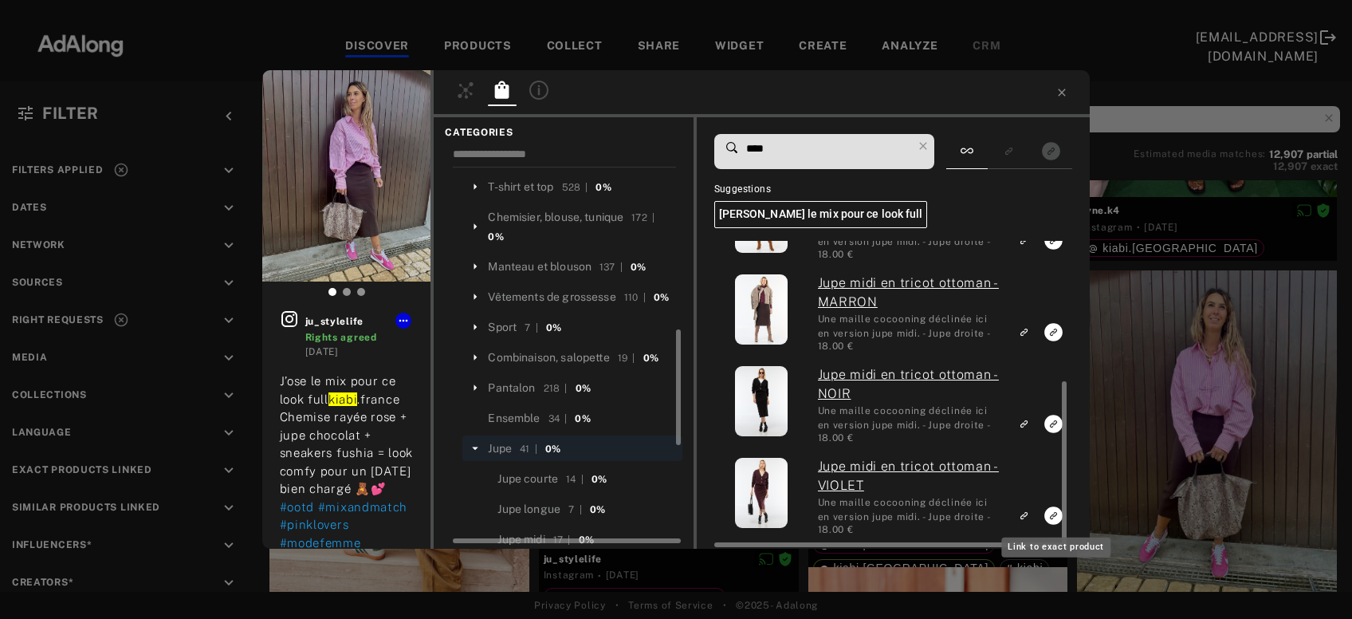
click at [1051, 513] on icon "Link to exact product" at bounding box center [1054, 515] width 18 height 18
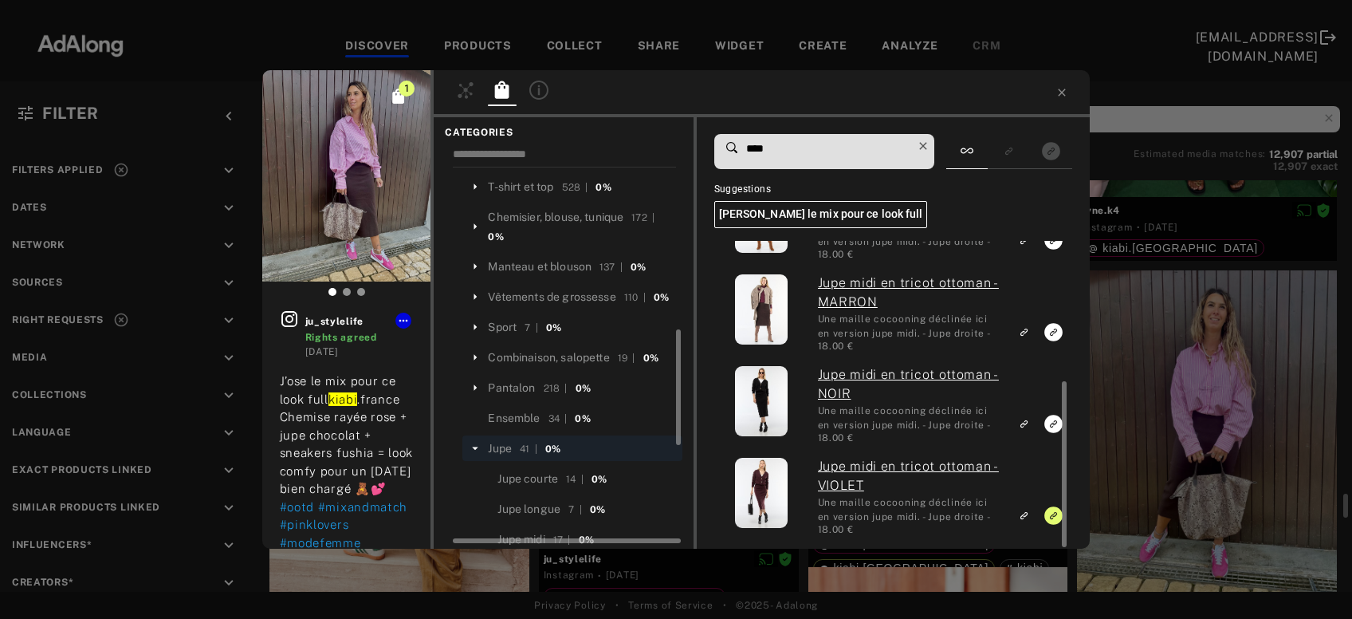
click at [930, 151] on icon at bounding box center [923, 146] width 22 height 22
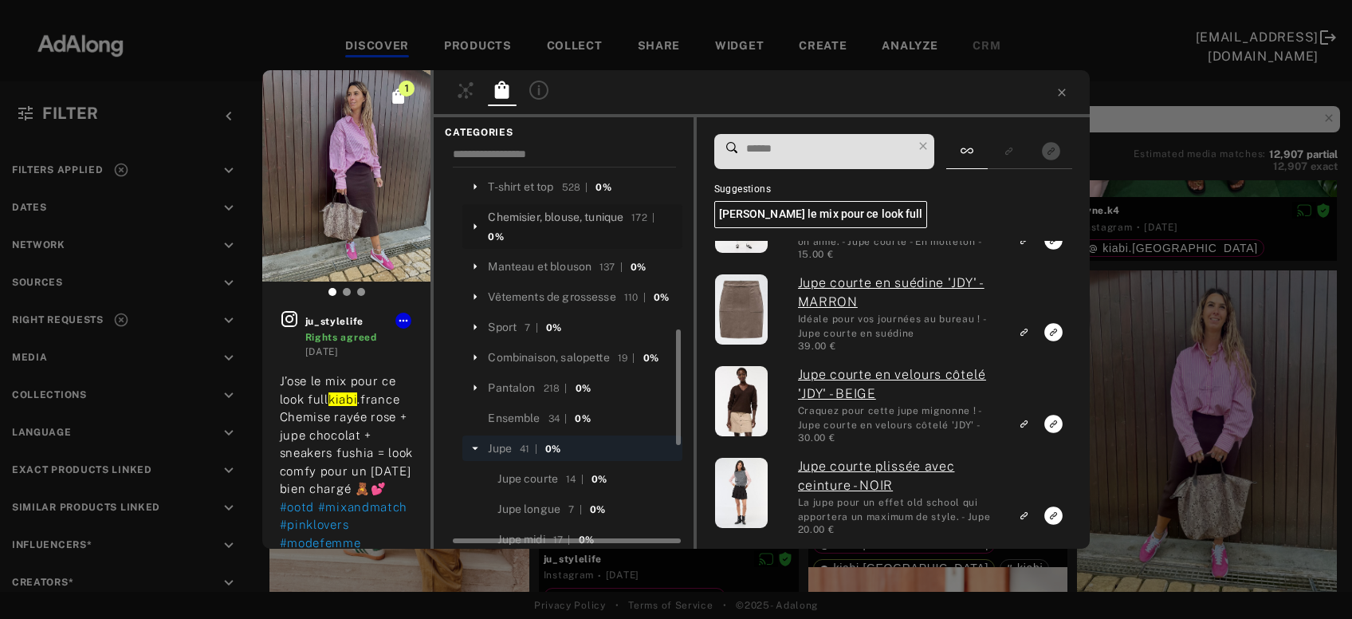
click at [589, 209] on div "Chemisier, blouse, tunique" at bounding box center [556, 217] width 136 height 17
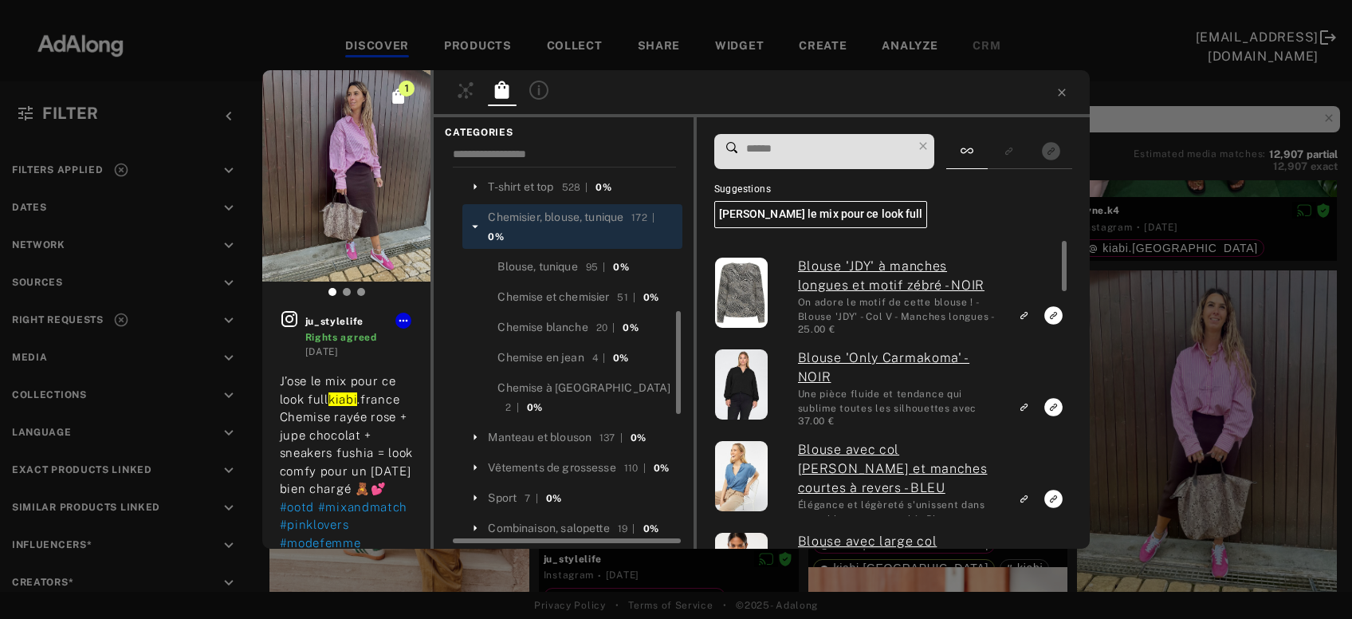
click at [771, 151] on input at bounding box center [829, 149] width 168 height 22
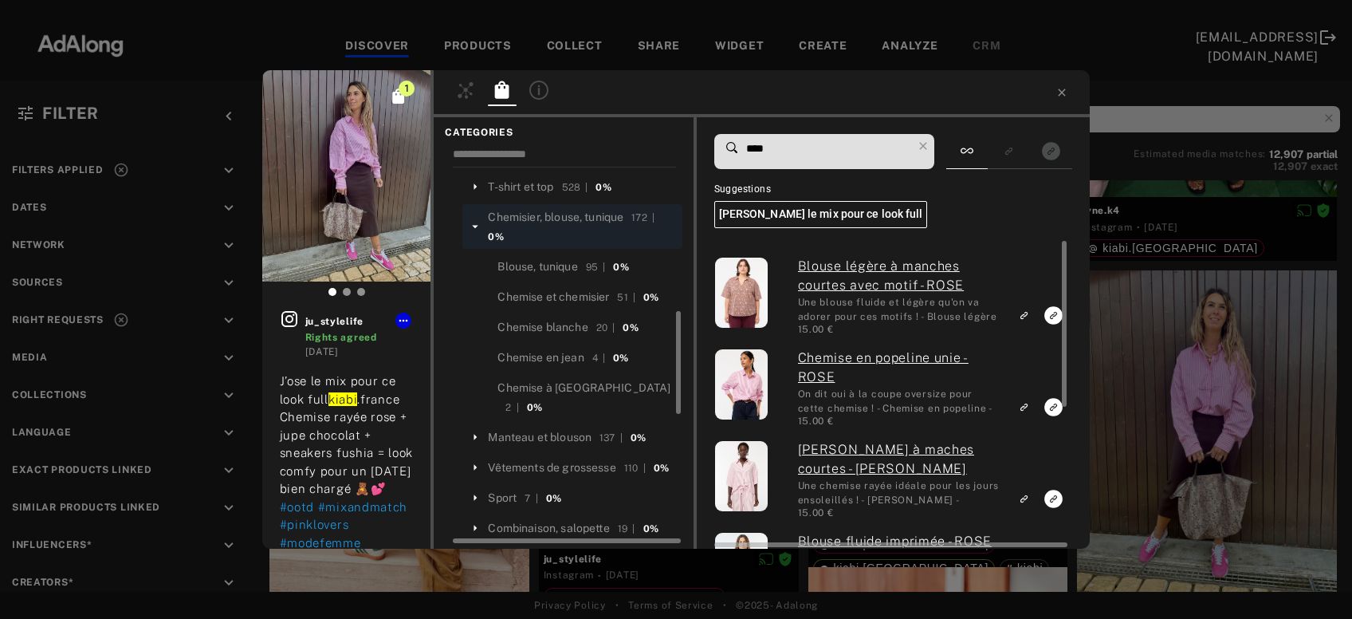
type input "****"
click at [1051, 406] on icon "Link to exact product" at bounding box center [1054, 407] width 18 height 18
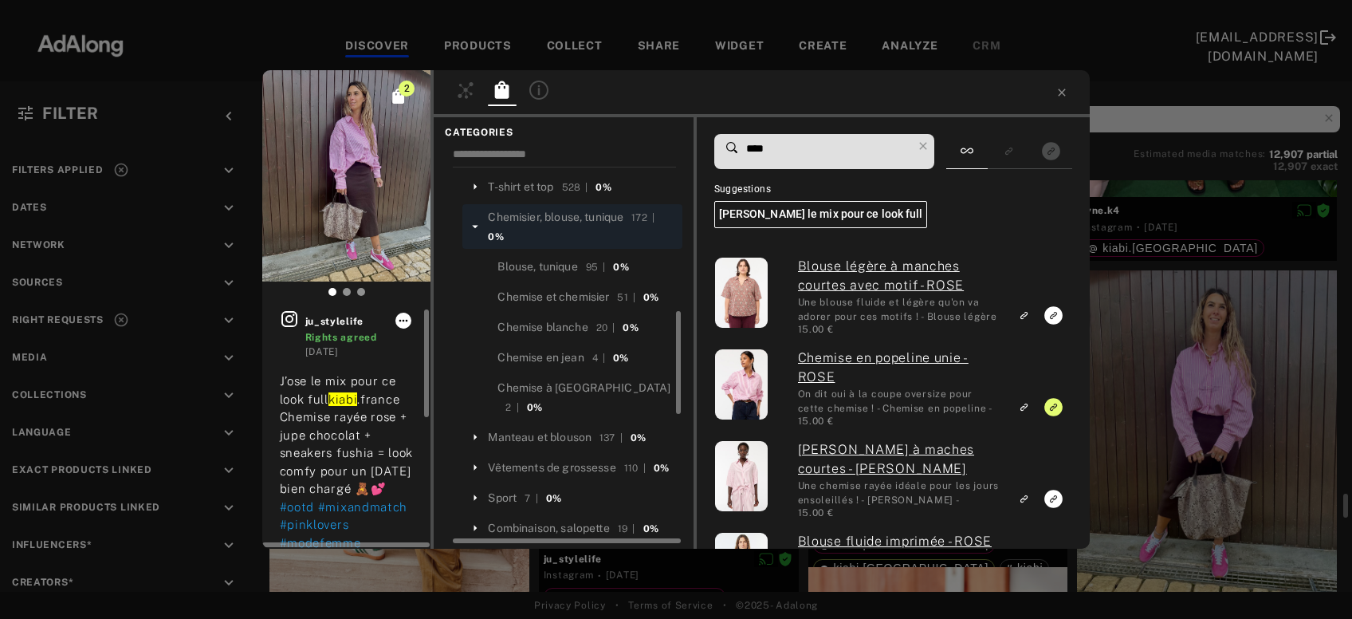
click at [402, 321] on icon at bounding box center [403, 321] width 9 height 2
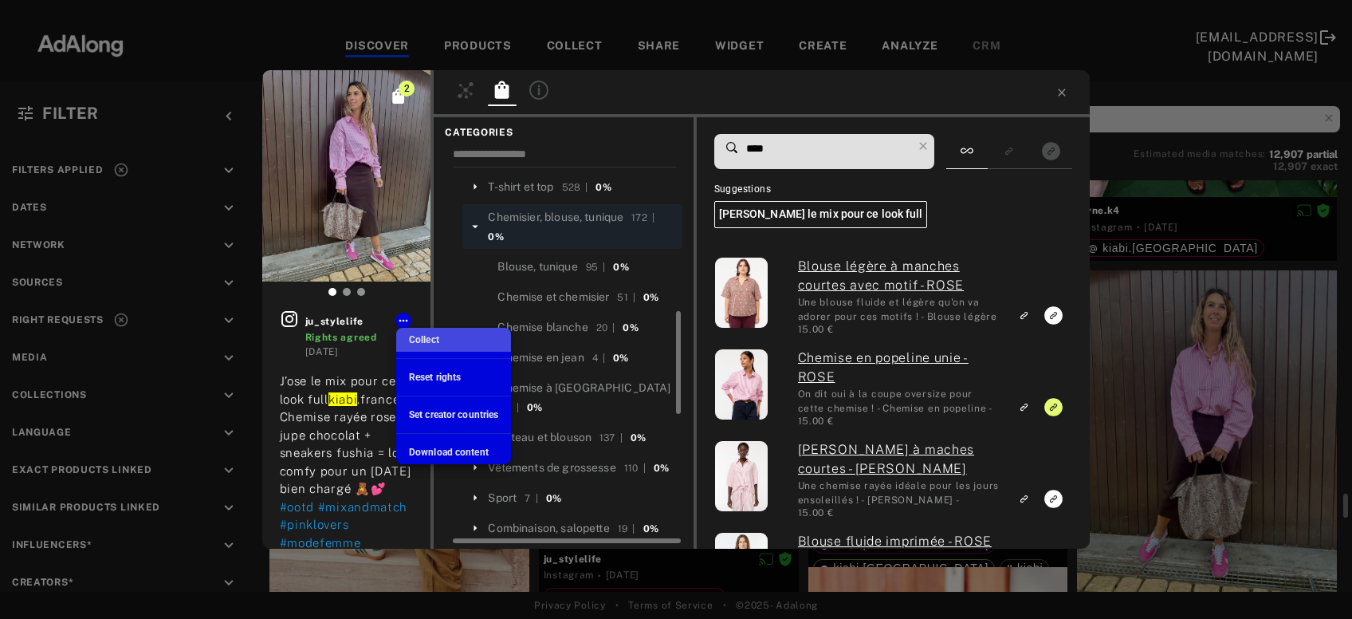
click at [427, 341] on span "Collect" at bounding box center [424, 339] width 30 height 11
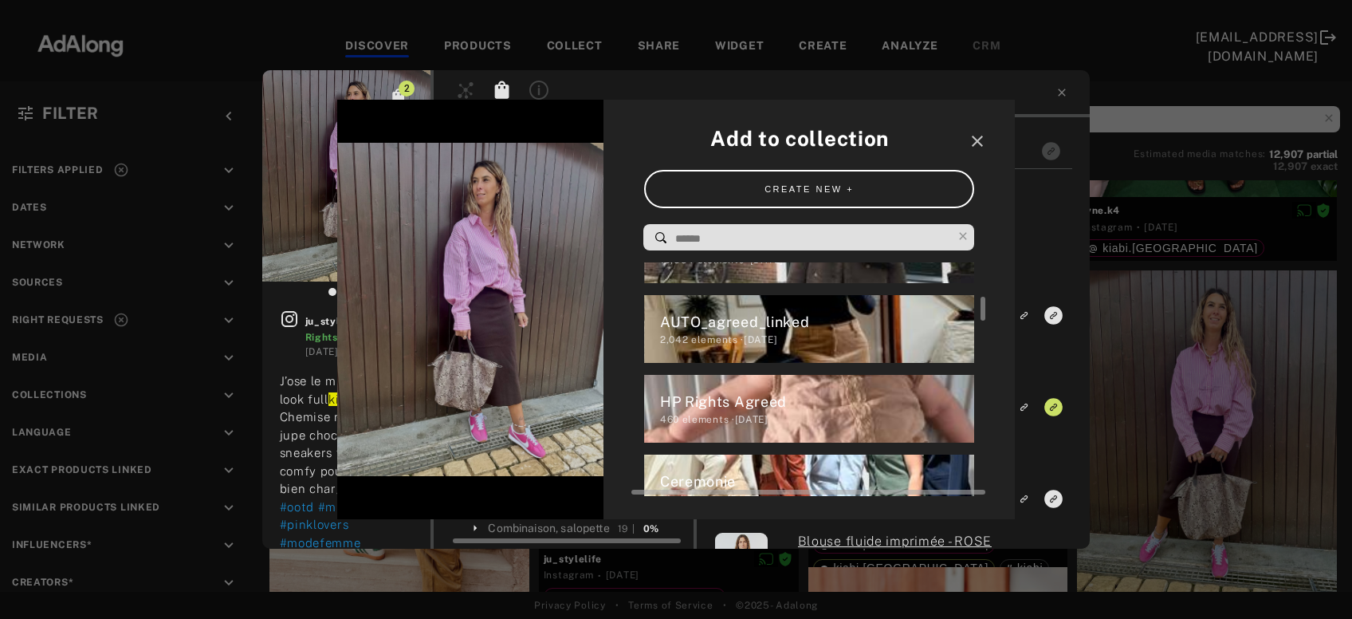
click at [722, 424] on div "460 elements · 2024.04.04" at bounding box center [817, 419] width 315 height 14
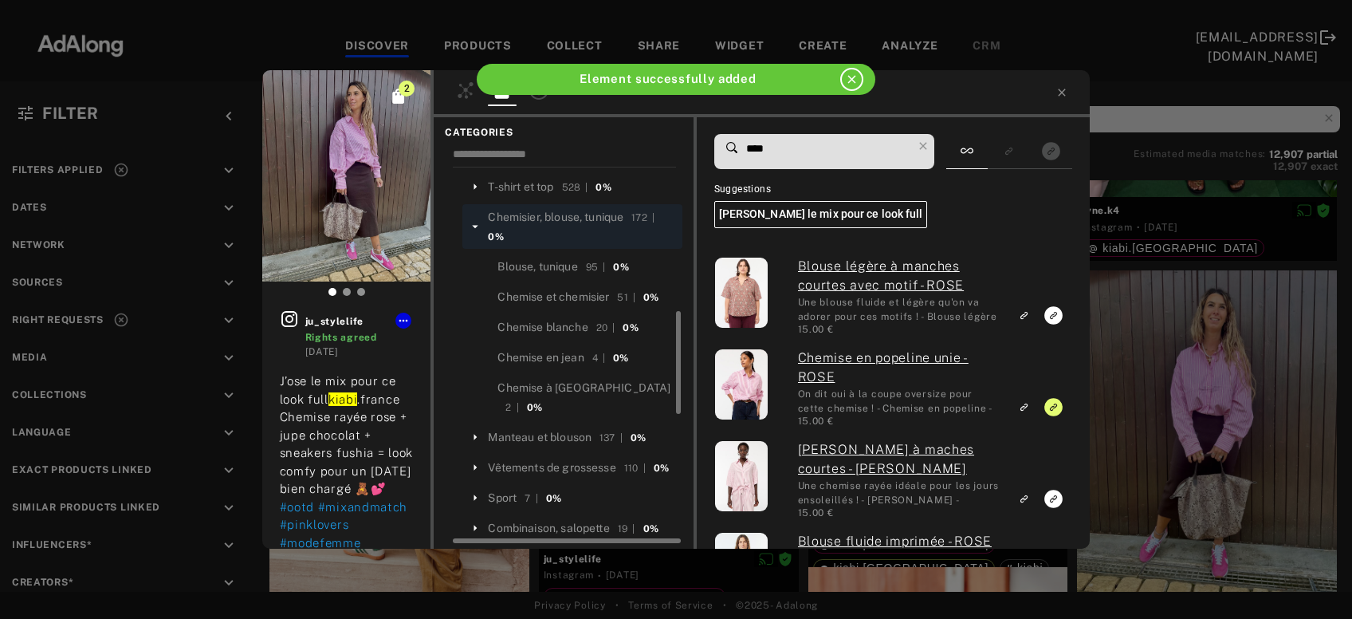
click at [1202, 341] on div "2 ju_stylelife Rights agreed 5 days ago J’ose le mix pour ce look full kiabi .f…" at bounding box center [676, 309] width 1352 height 619
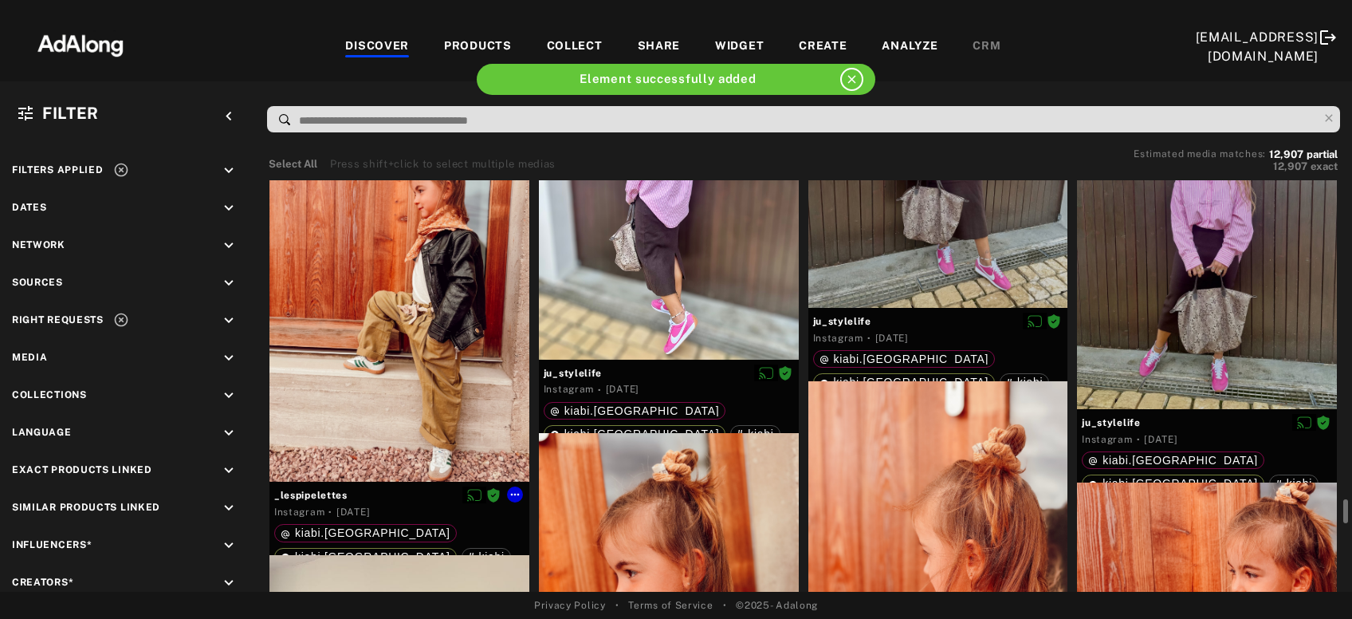
click at [407, 365] on div at bounding box center [400, 309] width 260 height 346
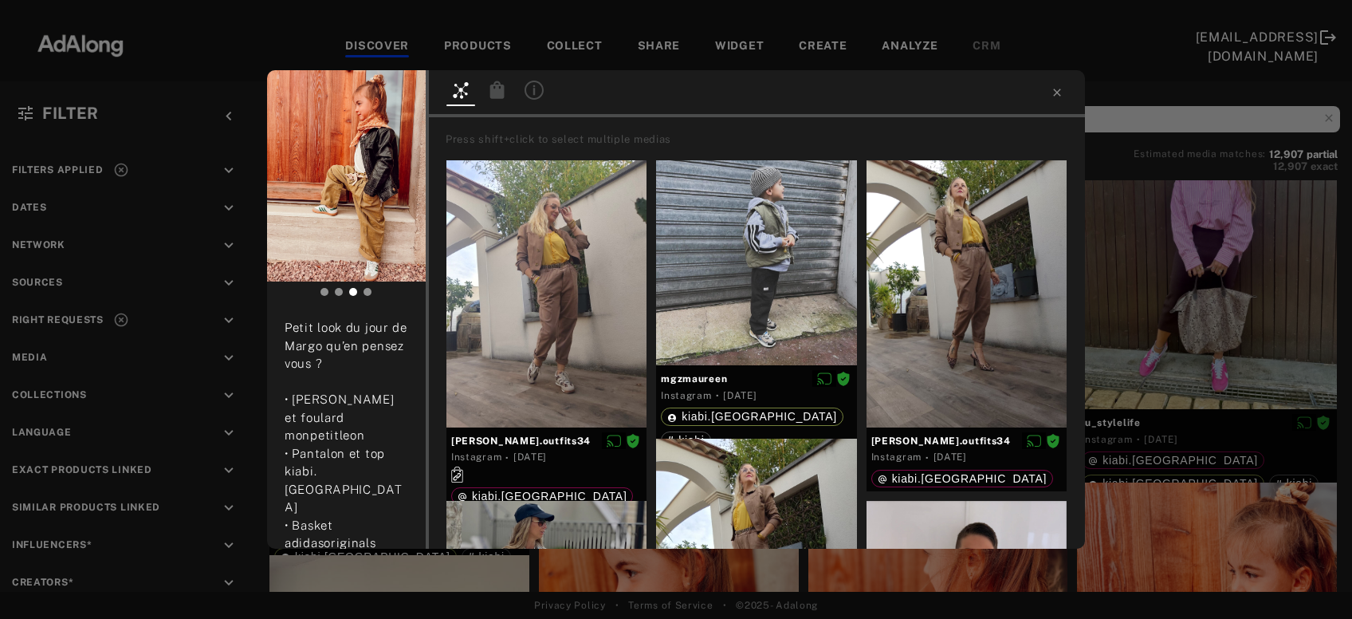
click at [500, 92] on icon at bounding box center [497, 90] width 14 height 18
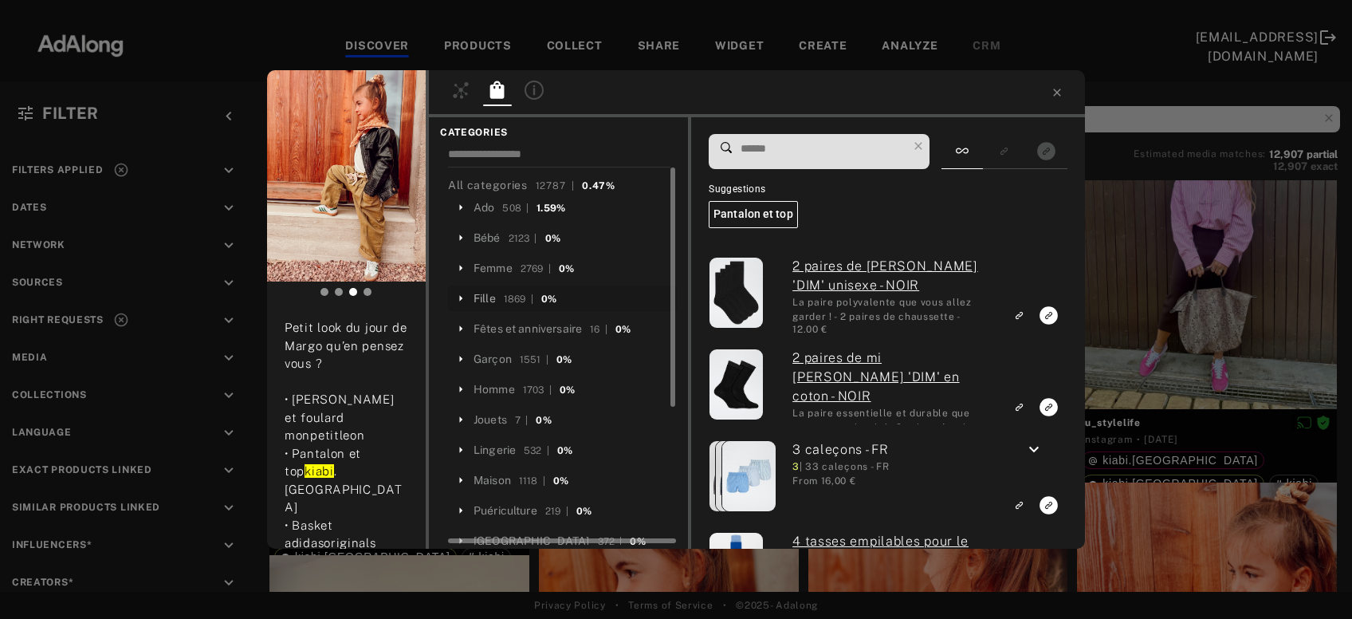
click at [489, 293] on div "Fille" at bounding box center [485, 298] width 22 height 17
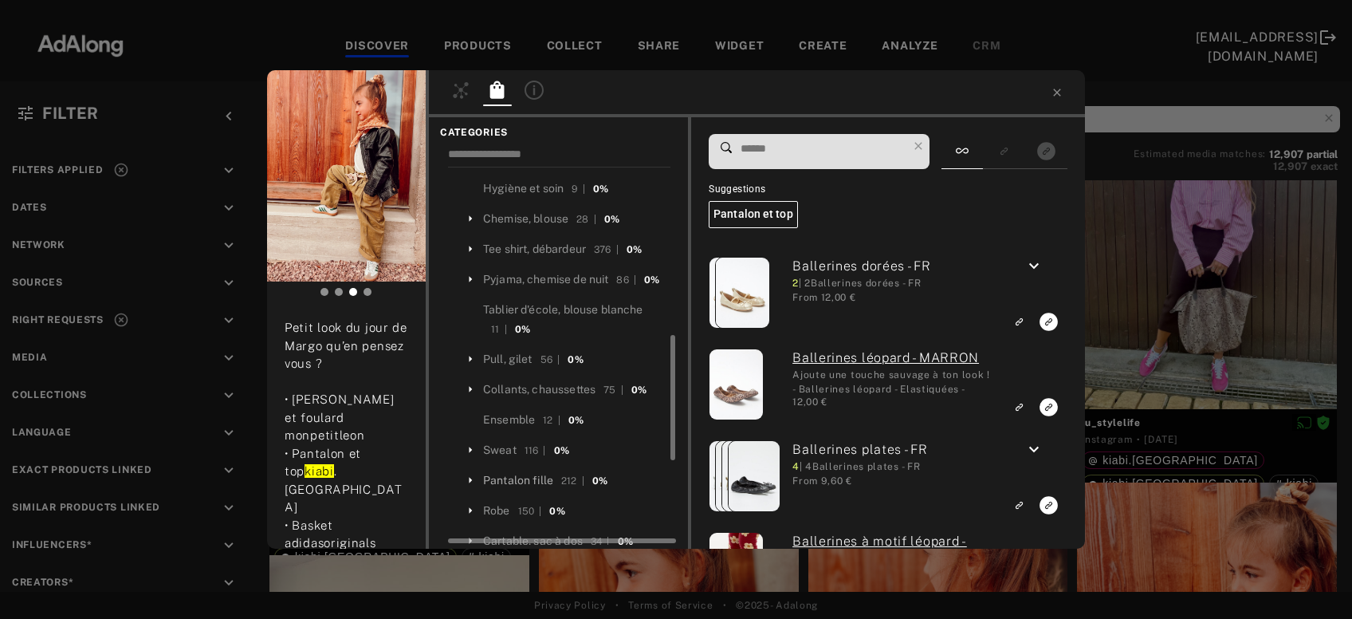
click at [522, 476] on div "Pantalon fille" at bounding box center [518, 480] width 70 height 17
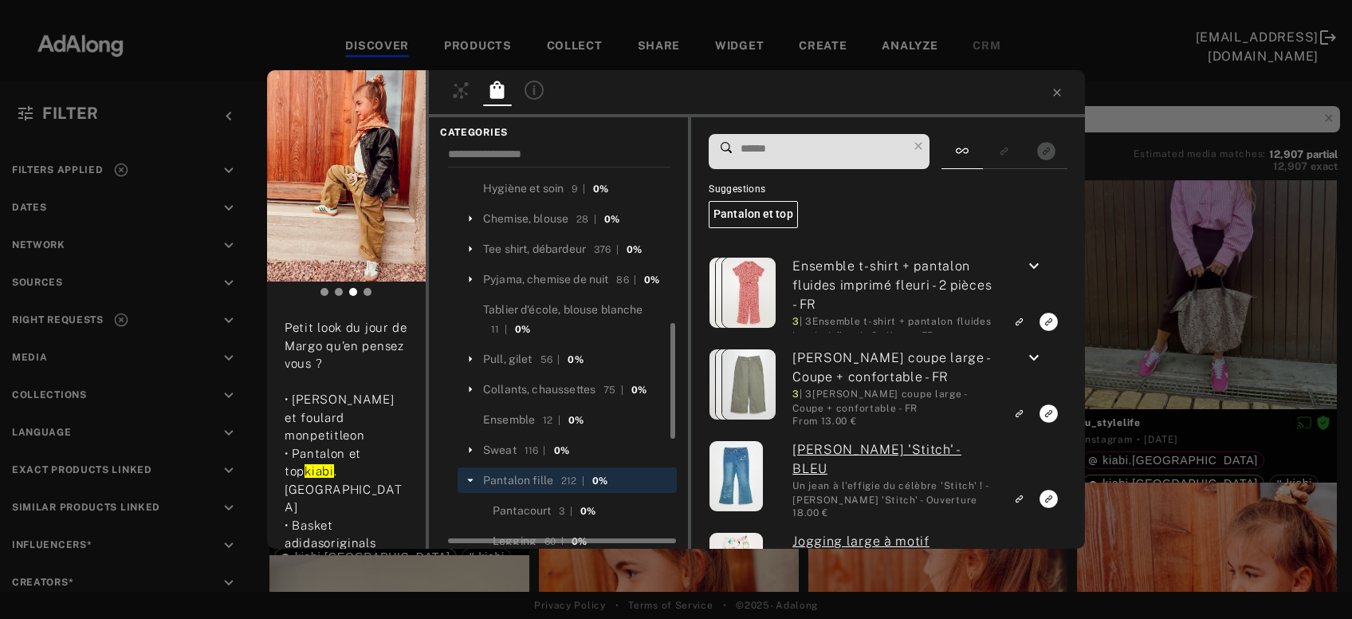
click at [778, 144] on input at bounding box center [823, 149] width 168 height 22
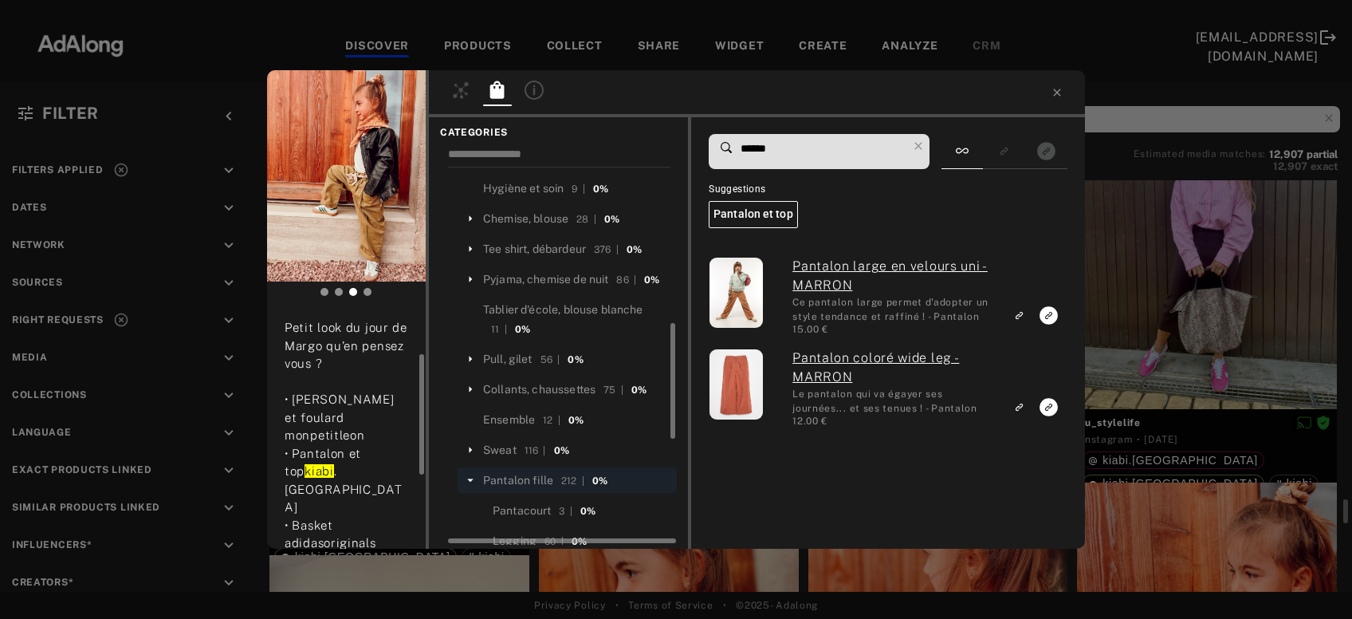
click at [757, 140] on input "******" at bounding box center [823, 149] width 168 height 22
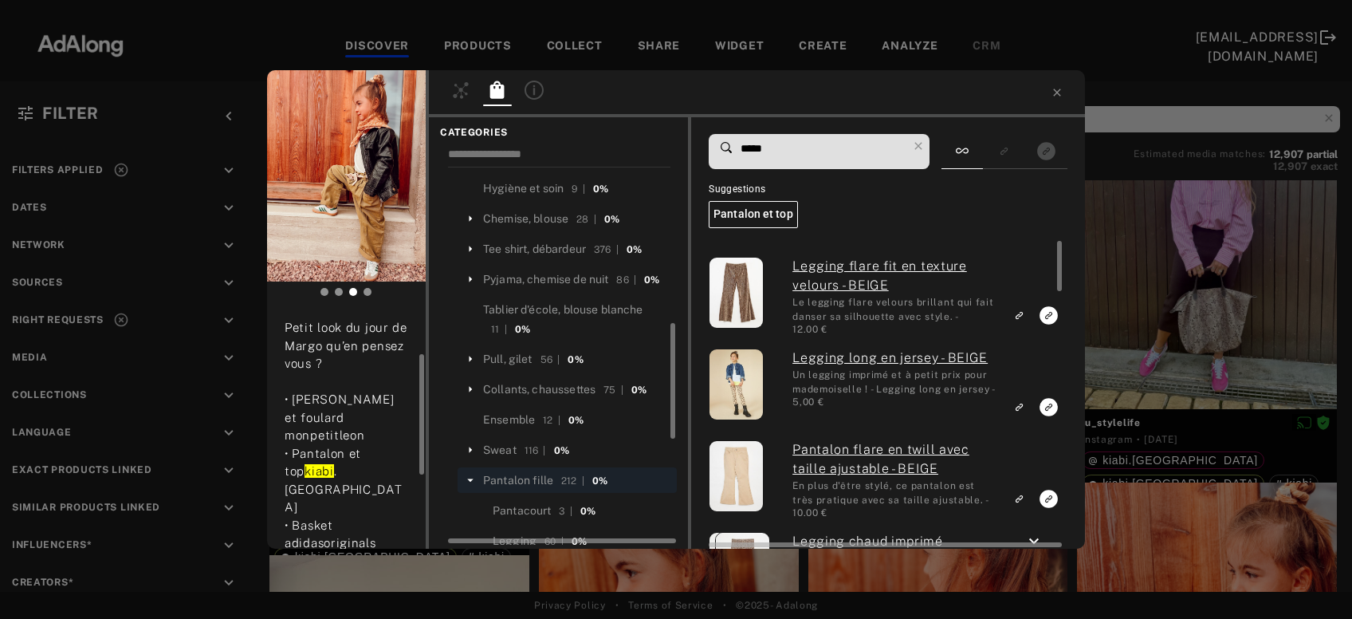
type input "*****"
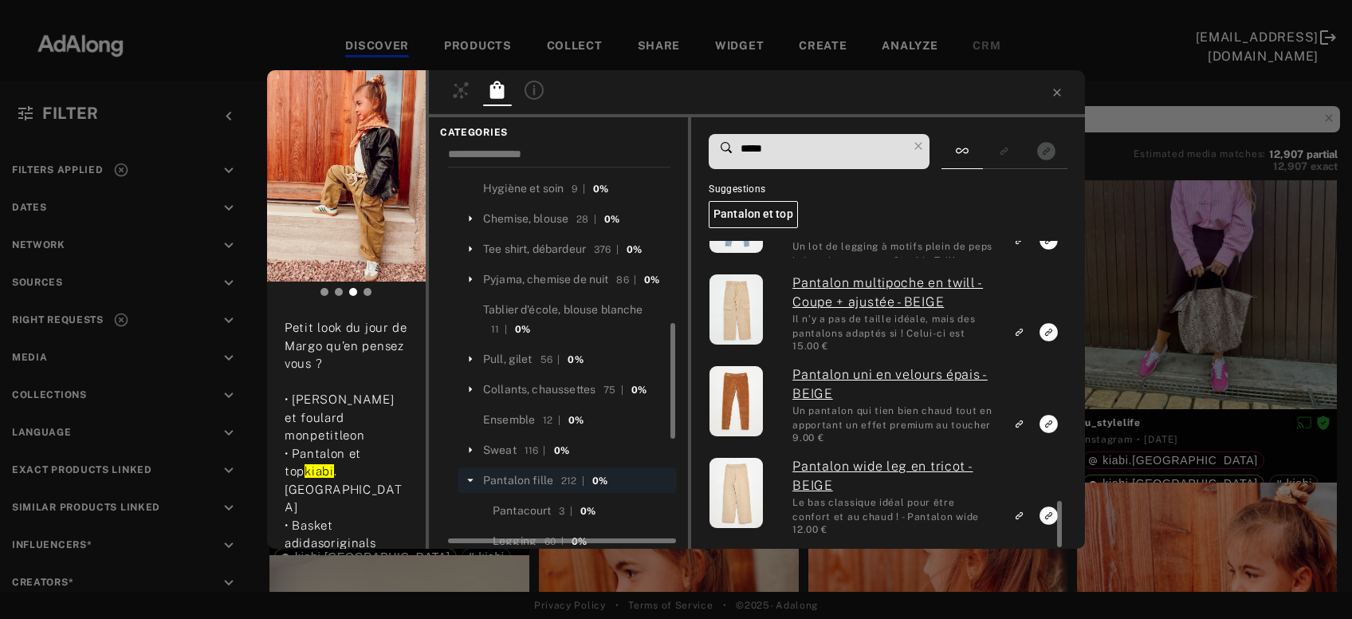
click at [1172, 309] on div "_lespipelettes Rights agreed 5 days ago Octobre 🍁. Petit look du jour de Margo …" at bounding box center [676, 309] width 1352 height 619
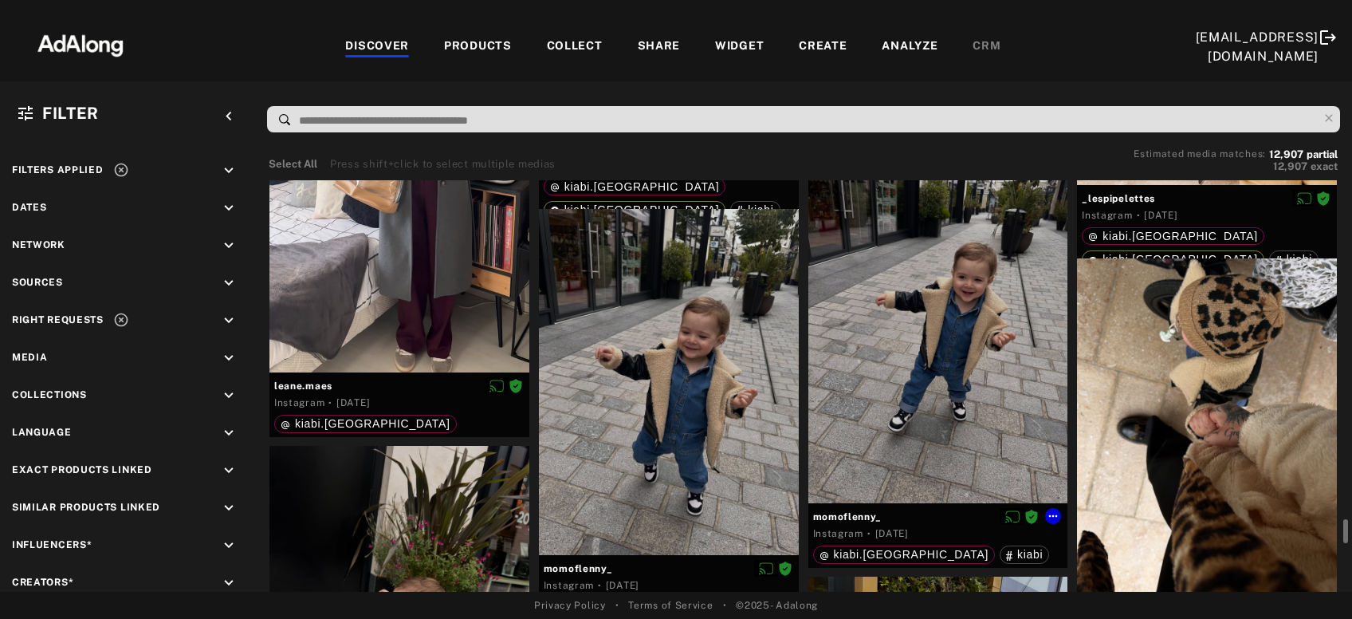
click at [987, 369] on div at bounding box center [939, 330] width 260 height 346
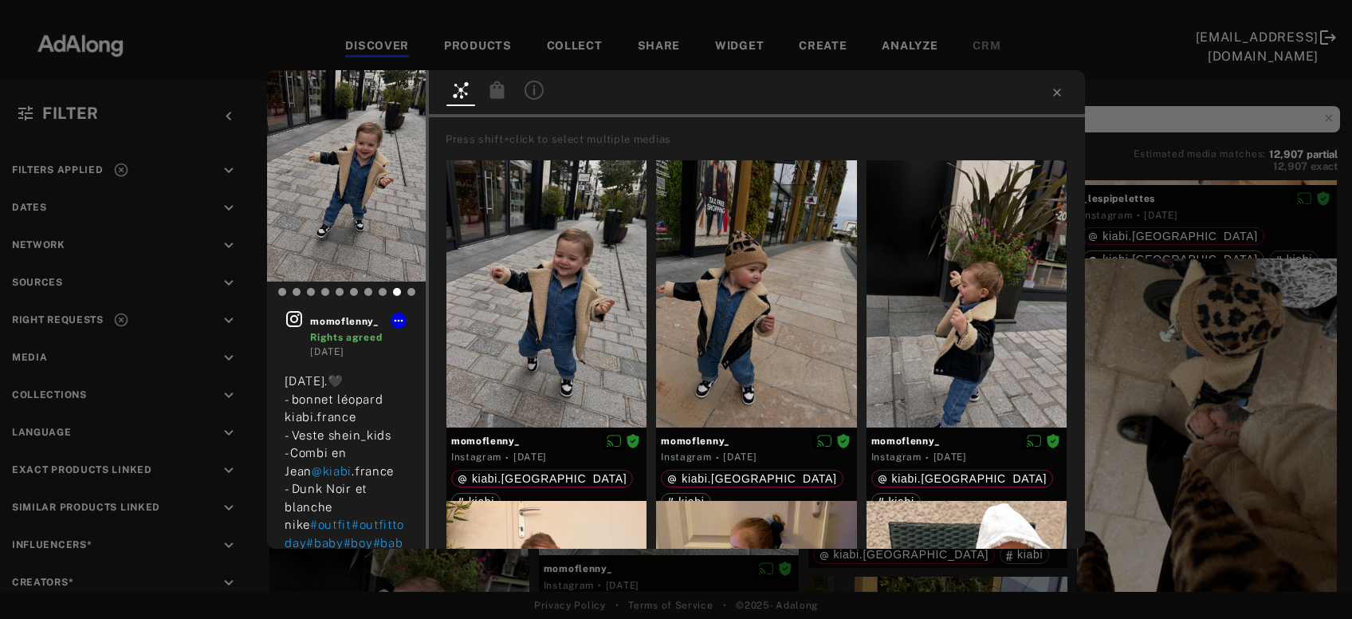
click at [499, 90] on icon at bounding box center [497, 90] width 14 height 18
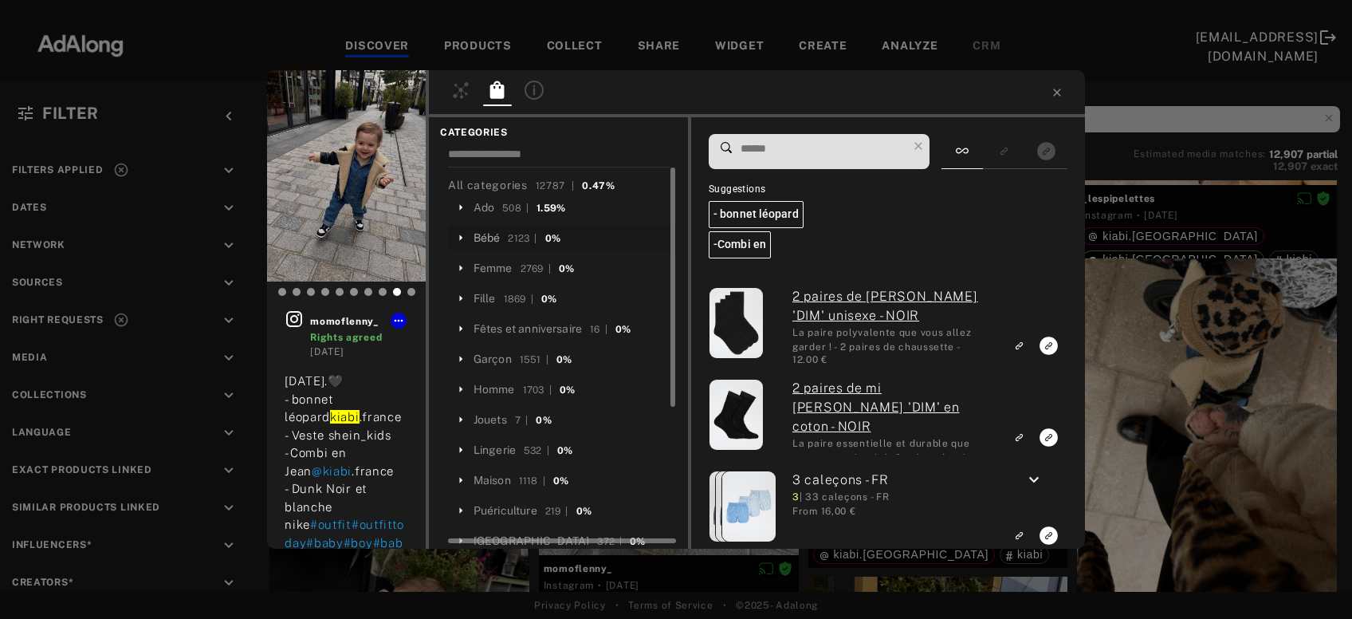
click at [489, 235] on div "Bébé" at bounding box center [487, 238] width 27 height 17
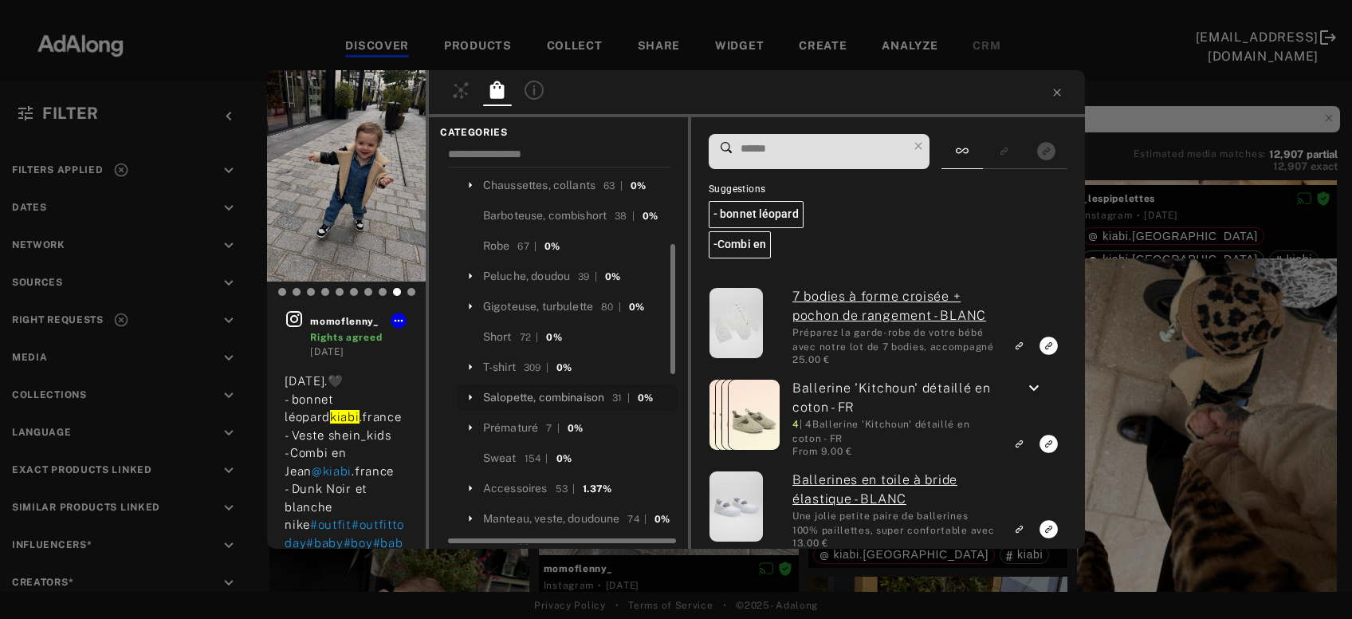
click at [564, 389] on div "Salopette, combinaison" at bounding box center [543, 397] width 121 height 17
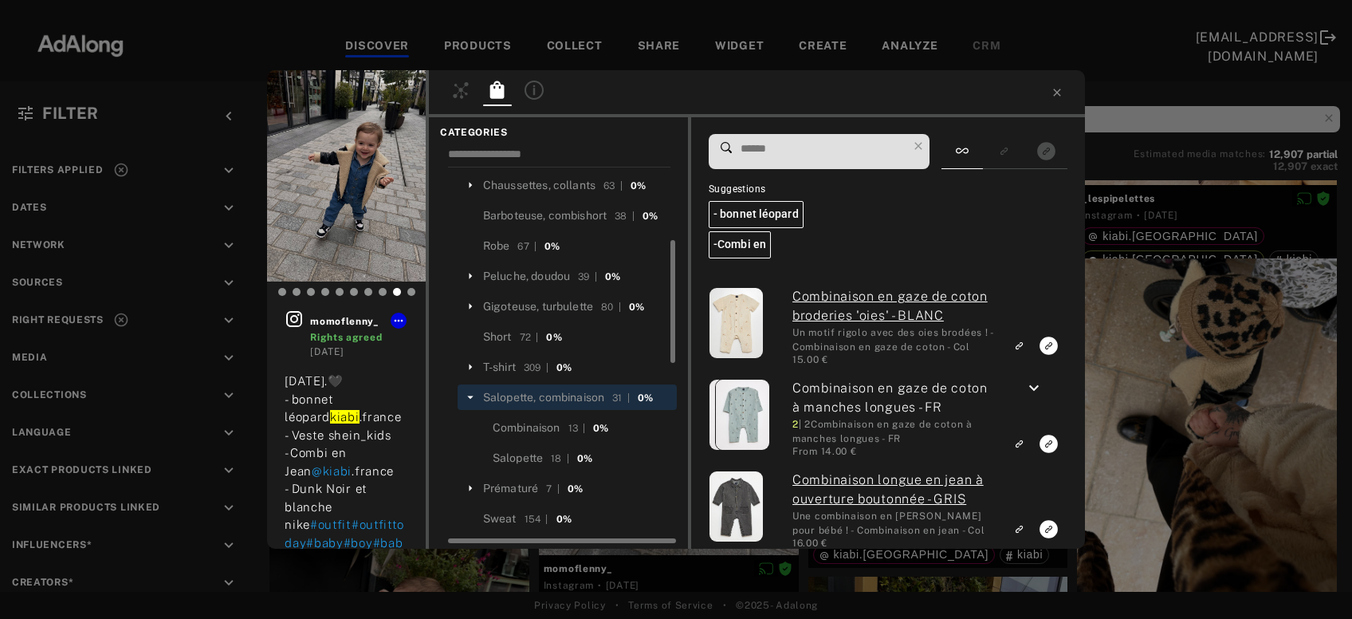
click at [842, 141] on input at bounding box center [823, 149] width 168 height 22
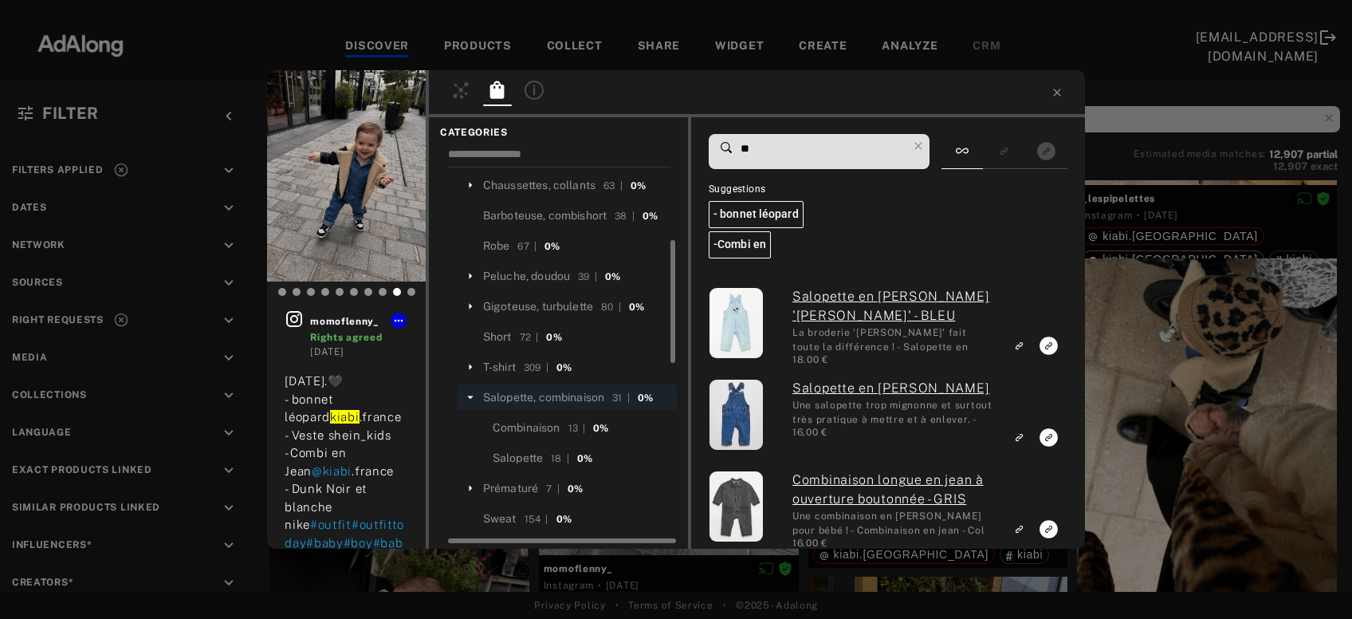
type input "*"
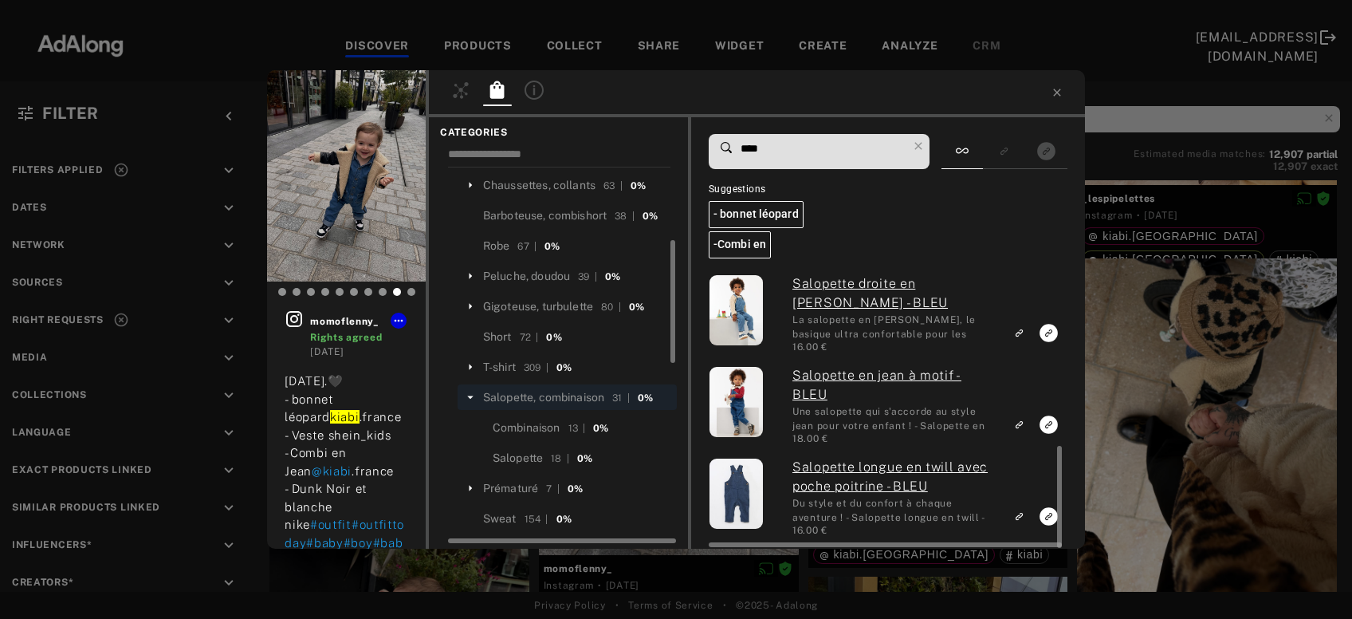
type input "****"
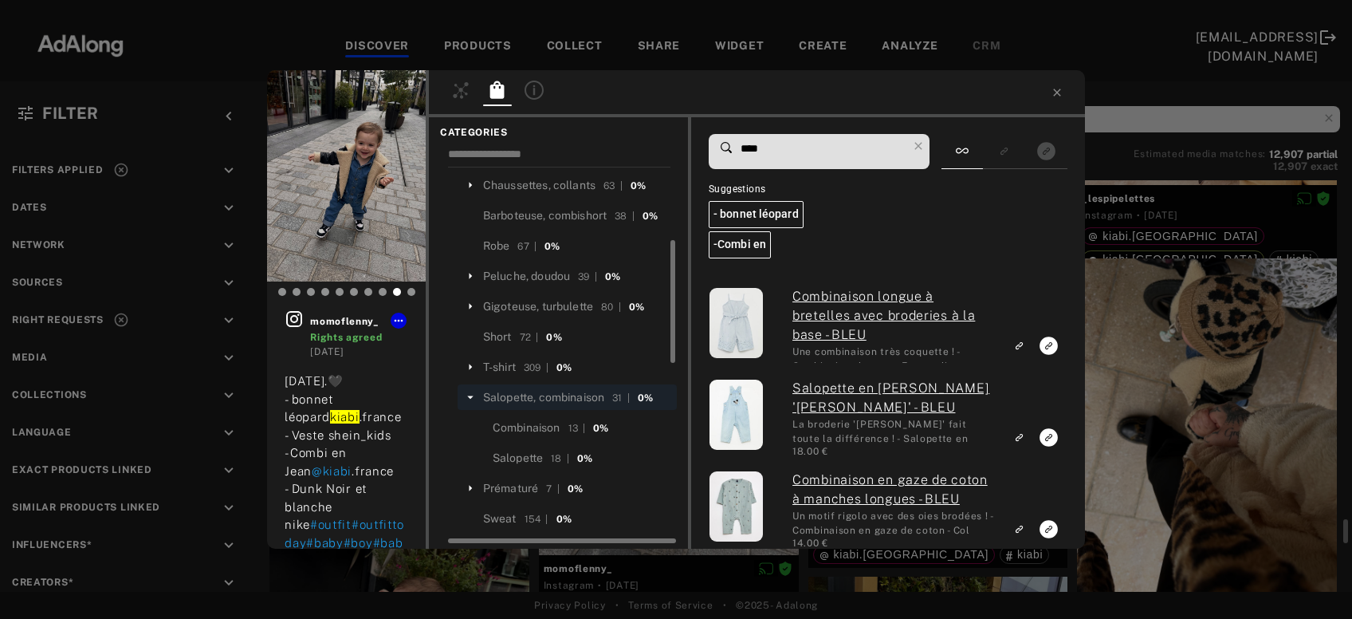
click at [1148, 254] on div "momoflenny_ Rights agreed 5 days ago Jeudi 25 septembre.🖤 - bonnet léopard kiab…" at bounding box center [676, 309] width 1352 height 619
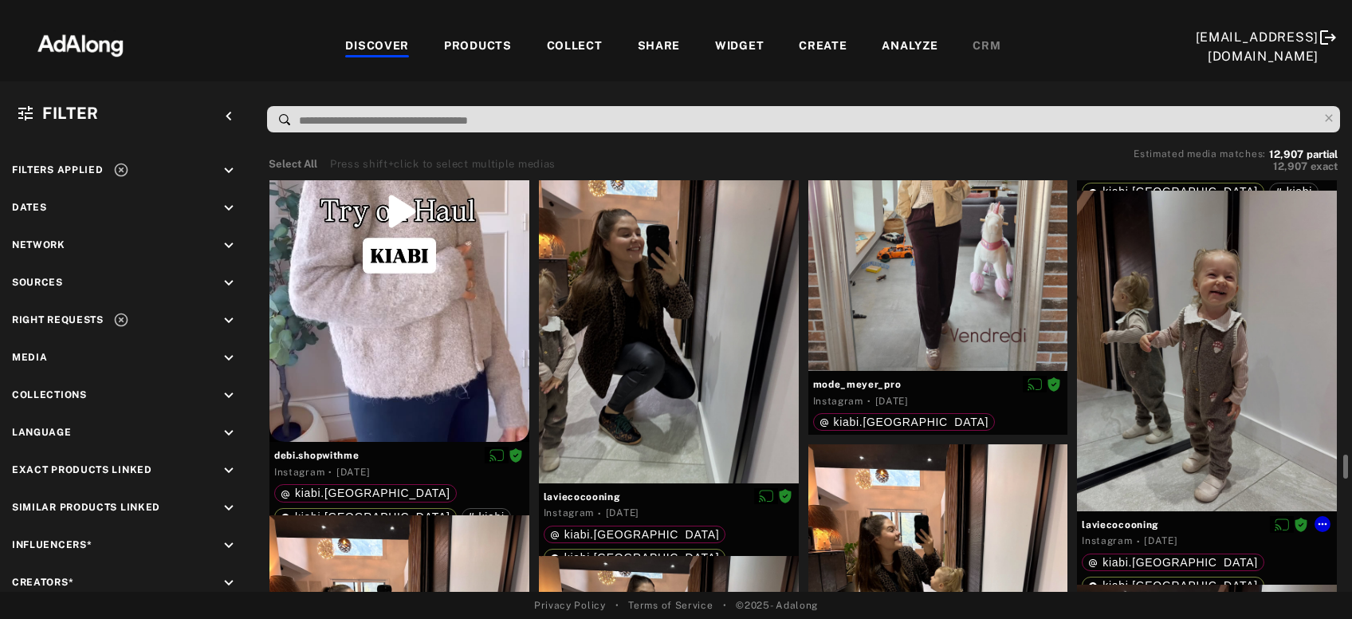
click at [1179, 341] on div at bounding box center [1207, 351] width 260 height 321
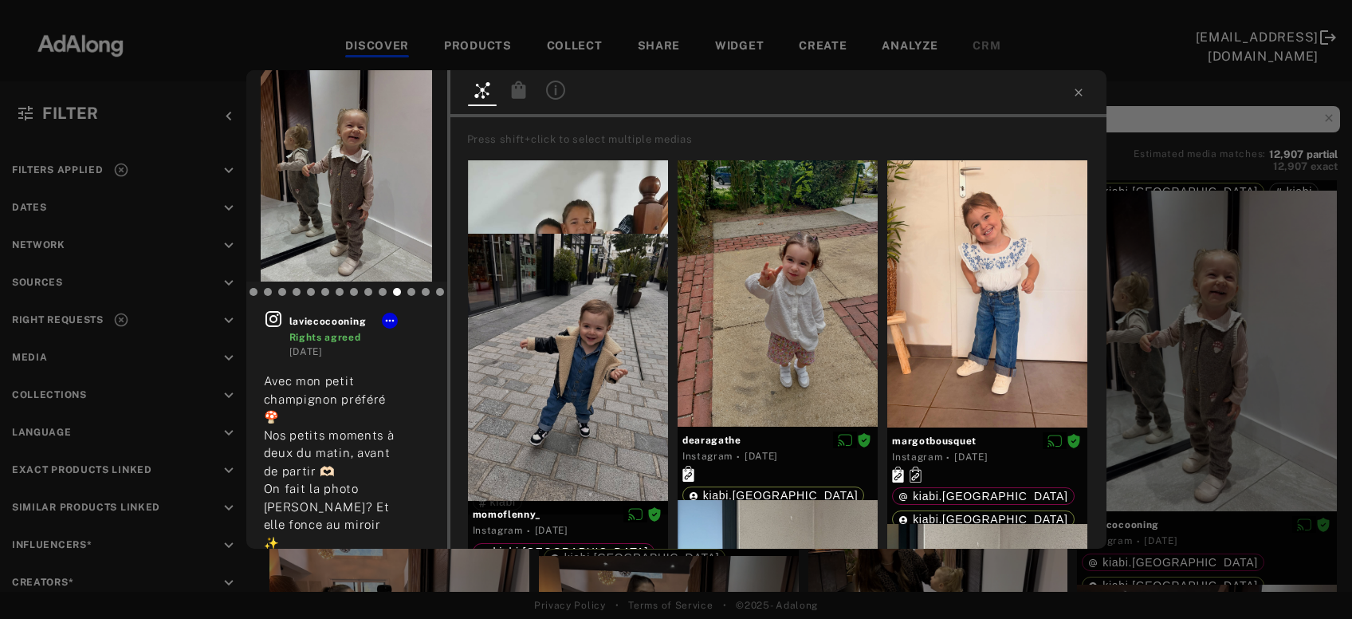
click at [515, 95] on icon at bounding box center [518, 90] width 14 height 18
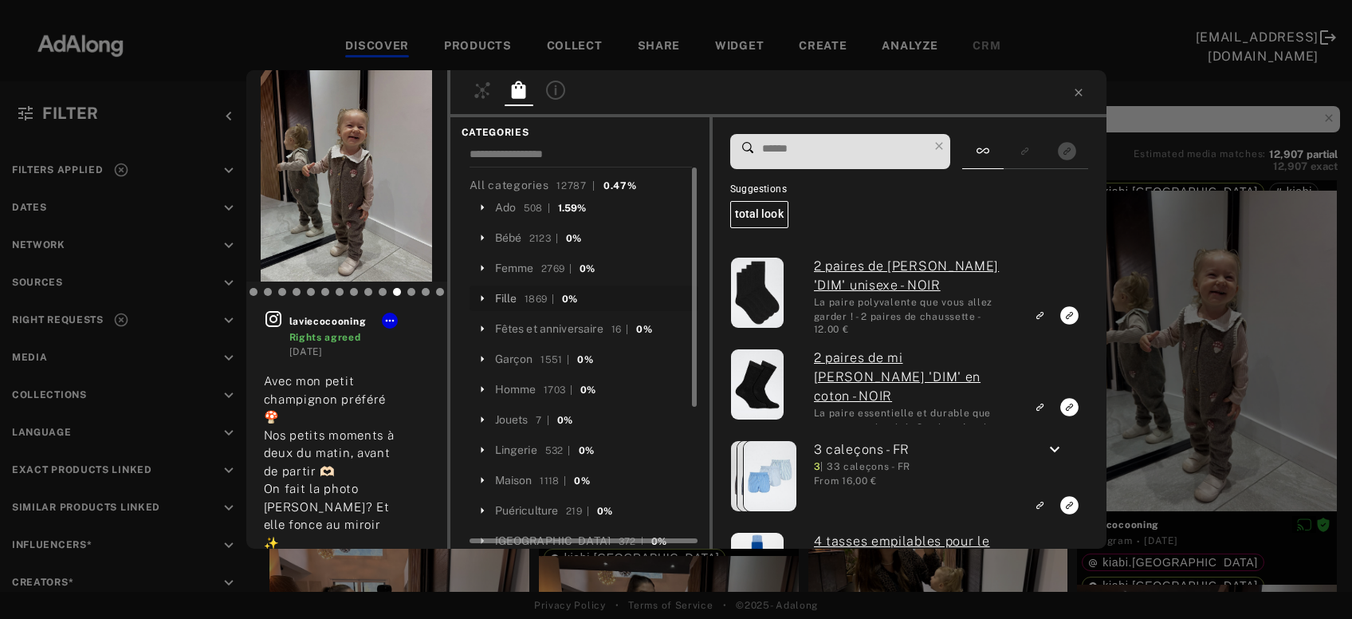
click at [515, 300] on div "Fille" at bounding box center [506, 298] width 22 height 17
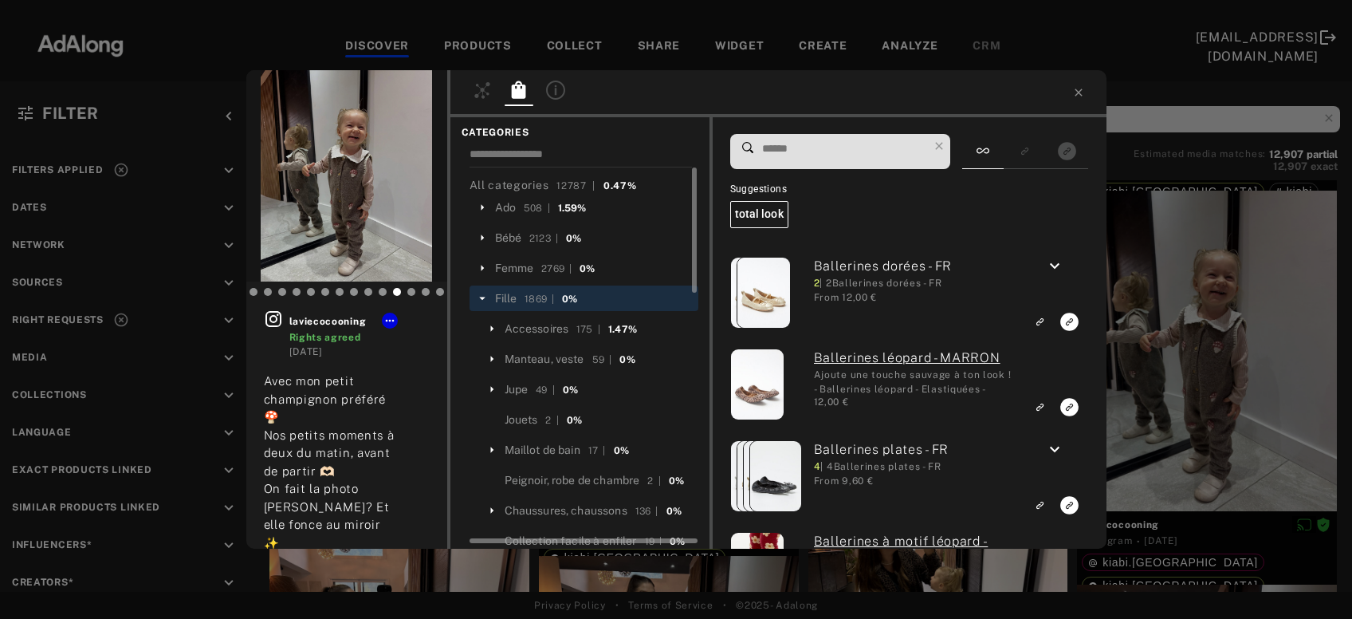
click at [483, 292] on icon at bounding box center [482, 298] width 14 height 14
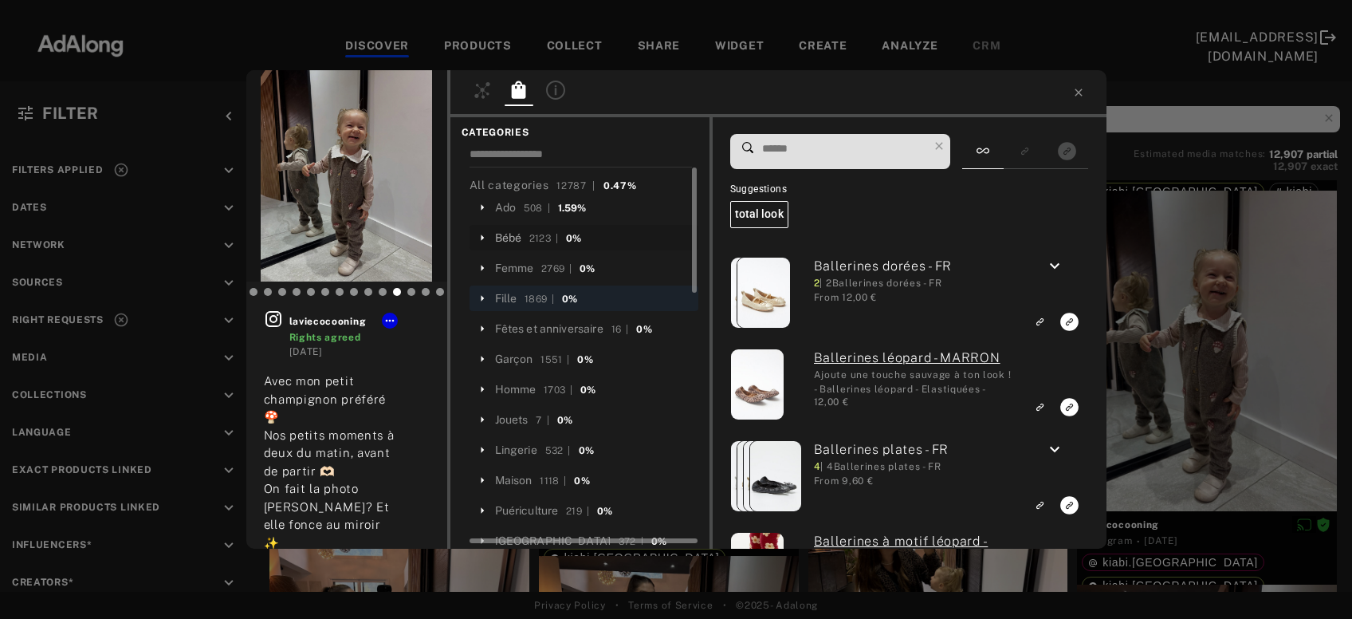
click at [507, 238] on div "Bébé" at bounding box center [508, 238] width 27 height 17
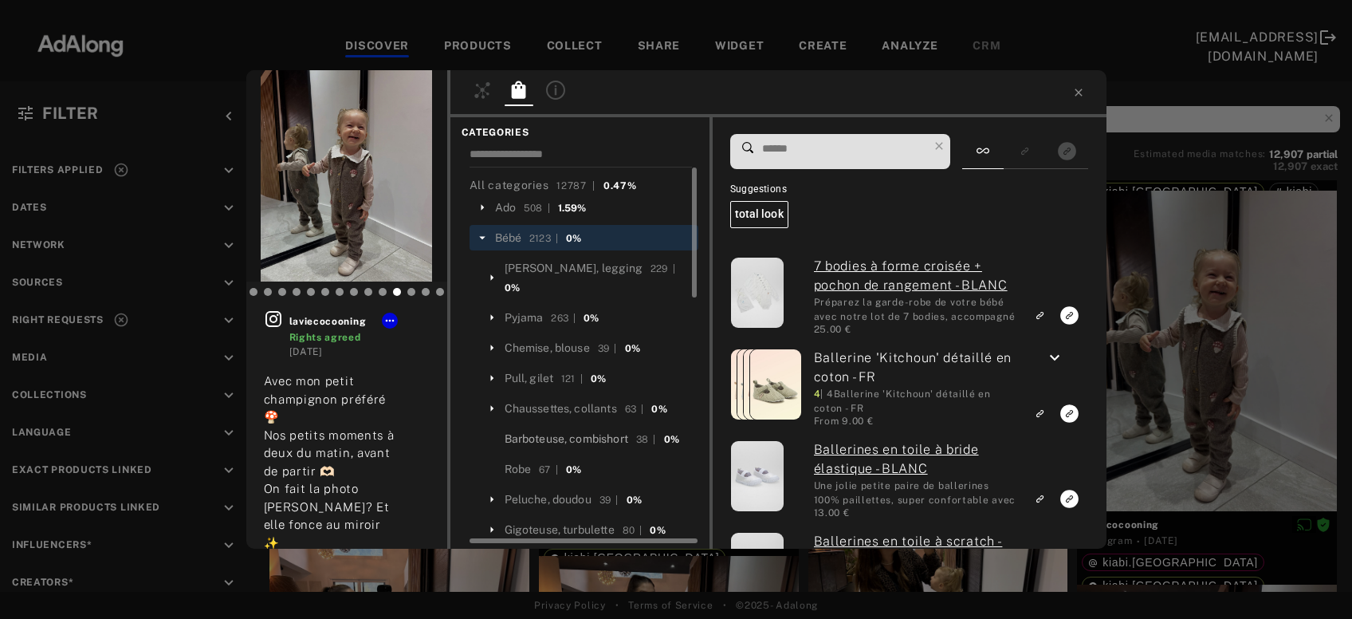
click at [573, 431] on div "Barboteuse, combishort" at bounding box center [567, 439] width 124 height 17
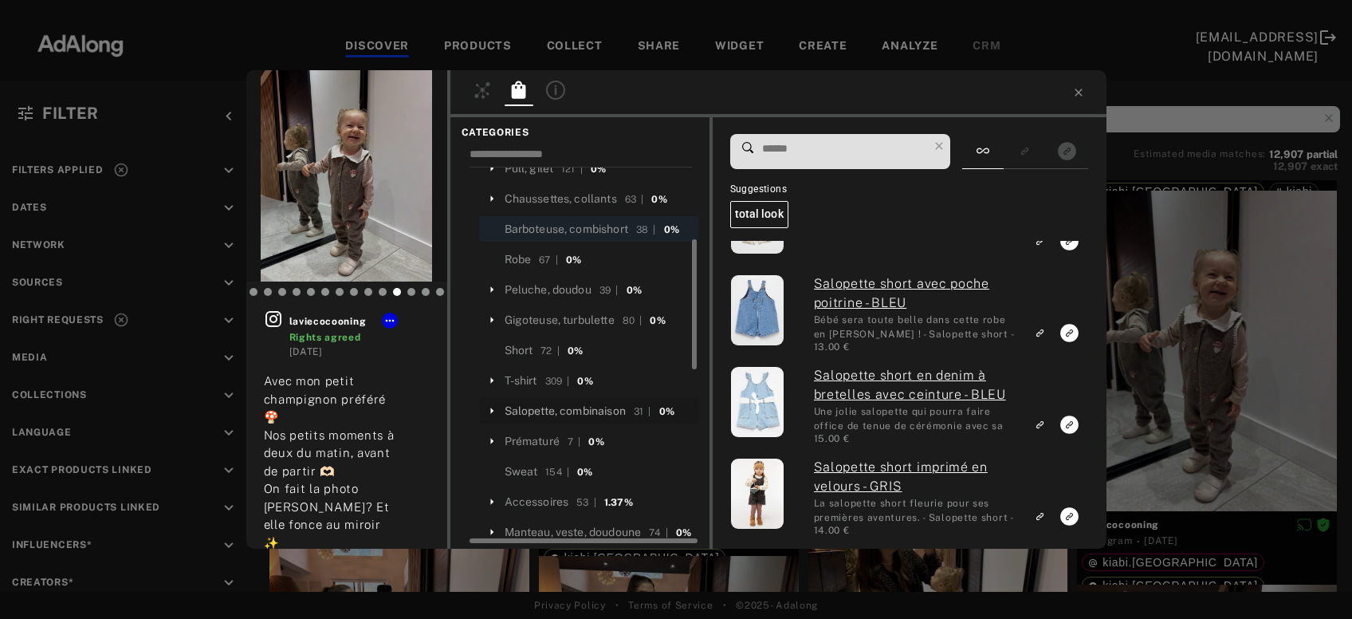
click at [609, 403] on div "Salopette, combinaison" at bounding box center [565, 411] width 121 height 17
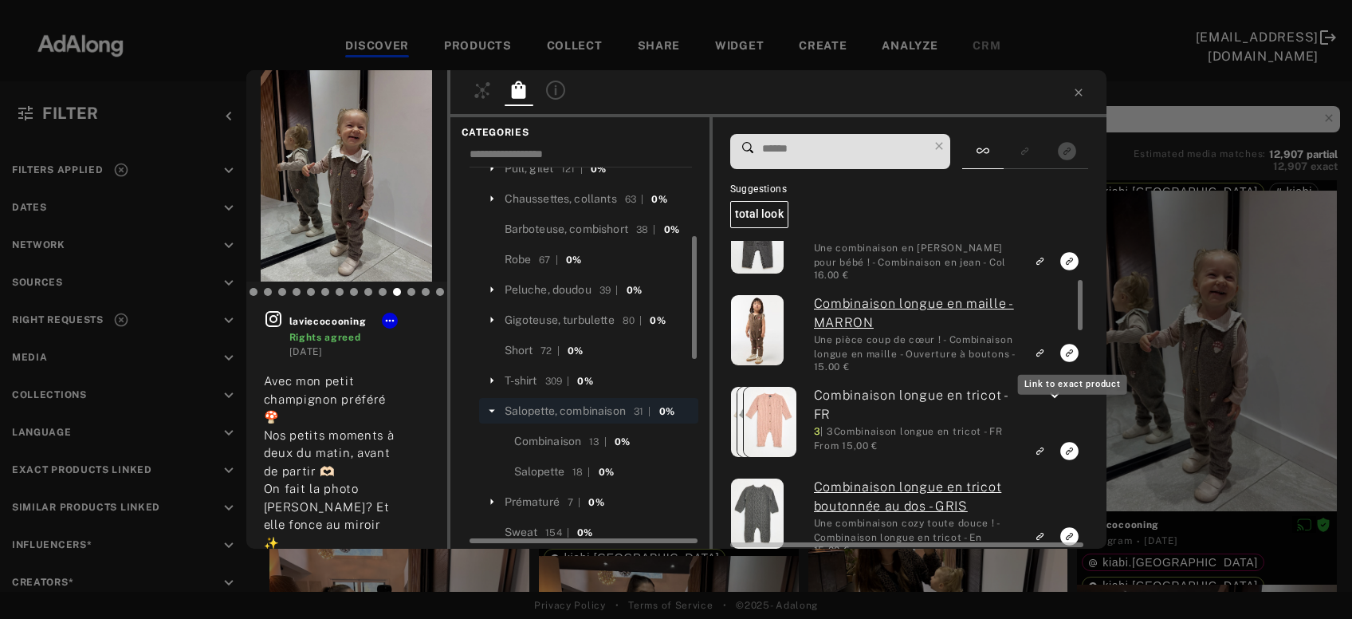
click at [1064, 355] on icon "Link to exact product" at bounding box center [1070, 353] width 18 height 18
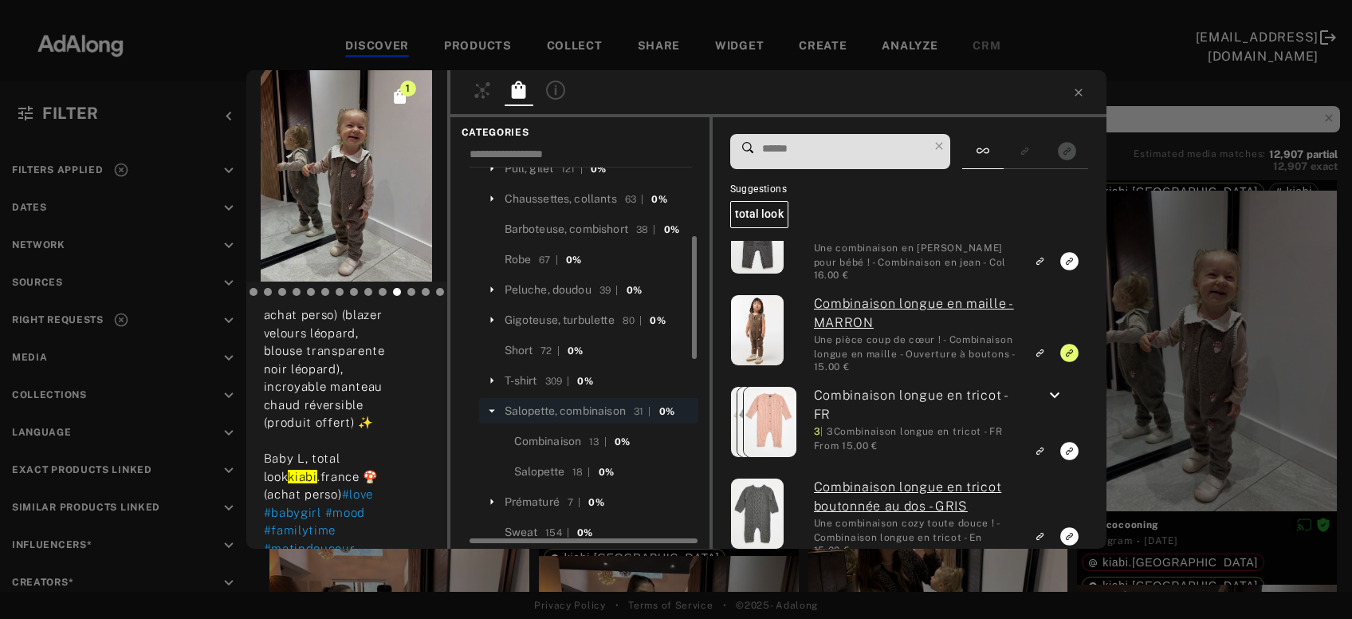
click at [1230, 321] on div "1 laviecocooning Rights agreed 6 days ago Avec mon petit champignon préféré 🍄 N…" at bounding box center [676, 309] width 1352 height 619
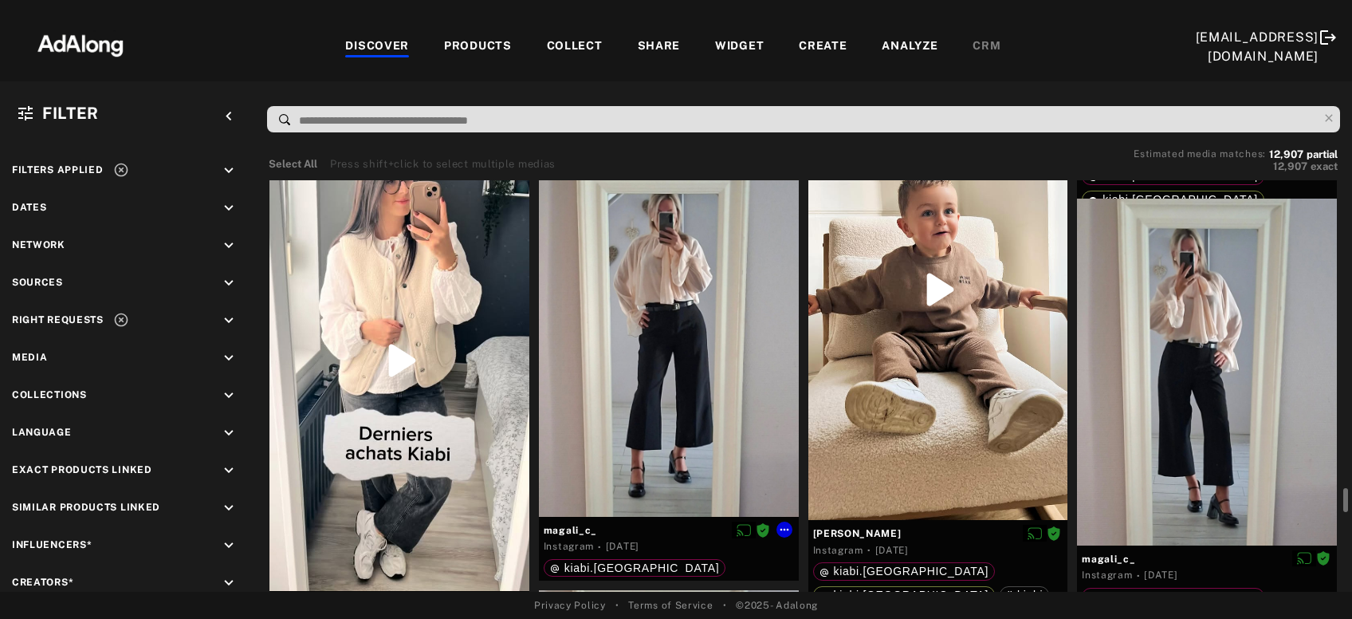
click at [675, 410] on div at bounding box center [669, 344] width 260 height 346
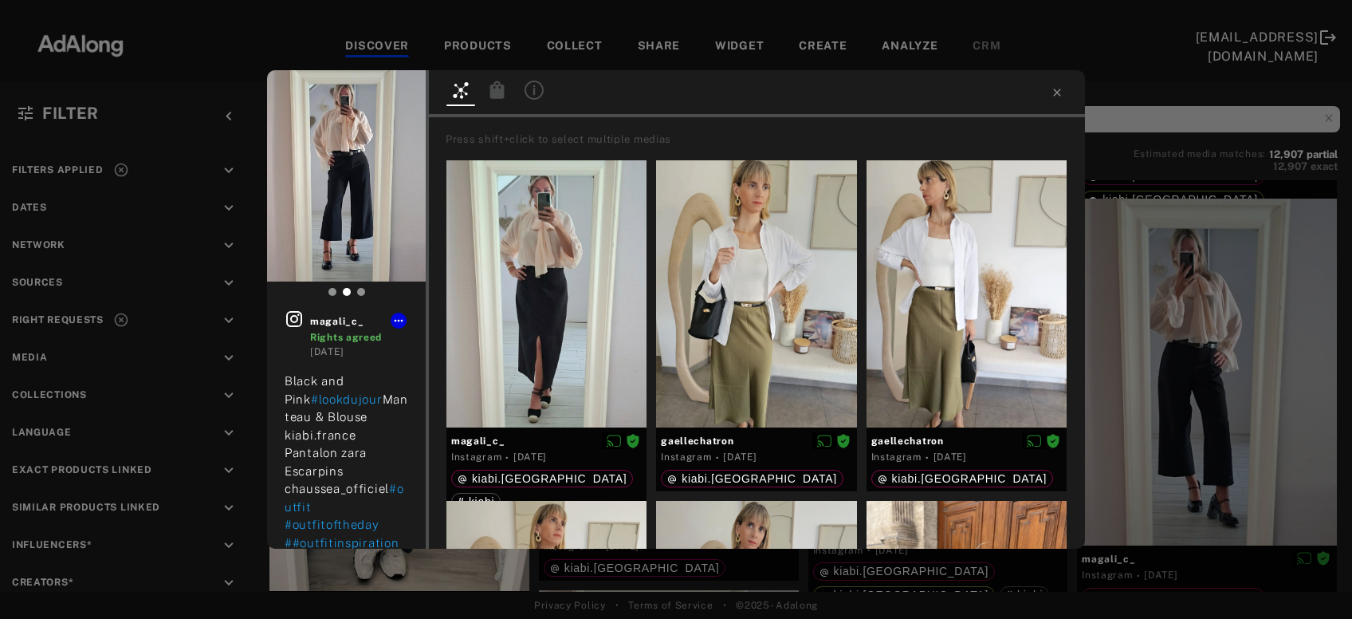
click at [497, 101] on div at bounding box center [497, 92] width 29 height 23
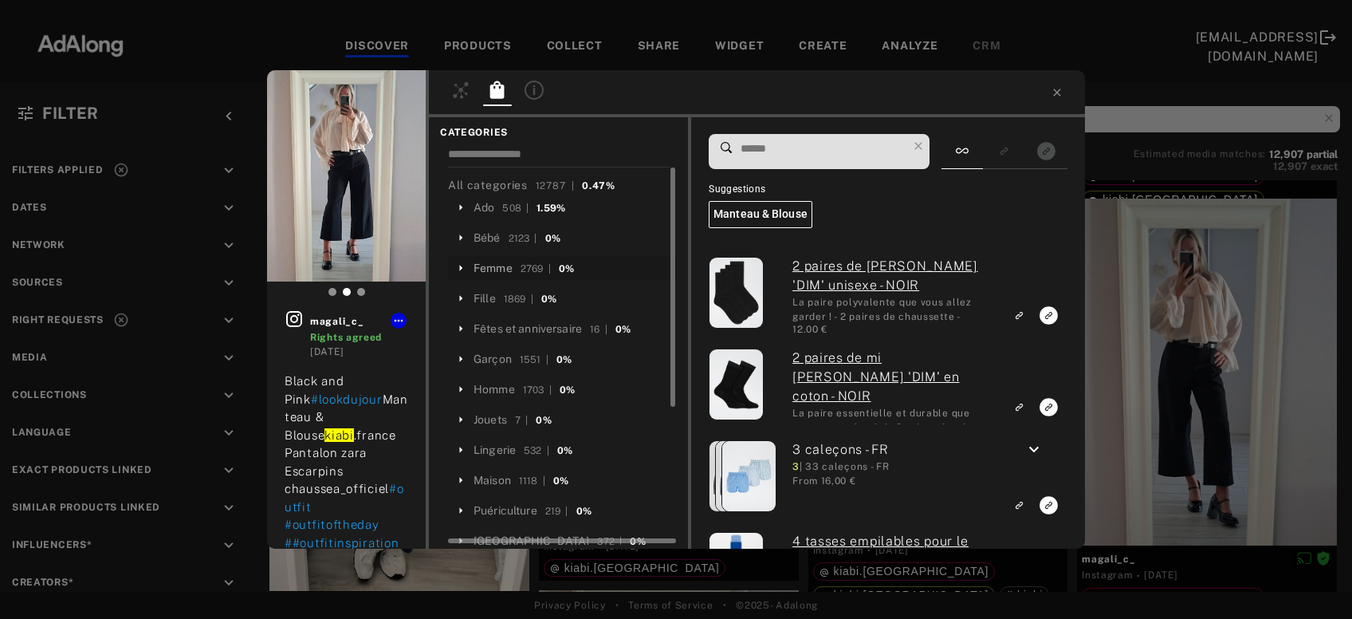
click at [500, 265] on div "Femme" at bounding box center [493, 268] width 39 height 17
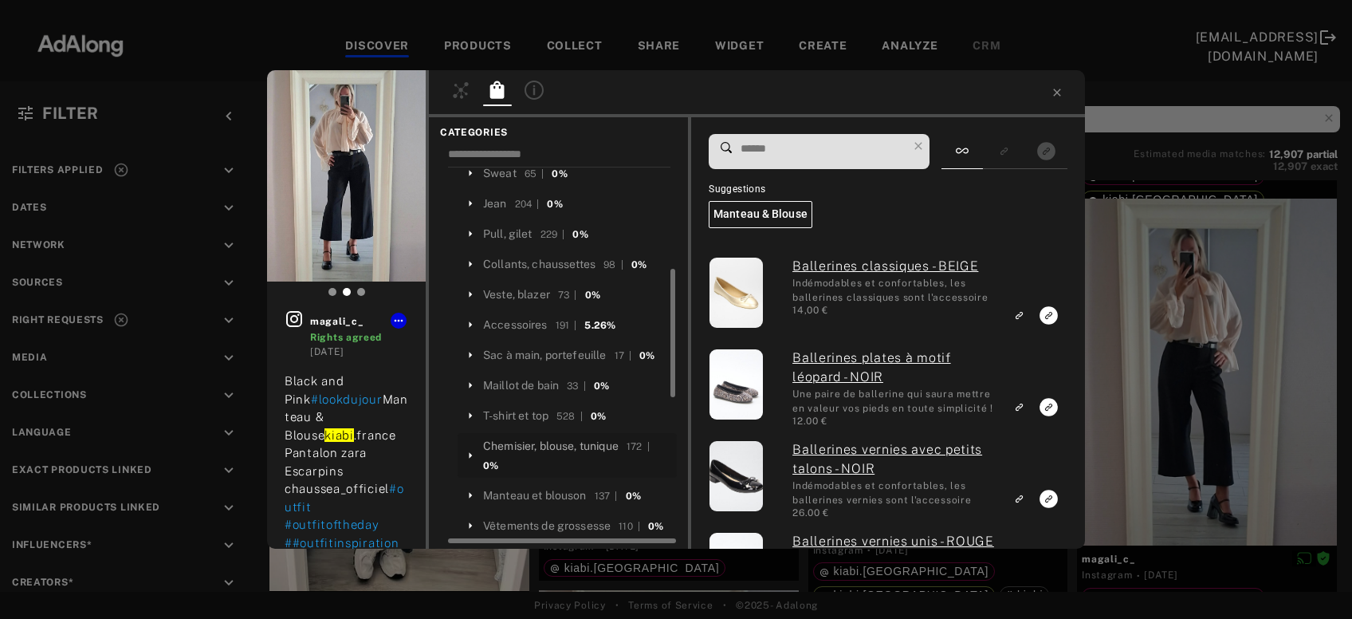
click at [580, 438] on div "Chemisier, blouse, tunique" at bounding box center [551, 446] width 136 height 17
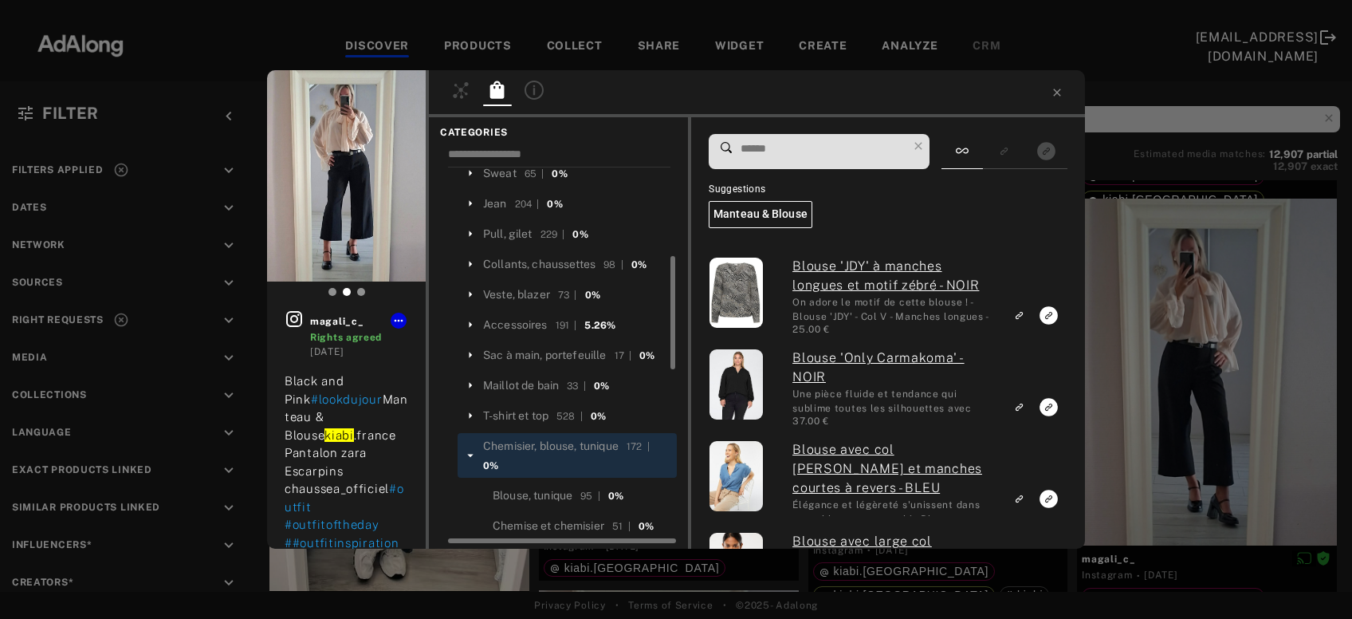
click at [808, 151] on input at bounding box center [823, 149] width 168 height 22
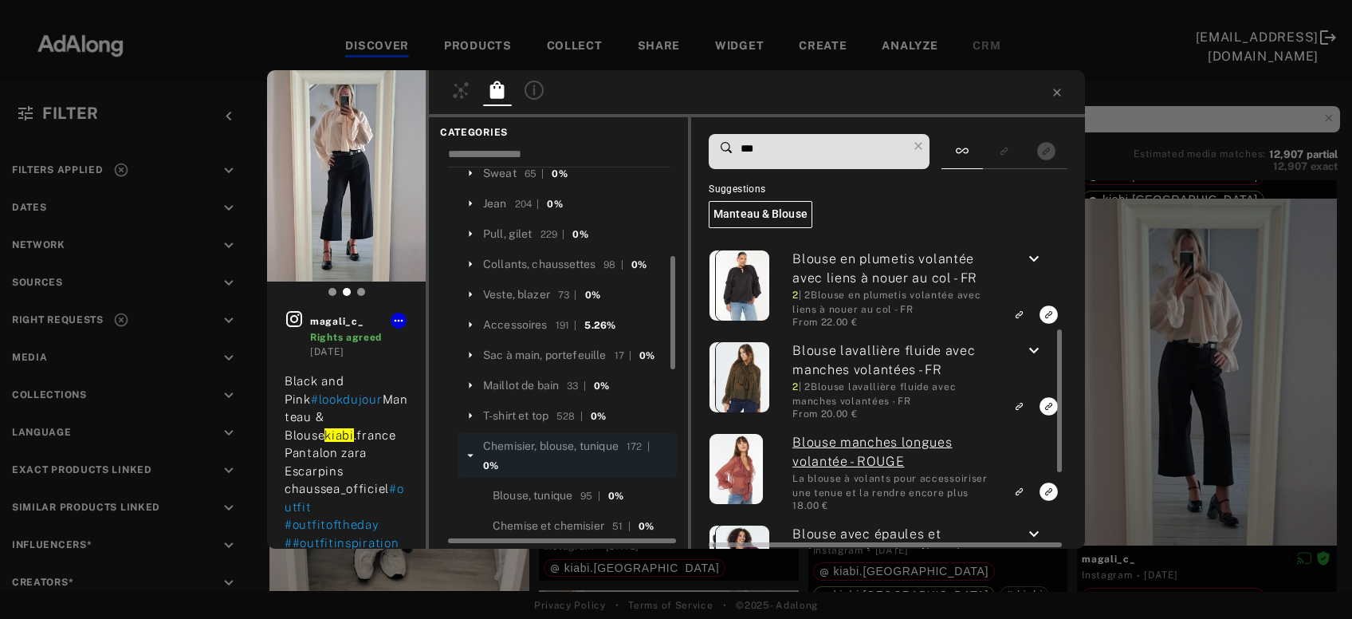
type input "***"
click at [1043, 351] on icon "keyboard_arrow_down" at bounding box center [1034, 350] width 19 height 19
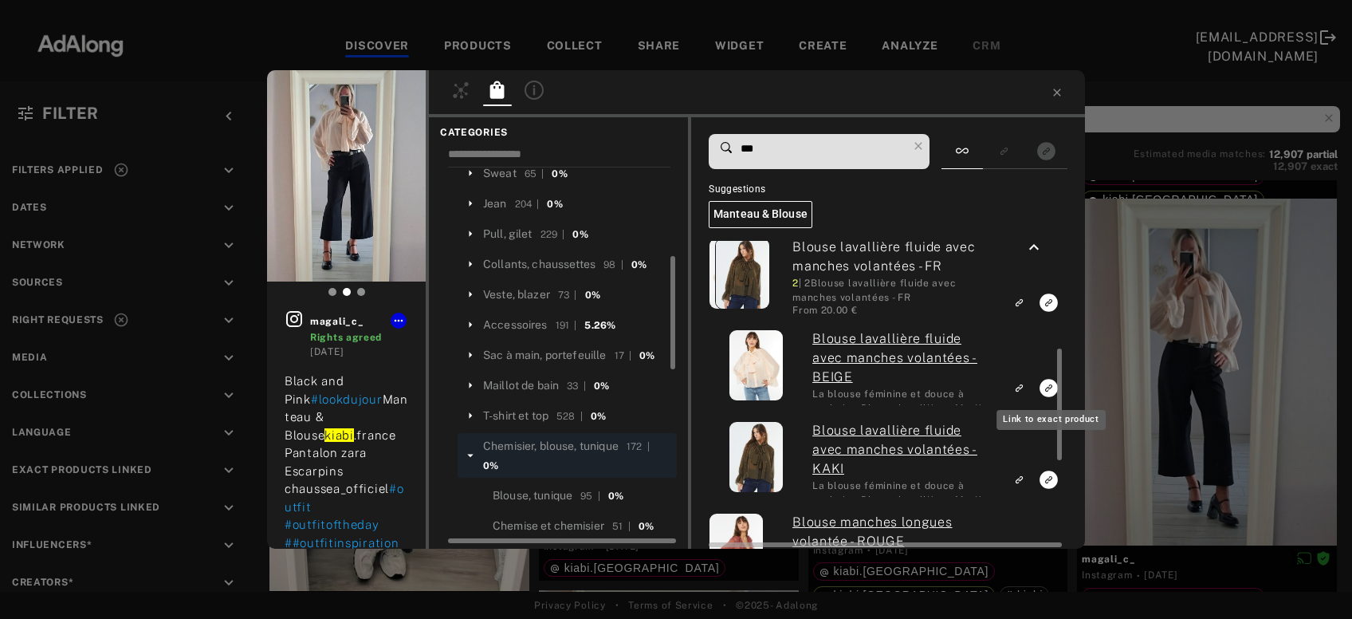
click at [1048, 390] on rect "Link to exact product" at bounding box center [1049, 388] width 20 height 20
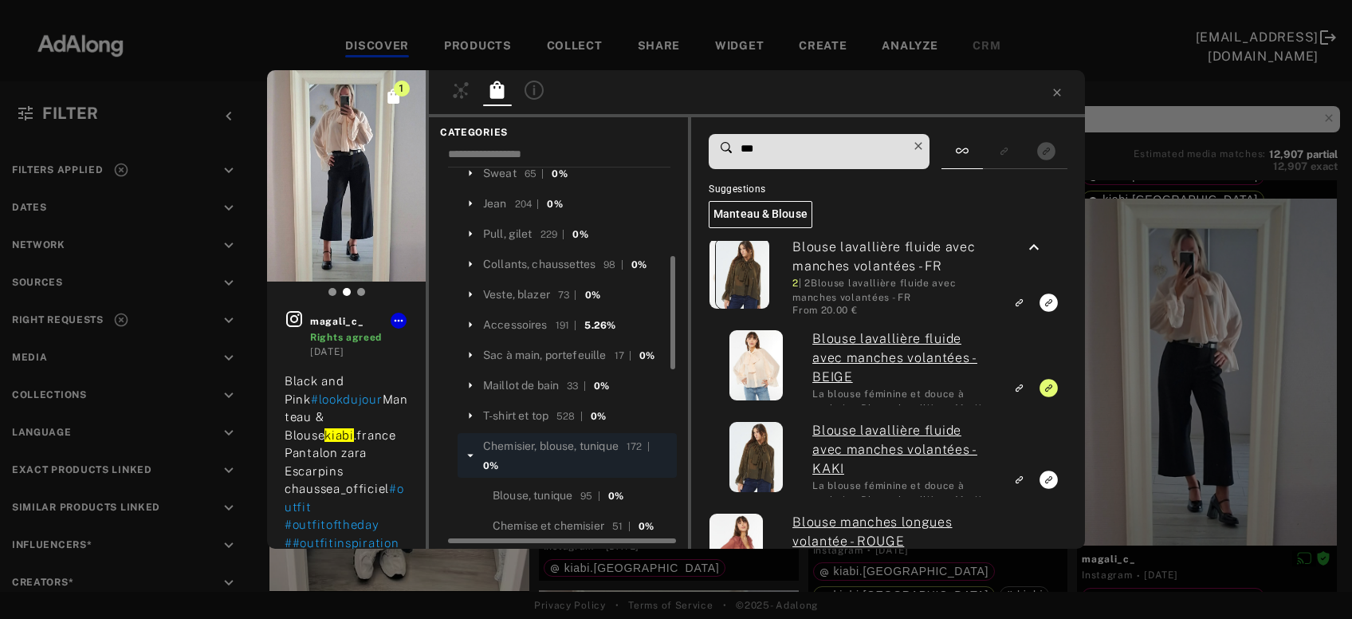
click at [925, 143] on icon at bounding box center [918, 146] width 22 height 22
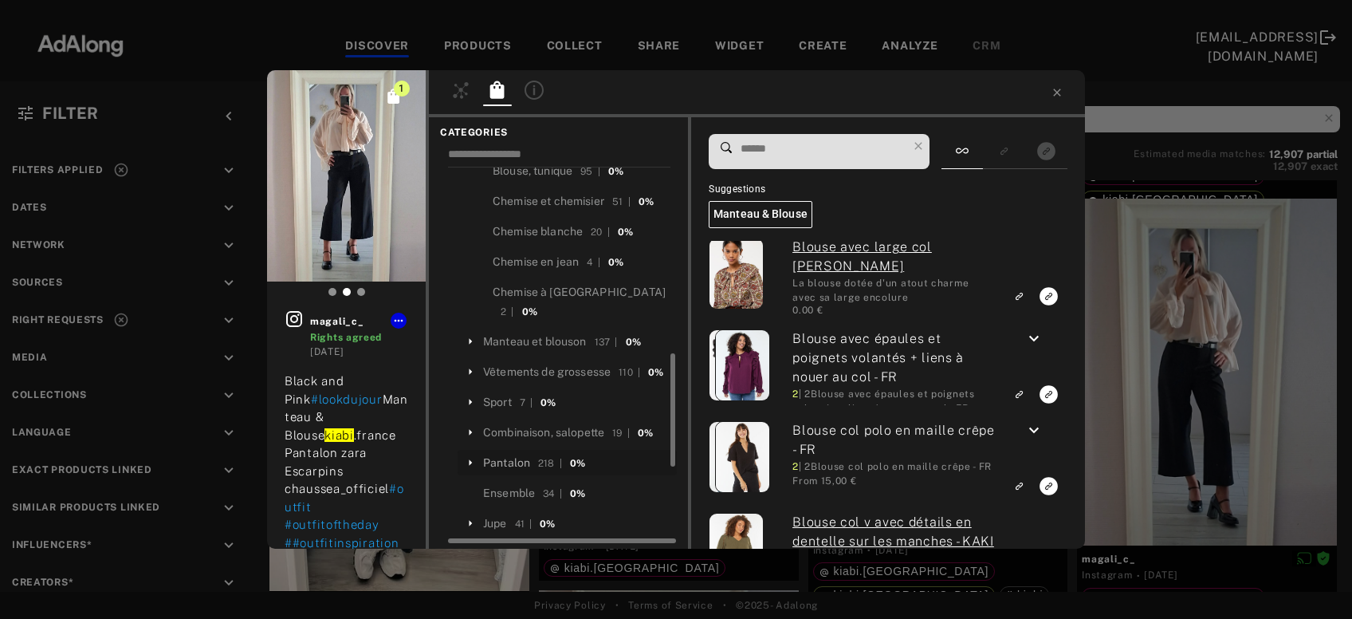
click at [506, 454] on div "Pantalon" at bounding box center [506, 462] width 47 height 17
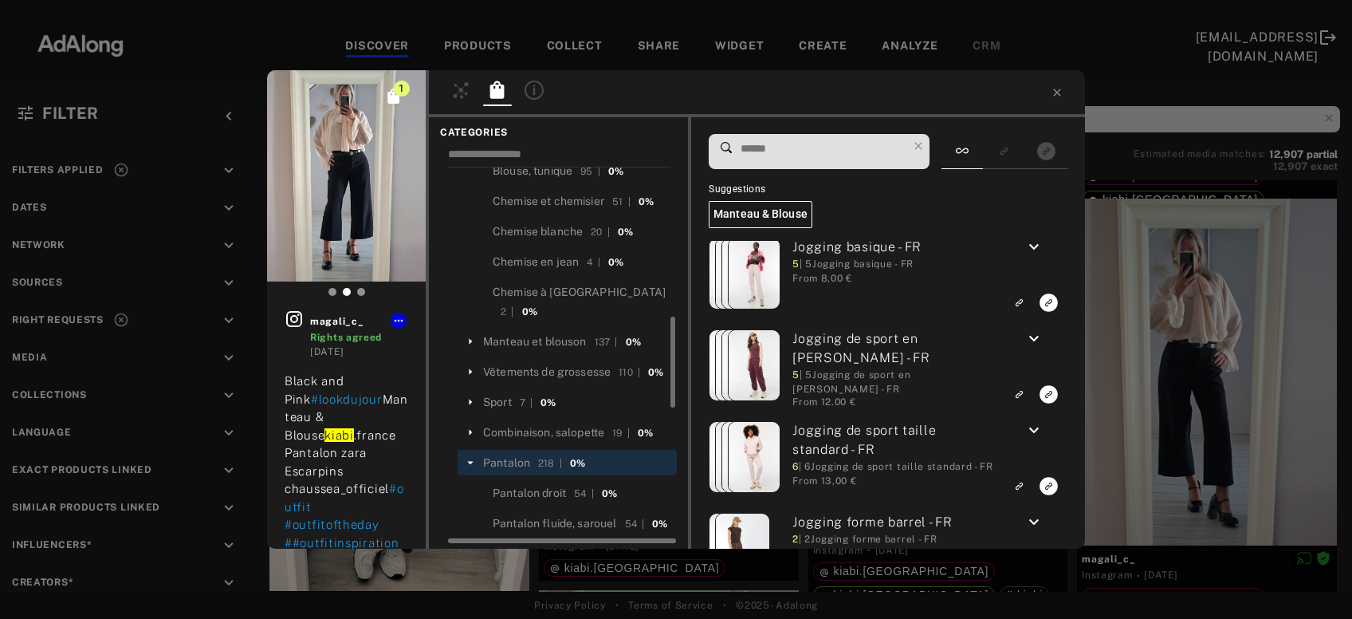
click at [789, 148] on input at bounding box center [823, 149] width 168 height 22
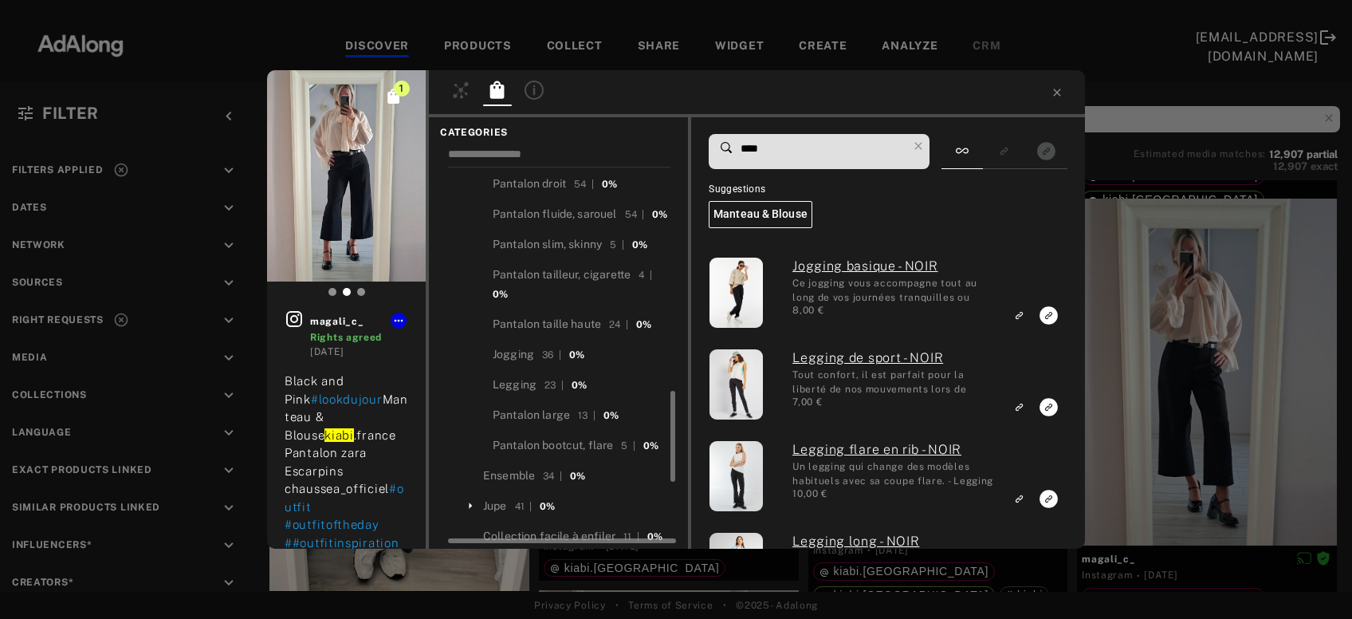
scroll to position [930, 0]
type input "****"
click at [548, 437] on div "Pantalon bootcut, flare" at bounding box center [553, 445] width 120 height 17
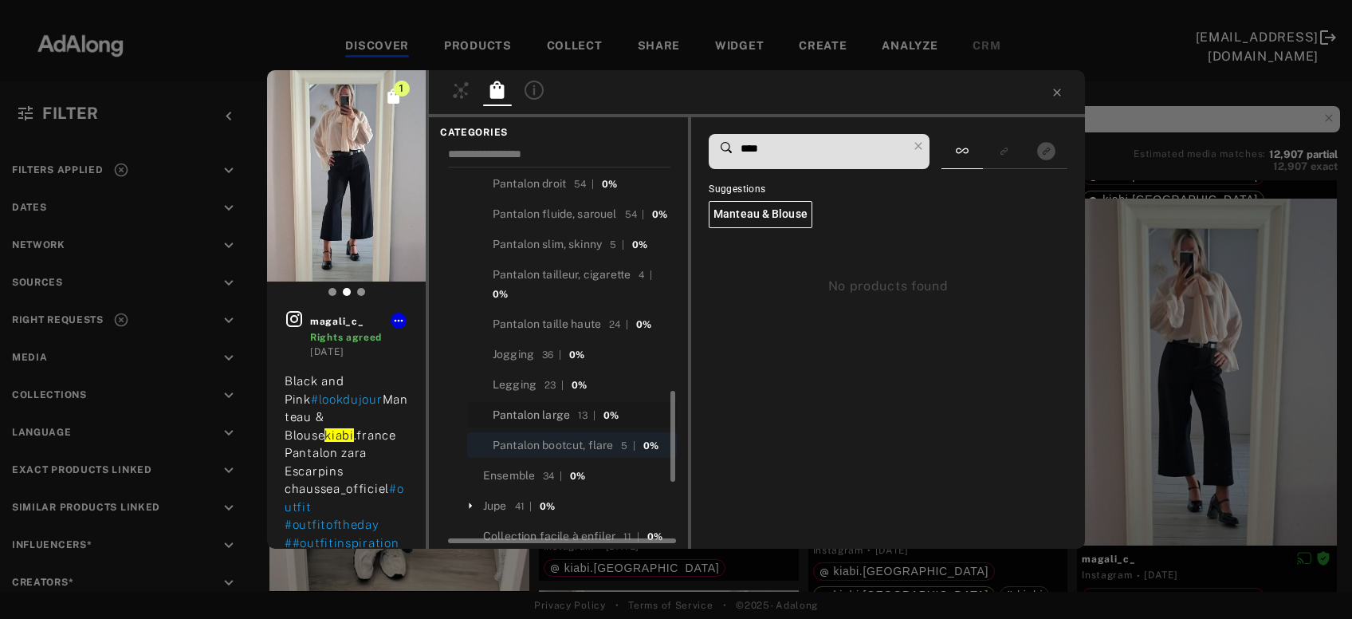
click at [546, 407] on div "Pantalon large" at bounding box center [531, 415] width 77 height 17
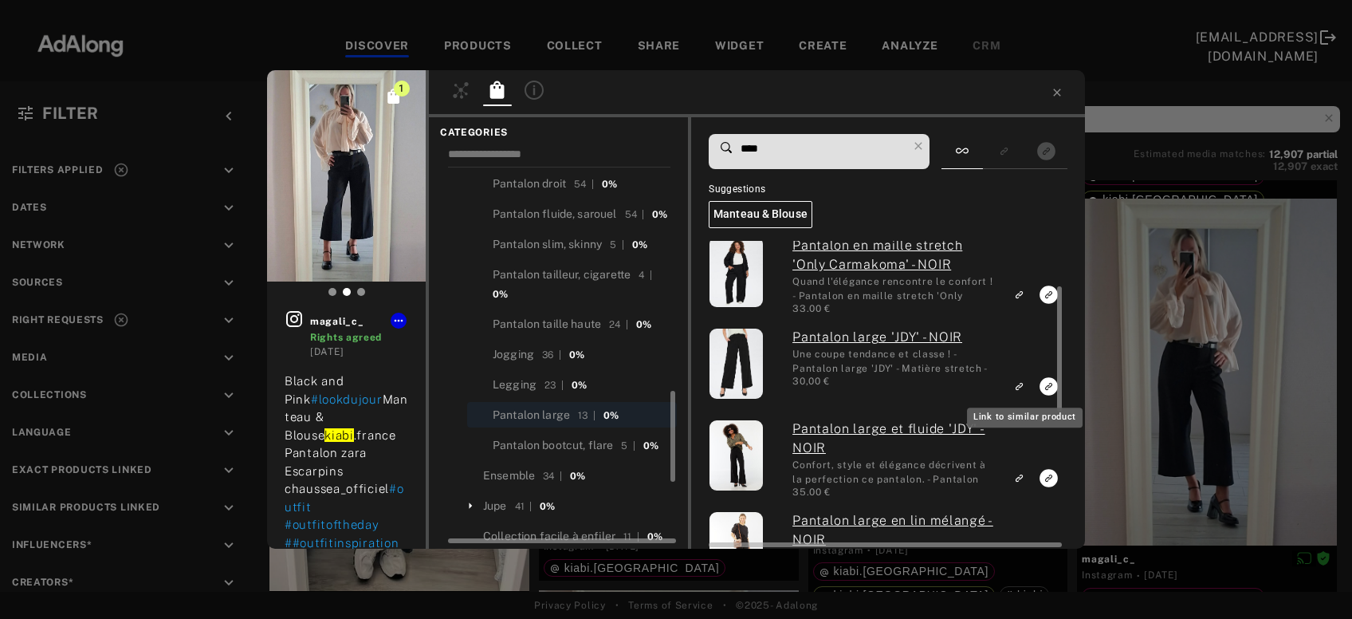
click at [1019, 388] on icon "Link to similar product" at bounding box center [1018, 386] width 11 height 10
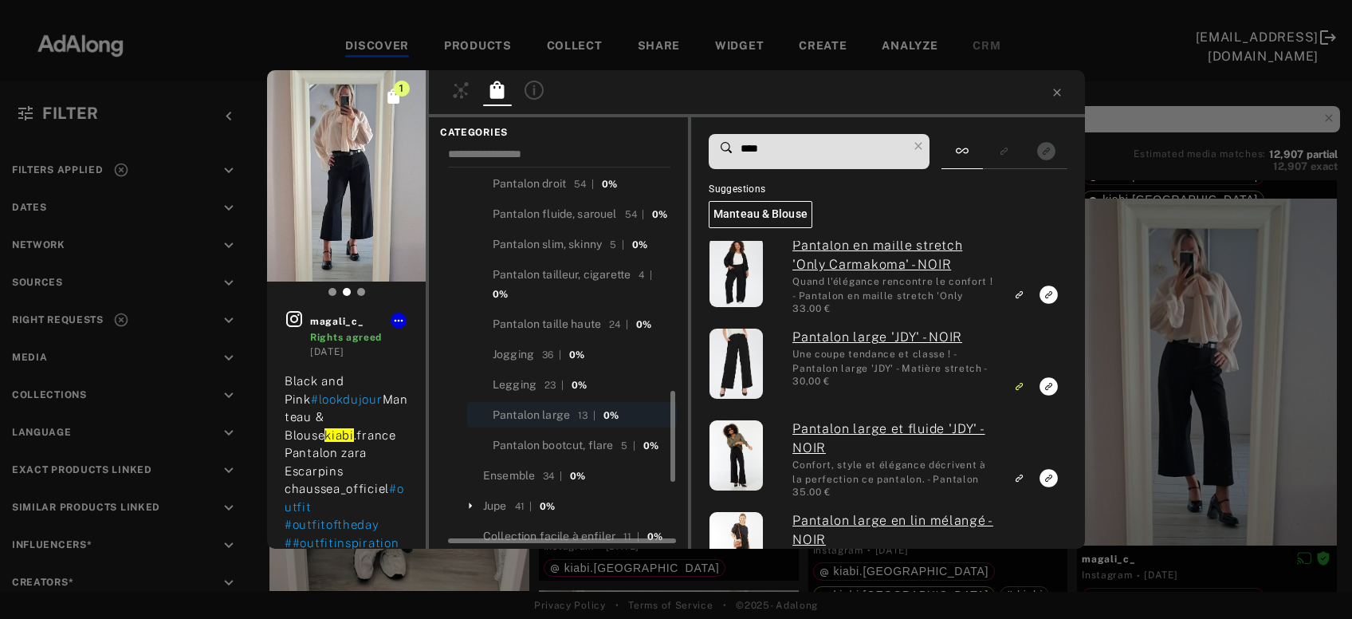
click at [1183, 356] on div "1 magali_c_ Rights agreed 1 week ago Black and Pink #lookdujour Manteau & Blous…" at bounding box center [676, 309] width 1352 height 619
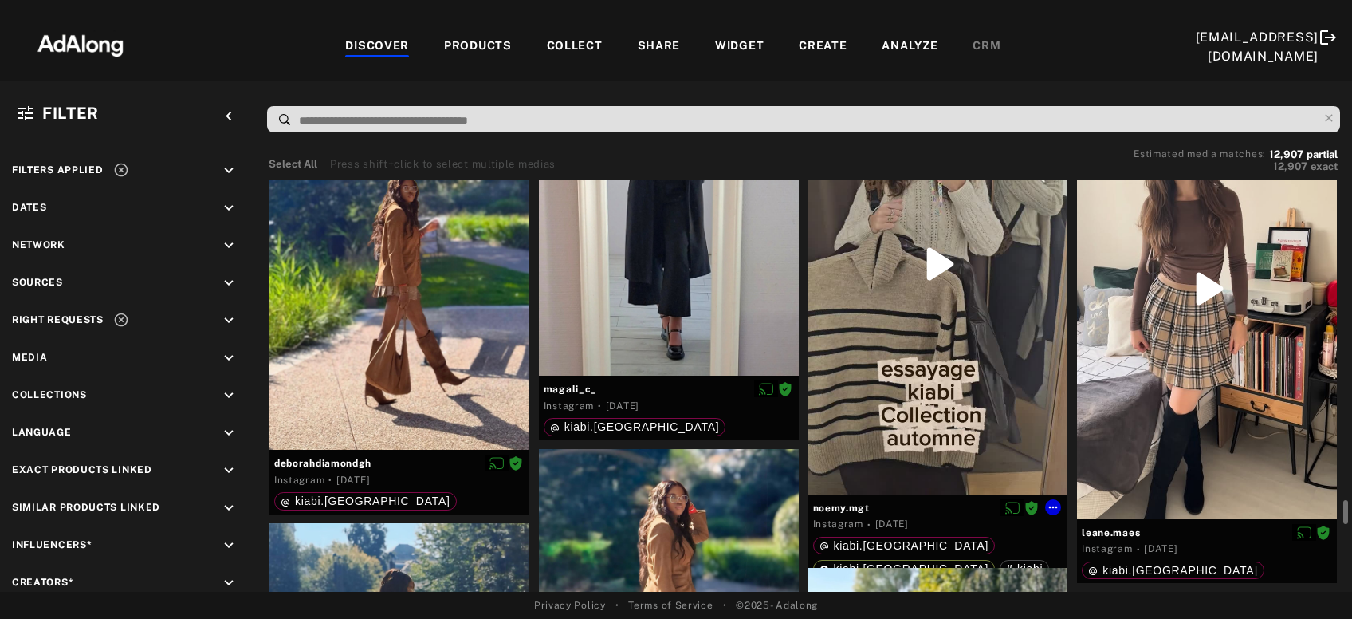
click at [959, 341] on div at bounding box center [939, 263] width 260 height 461
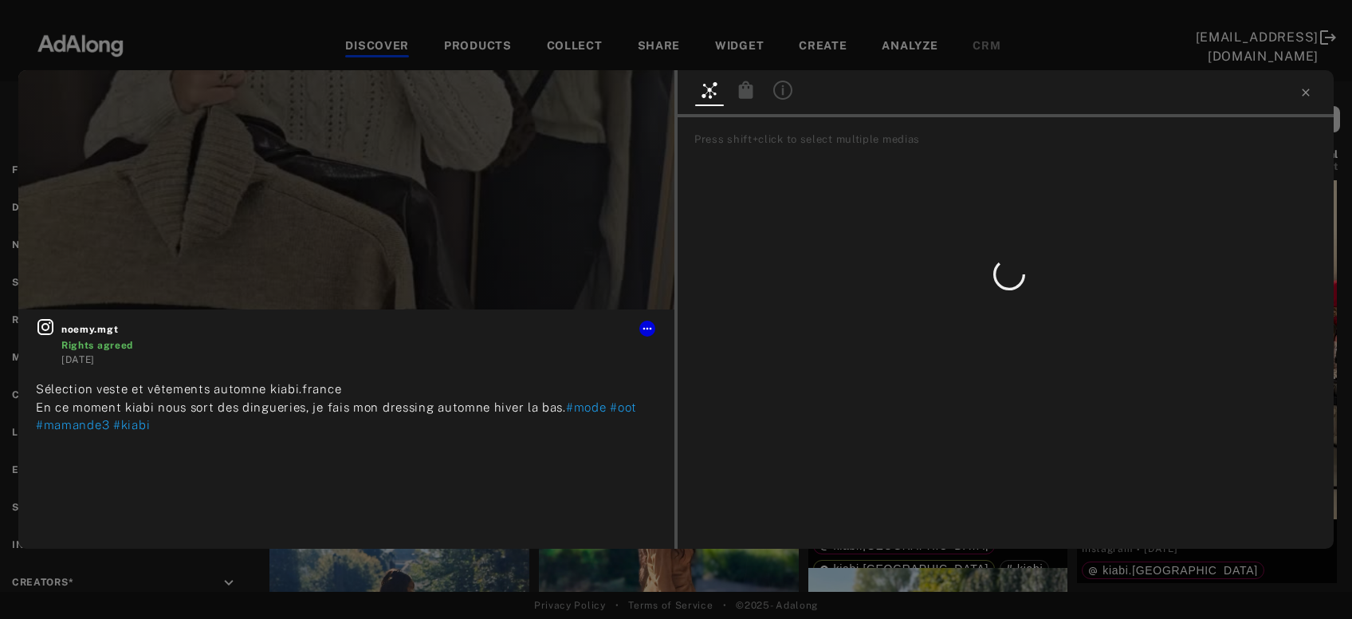
click at [635, 557] on div "noemy.mgt Rights agreed 1 week ago Sélection veste et vêtements automne kiabi.f…" at bounding box center [676, 309] width 1352 height 619
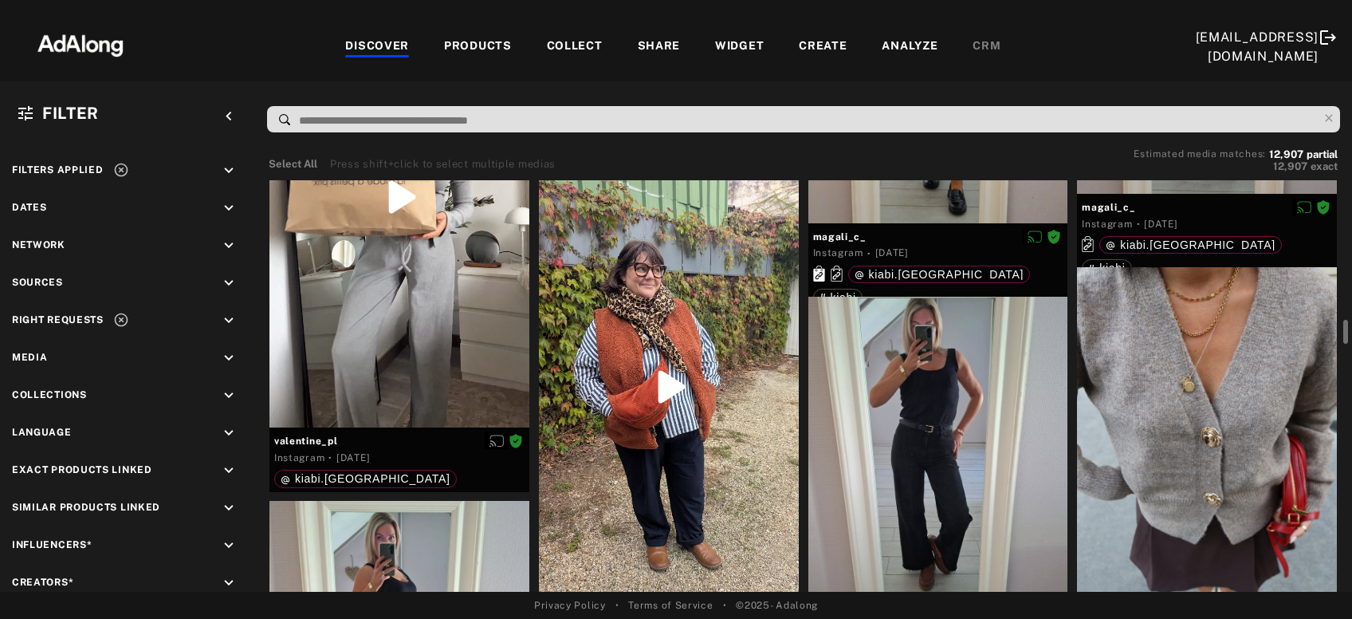
scroll to position [4920, 0]
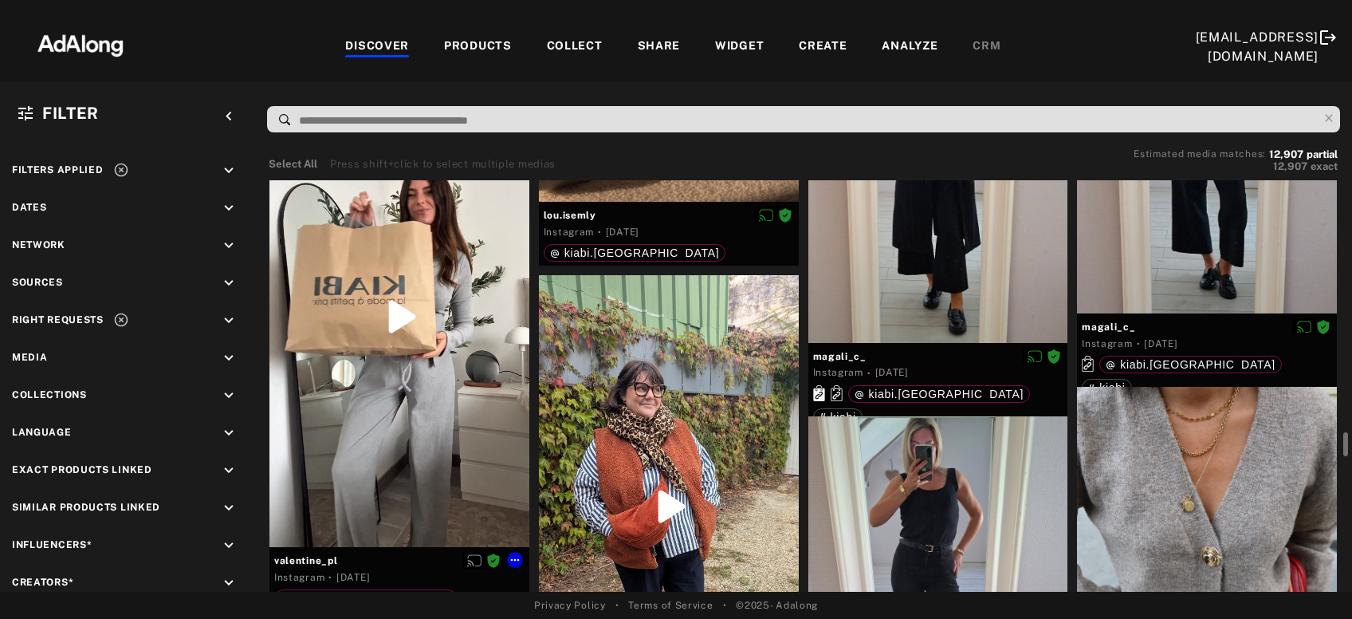
click at [362, 424] on div at bounding box center [400, 316] width 260 height 461
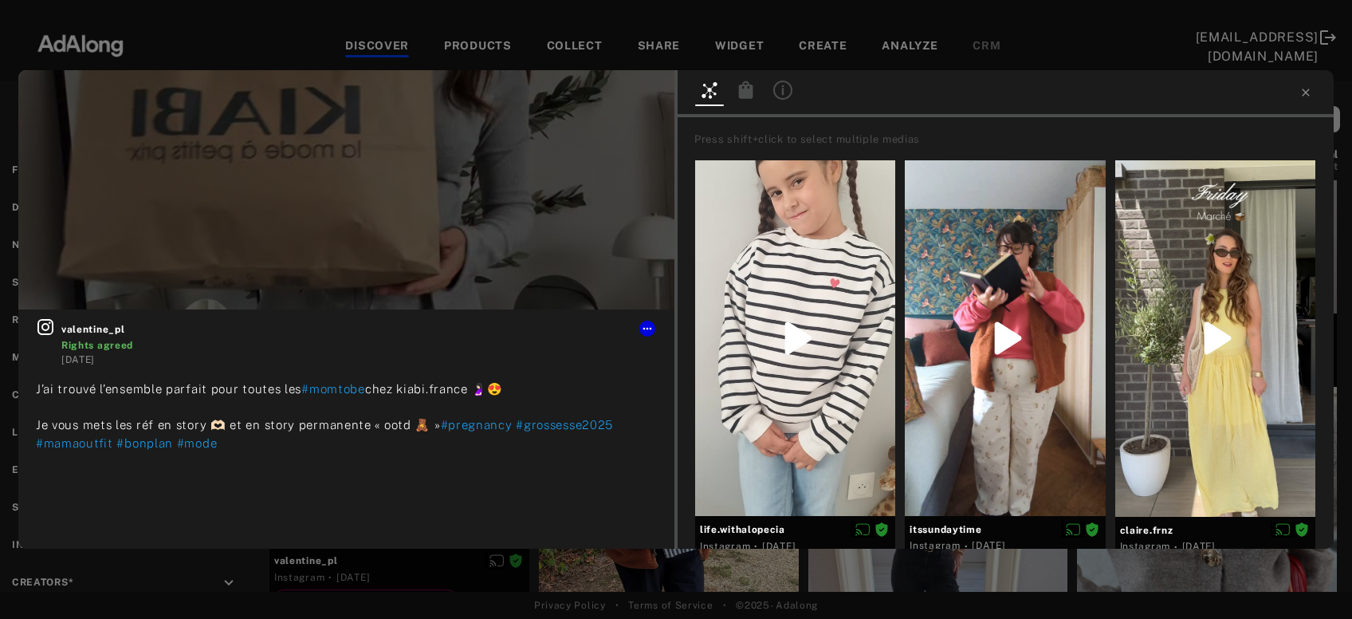
click at [743, 90] on icon at bounding box center [746, 90] width 14 height 18
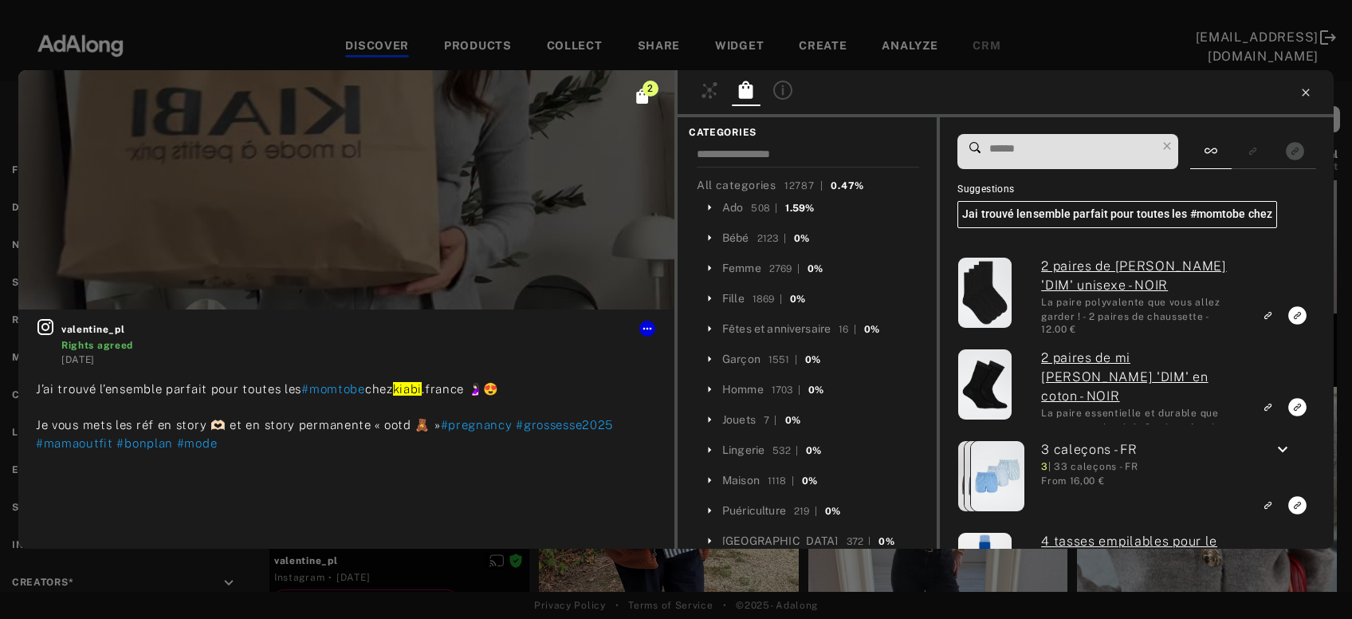
click at [1305, 90] on icon at bounding box center [1306, 92] width 13 height 13
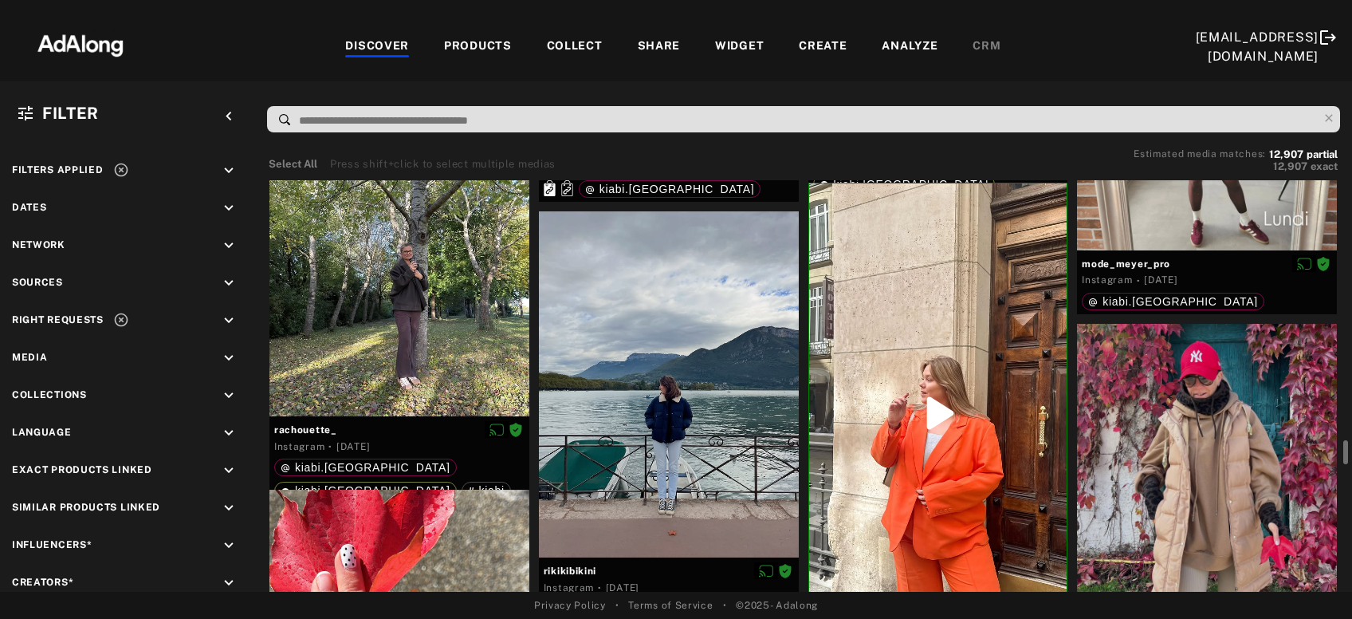
scroll to position [8543, 0]
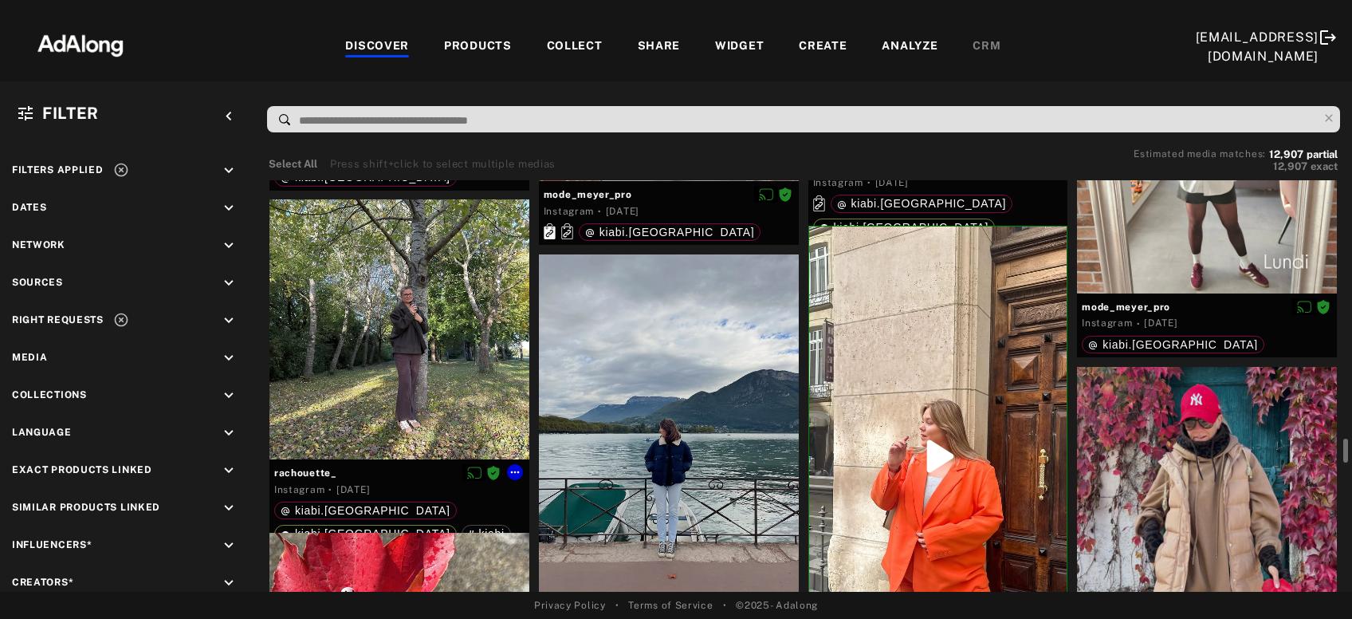
click at [442, 399] on div at bounding box center [400, 329] width 260 height 260
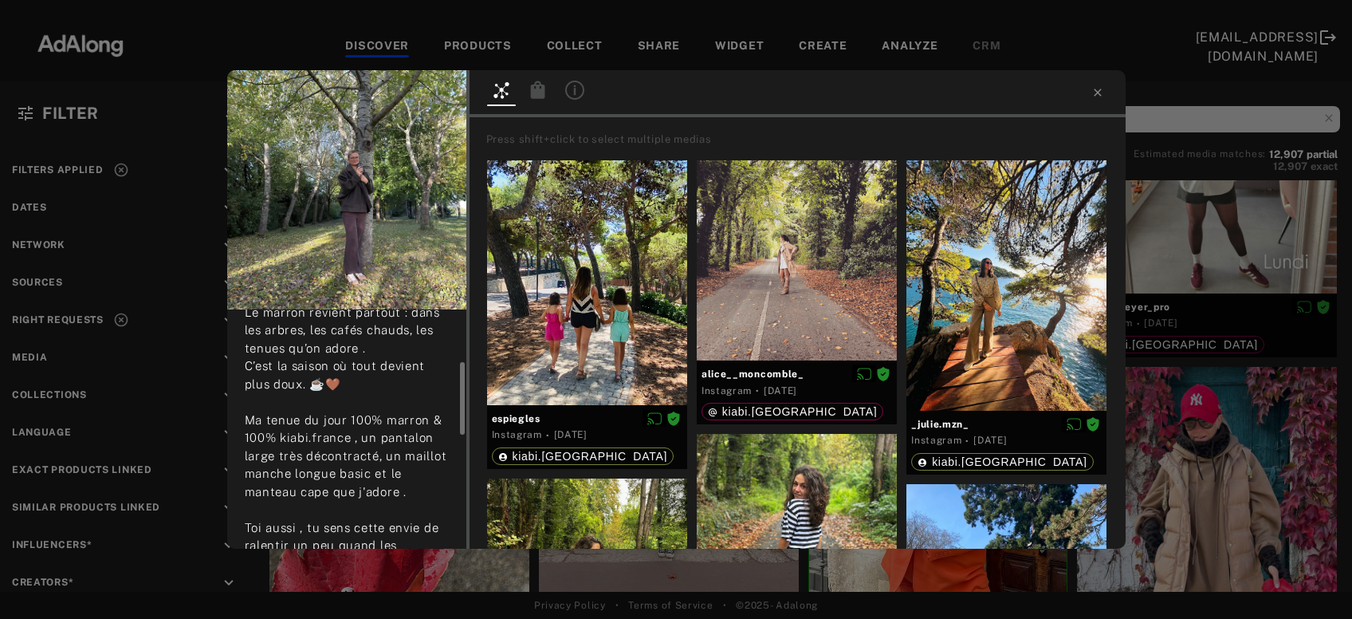
scroll to position [168, 0]
click at [534, 89] on icon at bounding box center [538, 90] width 19 height 19
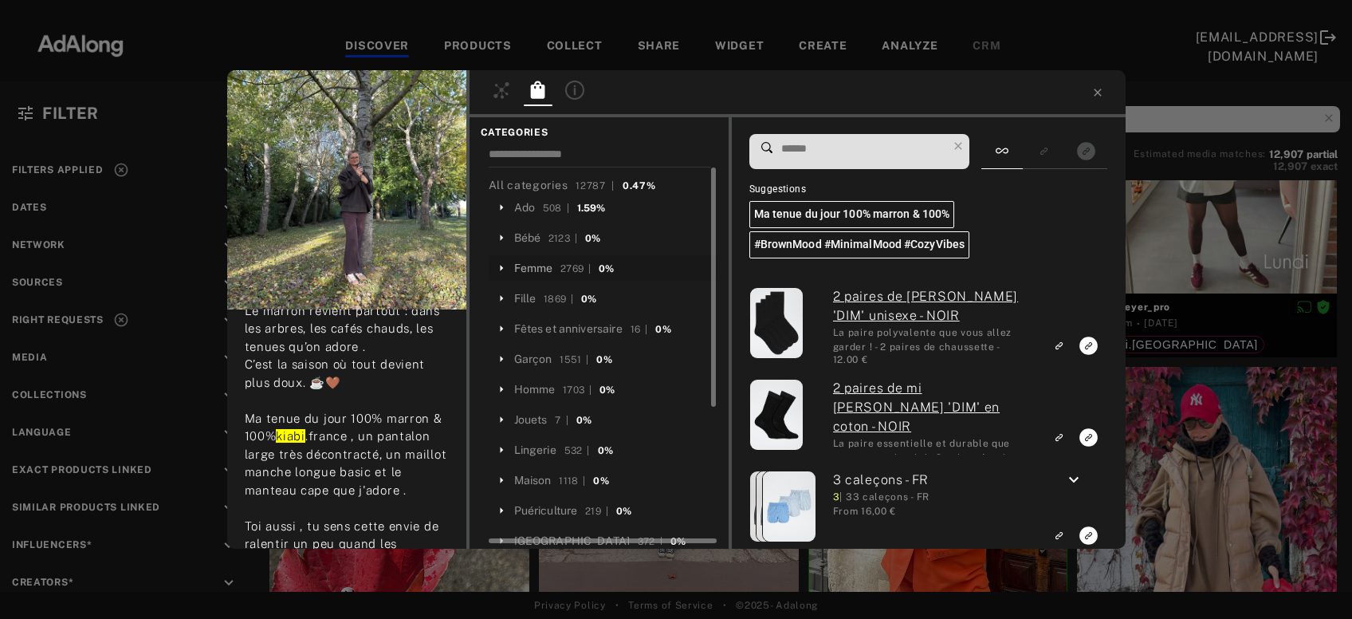
click at [541, 269] on div "Femme" at bounding box center [533, 268] width 39 height 17
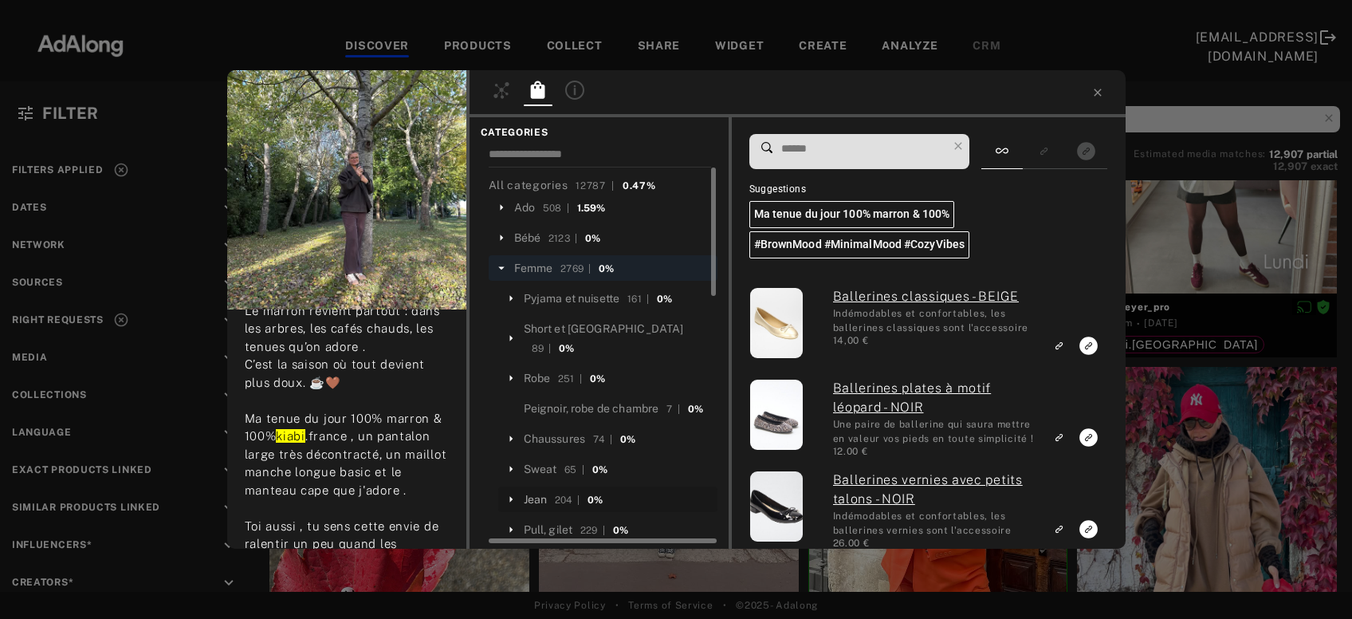
click at [541, 491] on div "Jean" at bounding box center [536, 499] width 24 height 17
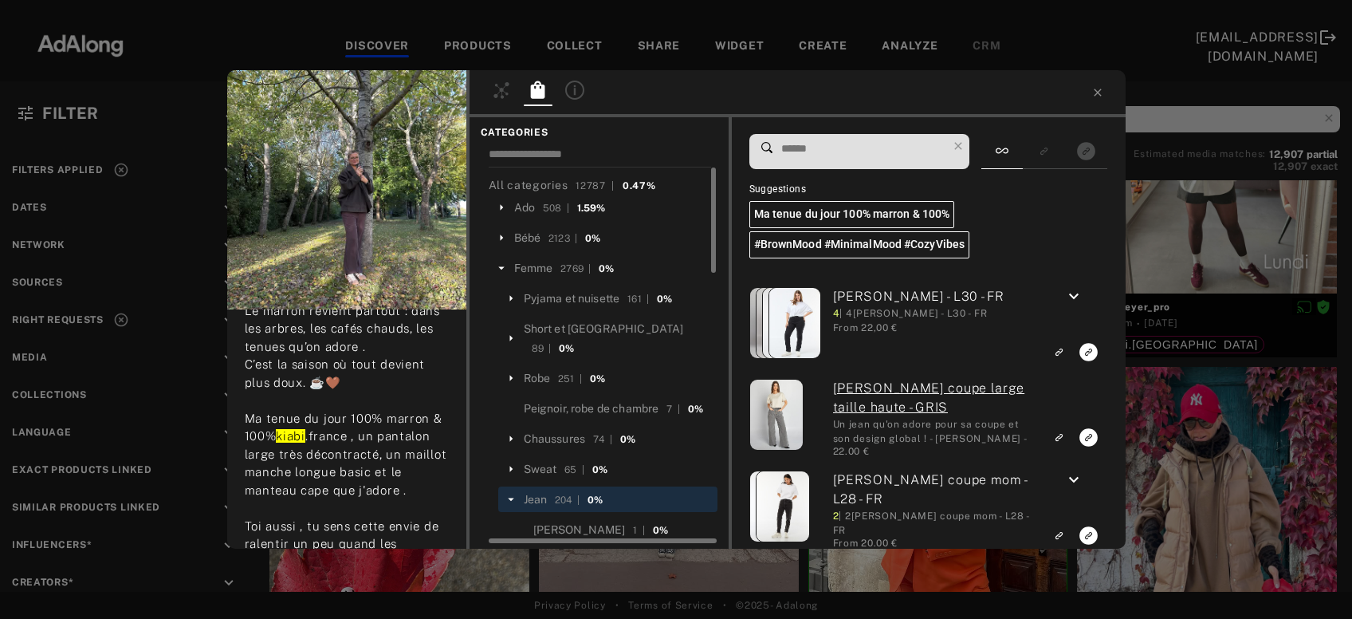
click at [824, 143] on input at bounding box center [864, 149] width 168 height 22
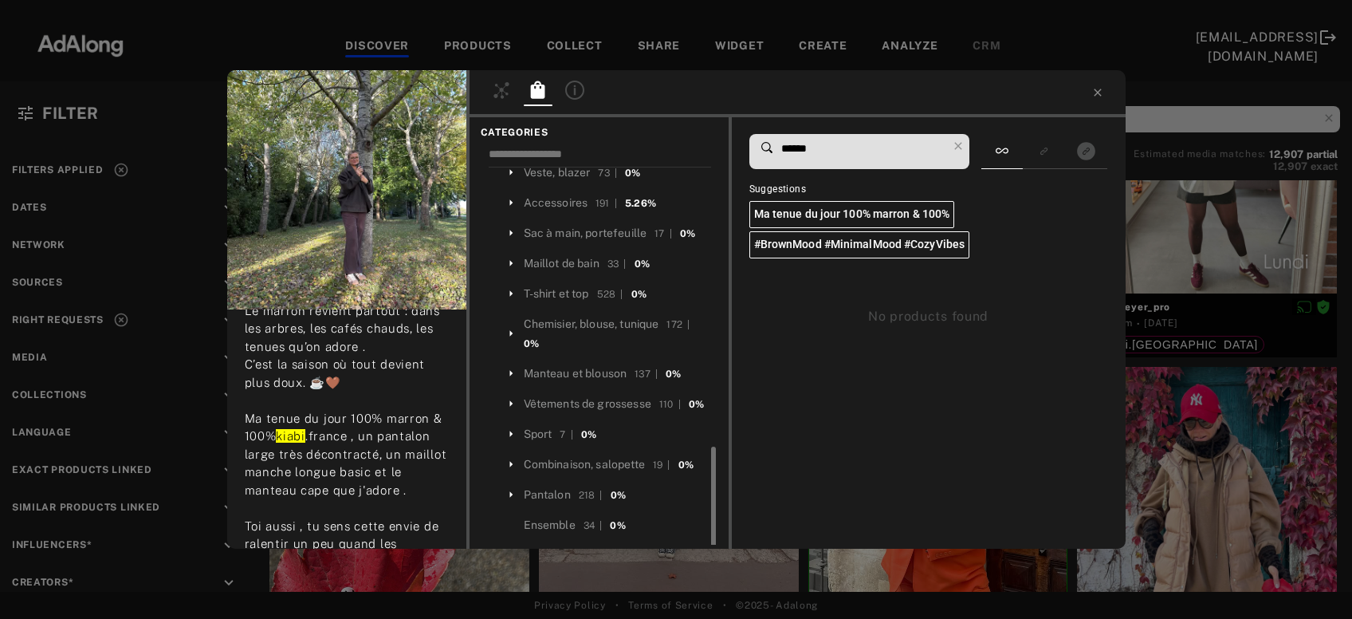
scroll to position [734, 0]
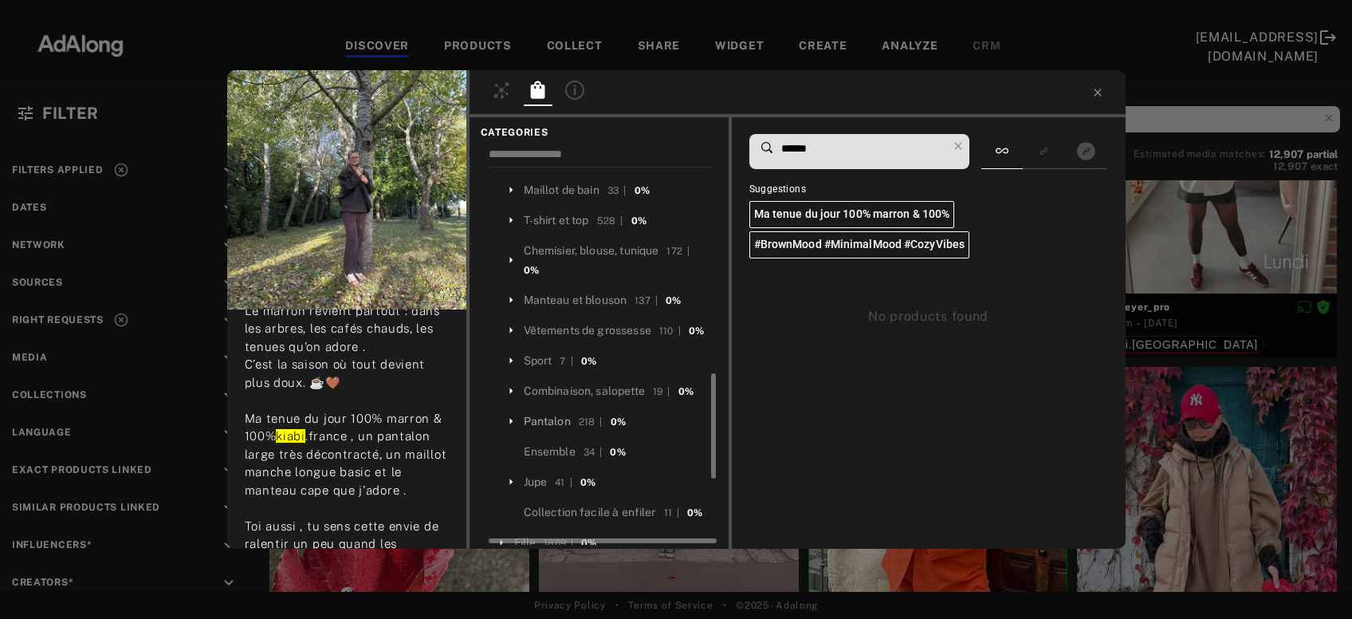
type input "******"
click at [546, 413] on div "Pantalon" at bounding box center [547, 421] width 47 height 17
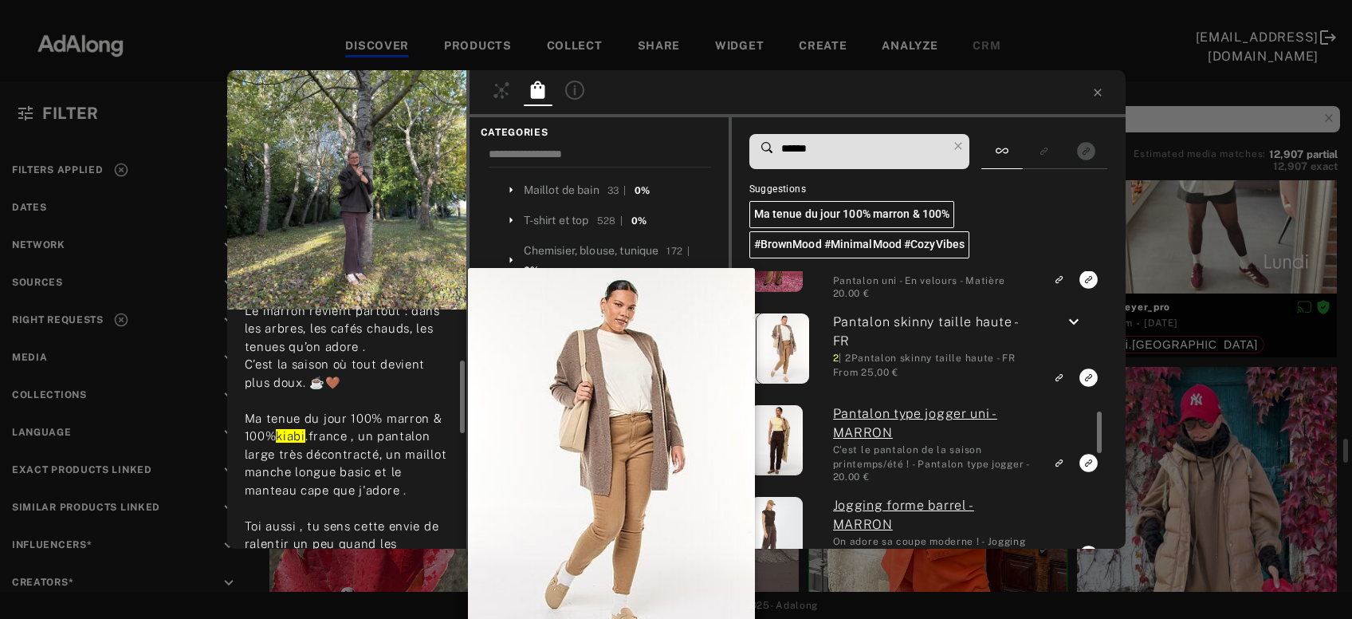
scroll to position [0, 0]
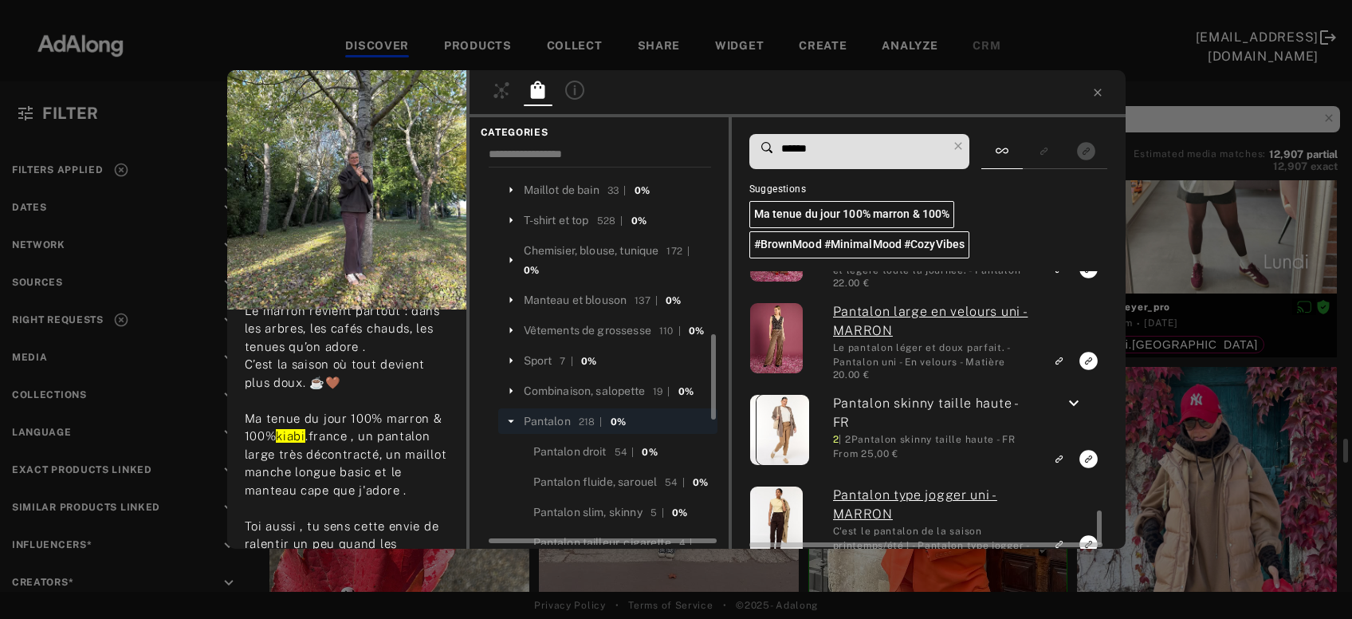
click at [1074, 408] on icon "keyboard_arrow_down" at bounding box center [1073, 403] width 19 height 19
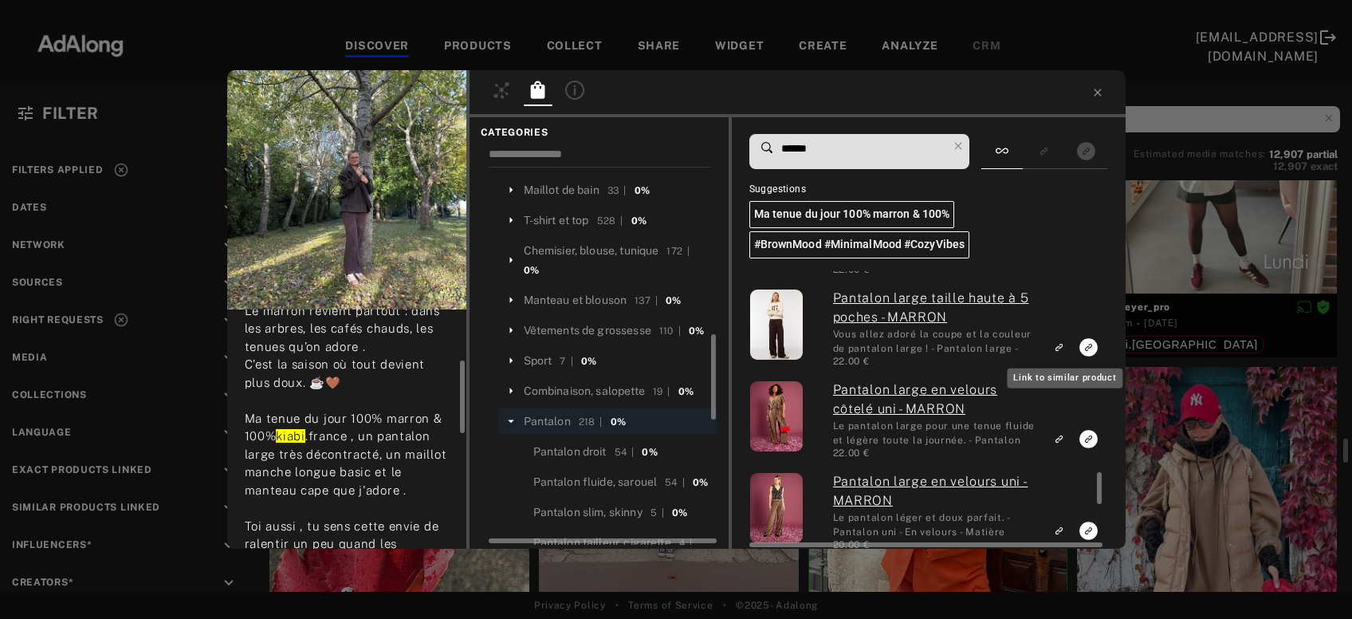
click at [1064, 347] on icon "Link to similar product" at bounding box center [1059, 347] width 11 height 10
click at [609, 292] on div "Manteau et blouson" at bounding box center [576, 300] width 104 height 17
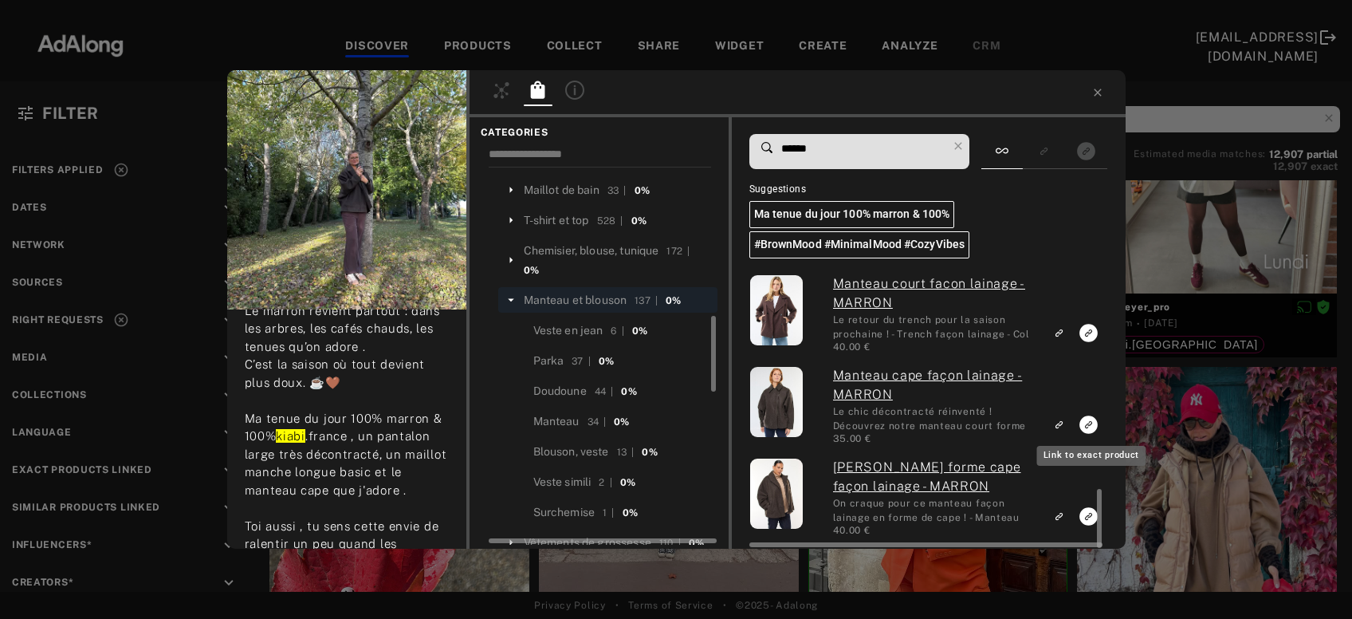
click at [1090, 429] on icon "Link to exact product" at bounding box center [1089, 424] width 18 height 18
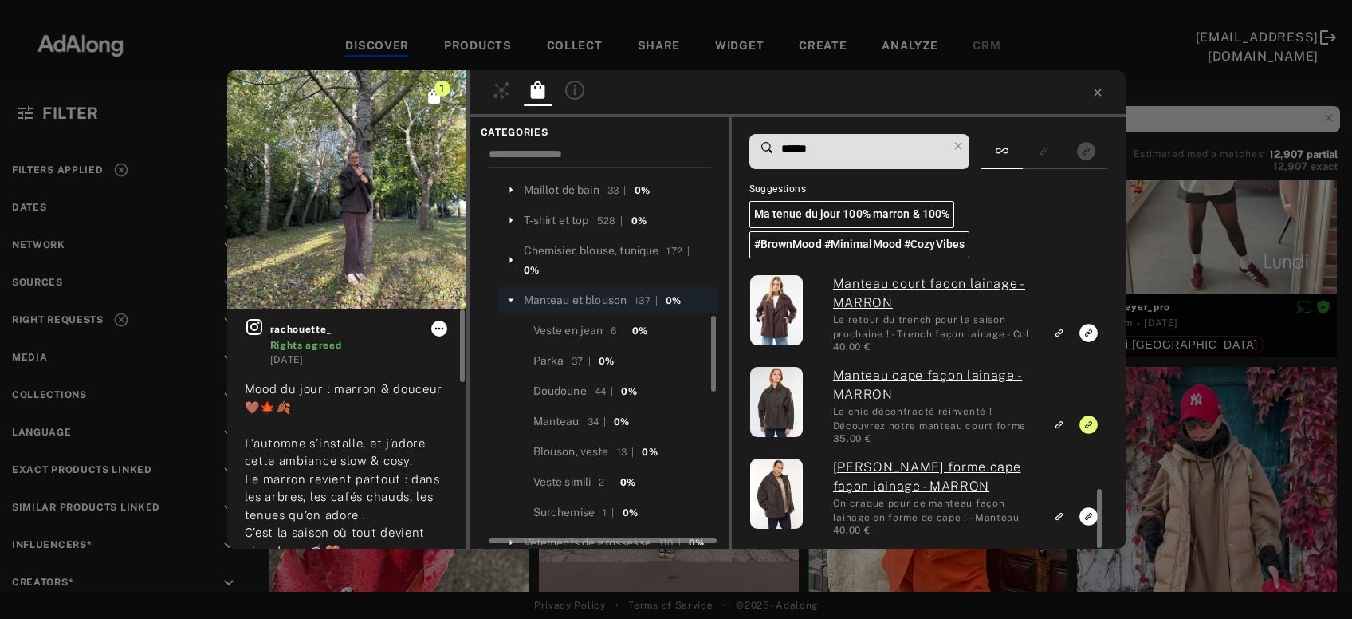
click at [439, 329] on icon at bounding box center [439, 328] width 13 height 13
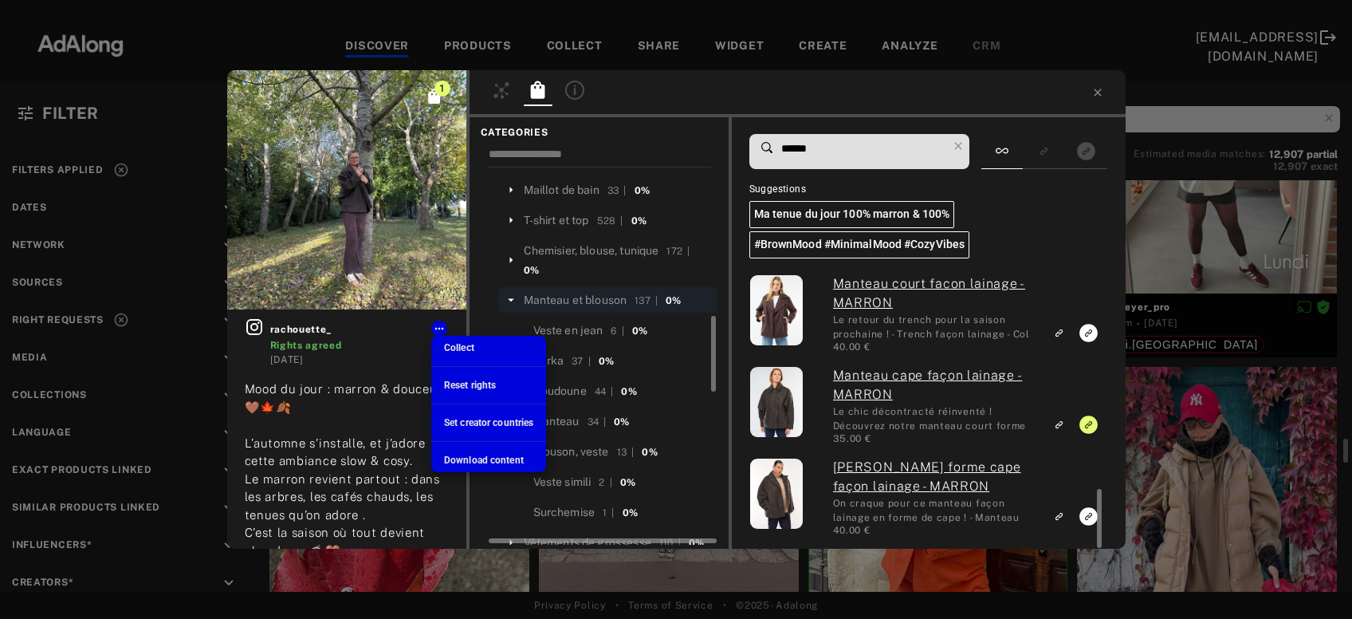
click at [463, 335] on div at bounding box center [676, 309] width 1352 height 619
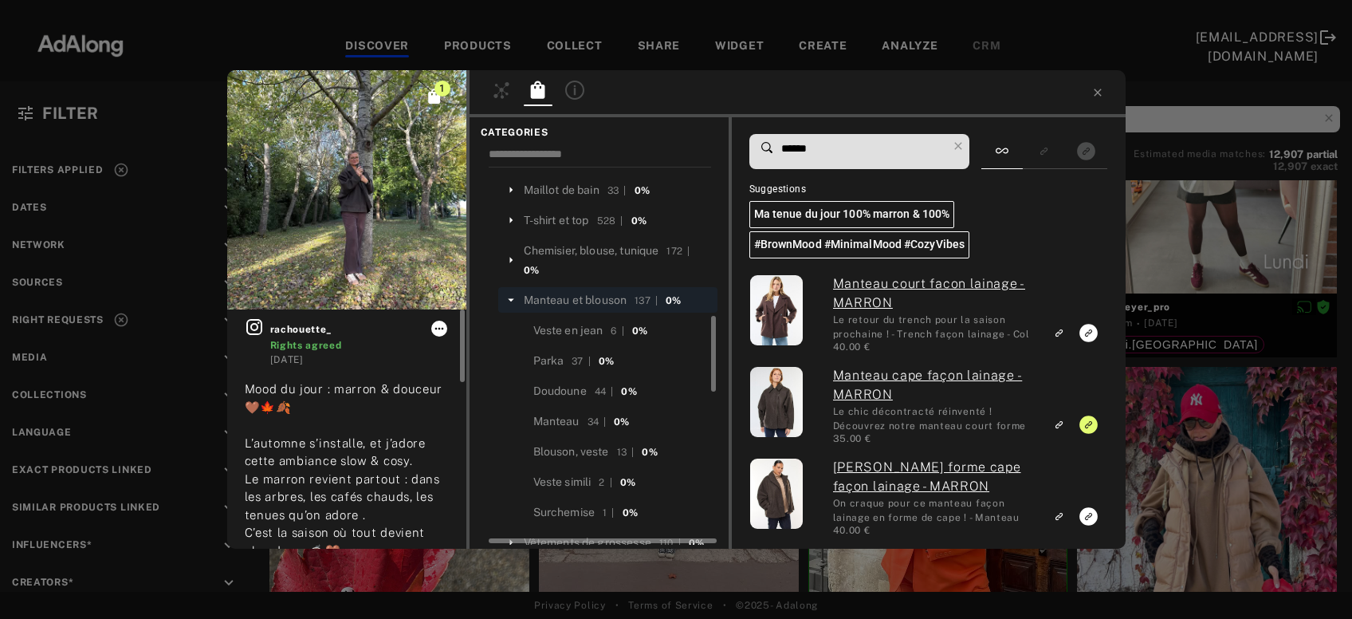
click at [438, 329] on icon at bounding box center [439, 328] width 13 height 13
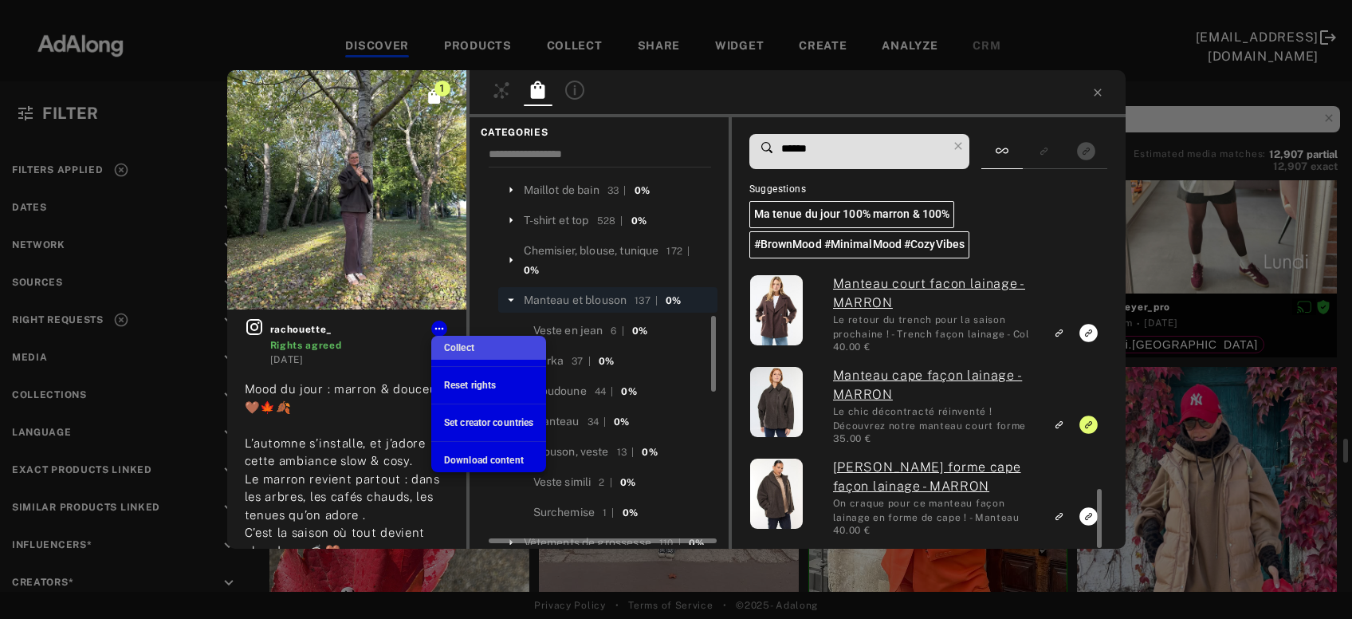
click at [451, 352] on span "Collect" at bounding box center [459, 347] width 30 height 11
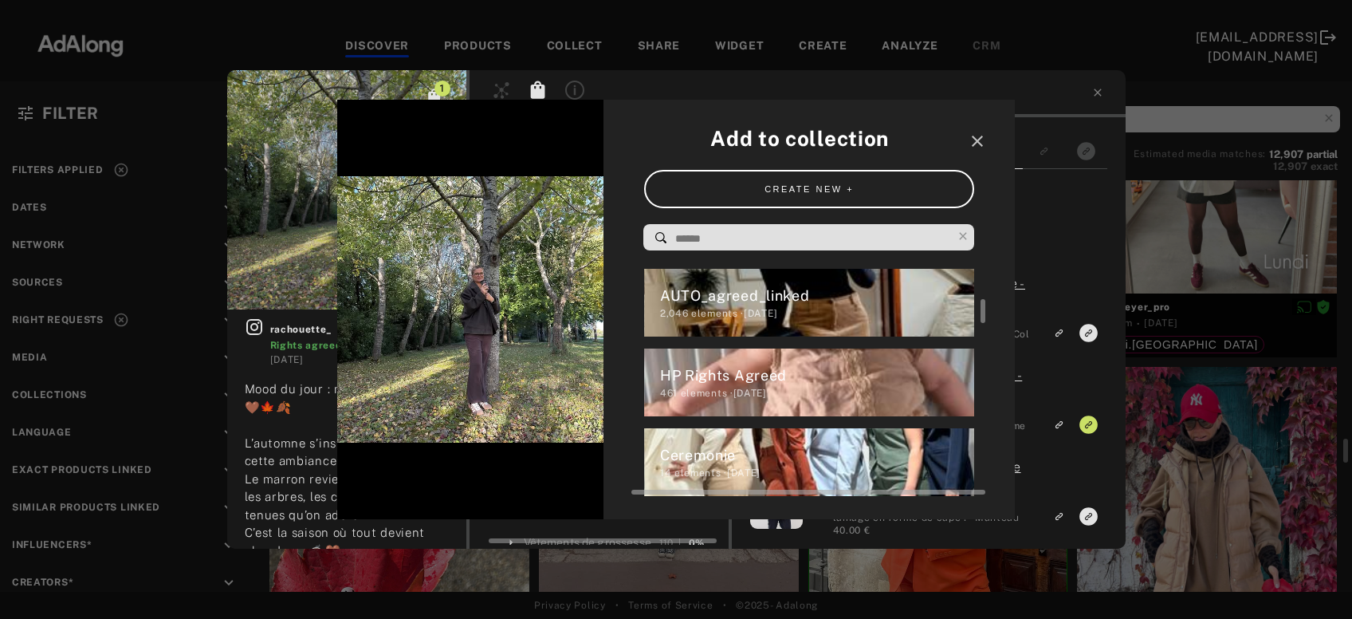
click at [741, 372] on div "HP Rights Agreed" at bounding box center [817, 375] width 315 height 22
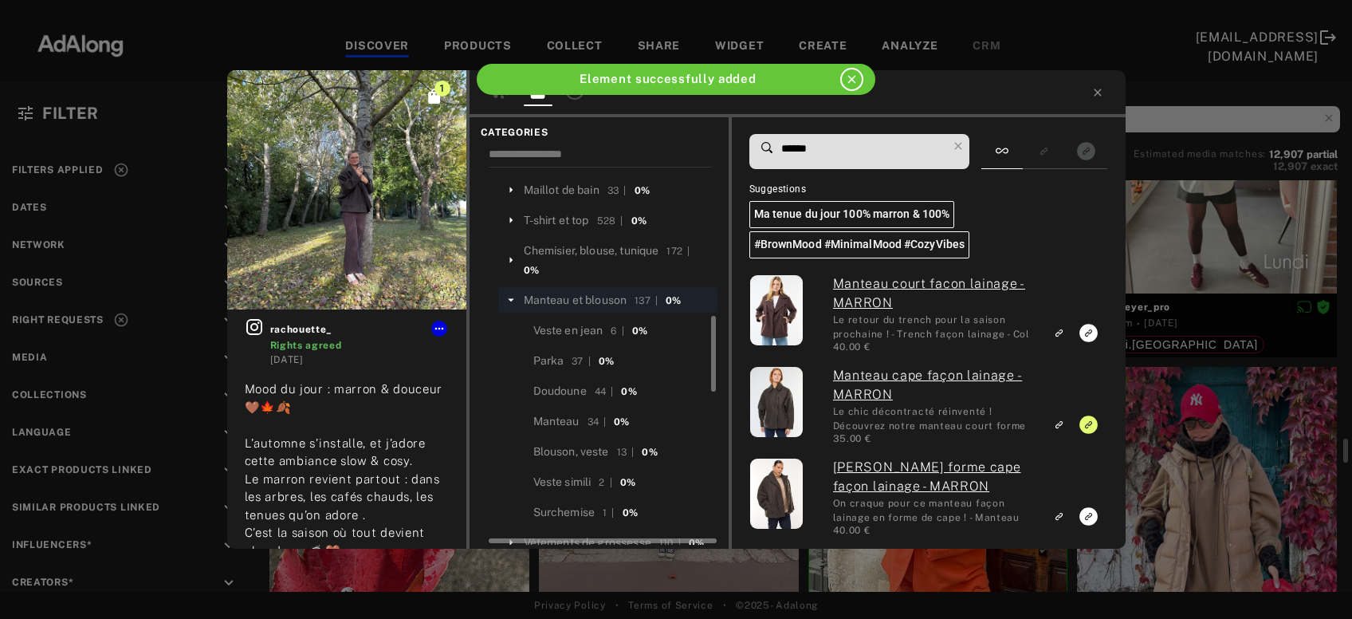
click at [1234, 450] on div "1 rachouette_ Rights agreed [DATE] Mood du jour : marron & [PERSON_NAME] 🤎🍁🍂 L’…" at bounding box center [676, 309] width 1352 height 619
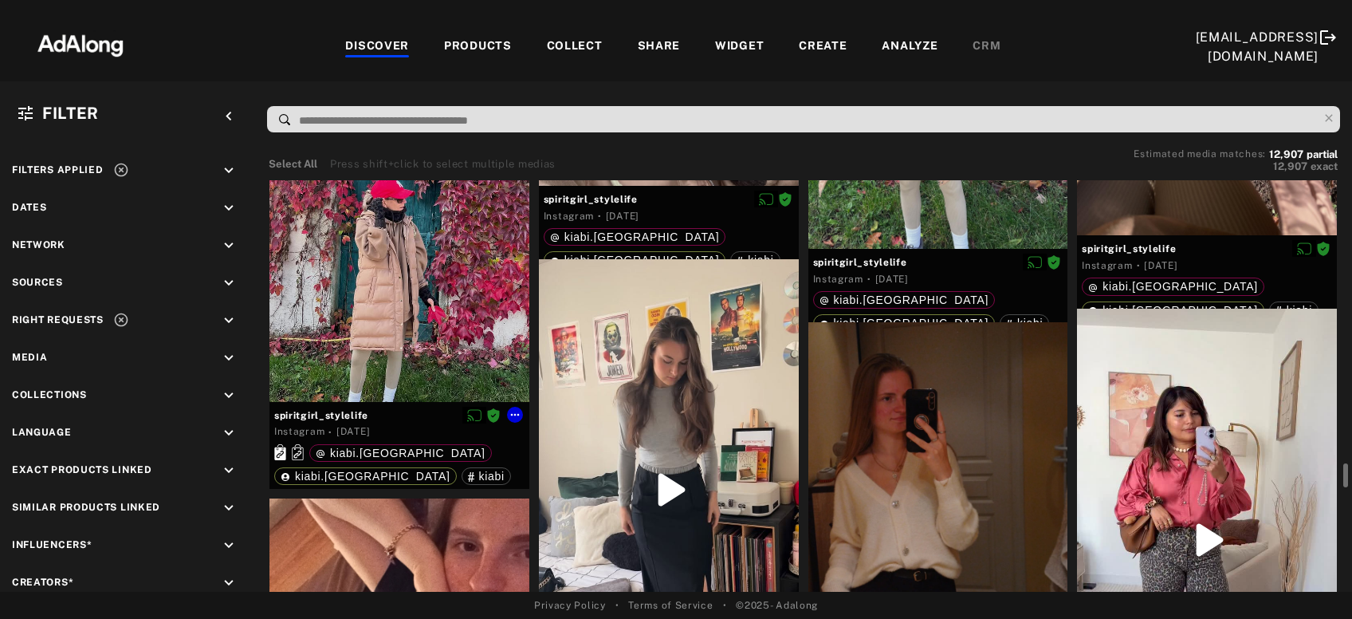
click at [415, 348] on div at bounding box center [400, 248] width 260 height 307
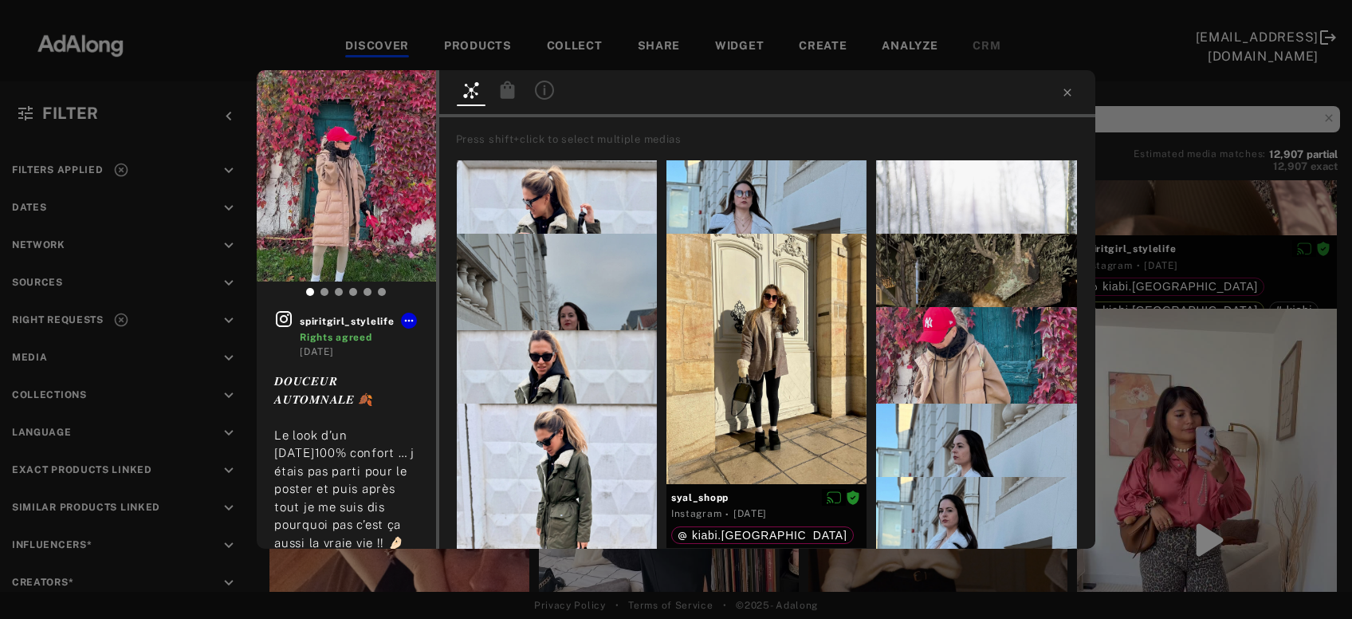
click at [507, 92] on icon at bounding box center [507, 90] width 14 height 18
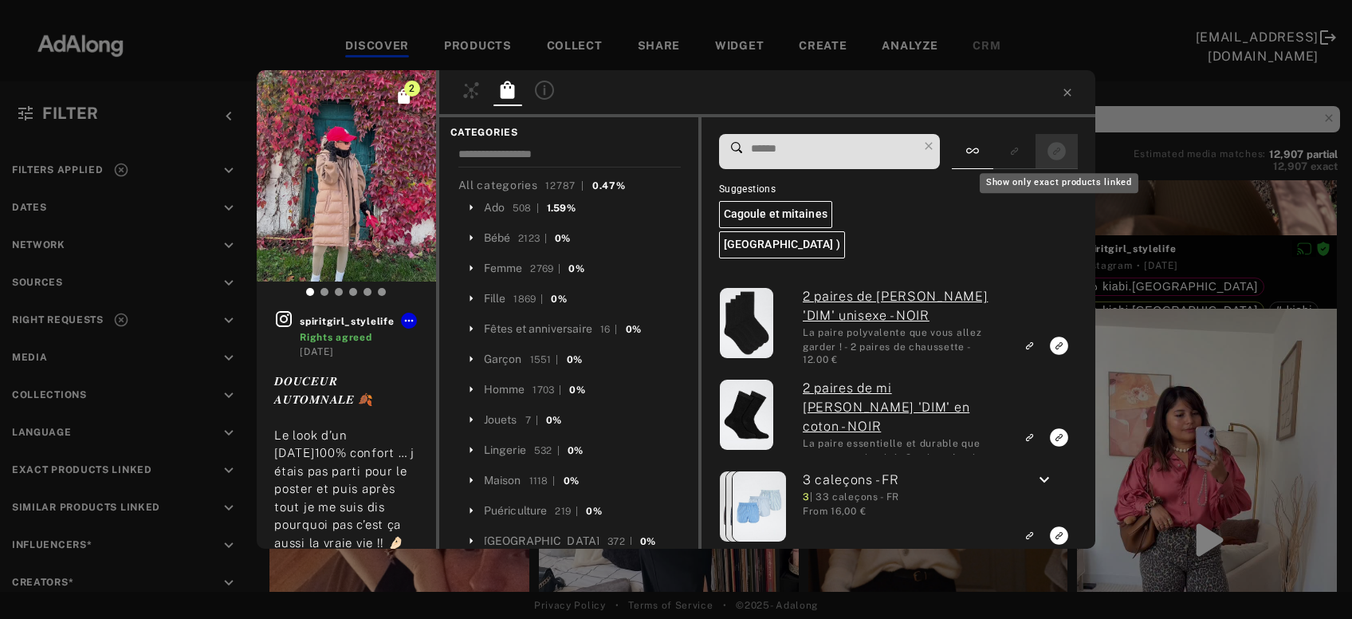
click at [1059, 154] on icon "Show only exact products linked" at bounding box center [1057, 151] width 18 height 18
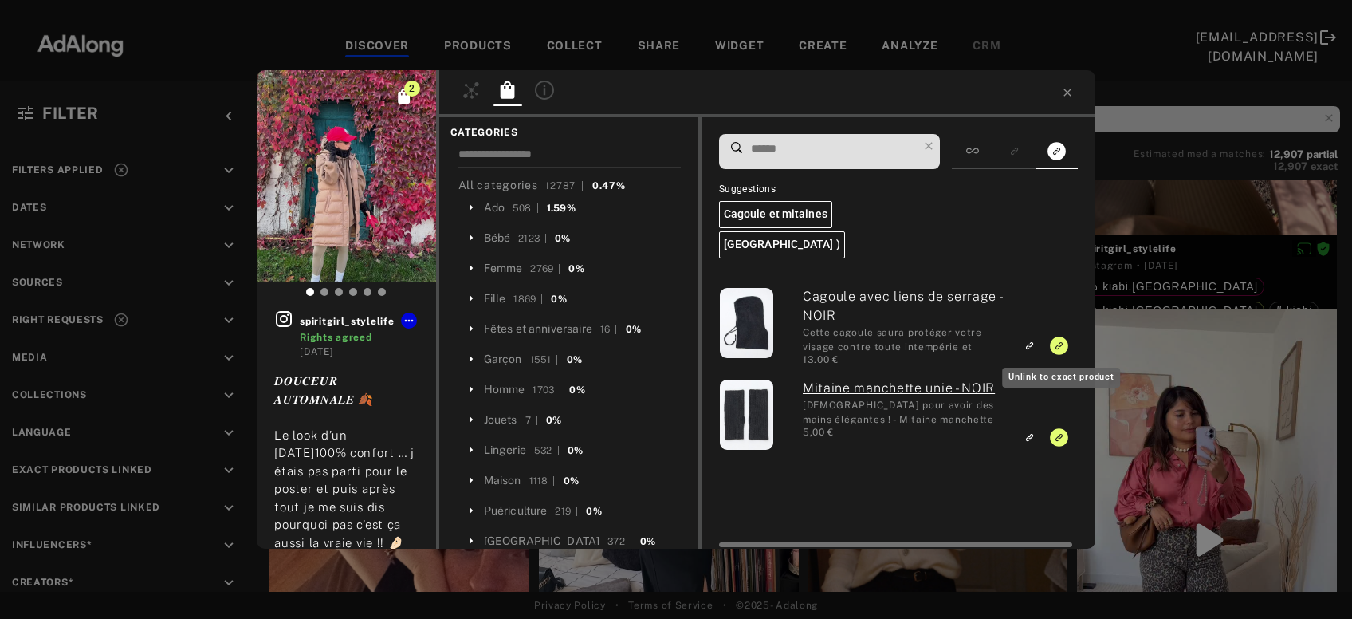
click at [1061, 343] on icon "Unlink to exact product" at bounding box center [1059, 345] width 18 height 18
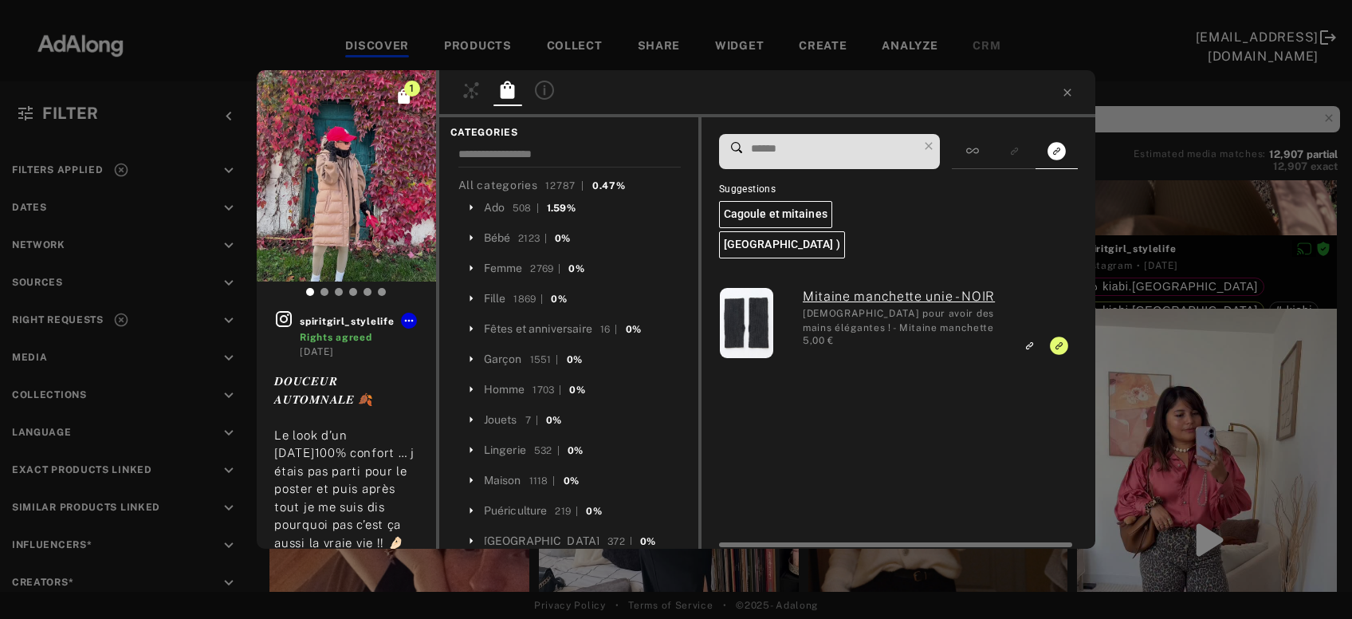
click at [1058, 437] on div "Mitaine manchette unie - NOIR Idéal pour avoir des mains élégantes ! - Mitaine …" at bounding box center [896, 409] width 355 height 277
click at [1060, 347] on icon "Unlink to exact product" at bounding box center [1059, 345] width 18 height 18
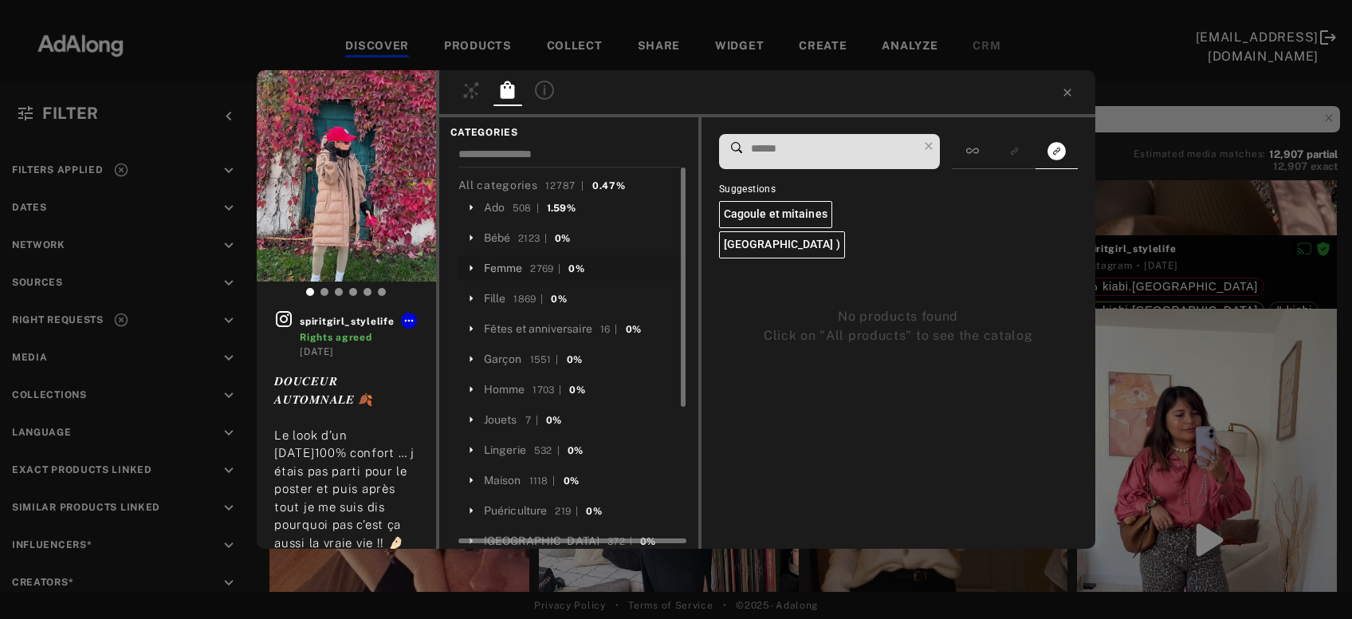
click at [496, 269] on div "Femme" at bounding box center [503, 268] width 39 height 17
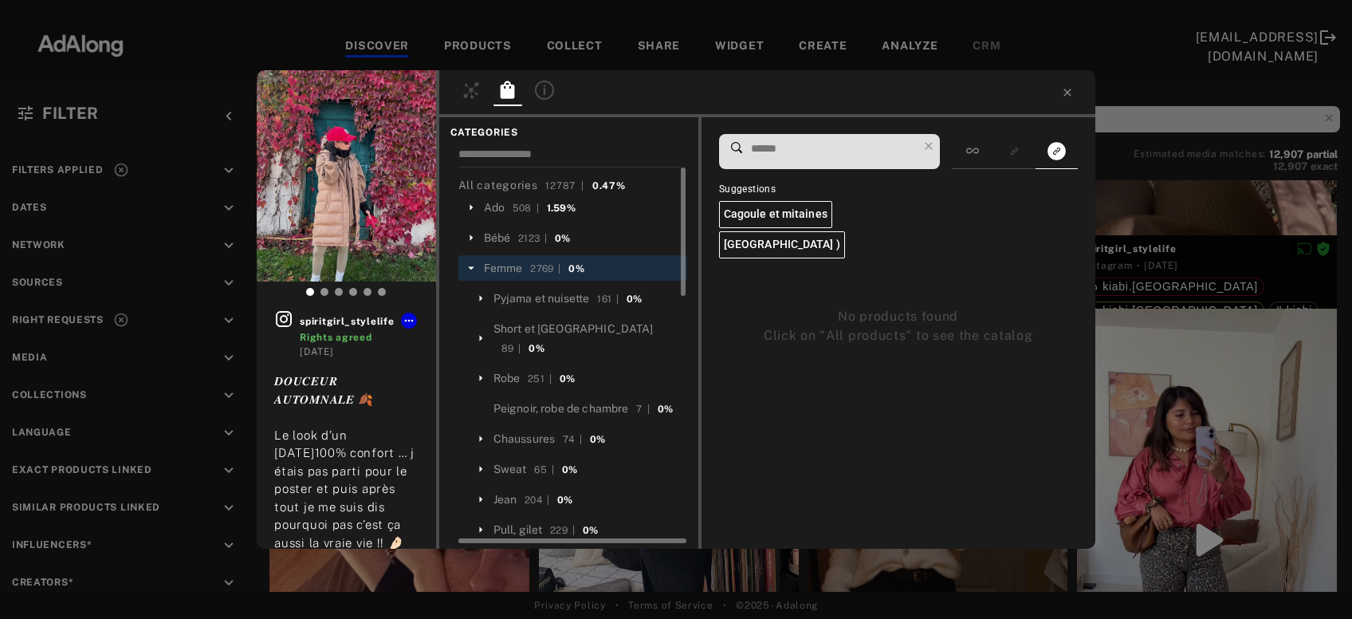
click at [776, 149] on input at bounding box center [834, 149] width 168 height 22
click at [981, 159] on div at bounding box center [972, 151] width 41 height 35
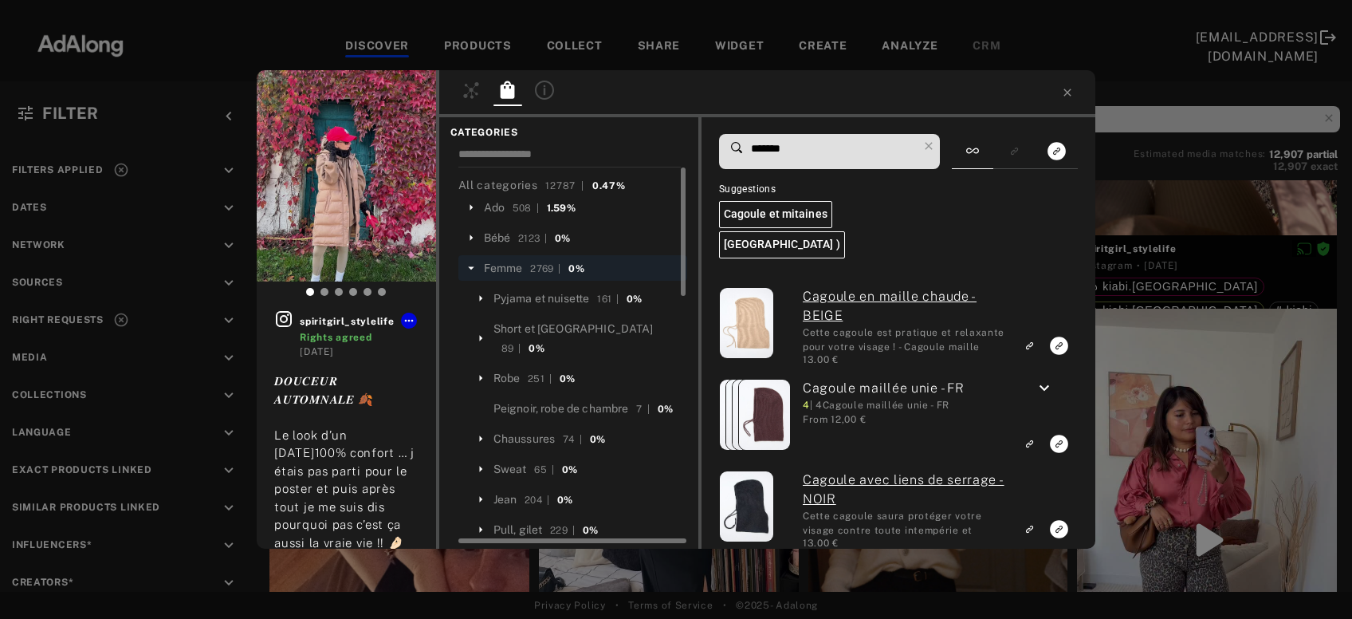
click at [1045, 390] on icon "keyboard_arrow_down" at bounding box center [1044, 388] width 19 height 19
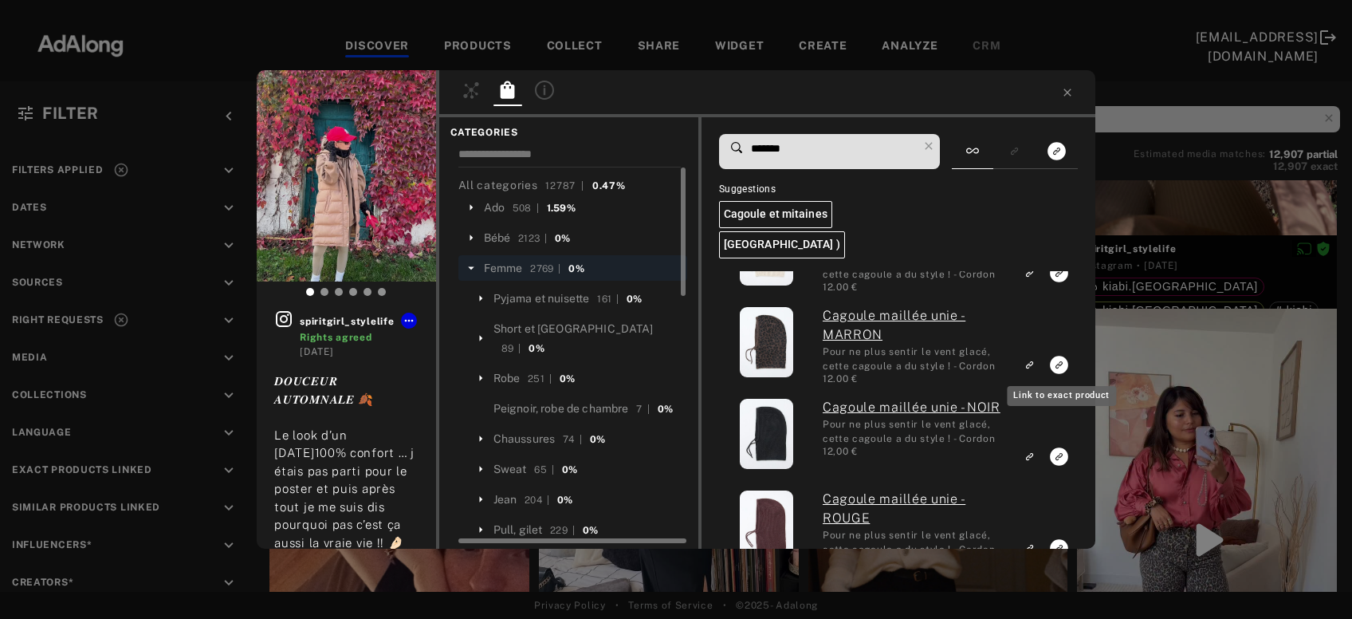
click at [1056, 365] on icon "Link to exact product" at bounding box center [1059, 365] width 18 height 18
click at [779, 150] on input "*******" at bounding box center [834, 149] width 168 height 22
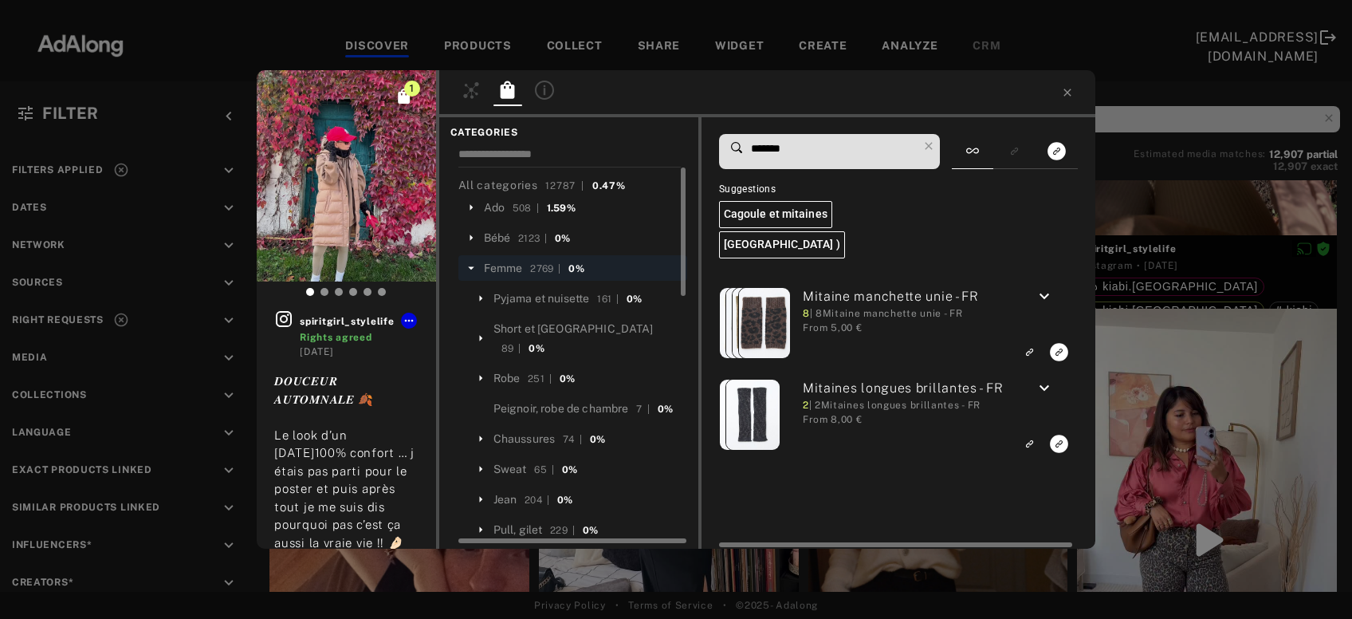
type input "*******"
click at [1045, 290] on icon "keyboard_arrow_down" at bounding box center [1044, 296] width 19 height 19
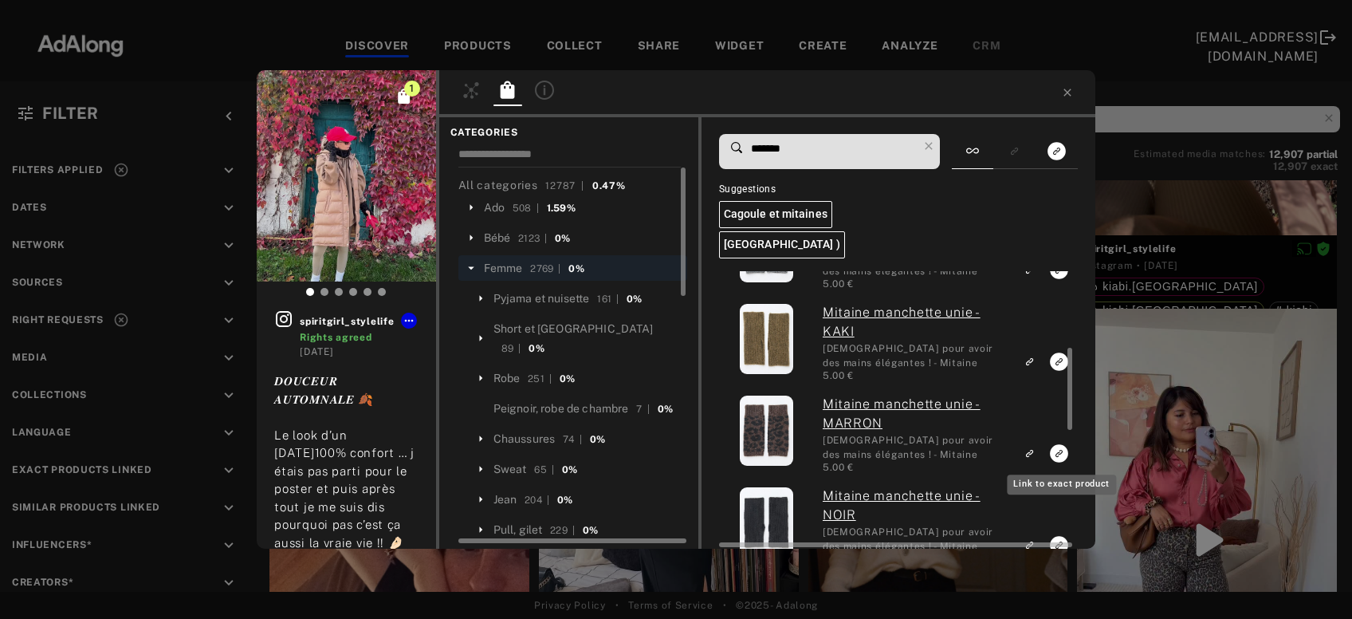
click at [1056, 454] on icon "Link to exact product" at bounding box center [1059, 453] width 18 height 18
click at [1163, 424] on div "2 spiritgirl_stylelife Rights agreed [DATE] 𝑫𝑶𝑼𝑪𝑬𝑼𝑹 𝑨𝑼𝑻𝑶𝑴𝑵𝑨𝑳𝑬 🍂 Le look d’un [D…" at bounding box center [676, 309] width 1352 height 619
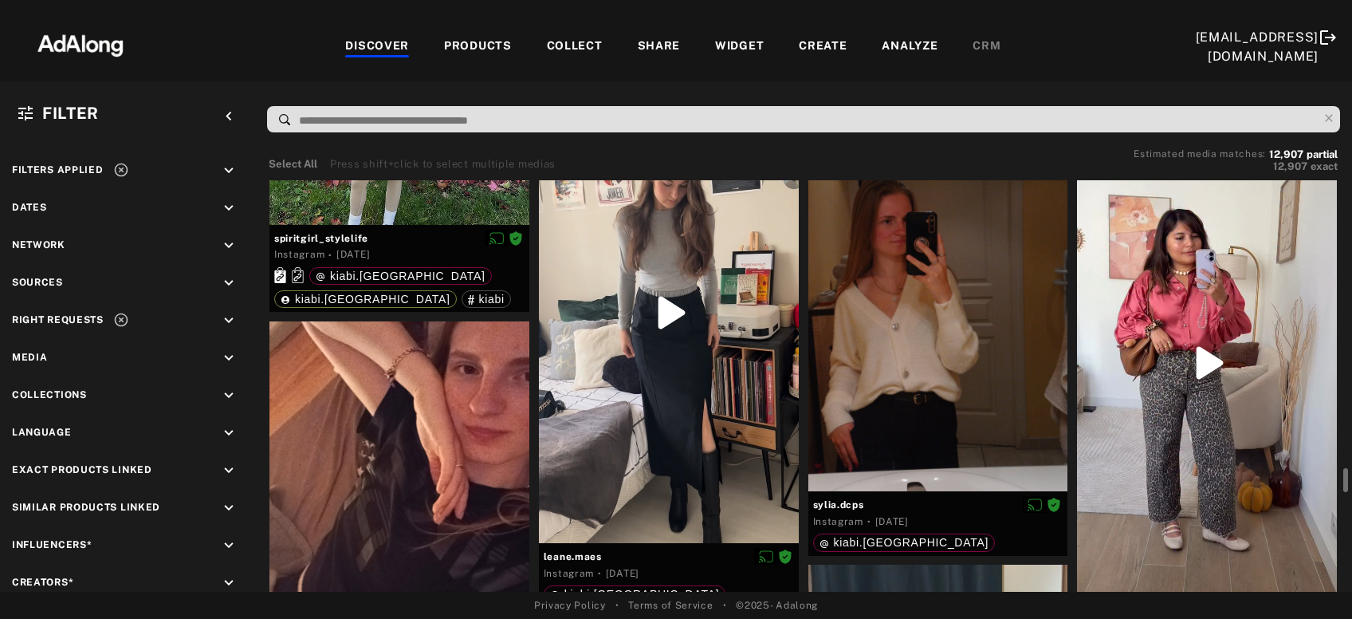
scroll to position [9538, 0]
click at [1163, 424] on div at bounding box center [1207, 362] width 260 height 461
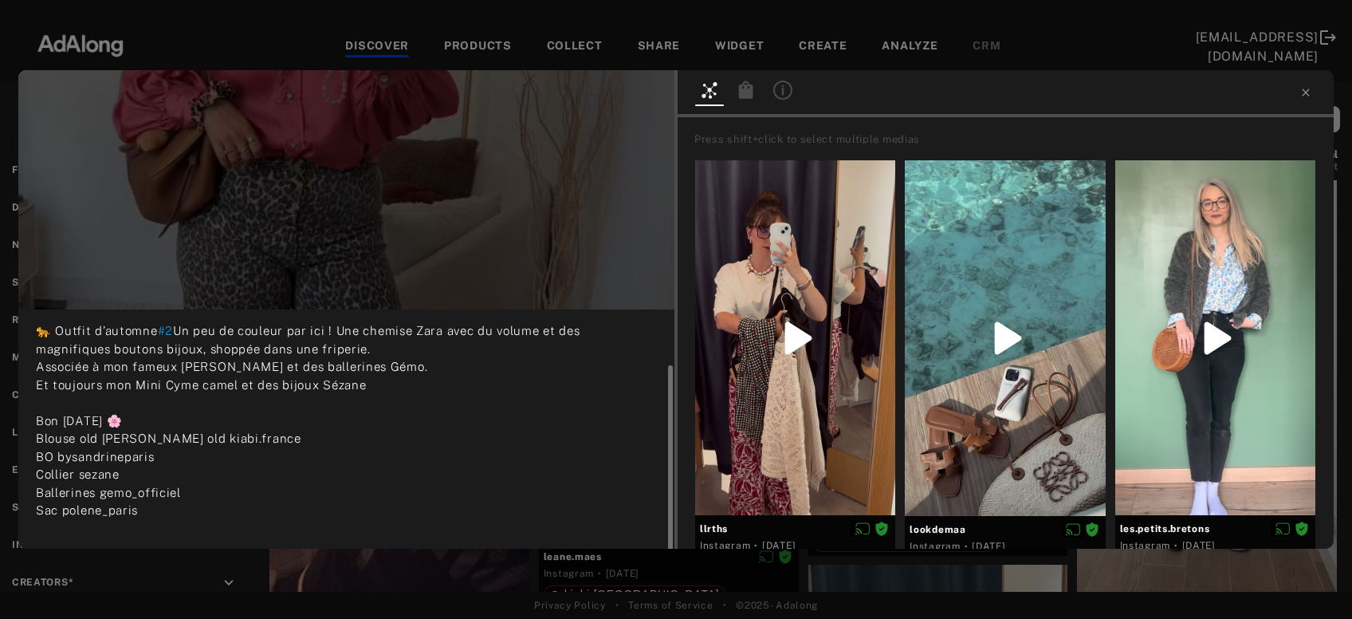
scroll to position [65, 0]
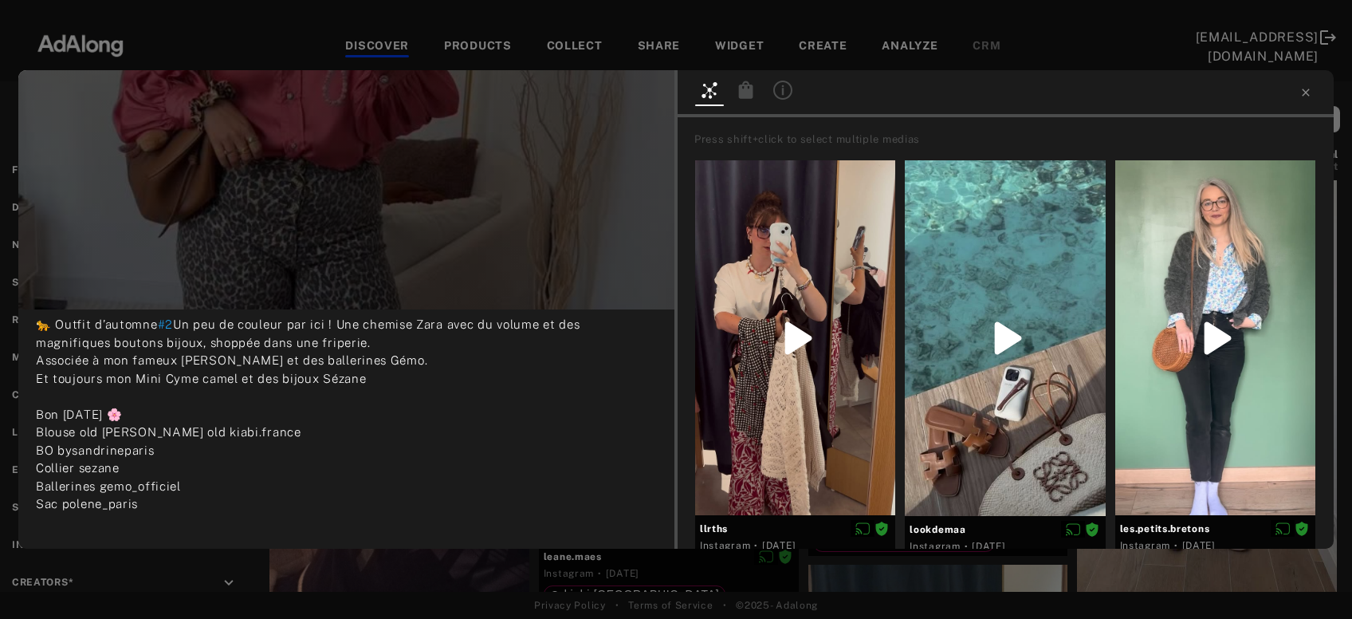
click at [748, 95] on icon at bounding box center [746, 90] width 14 height 18
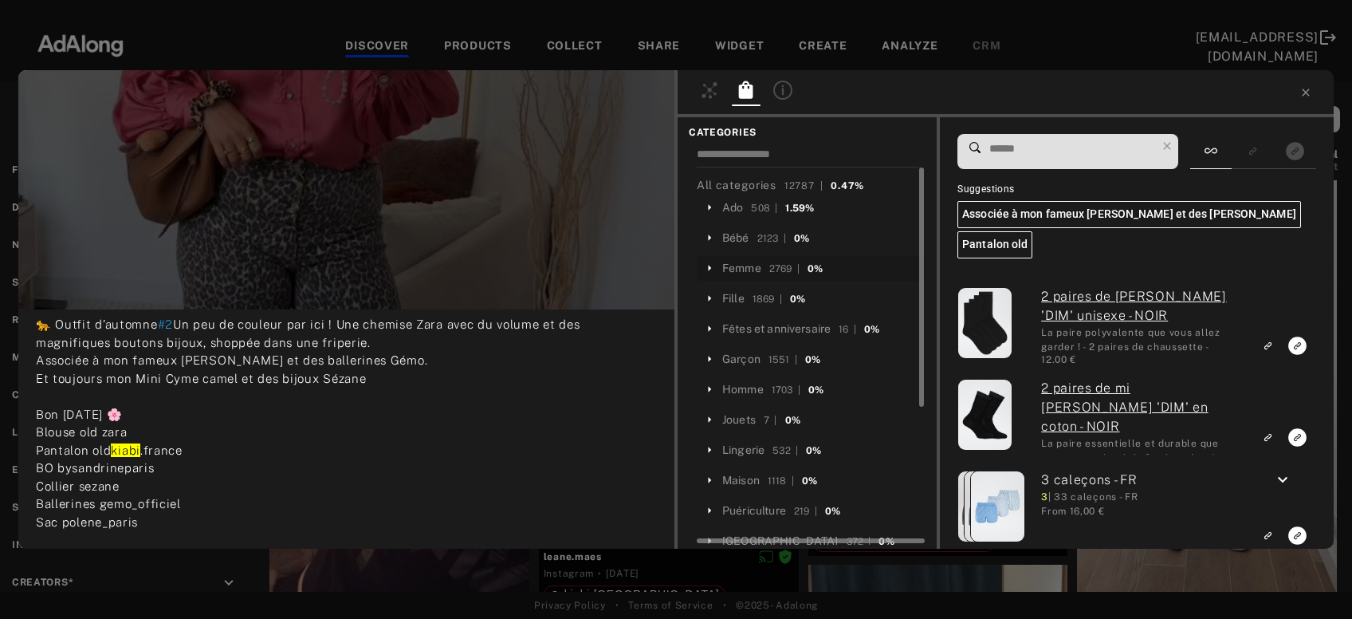
click at [746, 257] on div "Femme 2769 | 0%" at bounding box center [811, 268] width 229 height 26
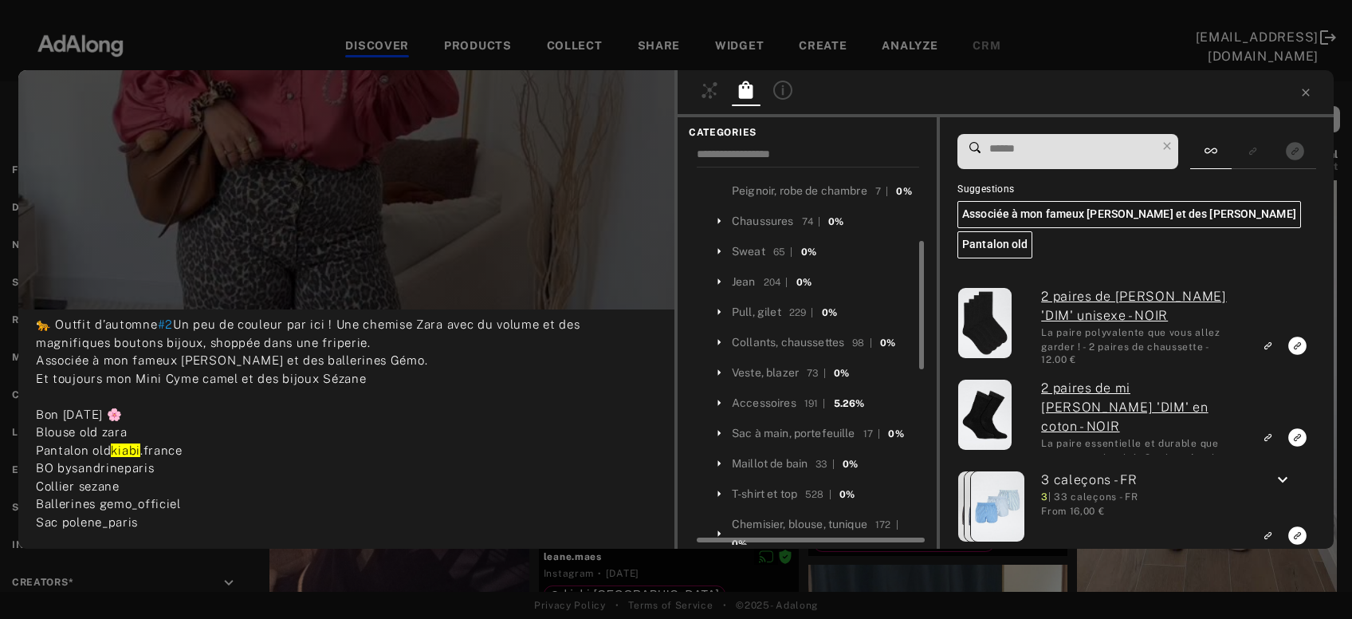
scroll to position [225, 0]
click at [746, 266] on div "Jean" at bounding box center [744, 274] width 24 height 17
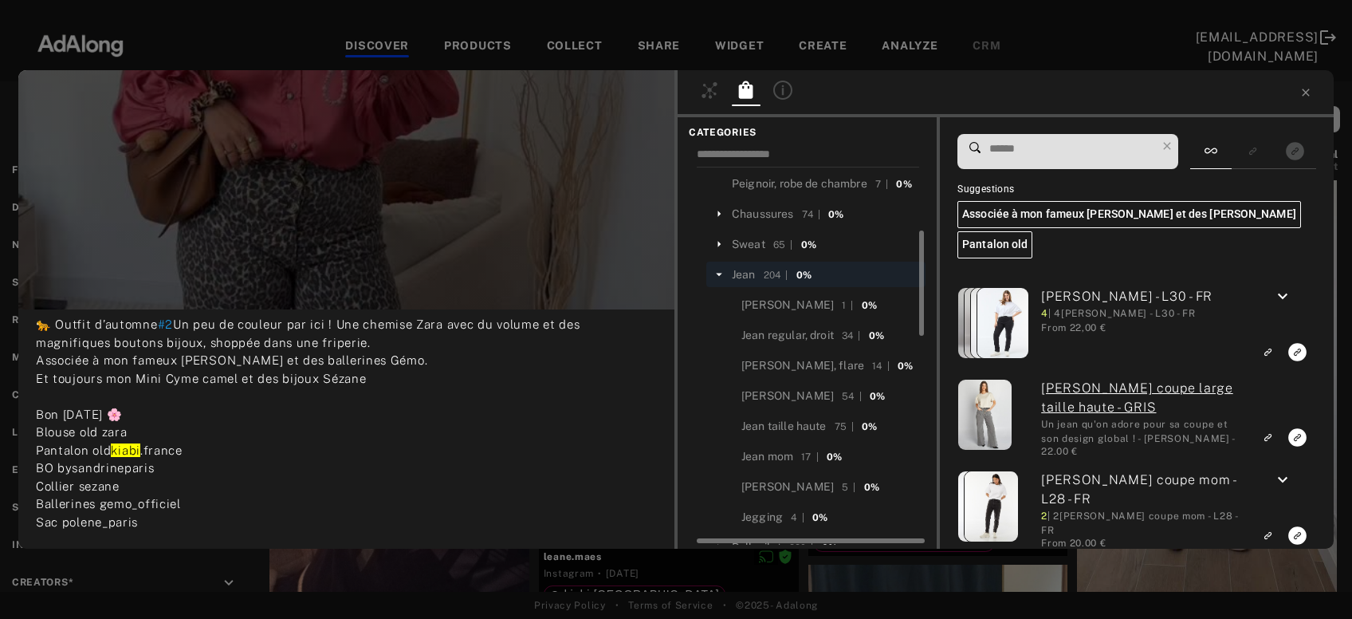
click at [1025, 148] on input at bounding box center [1072, 149] width 168 height 22
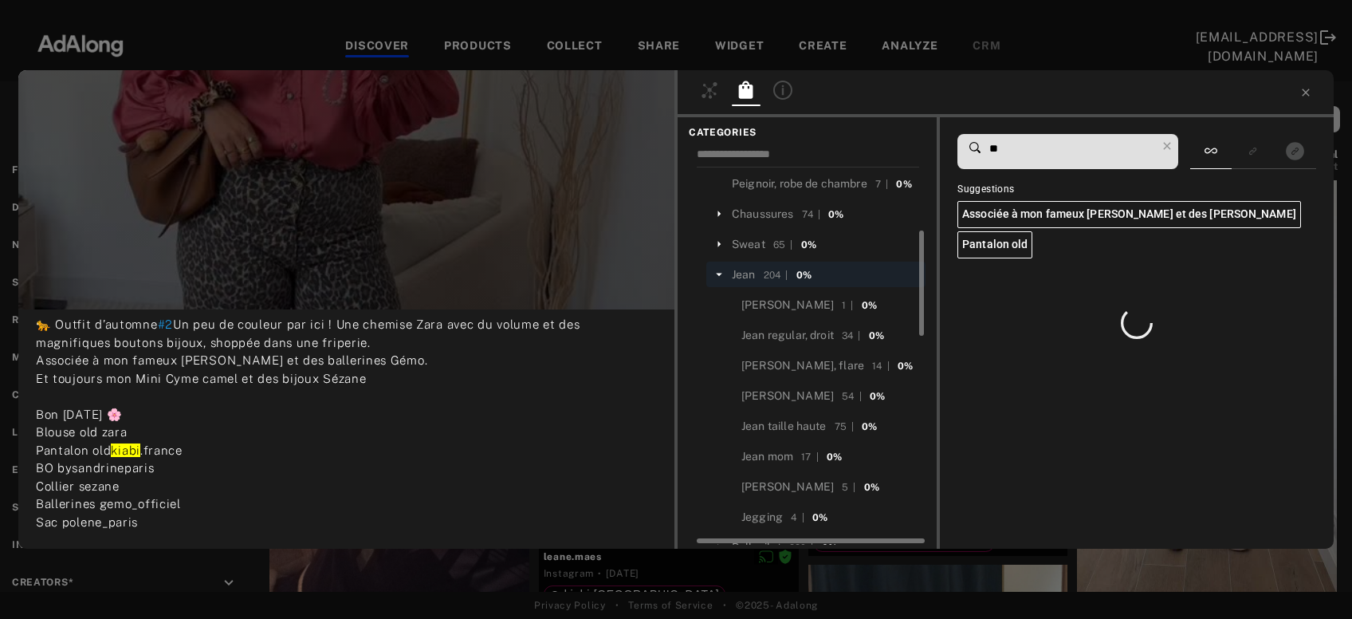
type input "*"
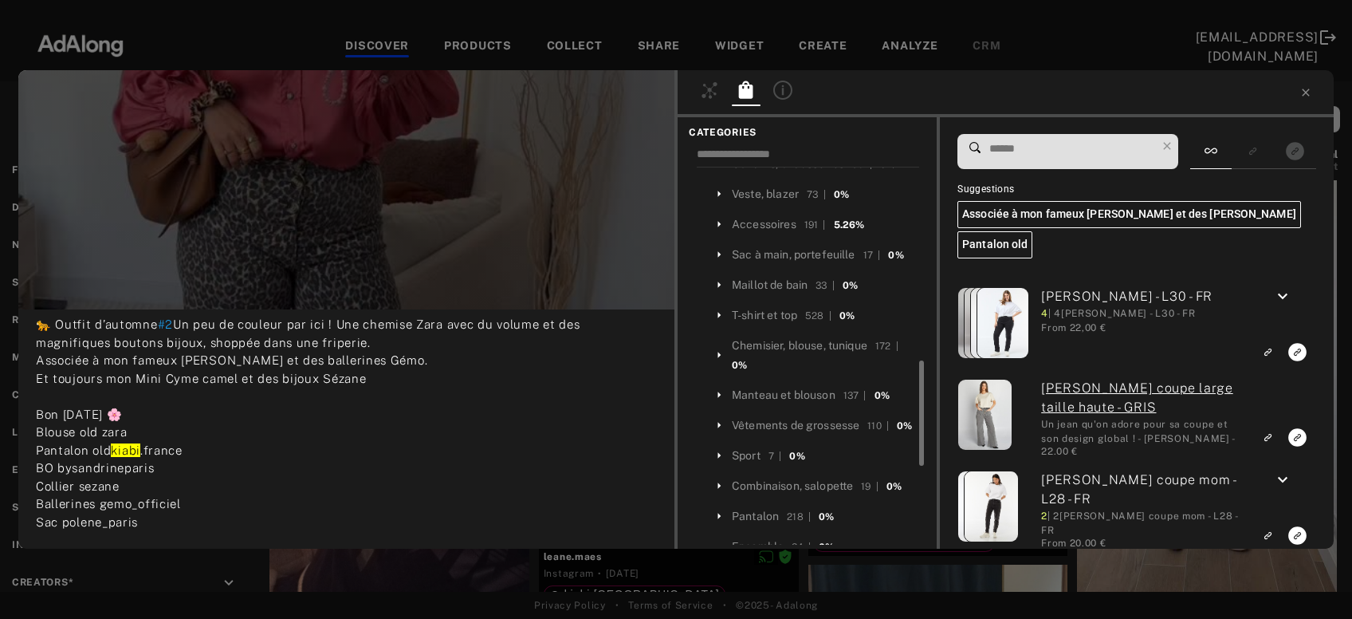
scroll to position [650, 0]
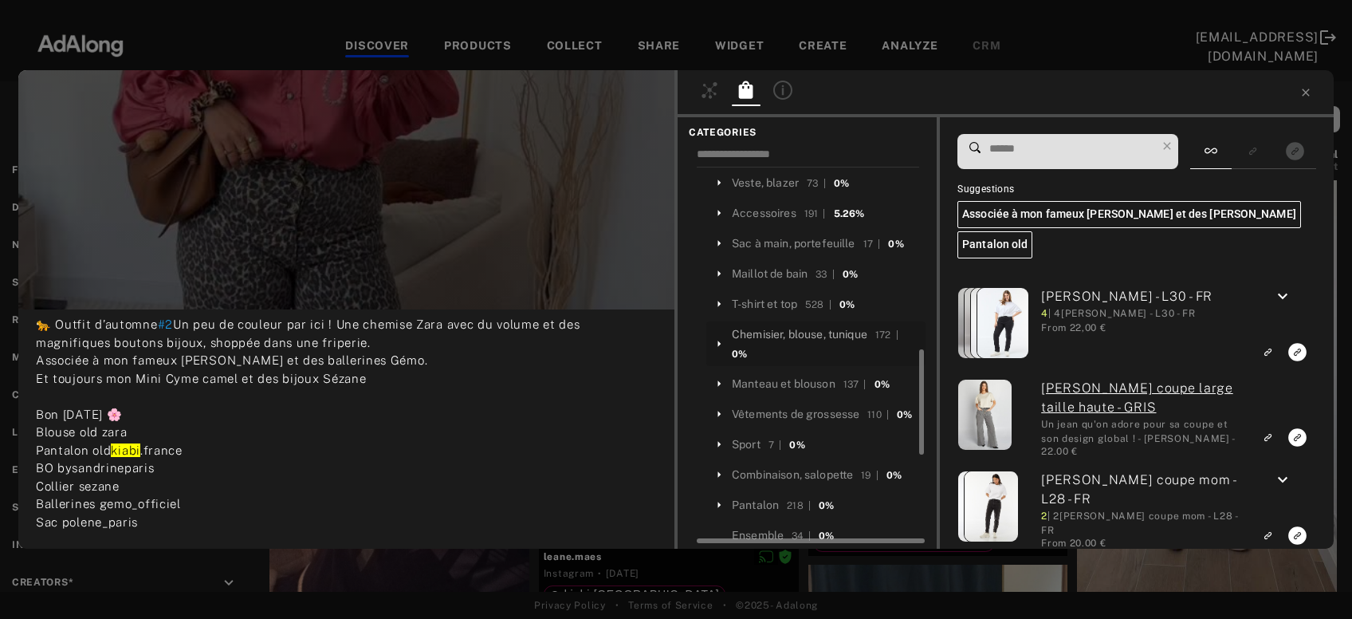
click at [804, 326] on div "Chemisier, blouse, tunique" at bounding box center [800, 334] width 136 height 17
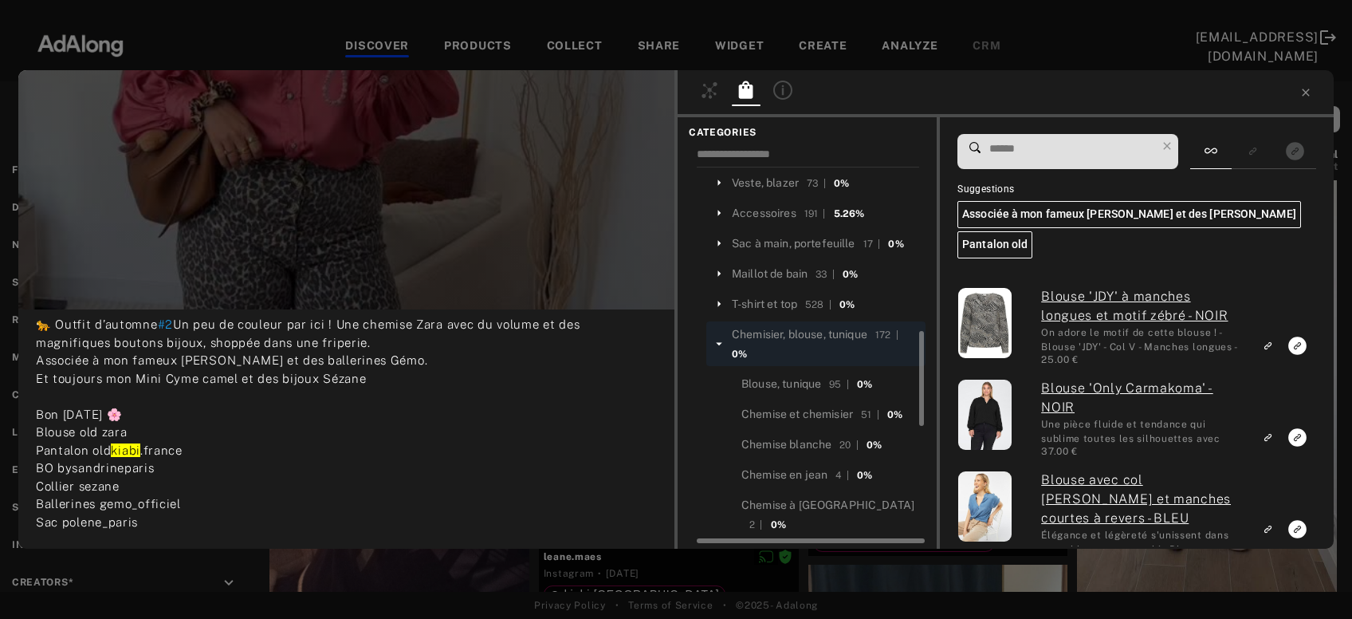
click at [1038, 142] on input at bounding box center [1072, 149] width 168 height 22
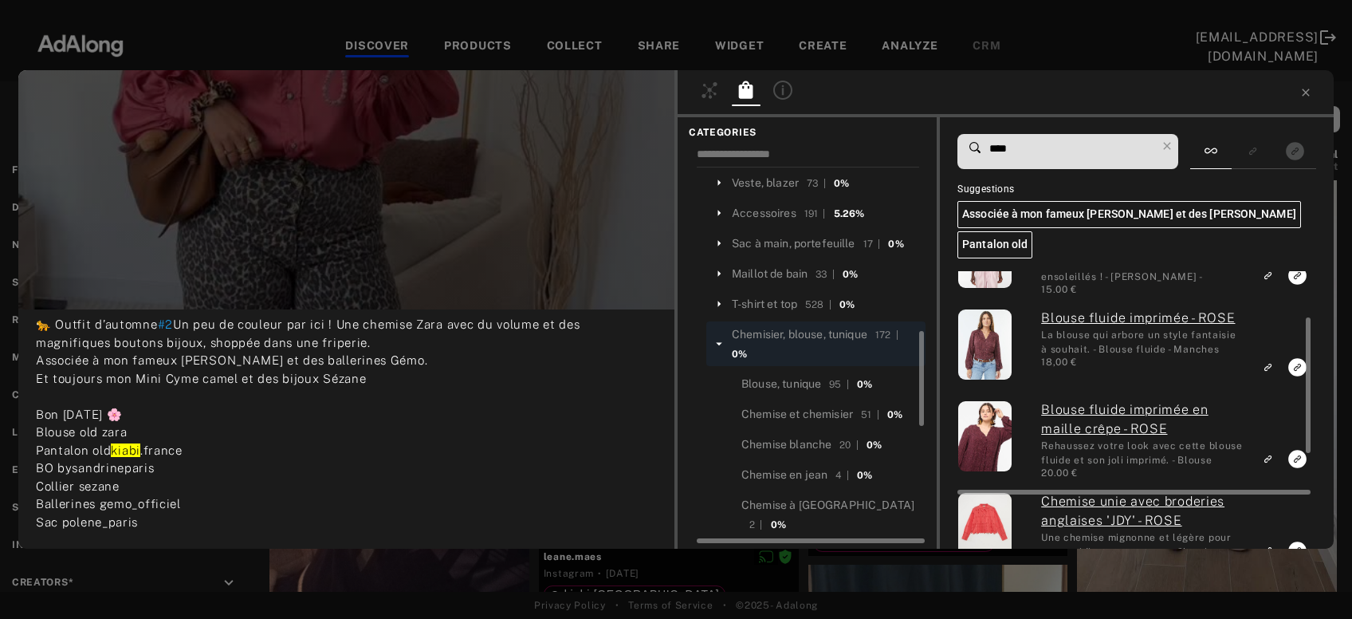
scroll to position [288, 0]
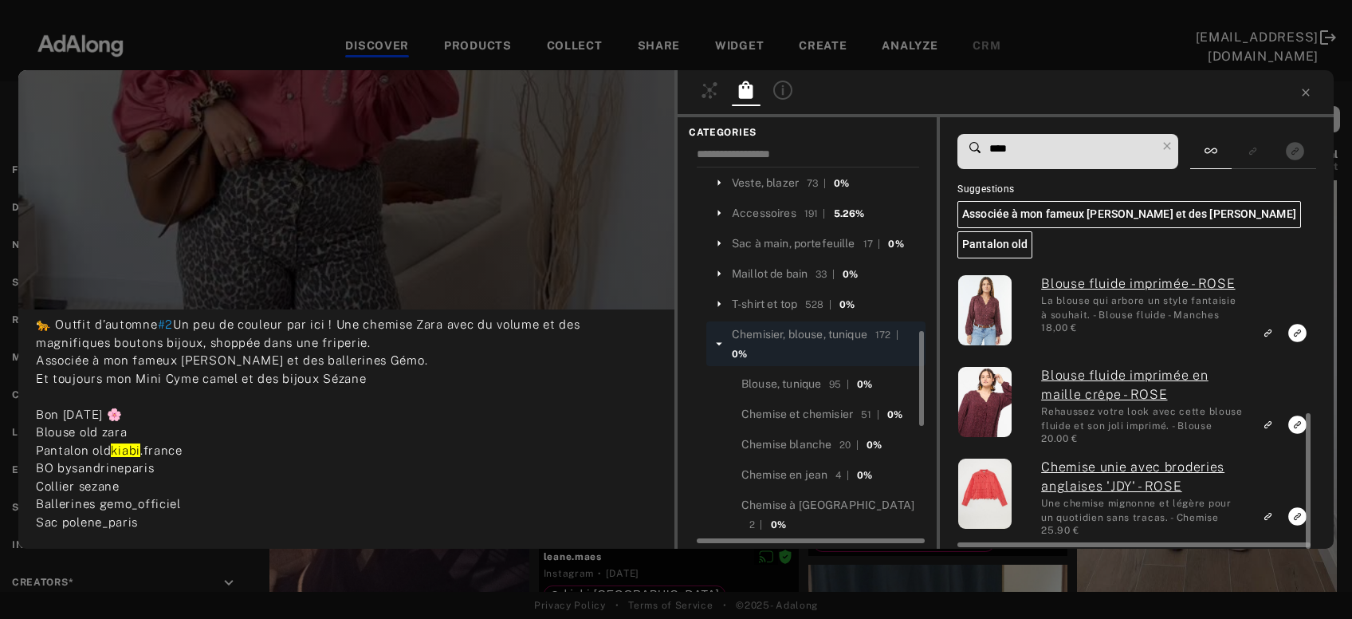
type input "****"
click at [1174, 144] on icon at bounding box center [1167, 146] width 22 height 22
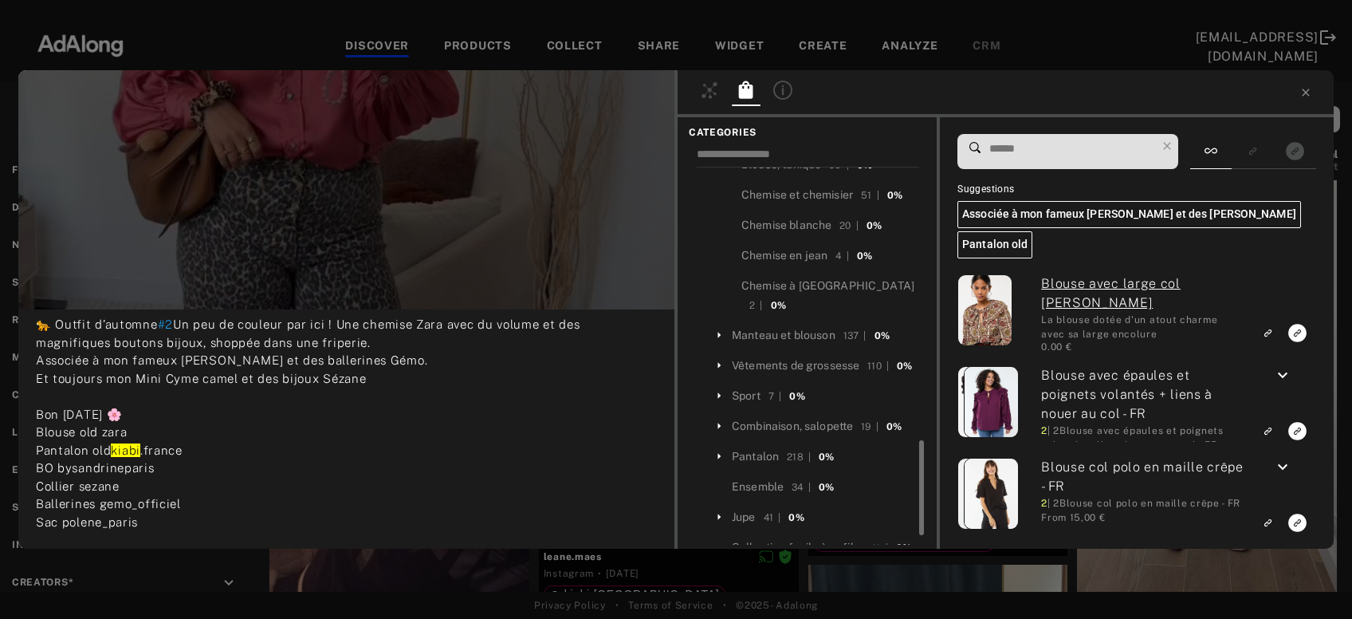
scroll to position [912, 0]
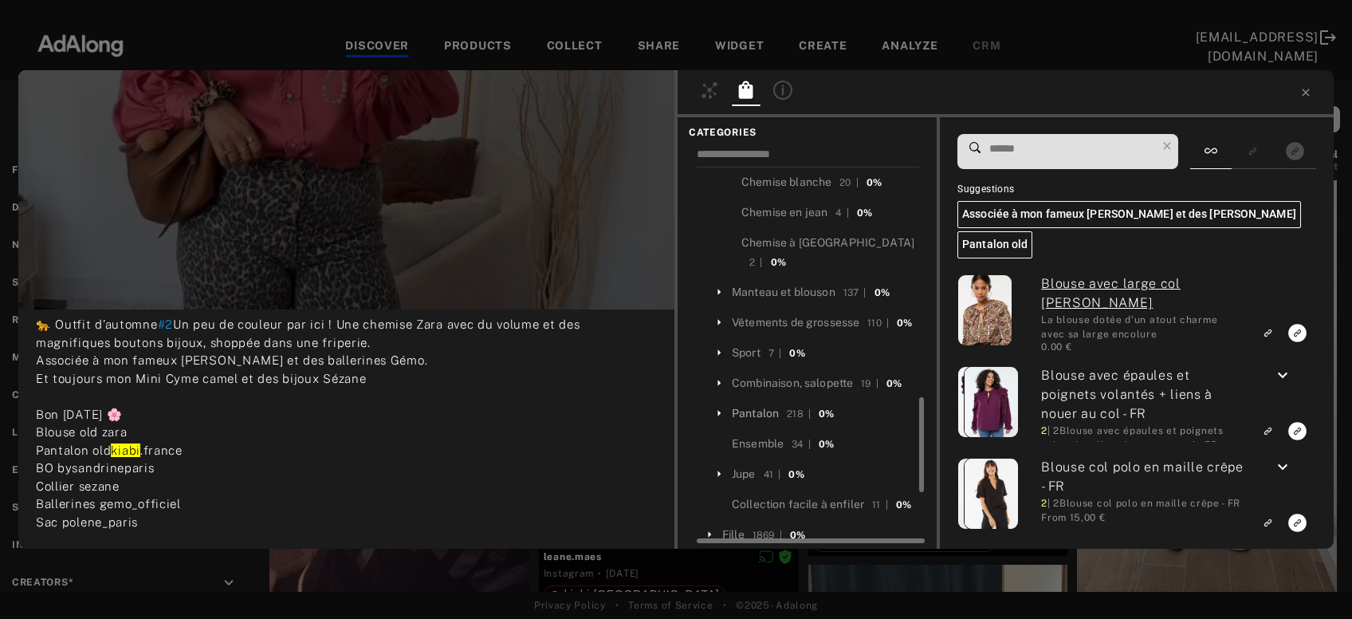
click at [745, 405] on div "Pantalon" at bounding box center [755, 413] width 47 height 17
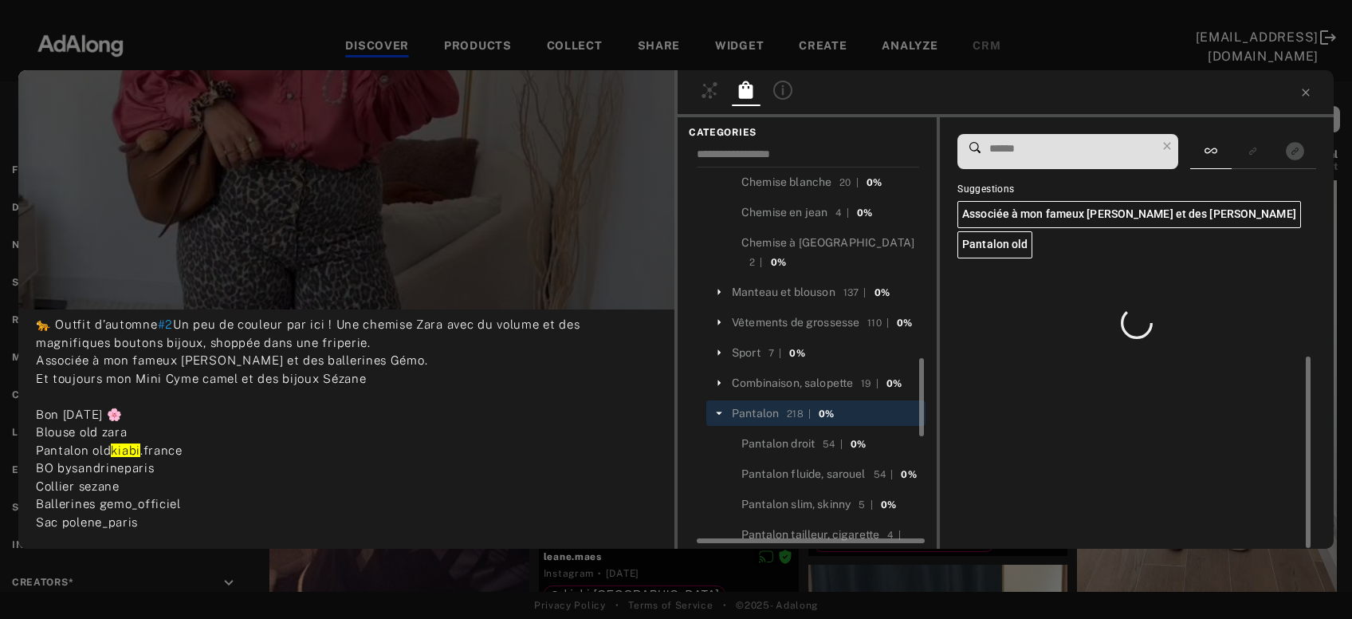
scroll to position [0, 0]
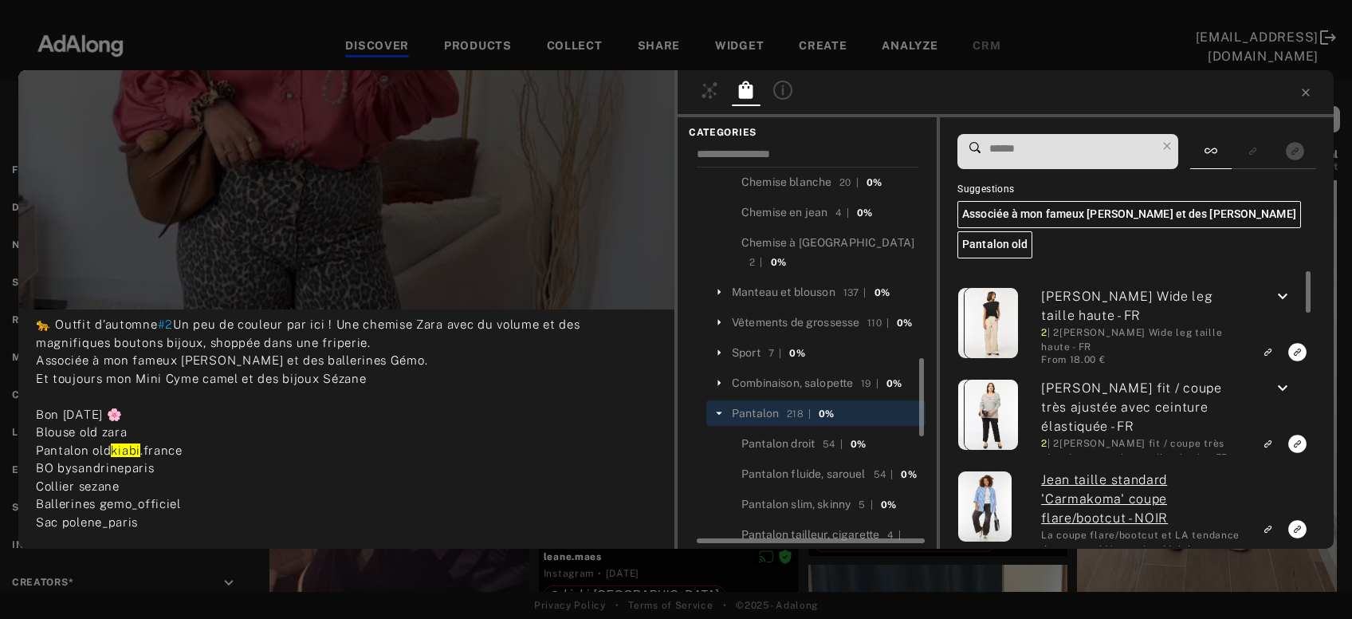
click at [1021, 150] on input at bounding box center [1072, 149] width 168 height 22
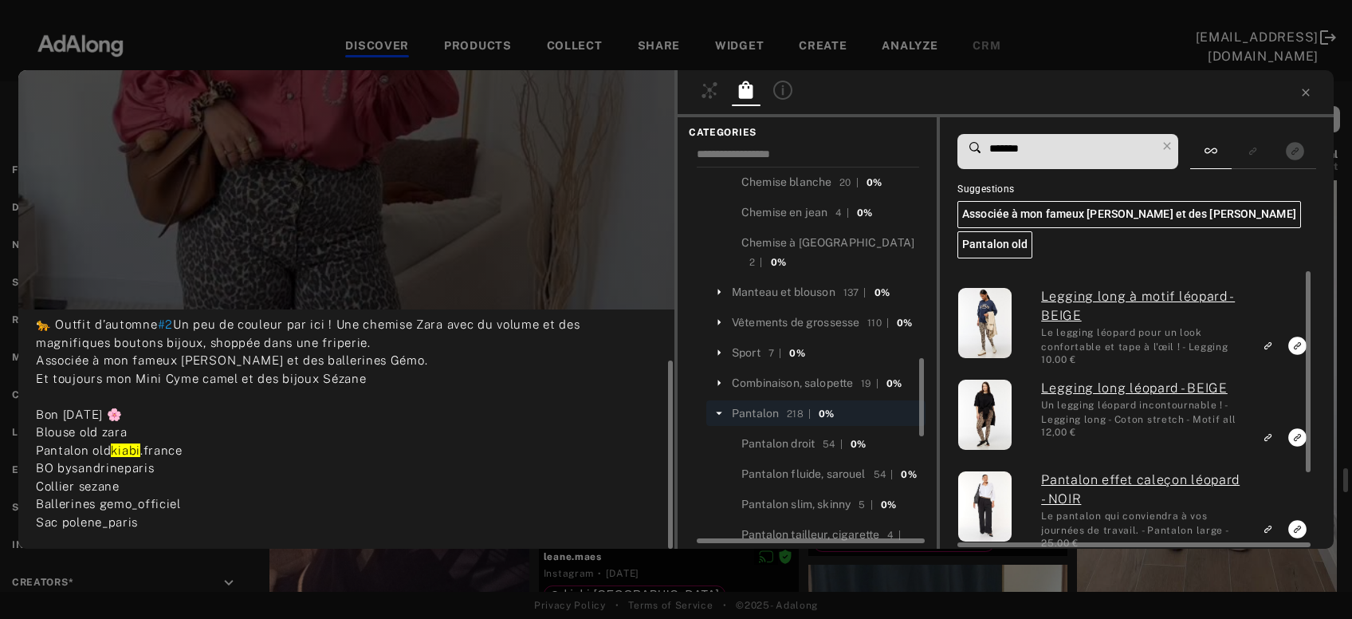
scroll to position [392, 0]
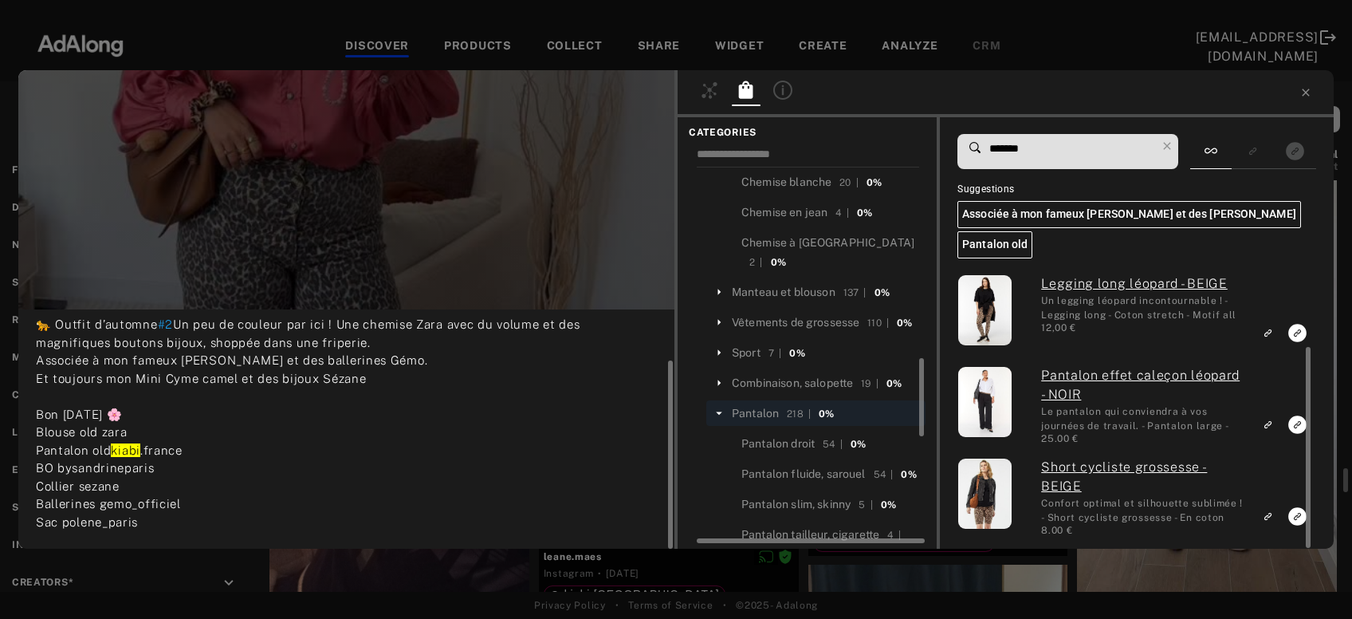
click at [1016, 144] on input "*******" at bounding box center [1072, 149] width 168 height 22
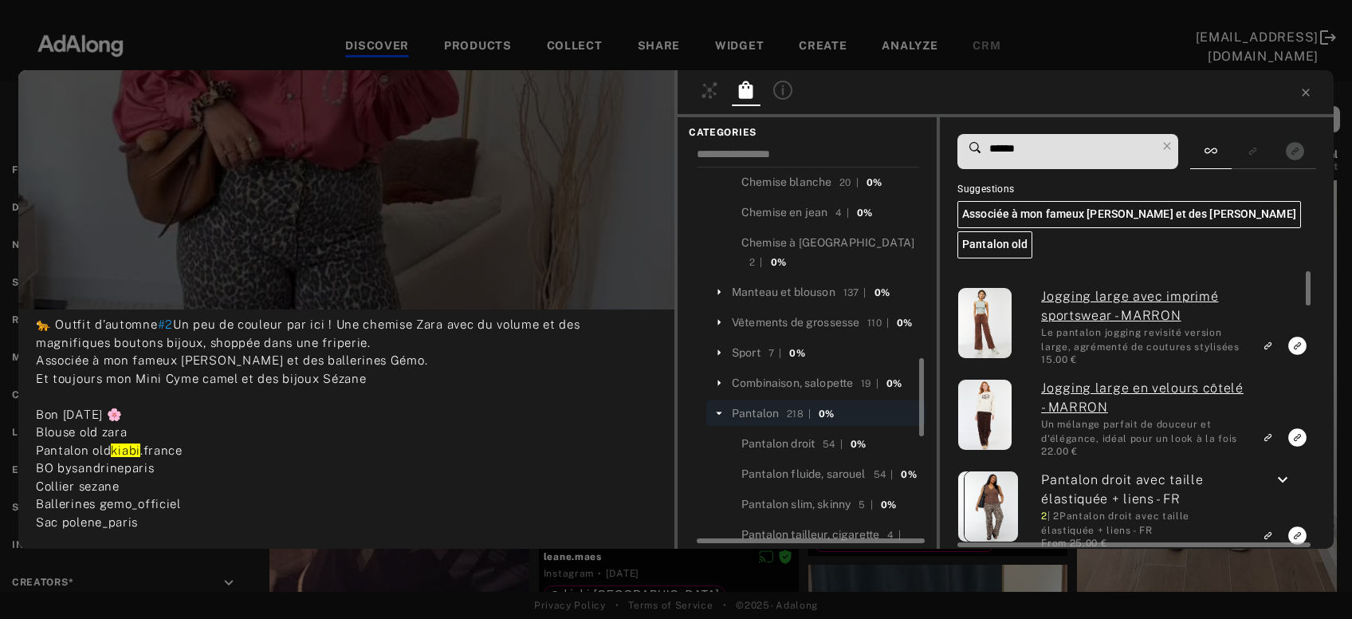
type input "******"
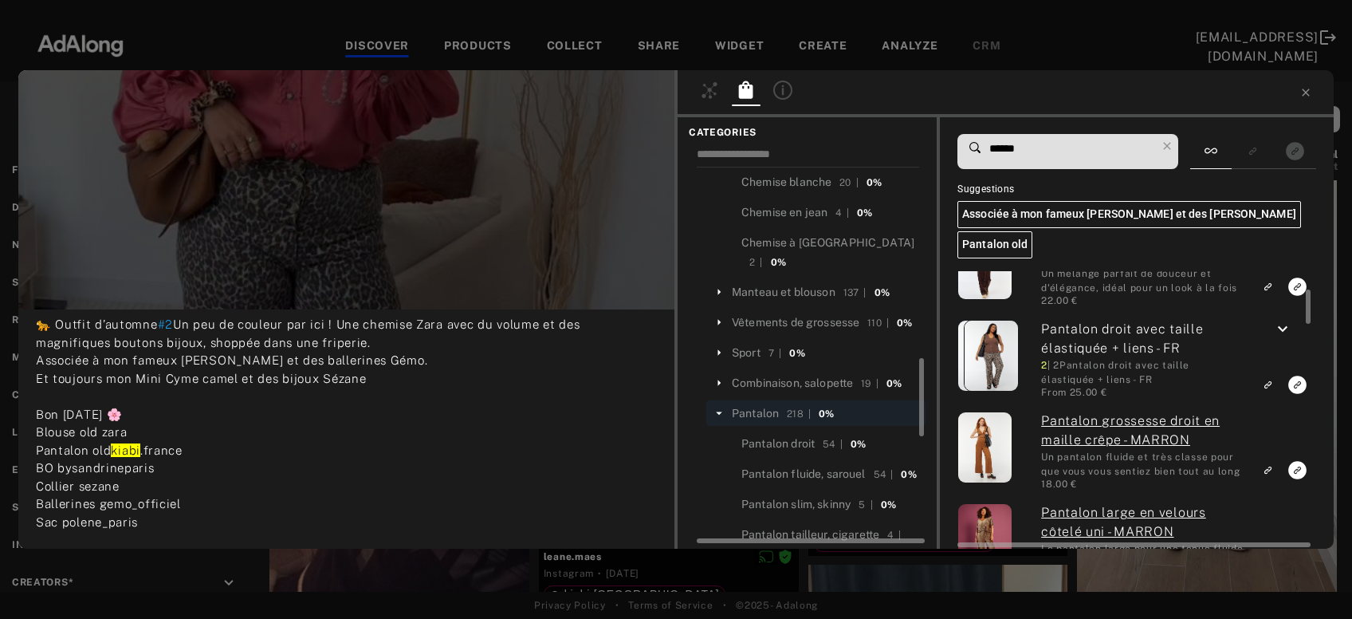
click at [1285, 329] on icon "keyboard_arrow_down" at bounding box center [1282, 329] width 19 height 19
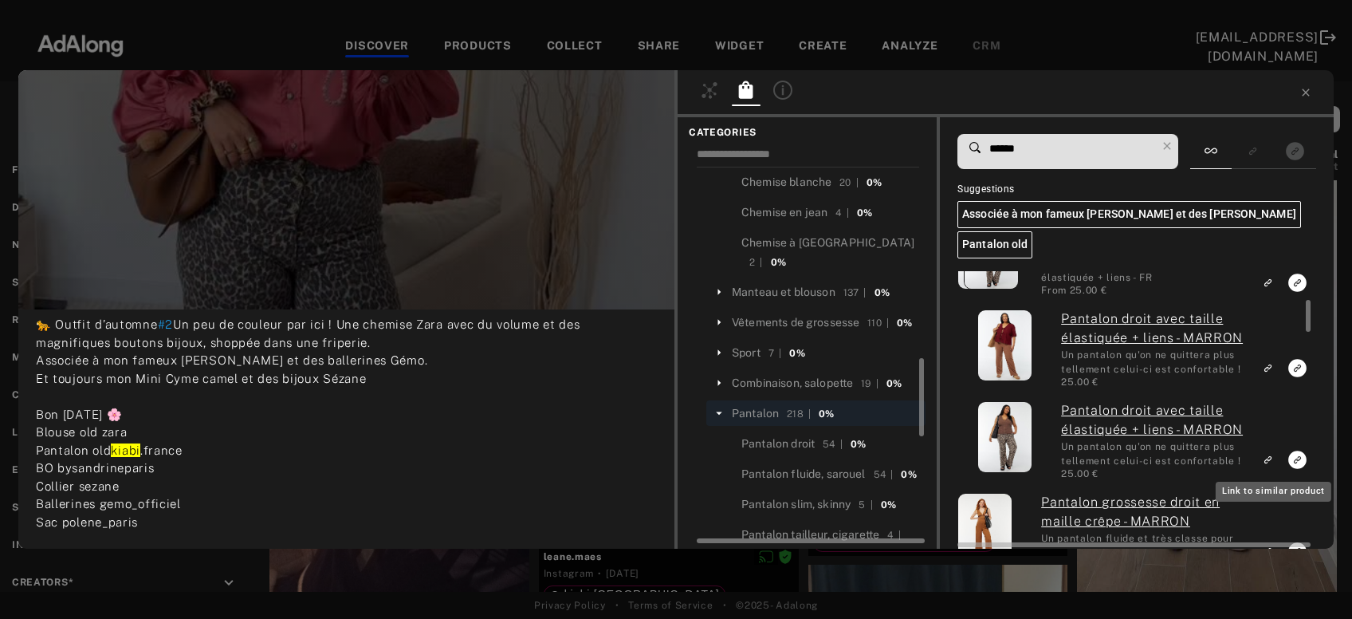
click at [1266, 458] on rect "Link to similar product" at bounding box center [1268, 460] width 20 height 20
click at [1306, 96] on icon at bounding box center [1306, 92] width 13 height 13
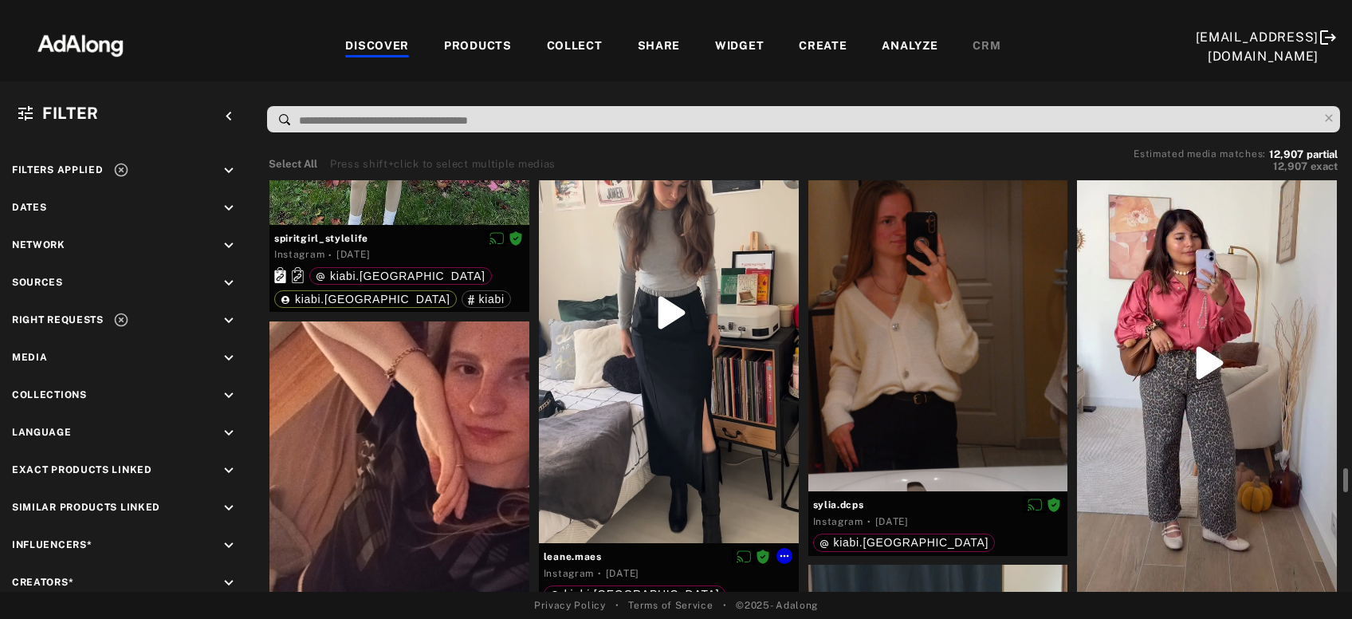
click at [729, 332] on div at bounding box center [669, 312] width 260 height 461
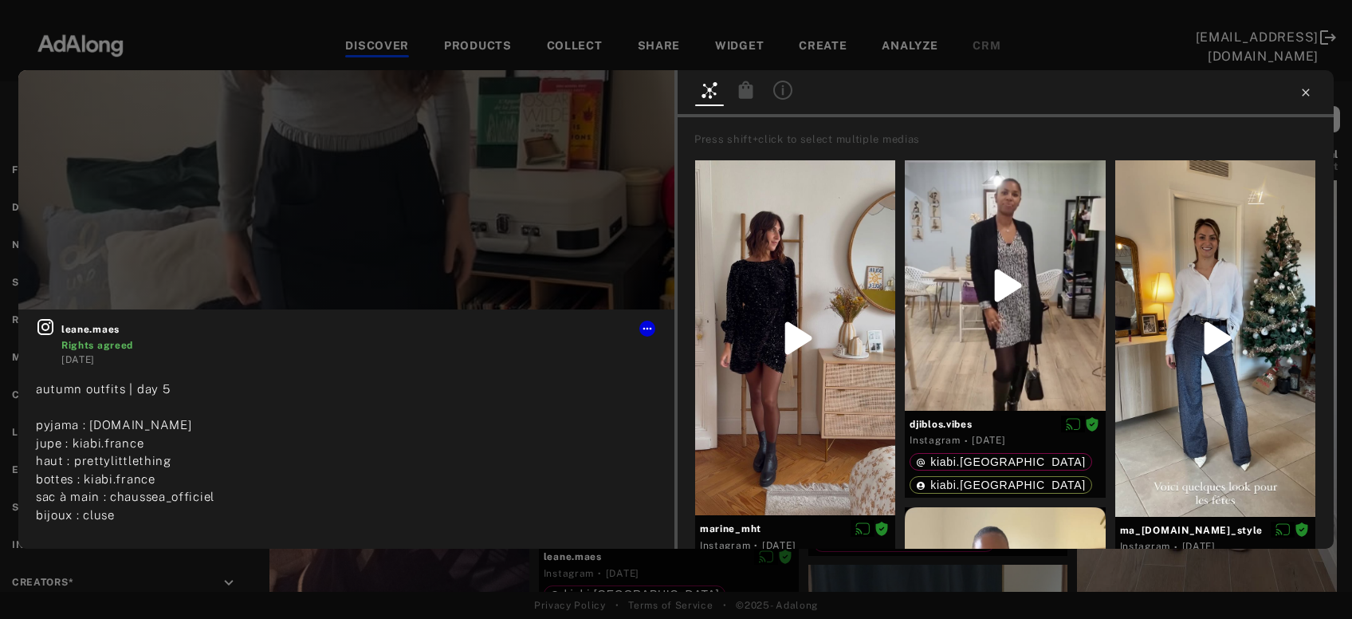
click at [1302, 91] on icon at bounding box center [1306, 92] width 13 height 13
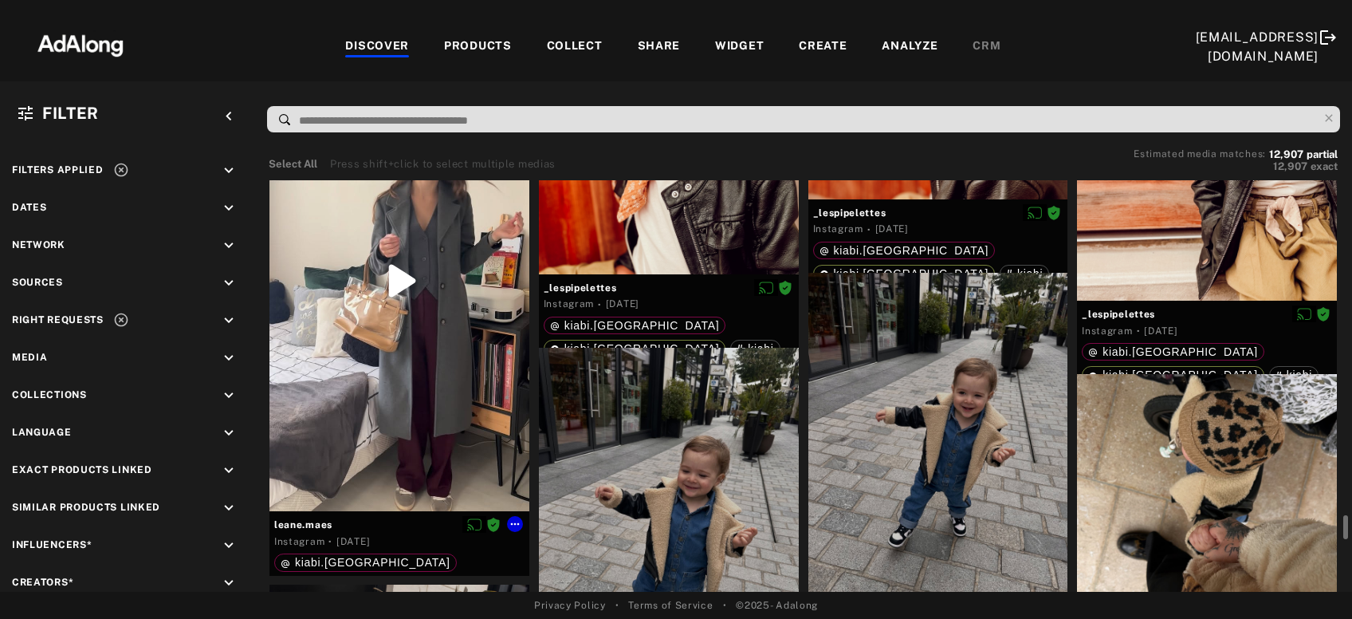
click at [387, 417] on div at bounding box center [400, 280] width 260 height 461
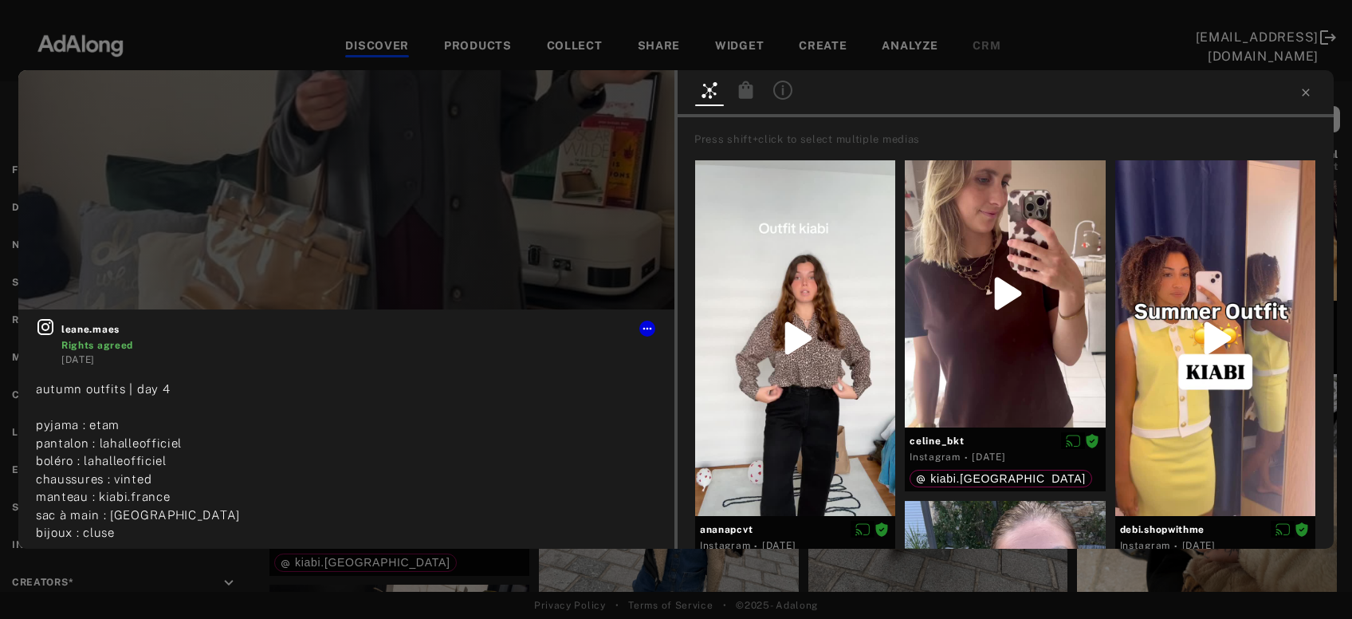
click at [750, 87] on icon at bounding box center [746, 90] width 14 height 18
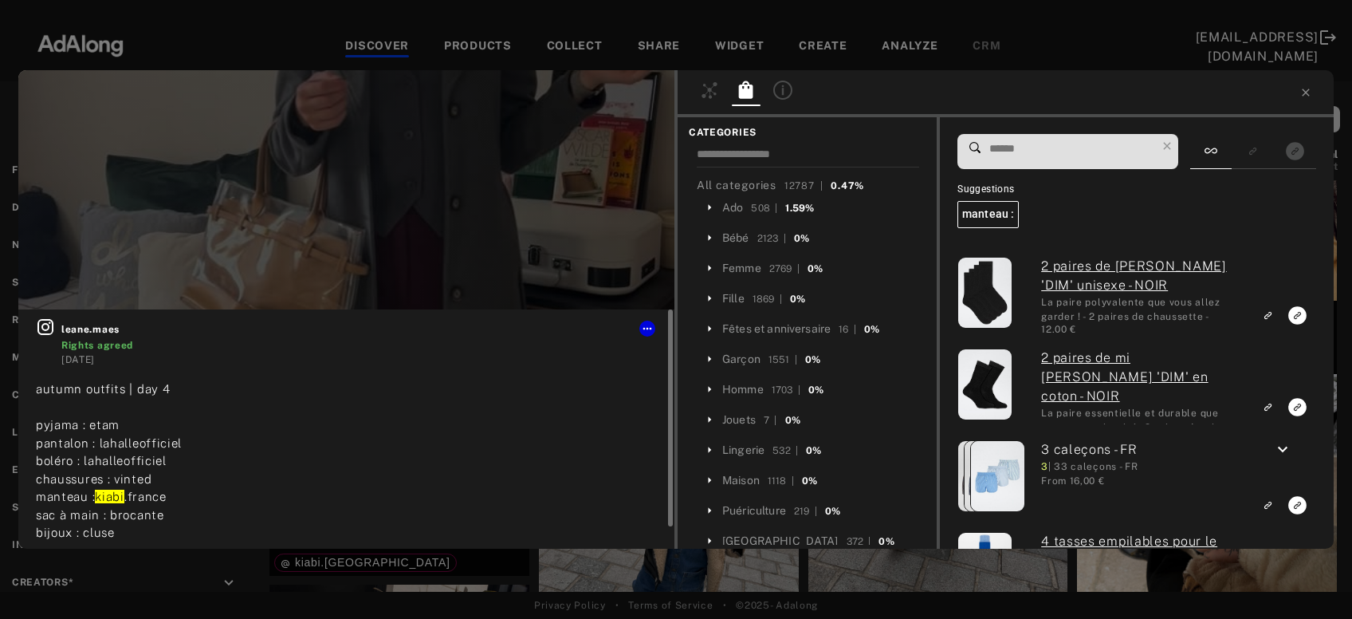
click at [49, 327] on icon at bounding box center [45, 327] width 16 height 16
click at [750, 261] on div "Femme" at bounding box center [741, 268] width 39 height 17
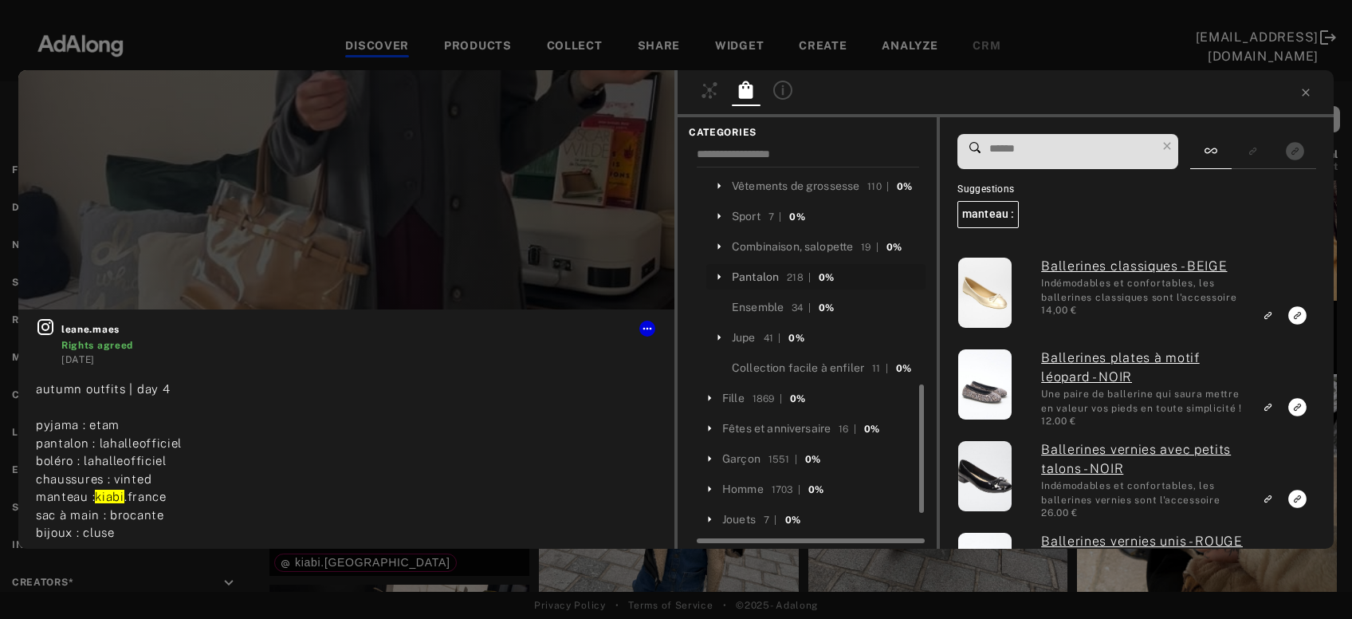
click at [751, 269] on div "Pantalon" at bounding box center [755, 277] width 47 height 17
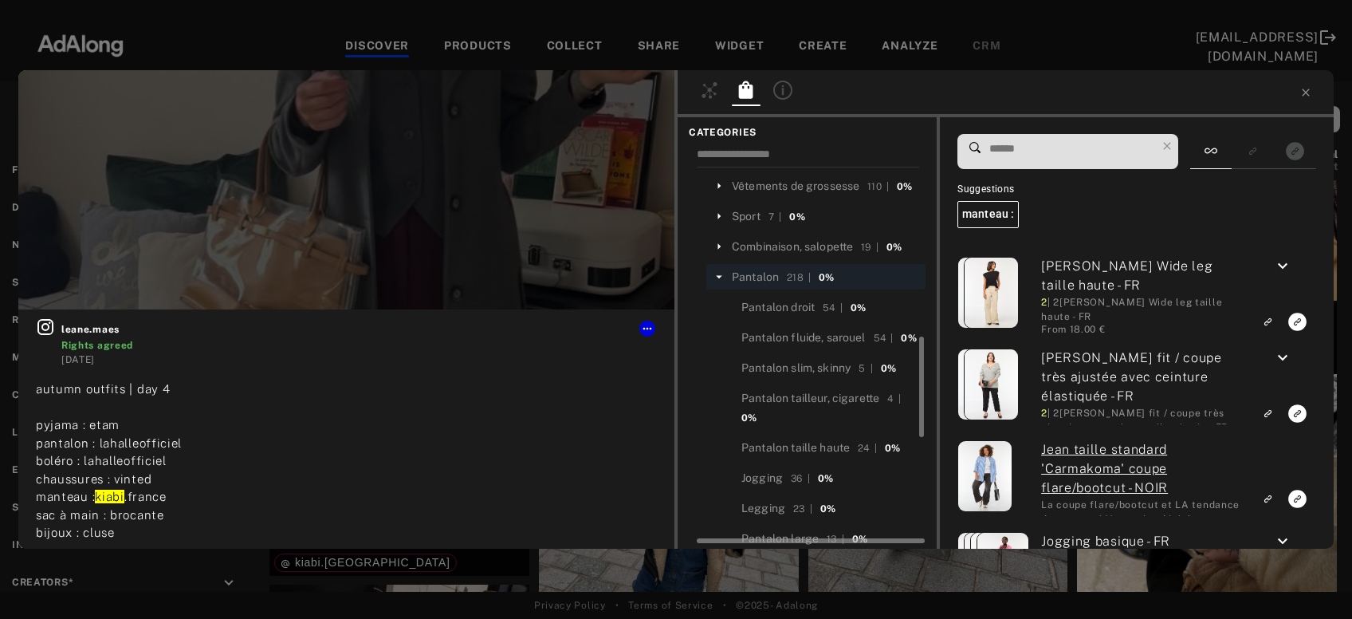
click at [1017, 148] on input at bounding box center [1072, 149] width 168 height 22
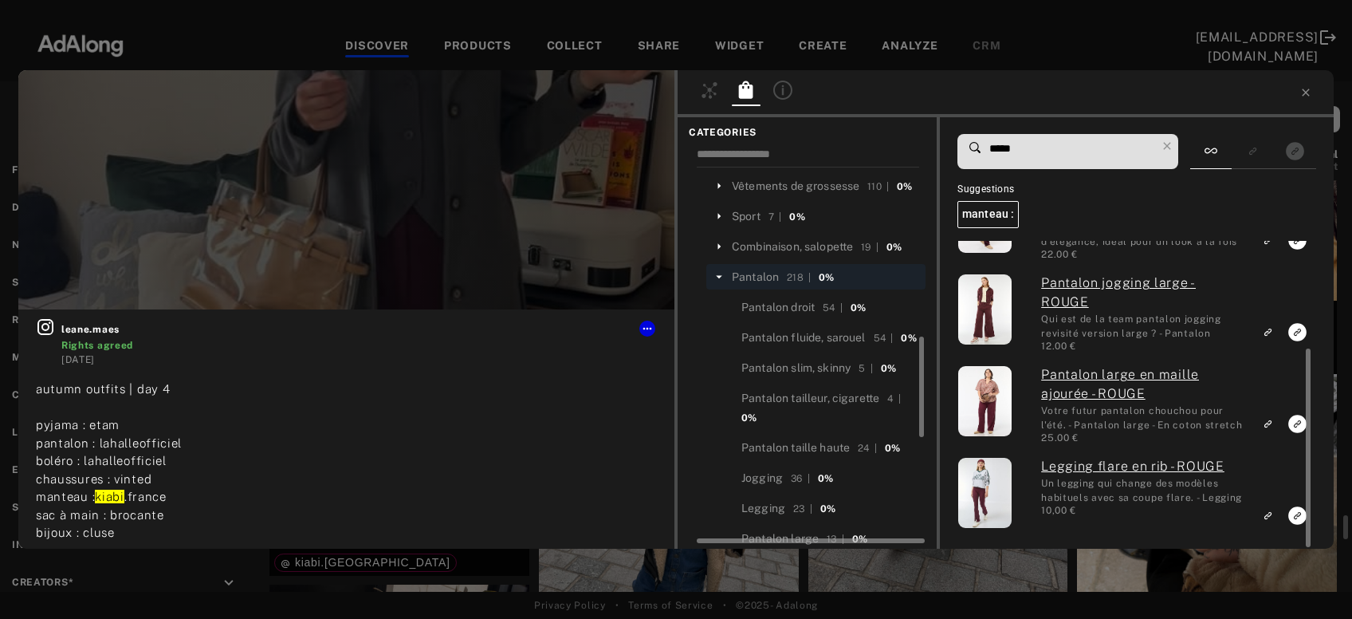
click at [995, 147] on input "*****" at bounding box center [1072, 149] width 168 height 22
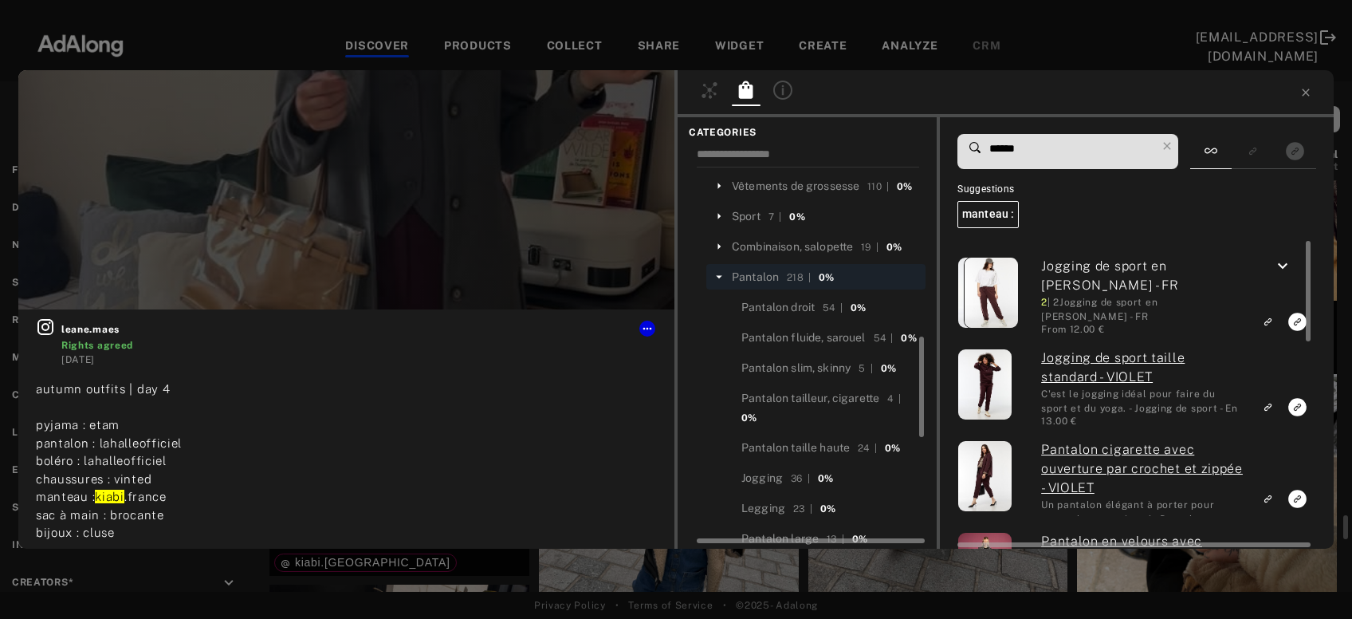
type input "******"
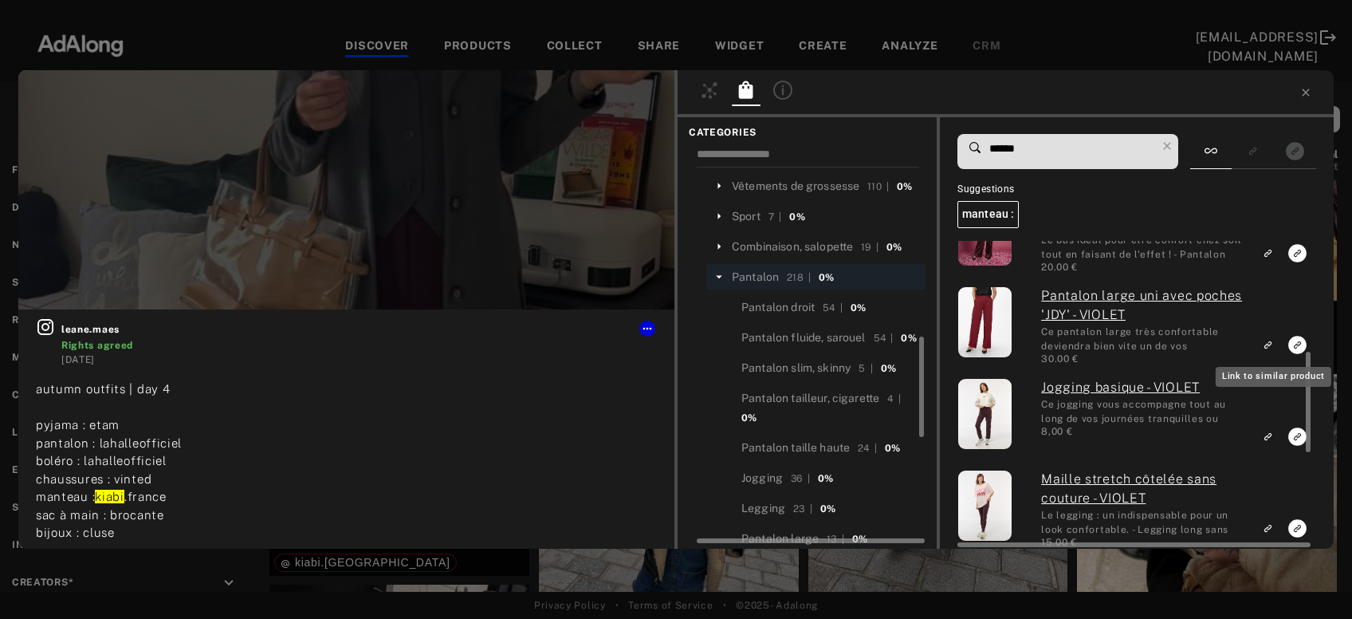
click at [1268, 344] on icon "Link to similar product" at bounding box center [1267, 345] width 11 height 10
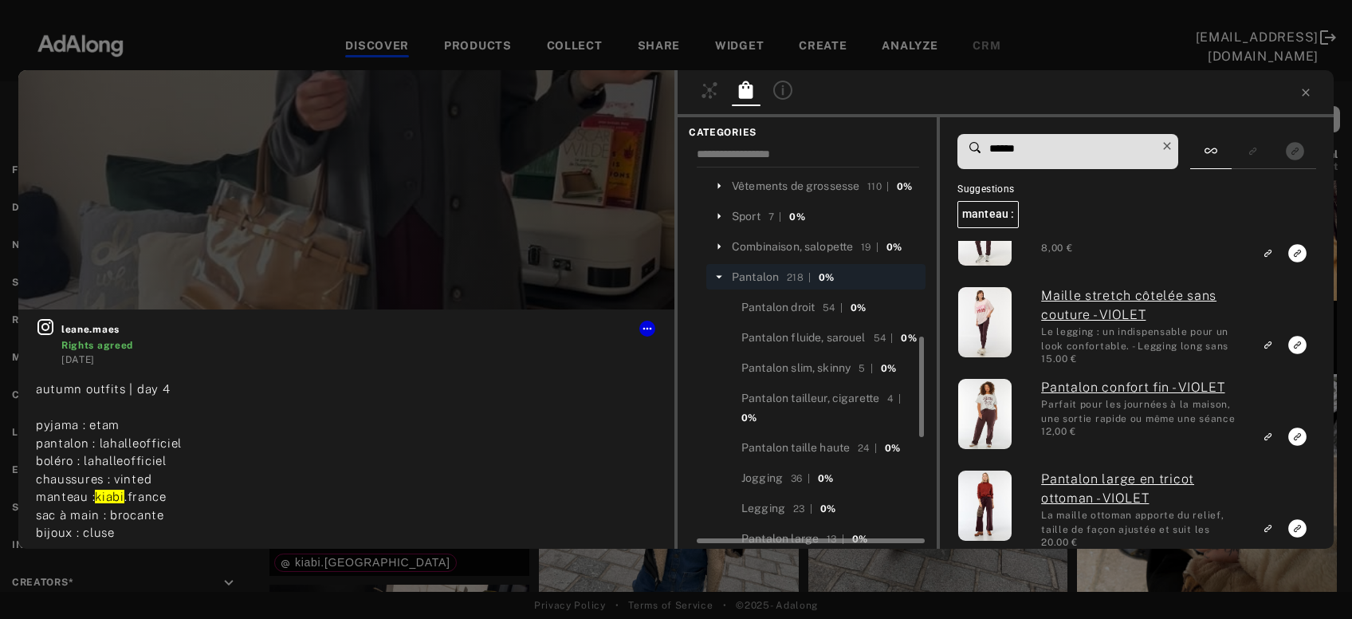
click at [1177, 144] on icon at bounding box center [1167, 146] width 22 height 22
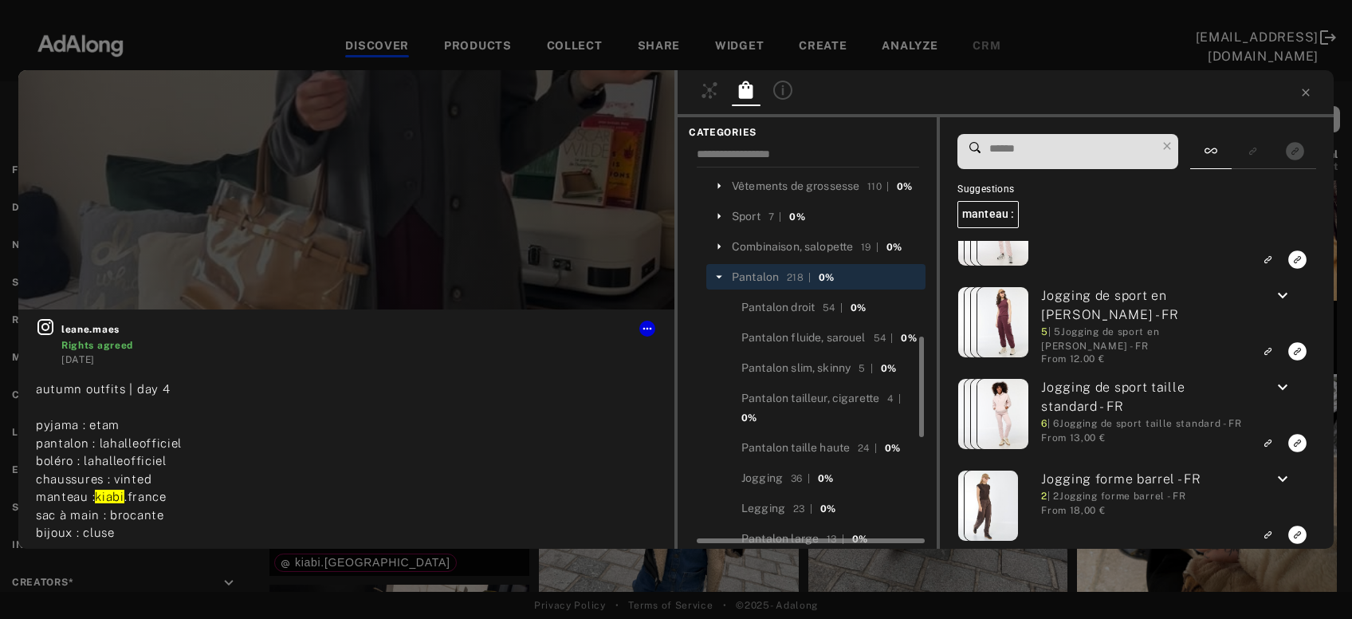
click at [722, 270] on icon at bounding box center [719, 277] width 14 height 14
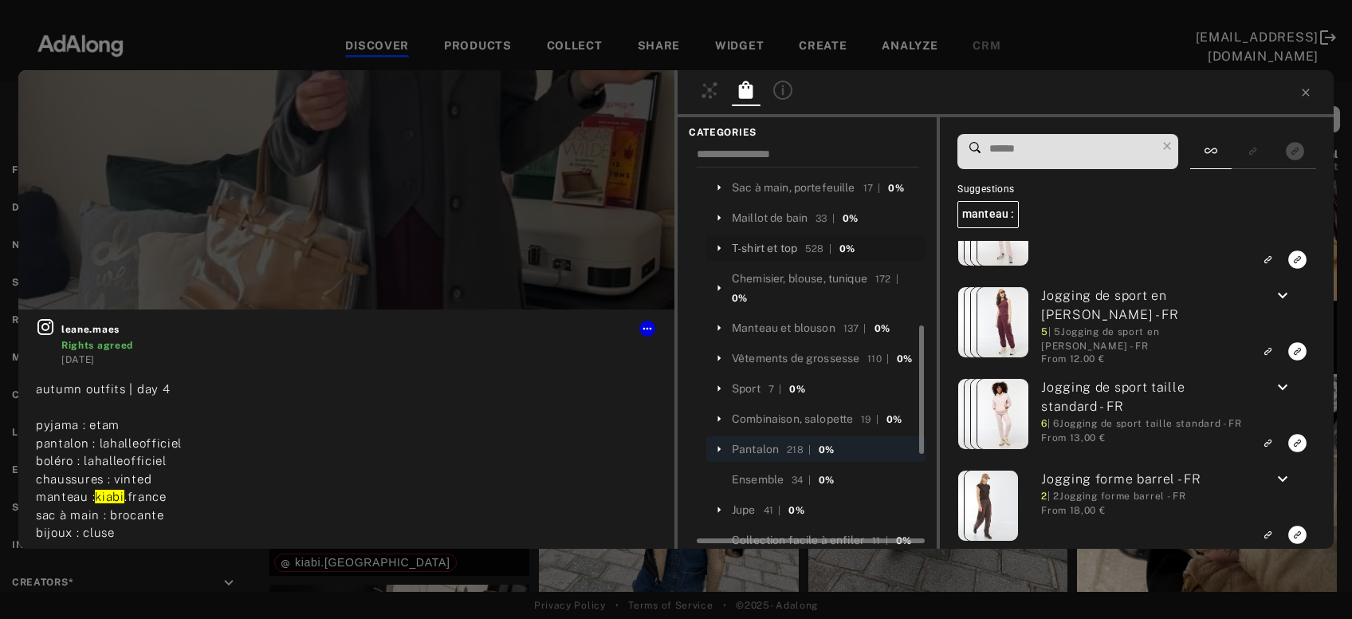
click at [753, 240] on div "T-shirt et top" at bounding box center [764, 248] width 65 height 17
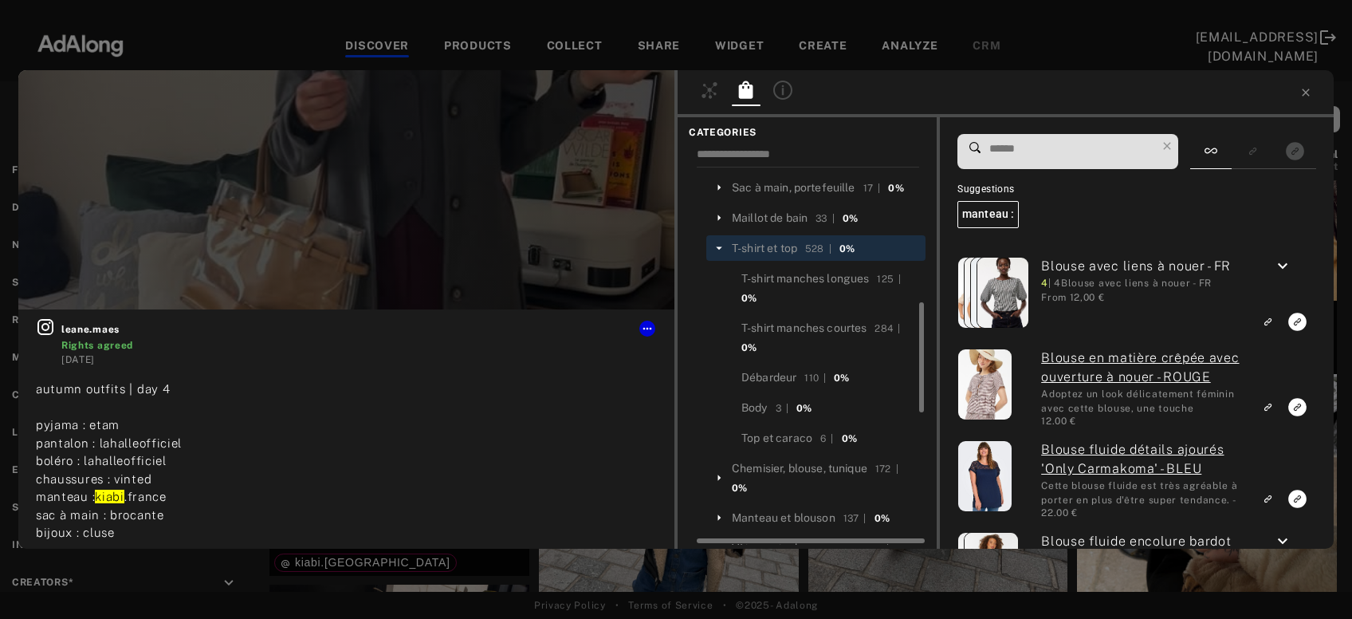
click at [720, 246] on icon at bounding box center [719, 247] width 6 height 3
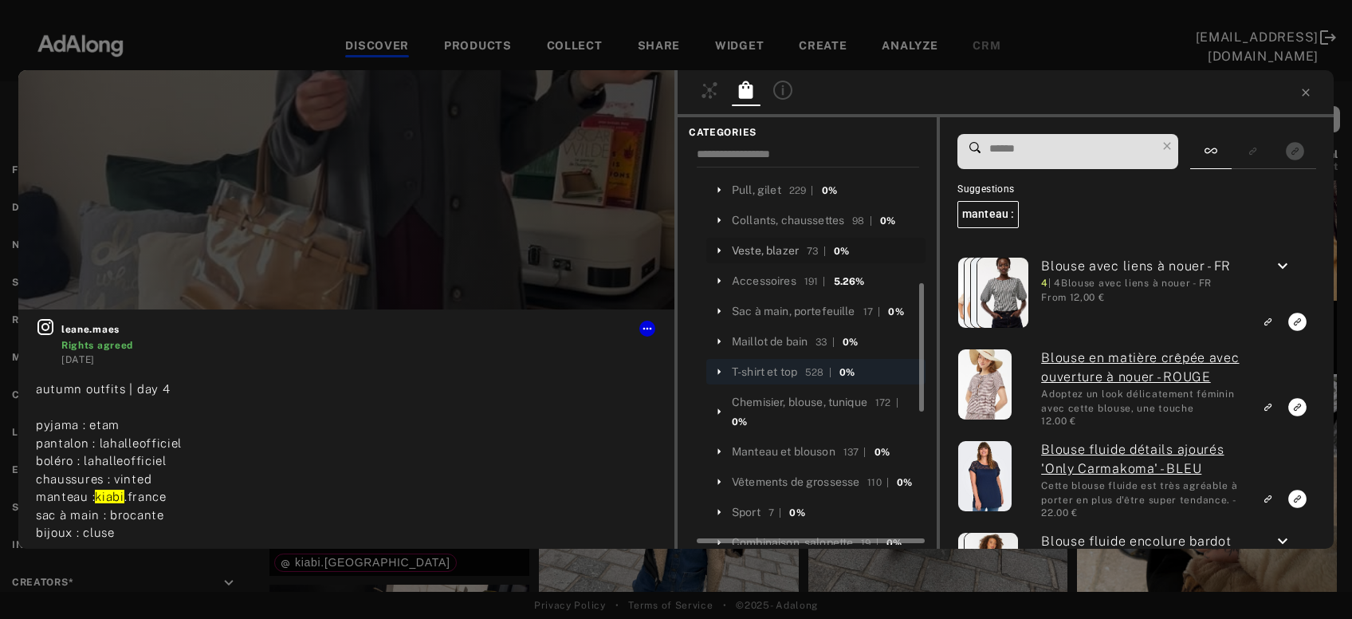
click at [753, 242] on div "Veste, blazer" at bounding box center [765, 250] width 67 height 17
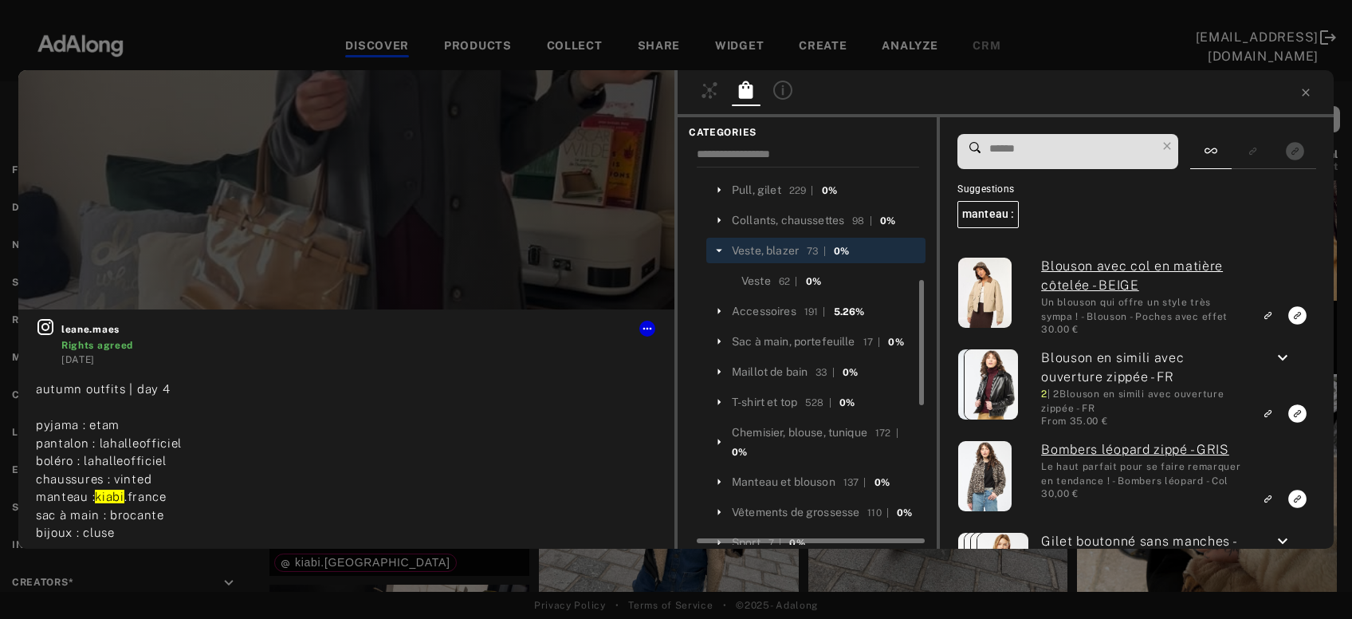
click at [1019, 150] on input at bounding box center [1072, 149] width 168 height 22
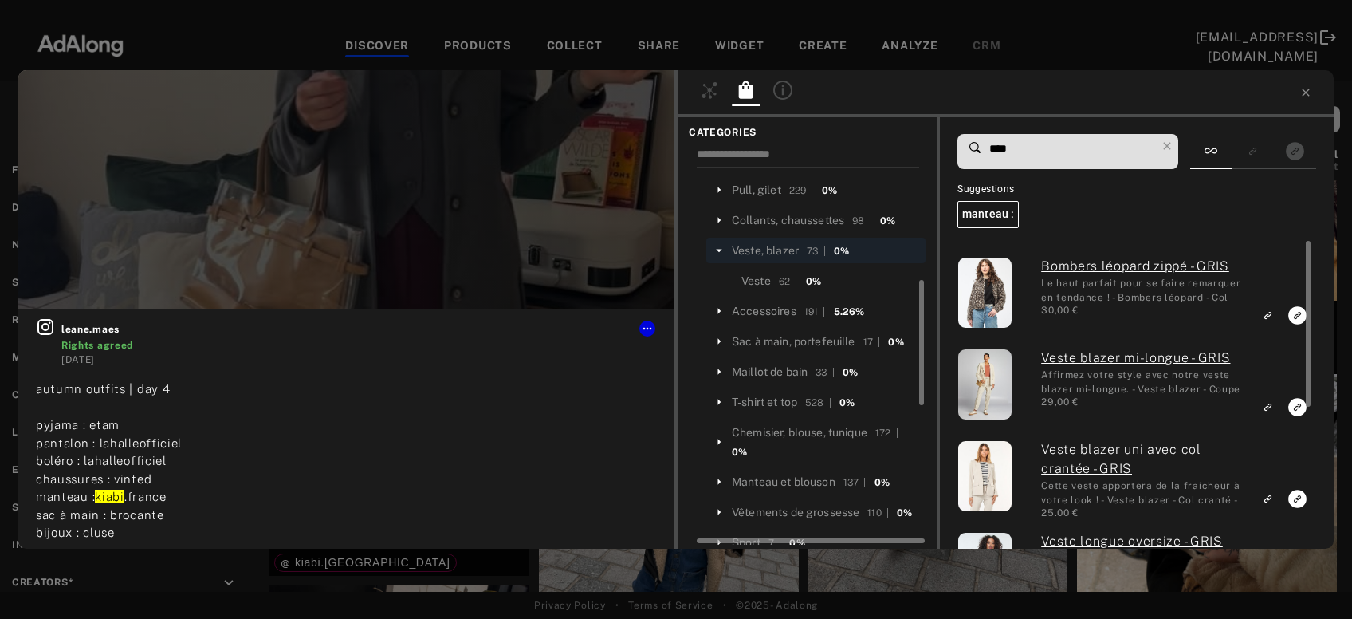
type input "****"
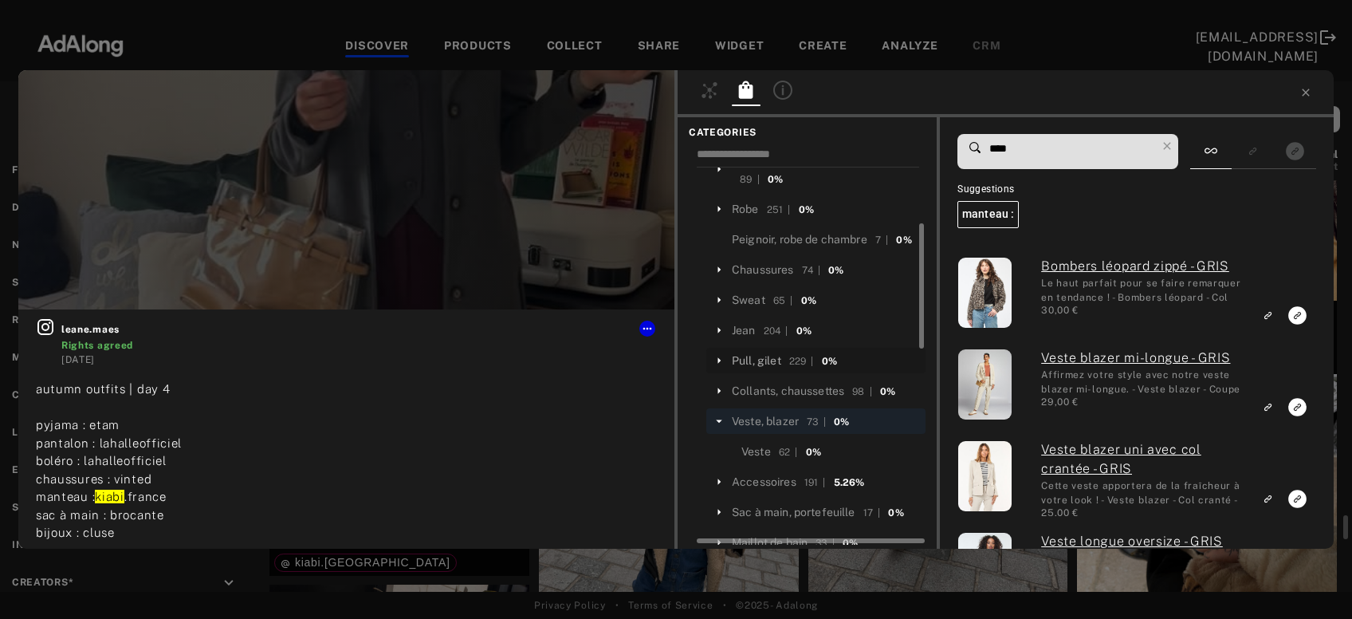
click at [765, 352] on div "Pull, gilet" at bounding box center [756, 360] width 49 height 17
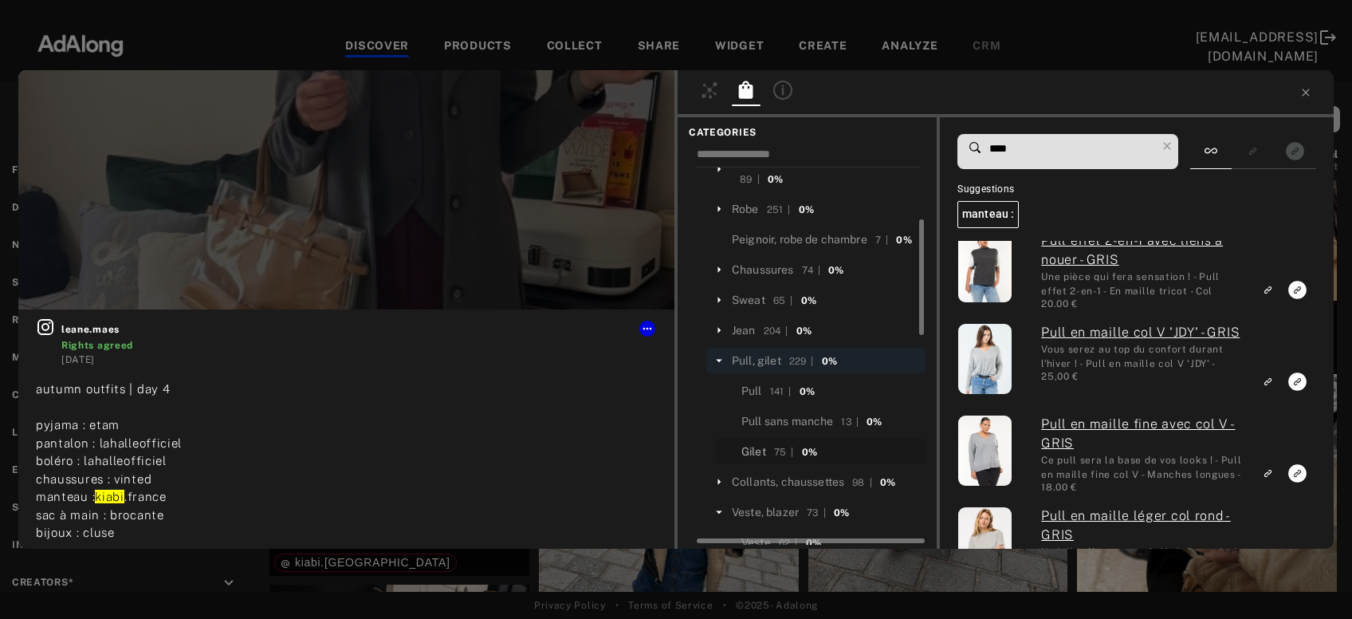
click at [753, 443] on div "Gilet" at bounding box center [754, 451] width 25 height 17
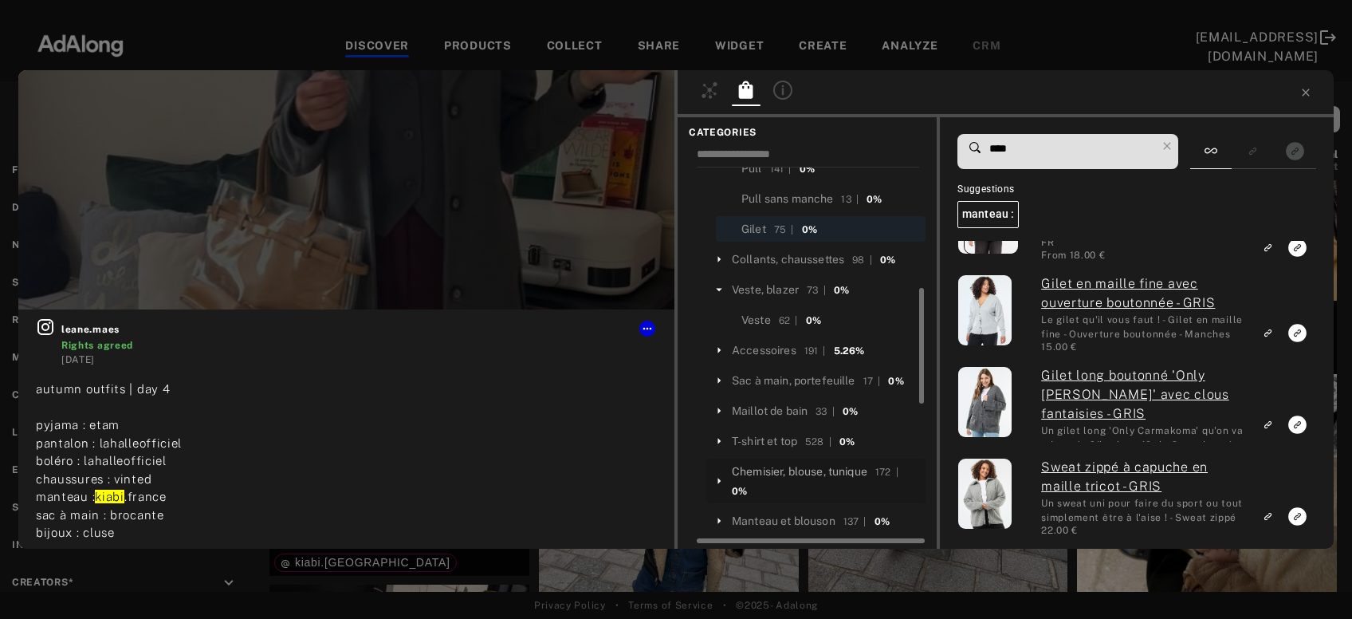
click at [811, 463] on div "Chemisier, blouse, tunique" at bounding box center [800, 471] width 136 height 17
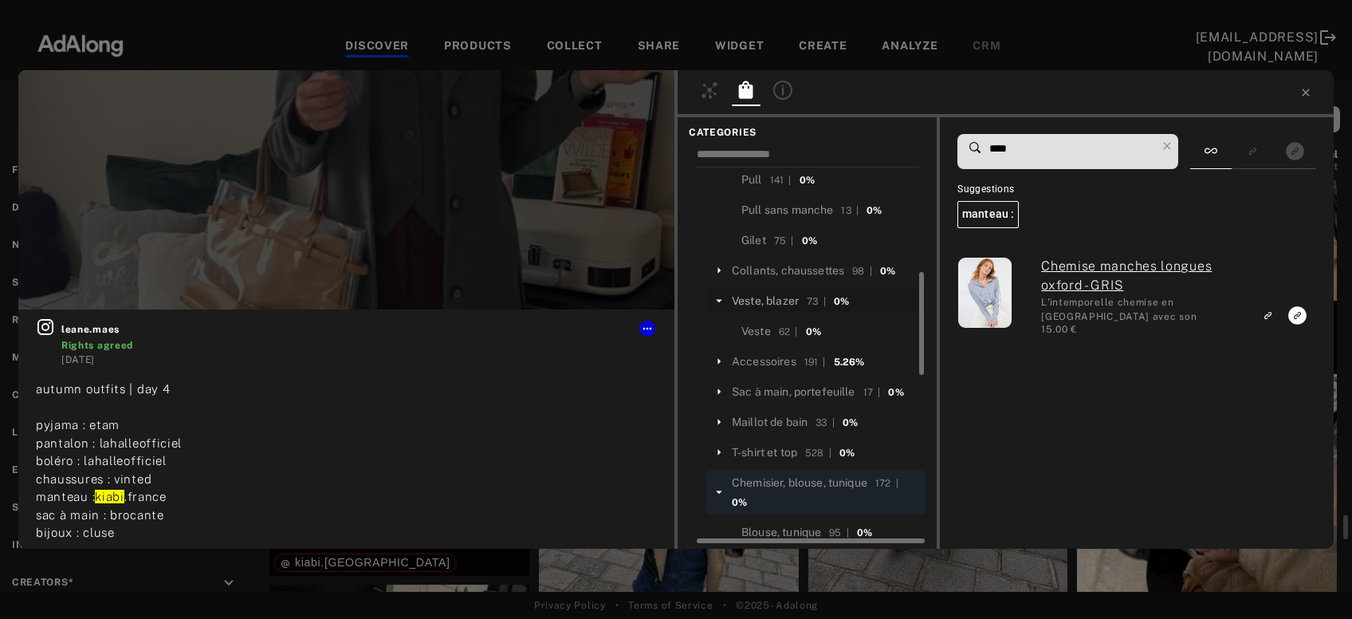
click at [782, 293] on div "Veste, blazer" at bounding box center [765, 301] width 67 height 17
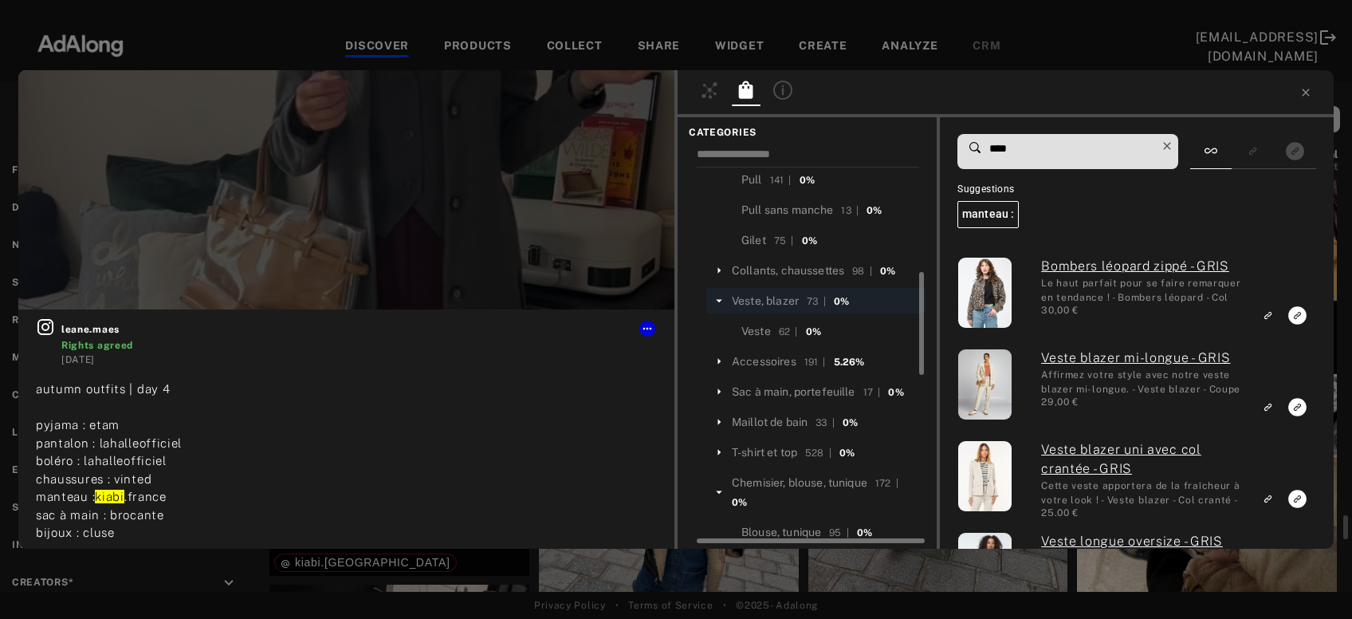
click at [1174, 144] on icon at bounding box center [1167, 146] width 22 height 22
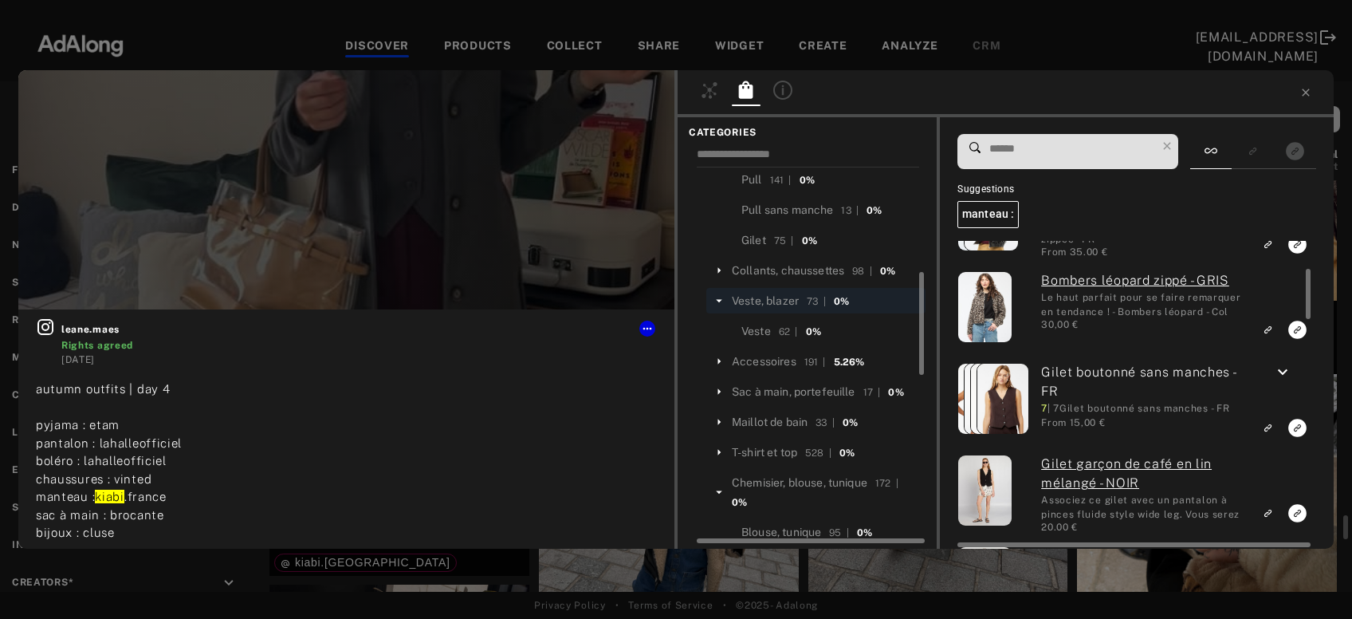
click at [1283, 369] on icon "keyboard_arrow_down" at bounding box center [1282, 372] width 19 height 19
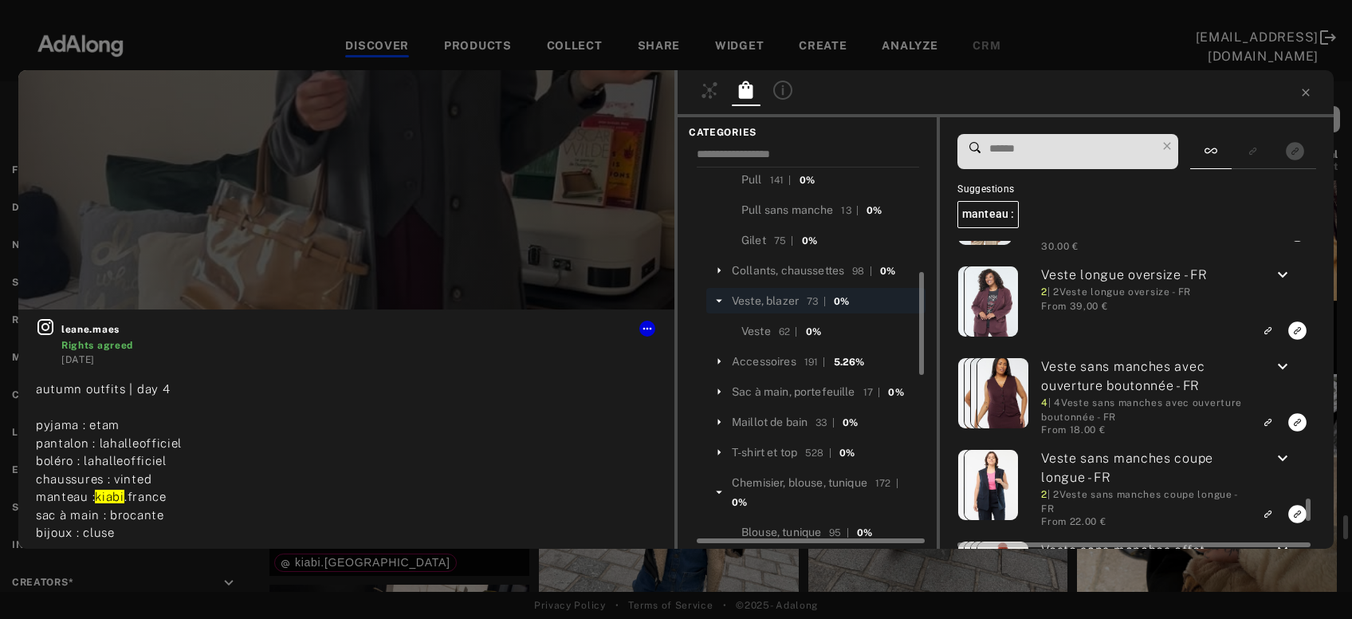
click at [1279, 368] on icon "keyboard_arrow_down" at bounding box center [1282, 366] width 19 height 19
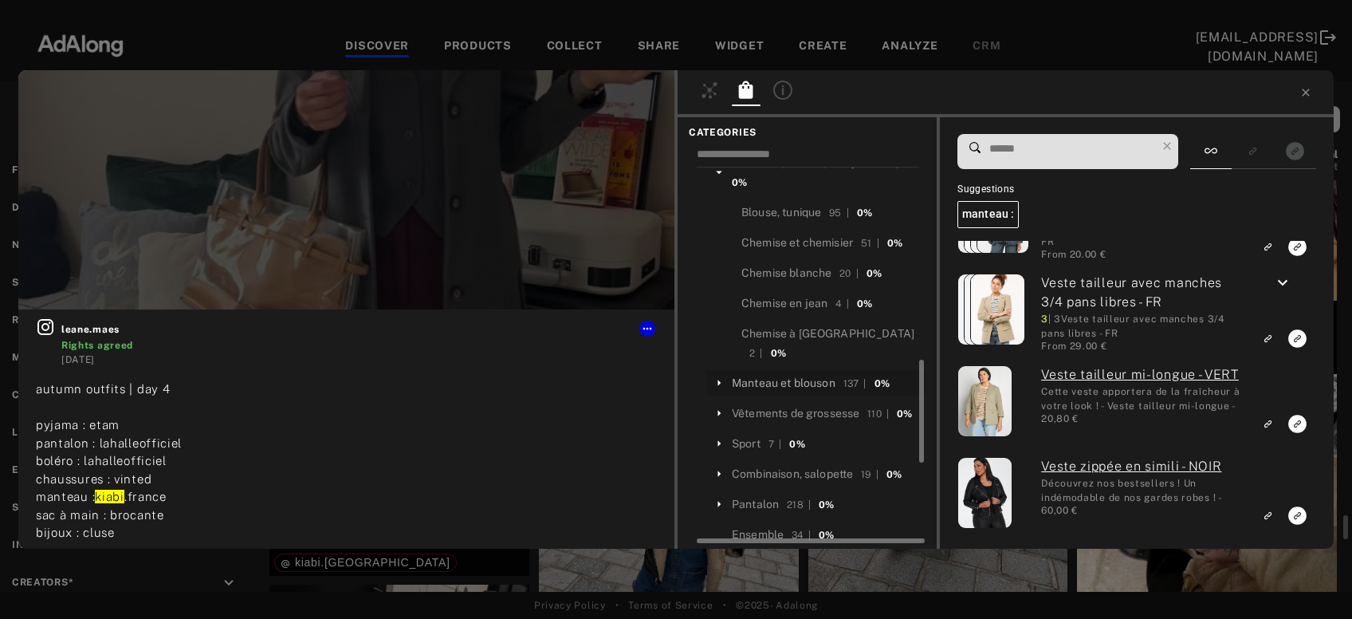
click at [823, 375] on div "Manteau et blouson" at bounding box center [784, 383] width 104 height 17
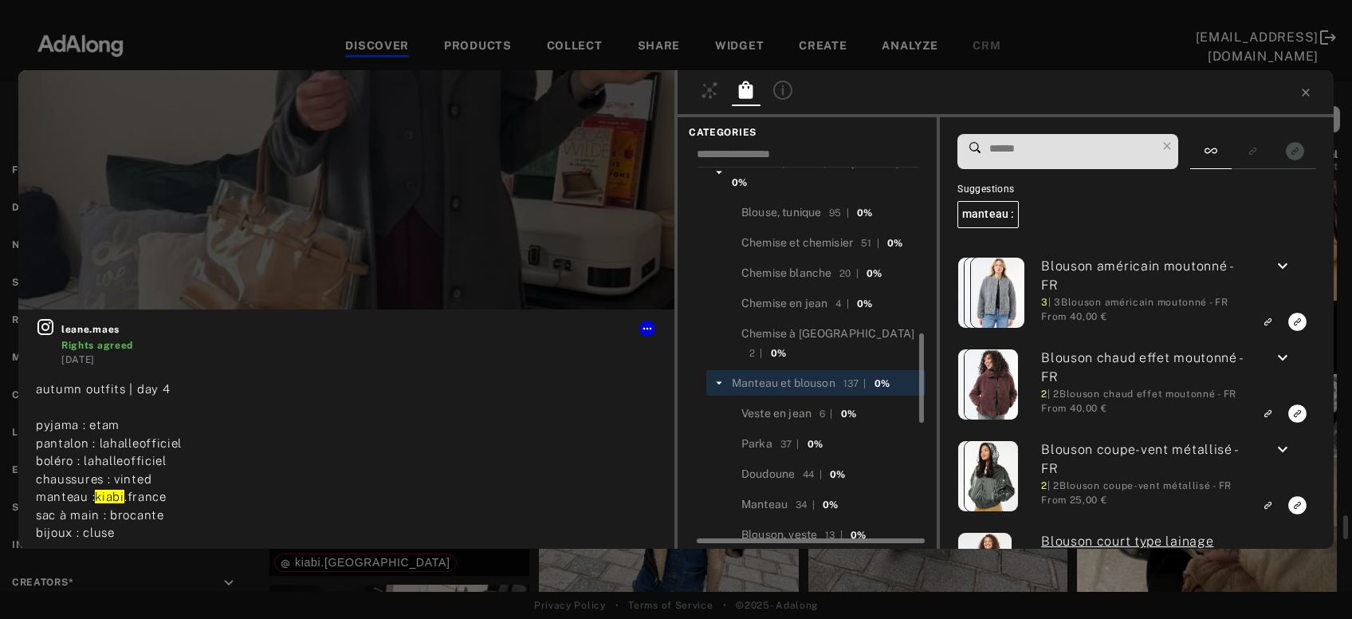
click at [1029, 148] on input at bounding box center [1072, 149] width 168 height 22
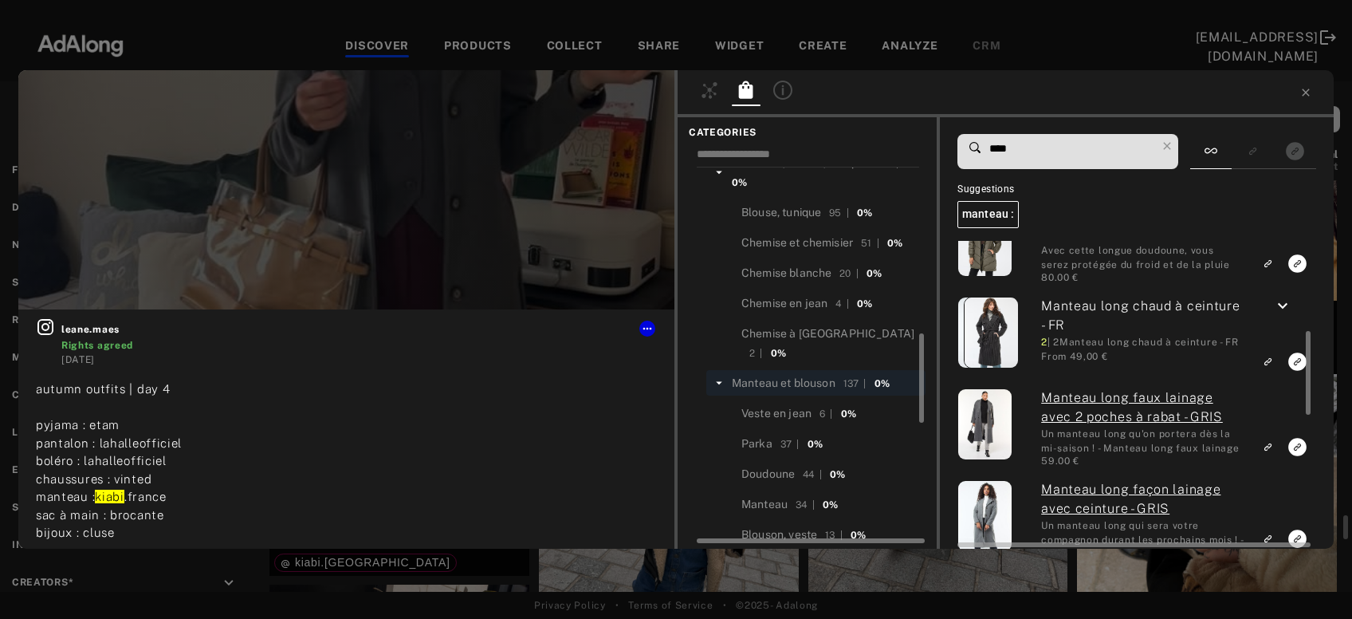
type input "****"
click at [1281, 301] on icon "keyboard_arrow_down" at bounding box center [1282, 306] width 19 height 19
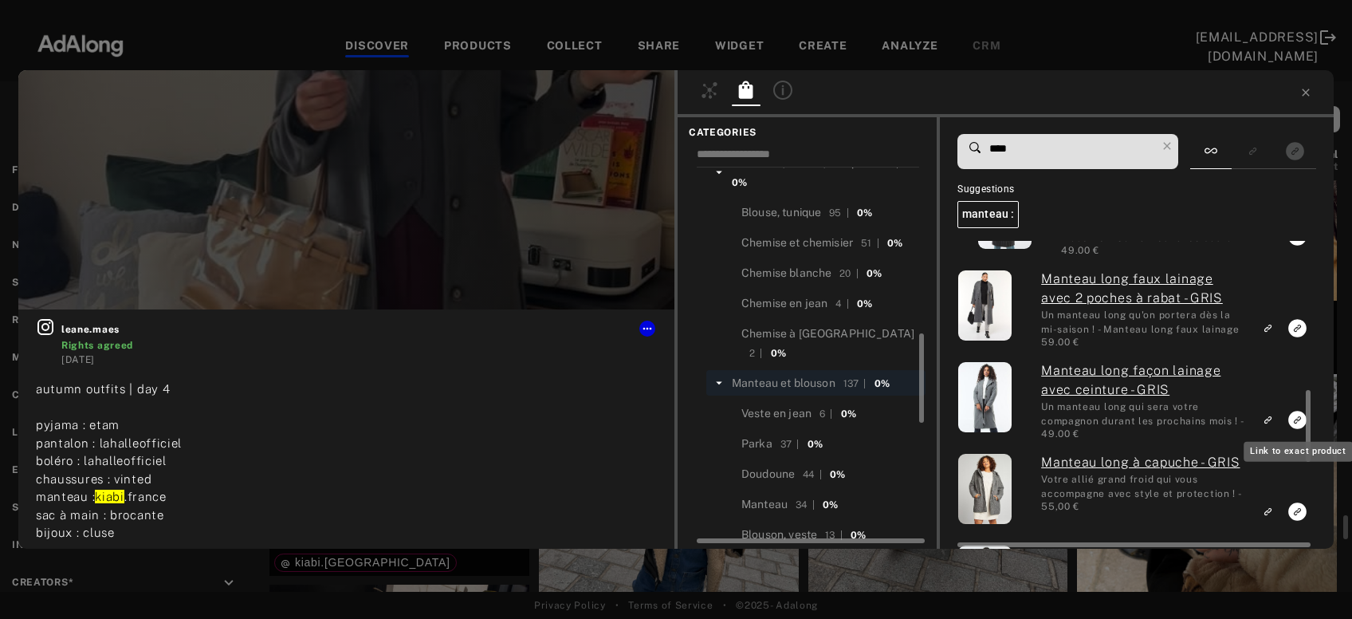
click at [1296, 421] on icon "Link to exact product" at bounding box center [1298, 420] width 18 height 18
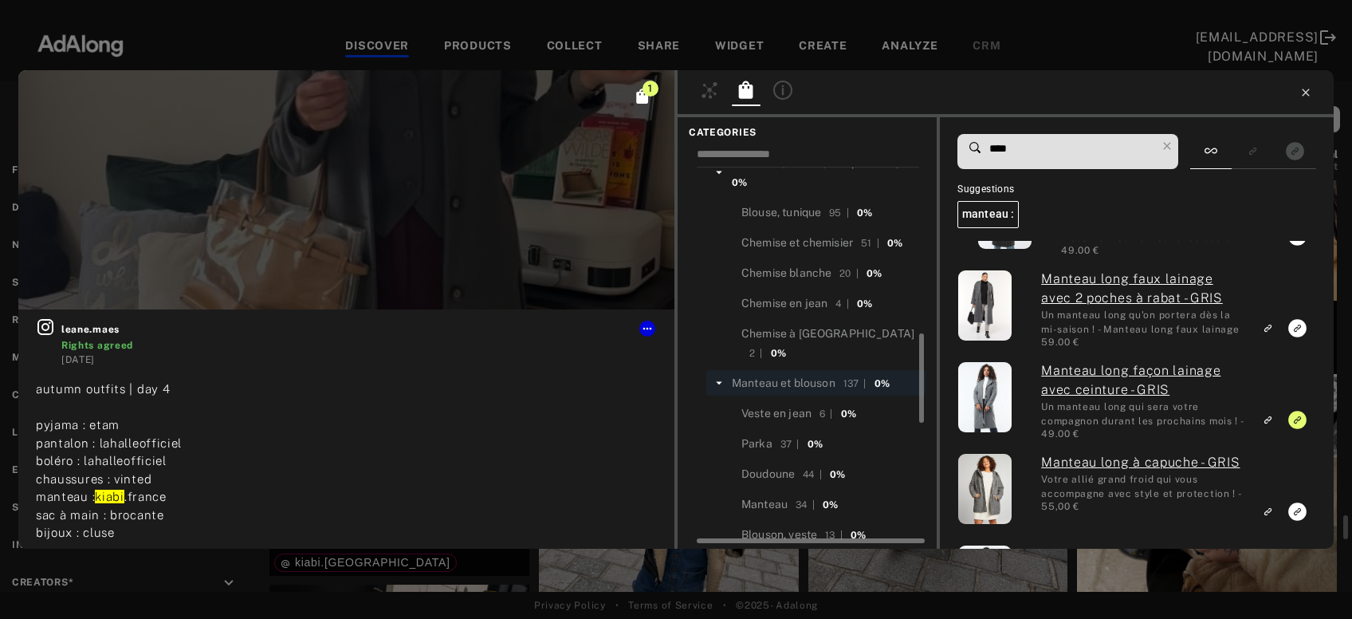
click at [1307, 94] on icon at bounding box center [1305, 92] width 7 height 7
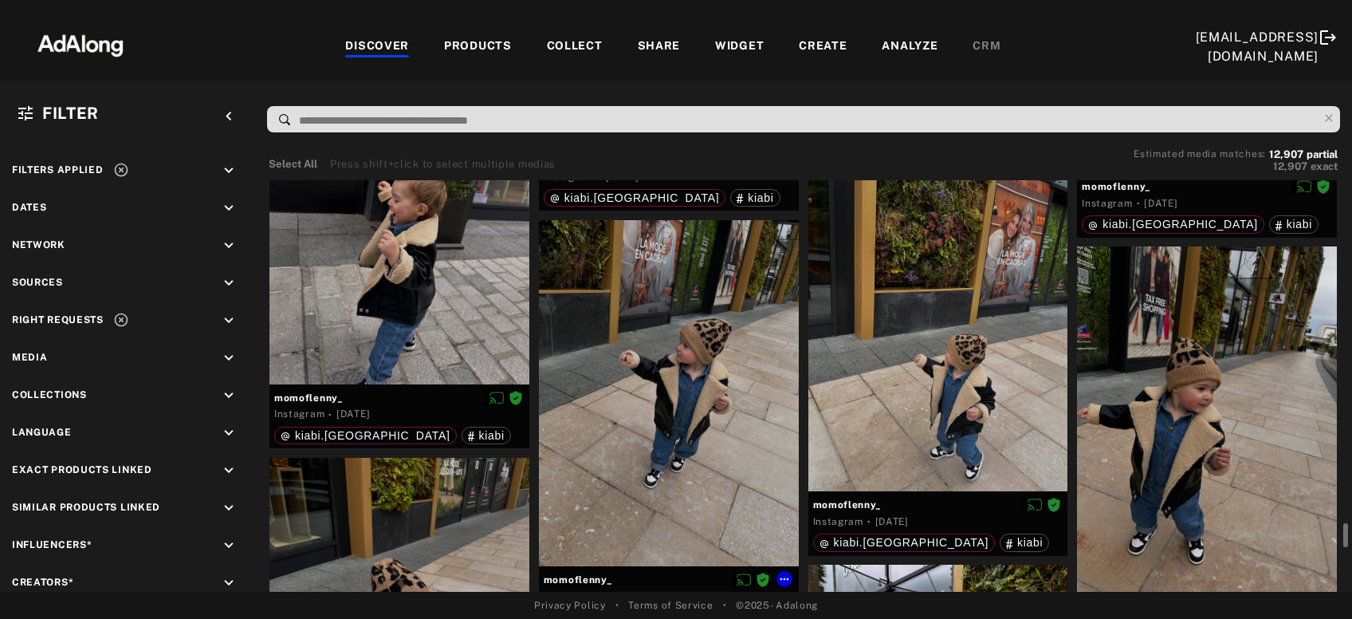
click at [659, 391] on div at bounding box center [669, 393] width 260 height 346
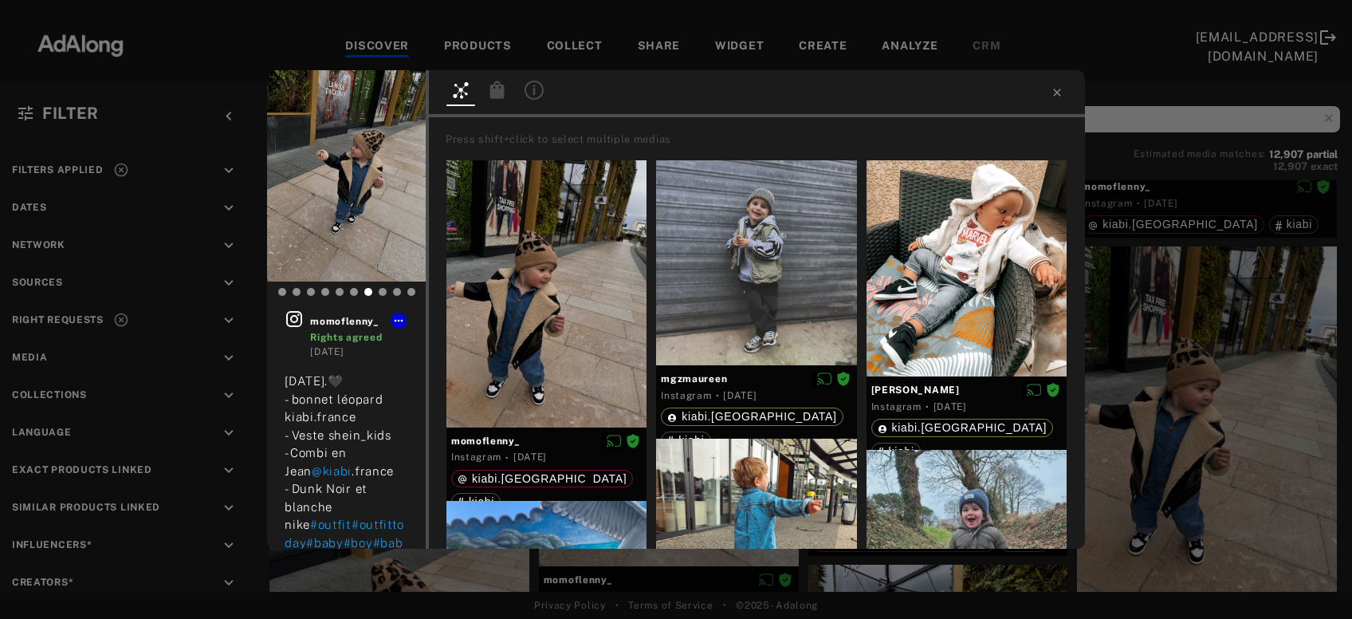
click at [498, 94] on icon at bounding box center [497, 90] width 14 height 18
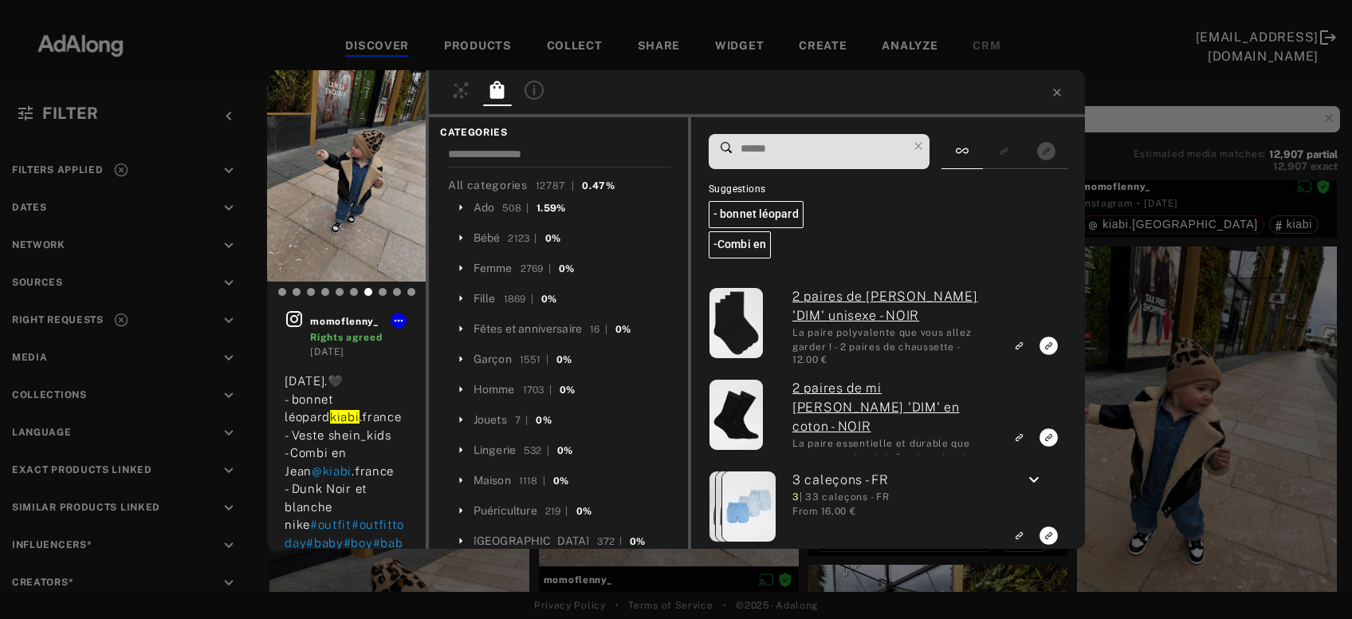
click at [801, 155] on input at bounding box center [823, 149] width 168 height 22
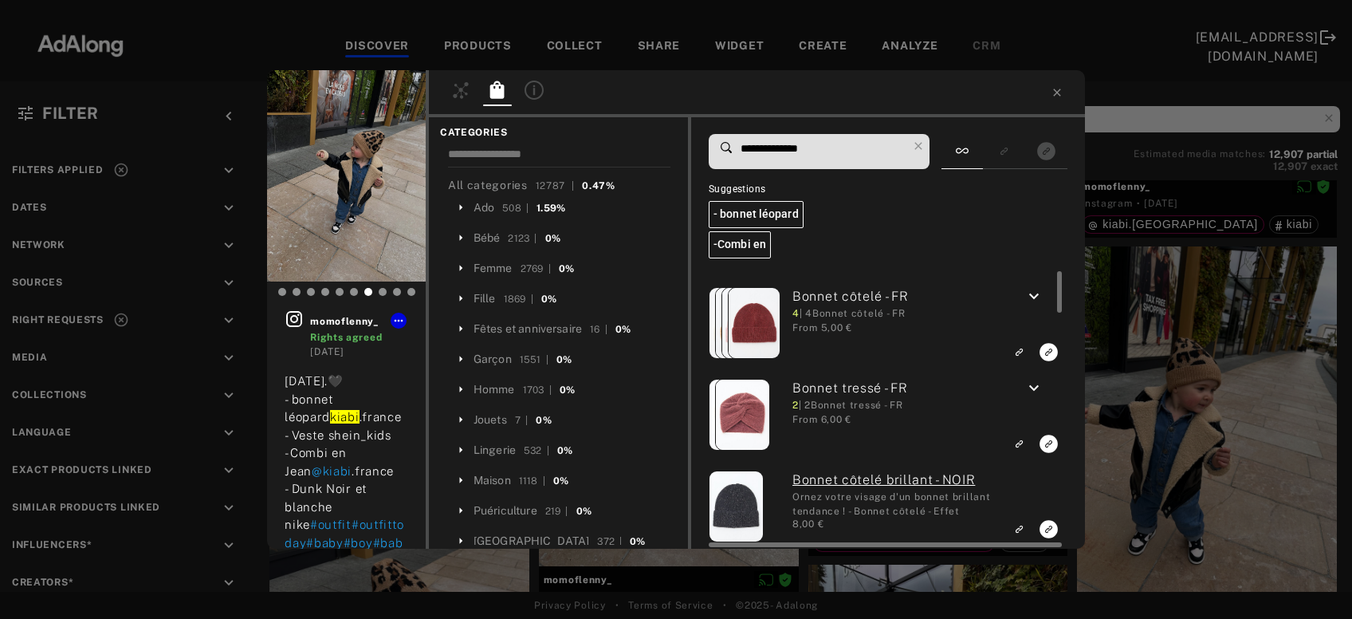
type input "**********"
click at [1029, 294] on icon "keyboard_arrow_down" at bounding box center [1034, 296] width 19 height 19
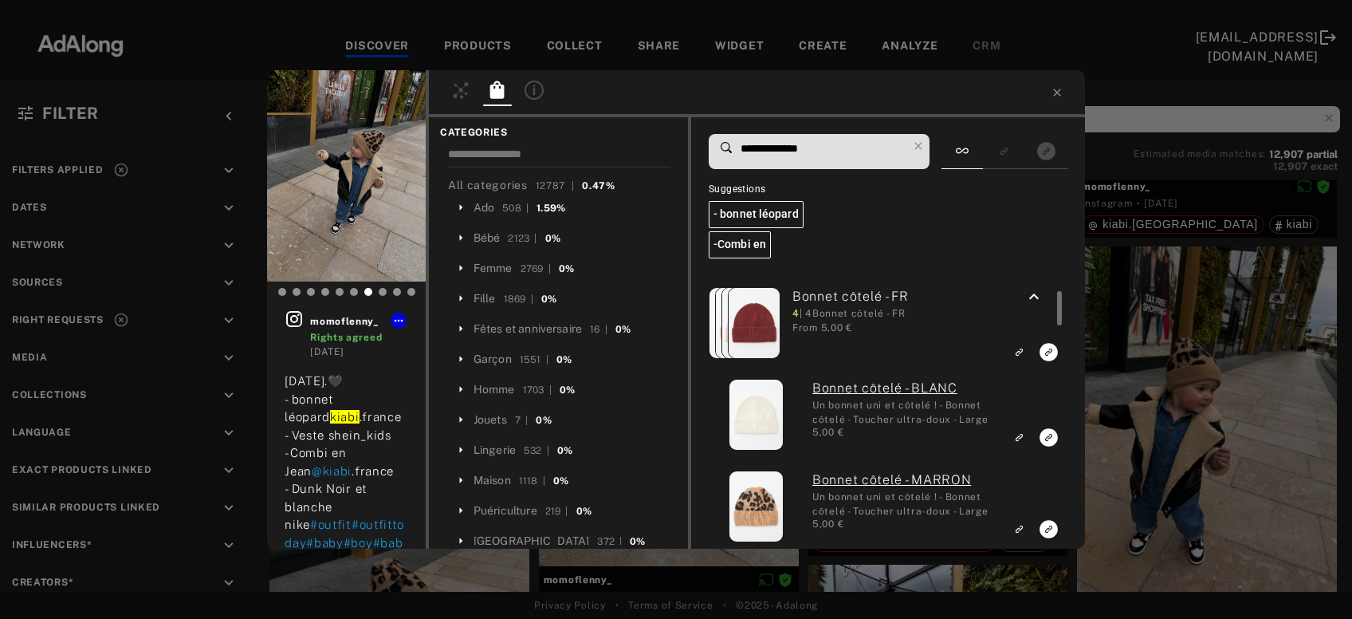
scroll to position [94, 0]
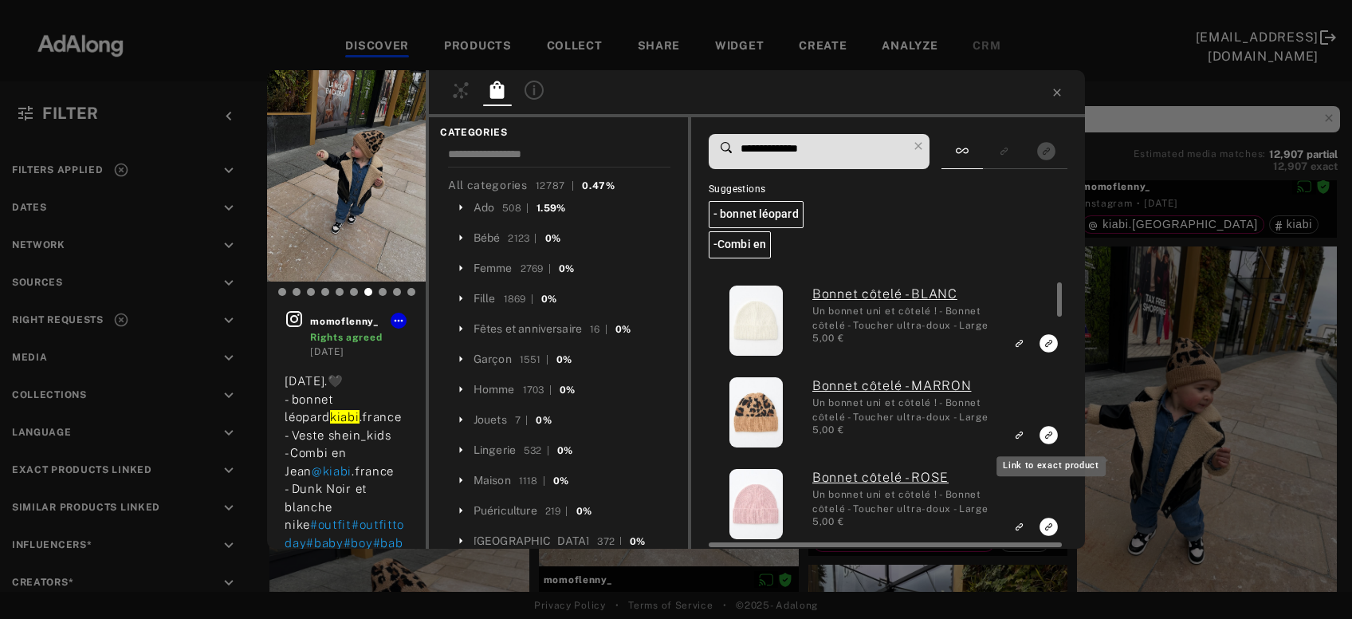
click at [1051, 433] on icon "Link to exact product" at bounding box center [1049, 435] width 18 height 18
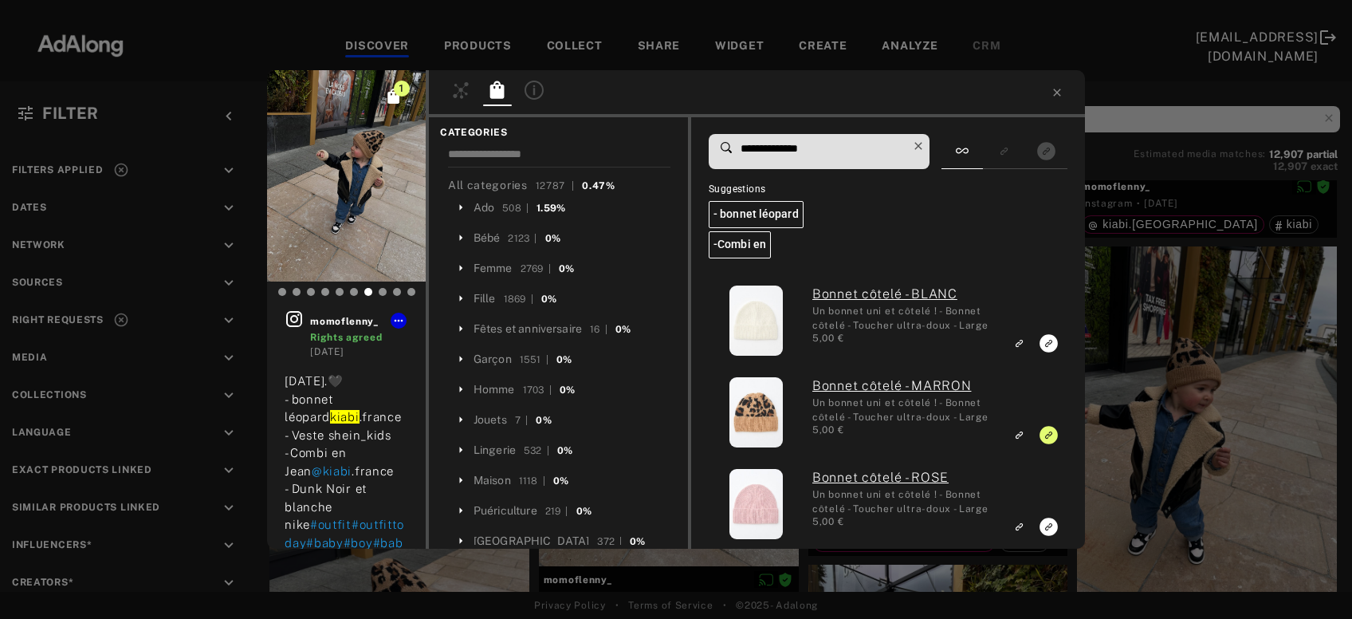
click at [925, 148] on icon at bounding box center [918, 146] width 22 height 22
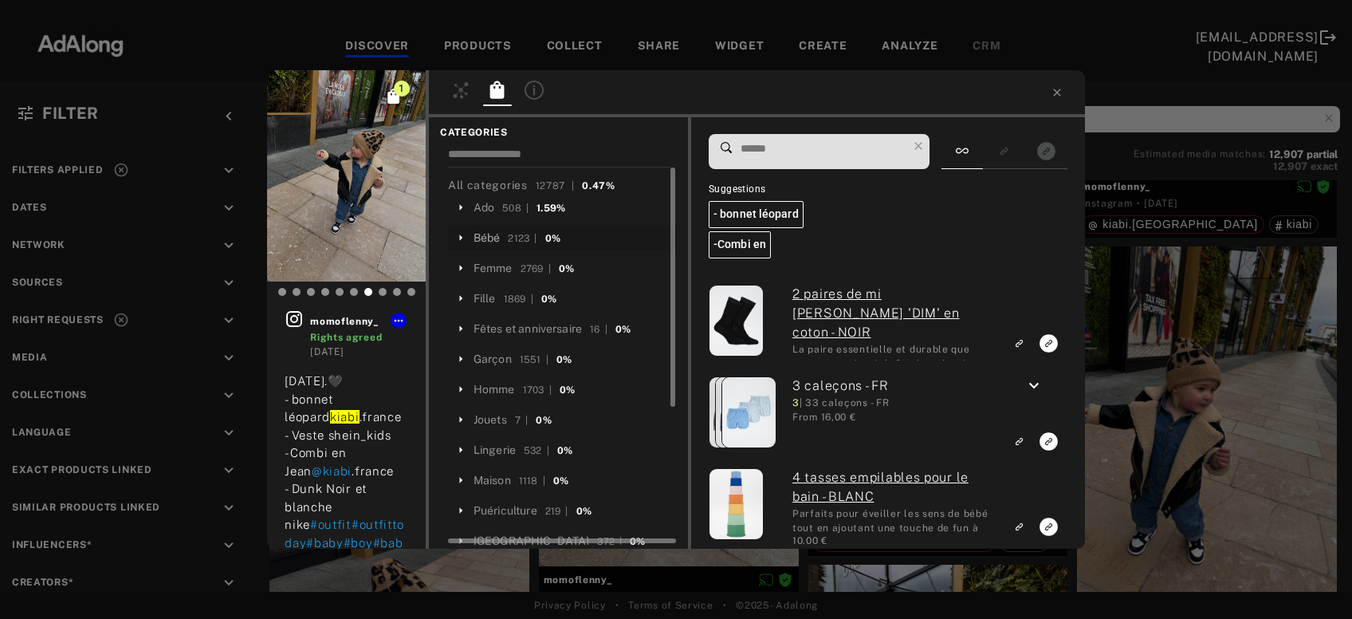
click at [497, 233] on div "Bébé" at bounding box center [487, 238] width 27 height 17
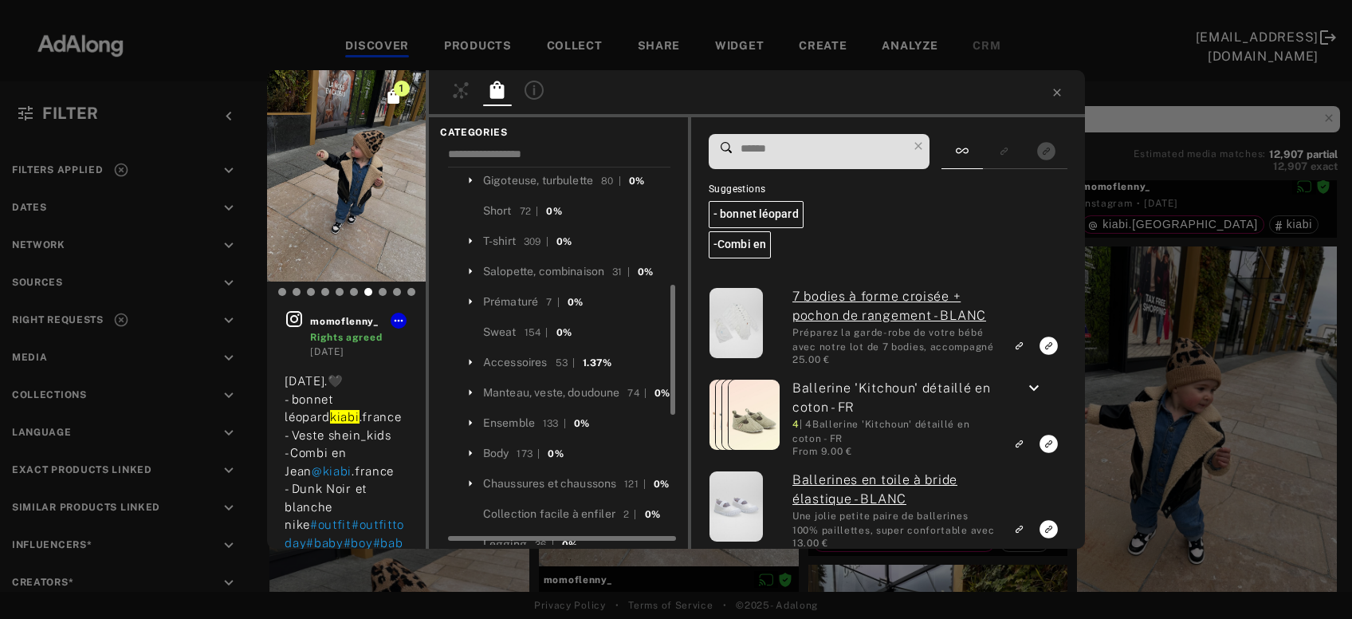
scroll to position [350, 0]
click at [607, 384] on div "Manteau, veste, doudoune" at bounding box center [551, 392] width 137 height 17
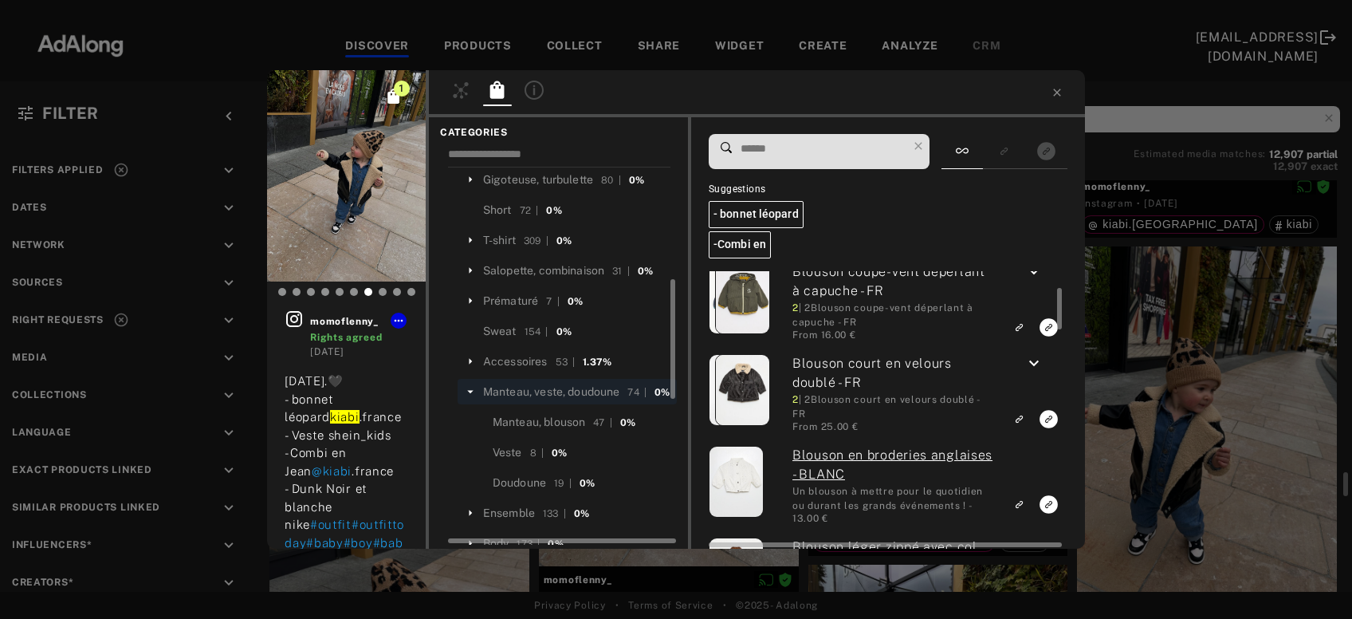
click at [1029, 360] on icon "keyboard_arrow_down" at bounding box center [1034, 363] width 19 height 19
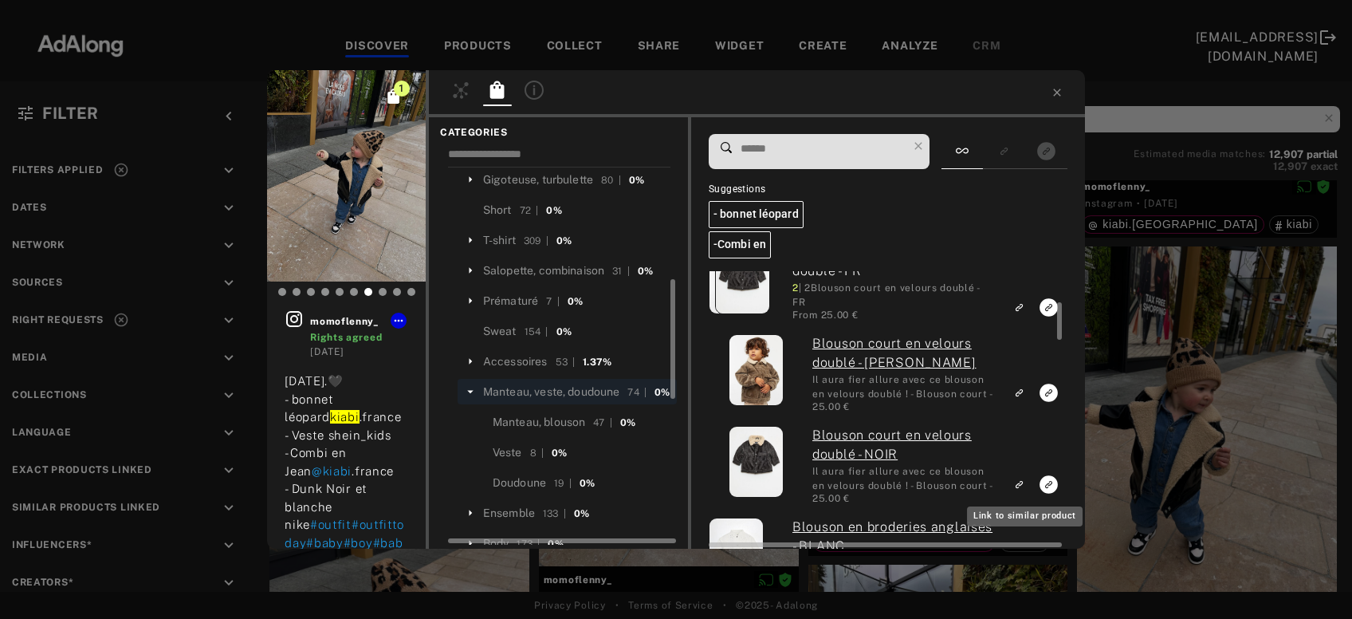
click at [1025, 482] on icon "Link to similar product" at bounding box center [1018, 484] width 11 height 10
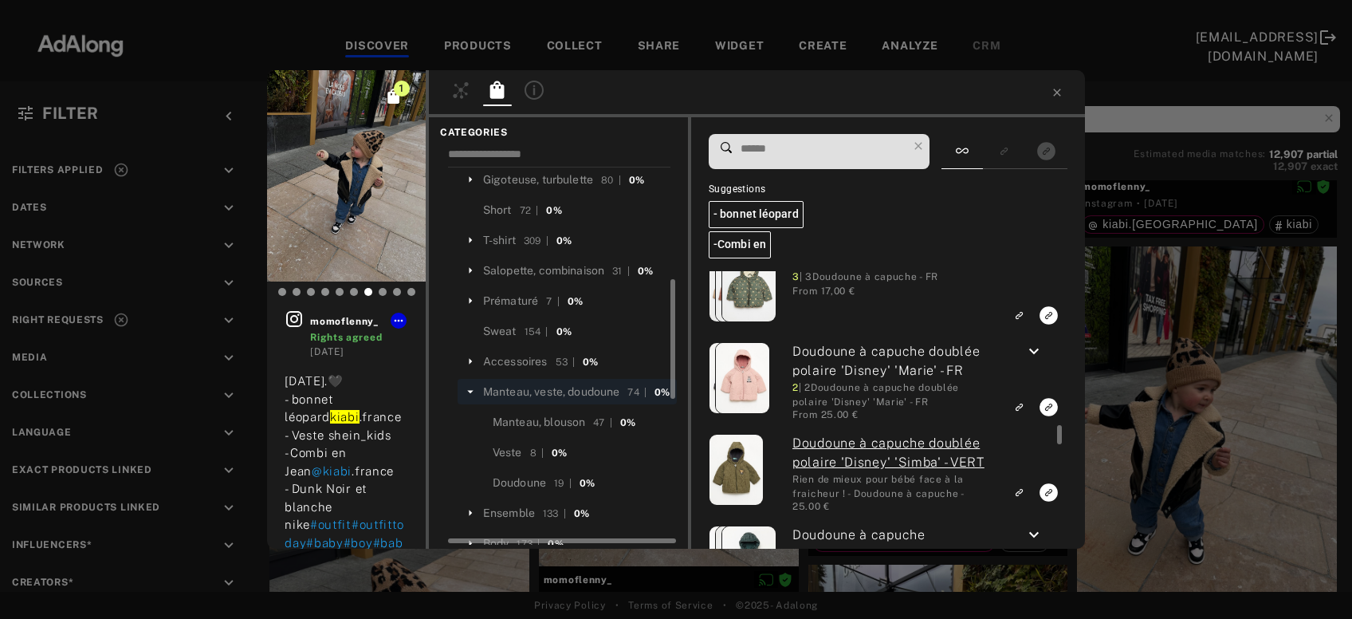
click at [1194, 386] on div "1 momoflenny_ Rights agreed [DATE] [DATE].🖤 - bonnet léopard kiabi .france - Ve…" at bounding box center [676, 309] width 1352 height 619
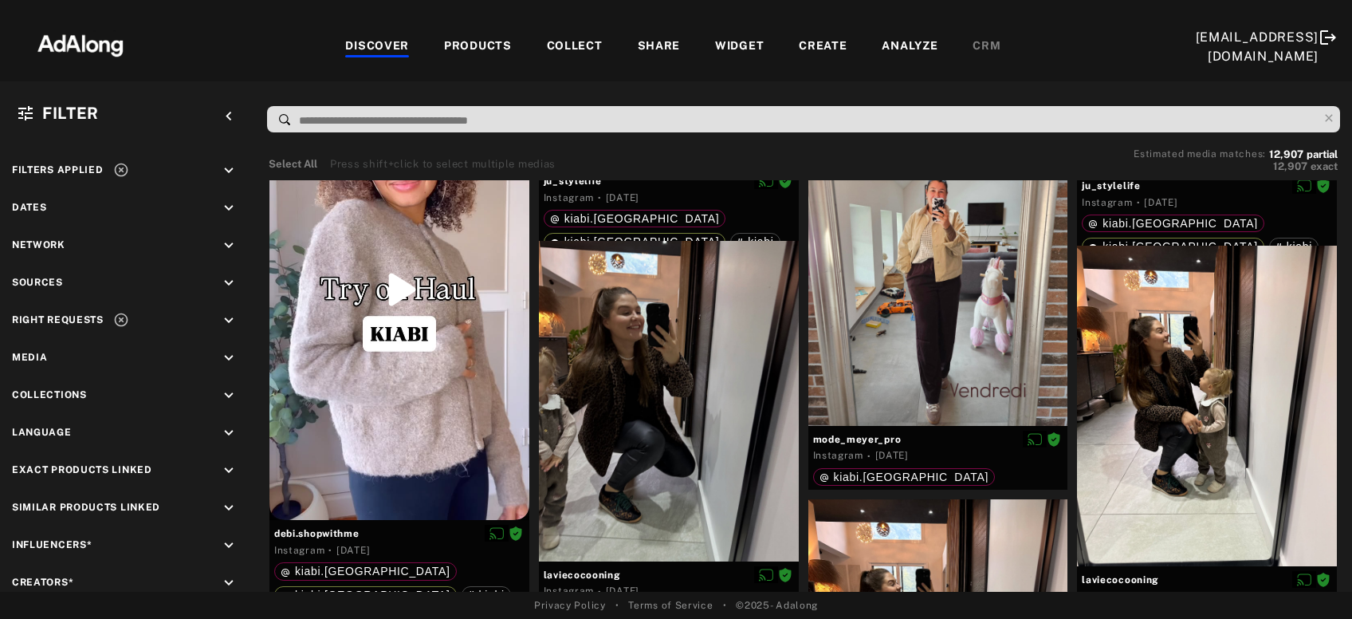
click at [590, 48] on div "COLLECT" at bounding box center [575, 46] width 56 height 19
